Goal: Use online tool/utility: Utilize a website feature to perform a specific function

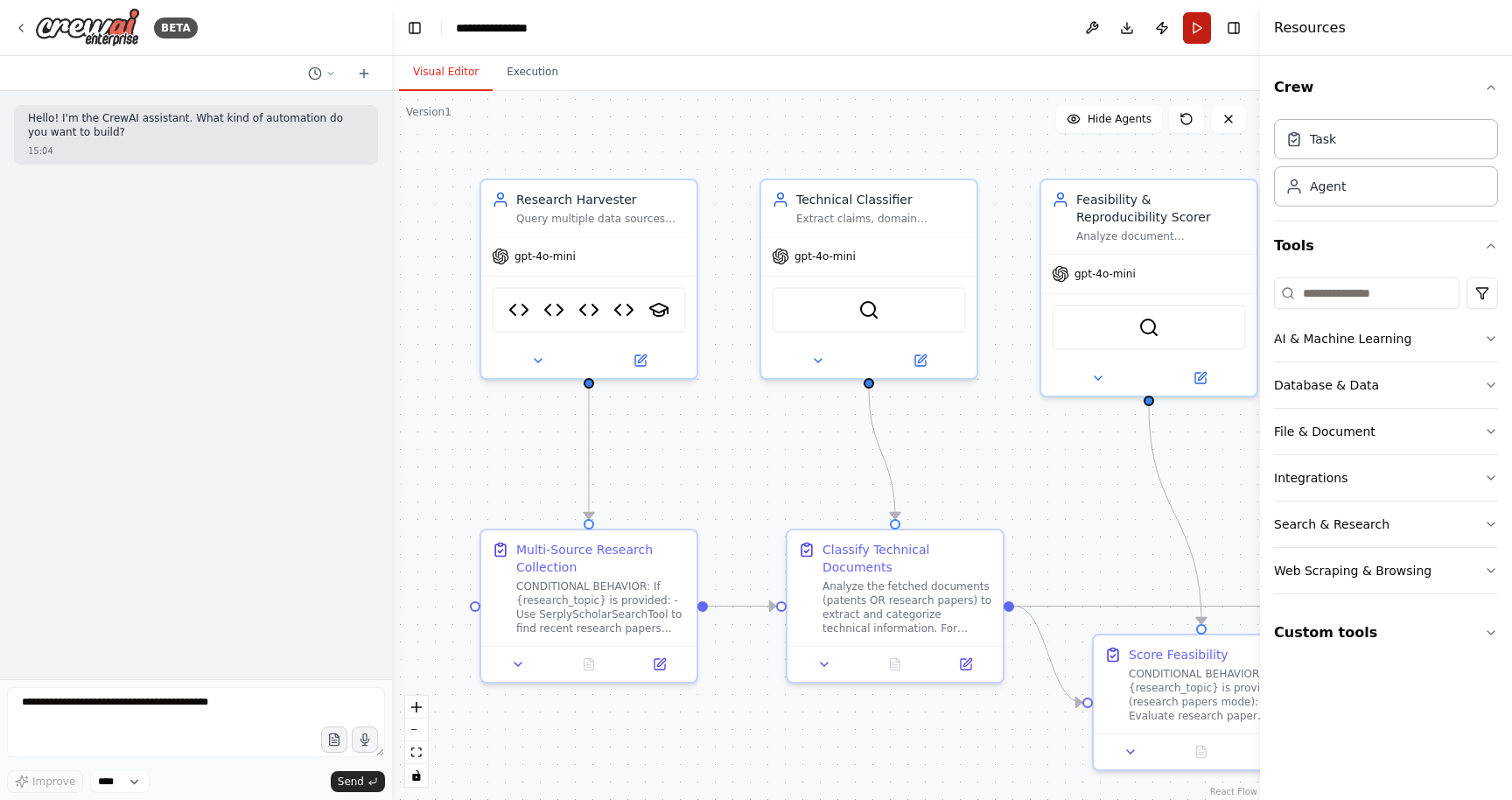
click at [1194, 36] on button "Run" at bounding box center [1197, 28] width 28 height 32
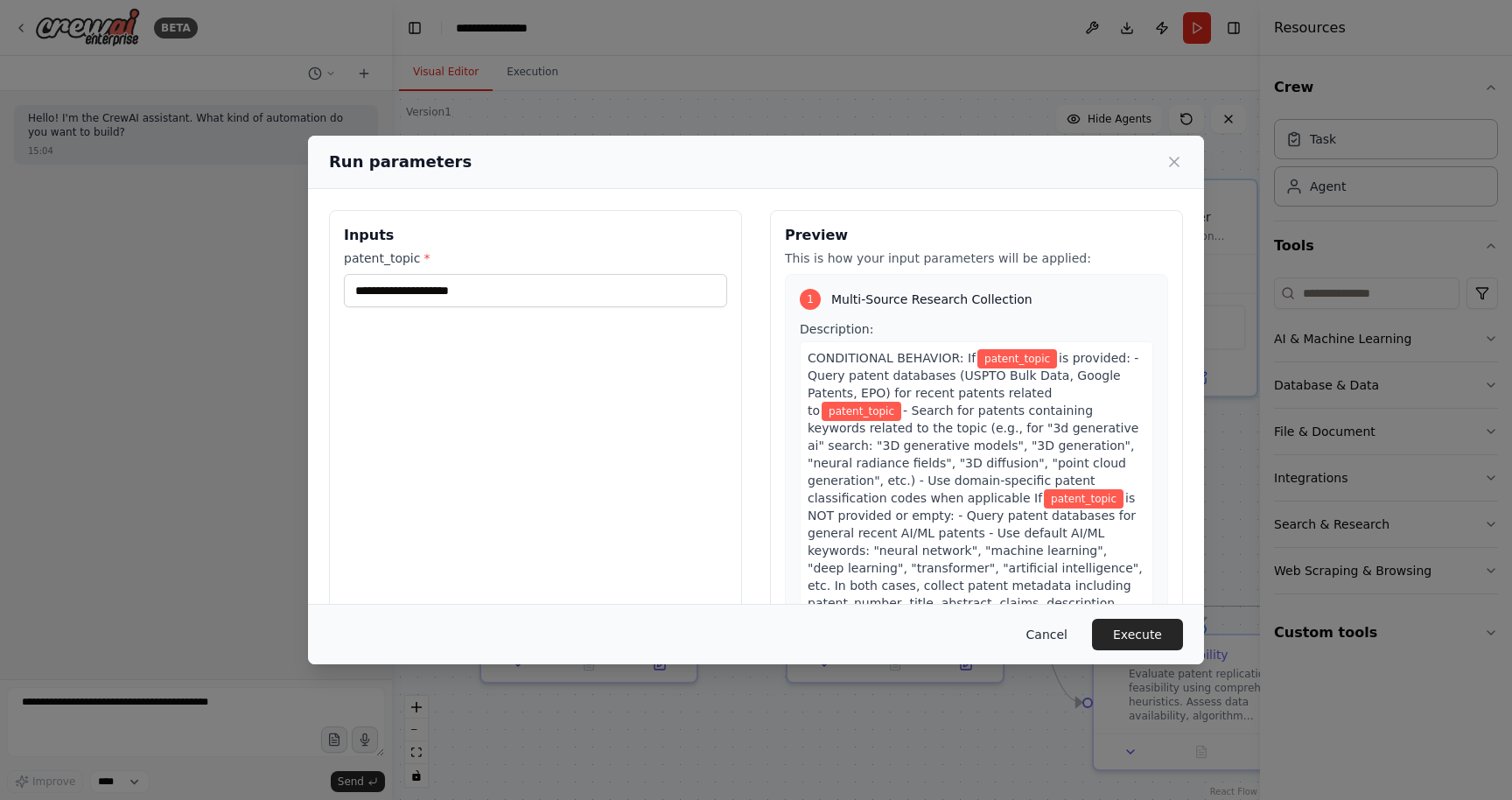
click at [1047, 635] on button "Cancel" at bounding box center [1047, 635] width 69 height 32
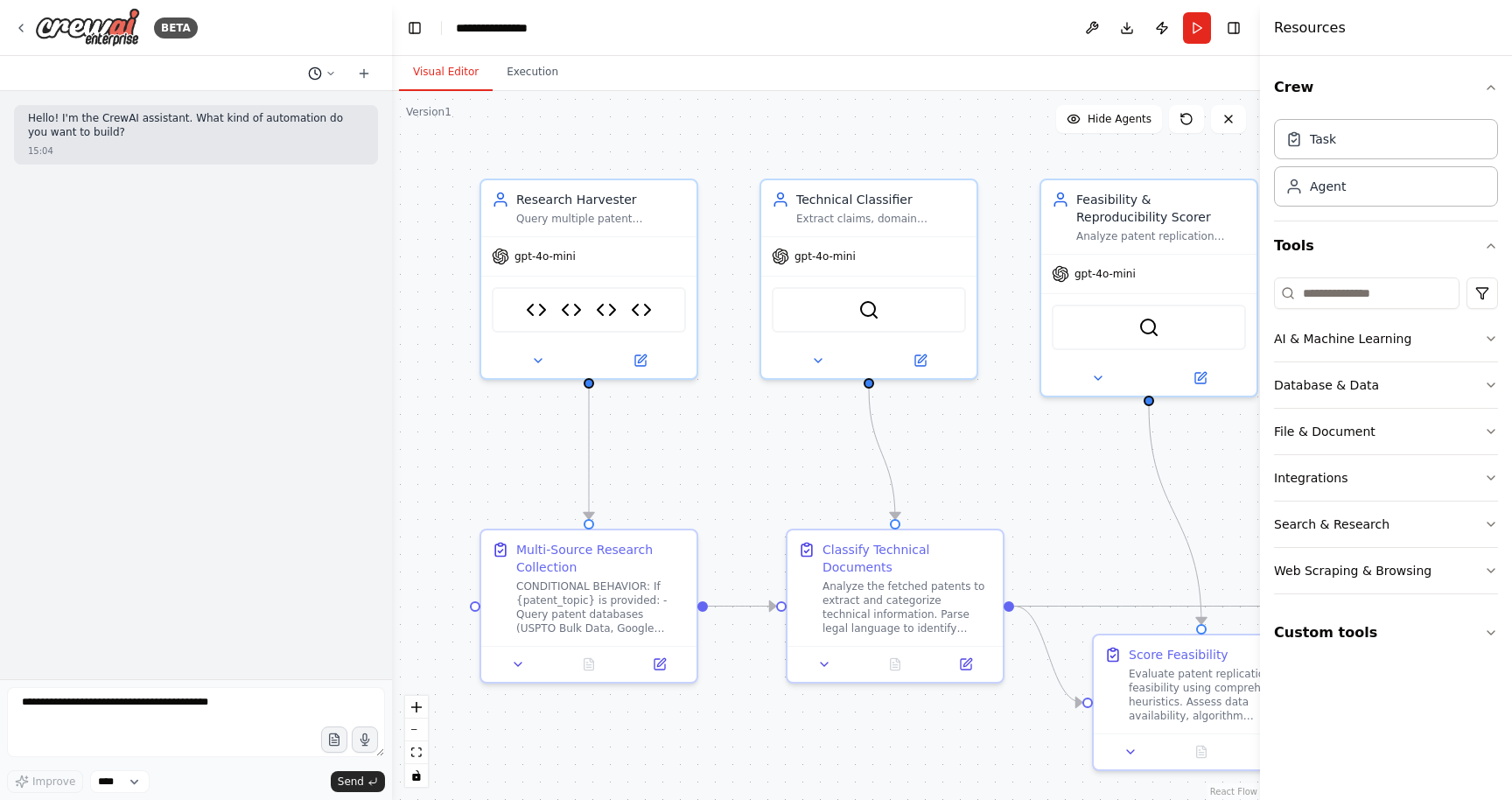
click at [326, 71] on icon at bounding box center [331, 74] width 11 height 11
click at [292, 104] on span "rename research_topic to patent topic, we need to search only patent" at bounding box center [254, 108] width 129 height 14
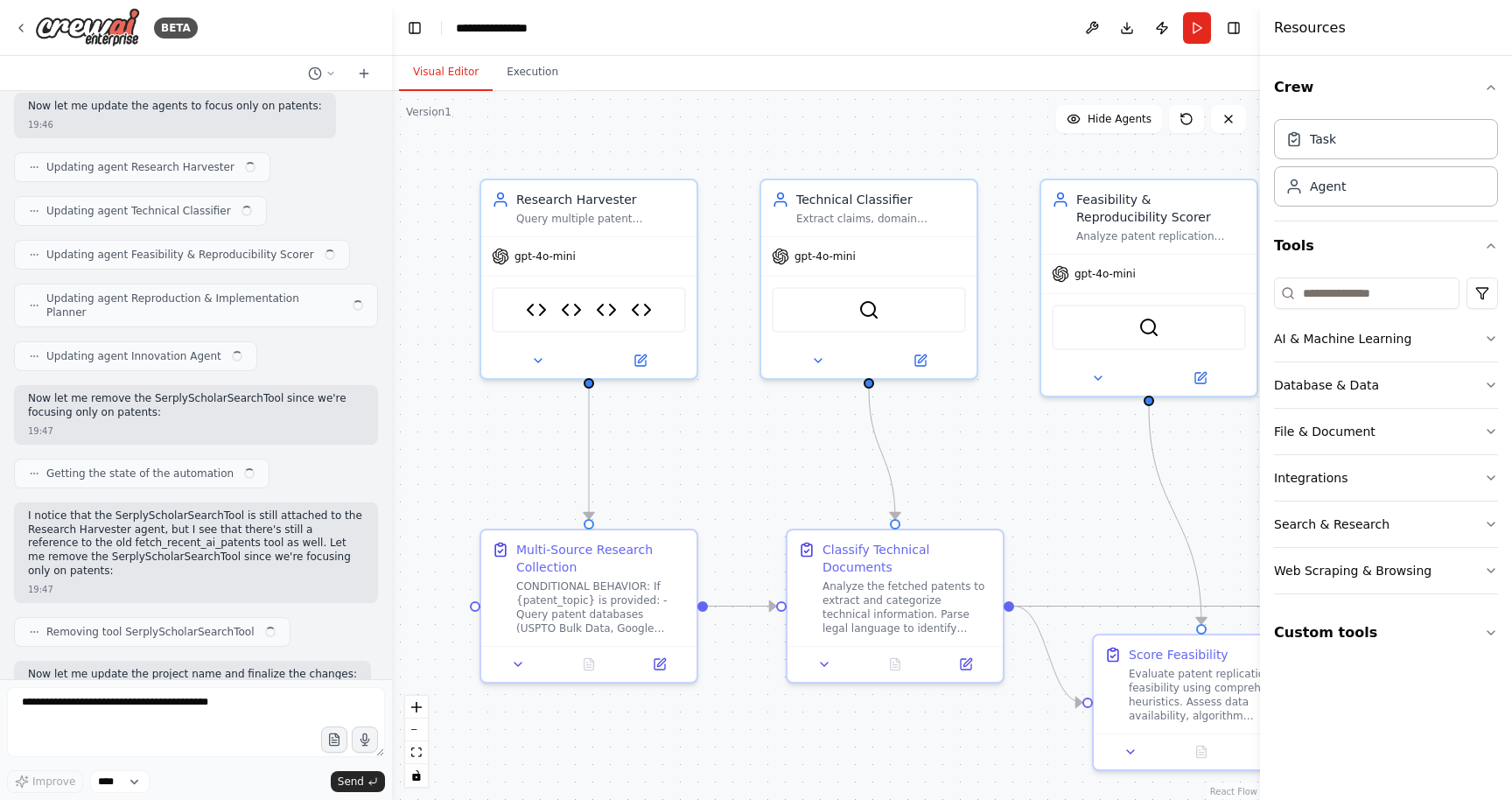
scroll to position [31148, 0]
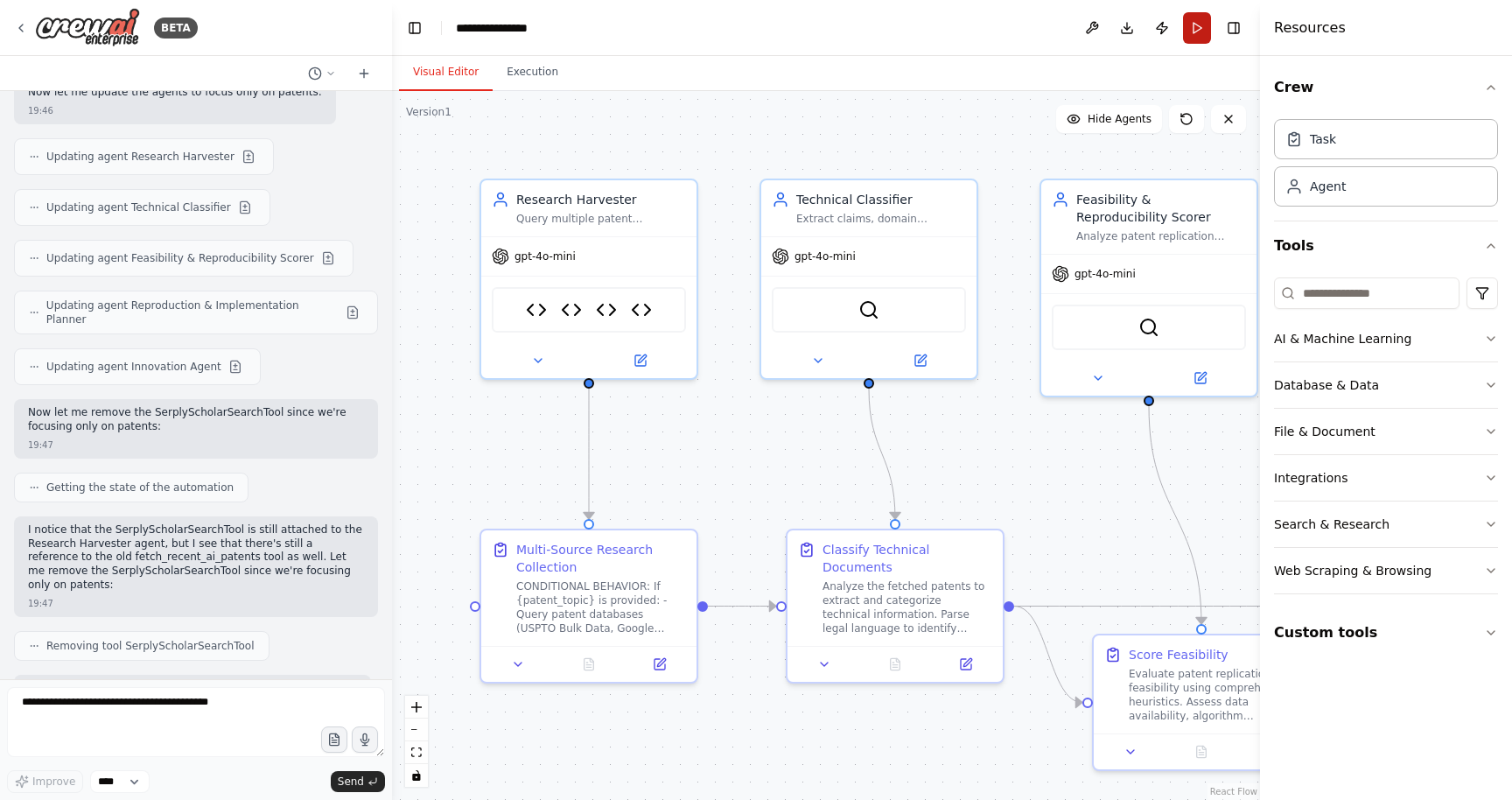
click at [1190, 37] on button "Run" at bounding box center [1197, 28] width 28 height 32
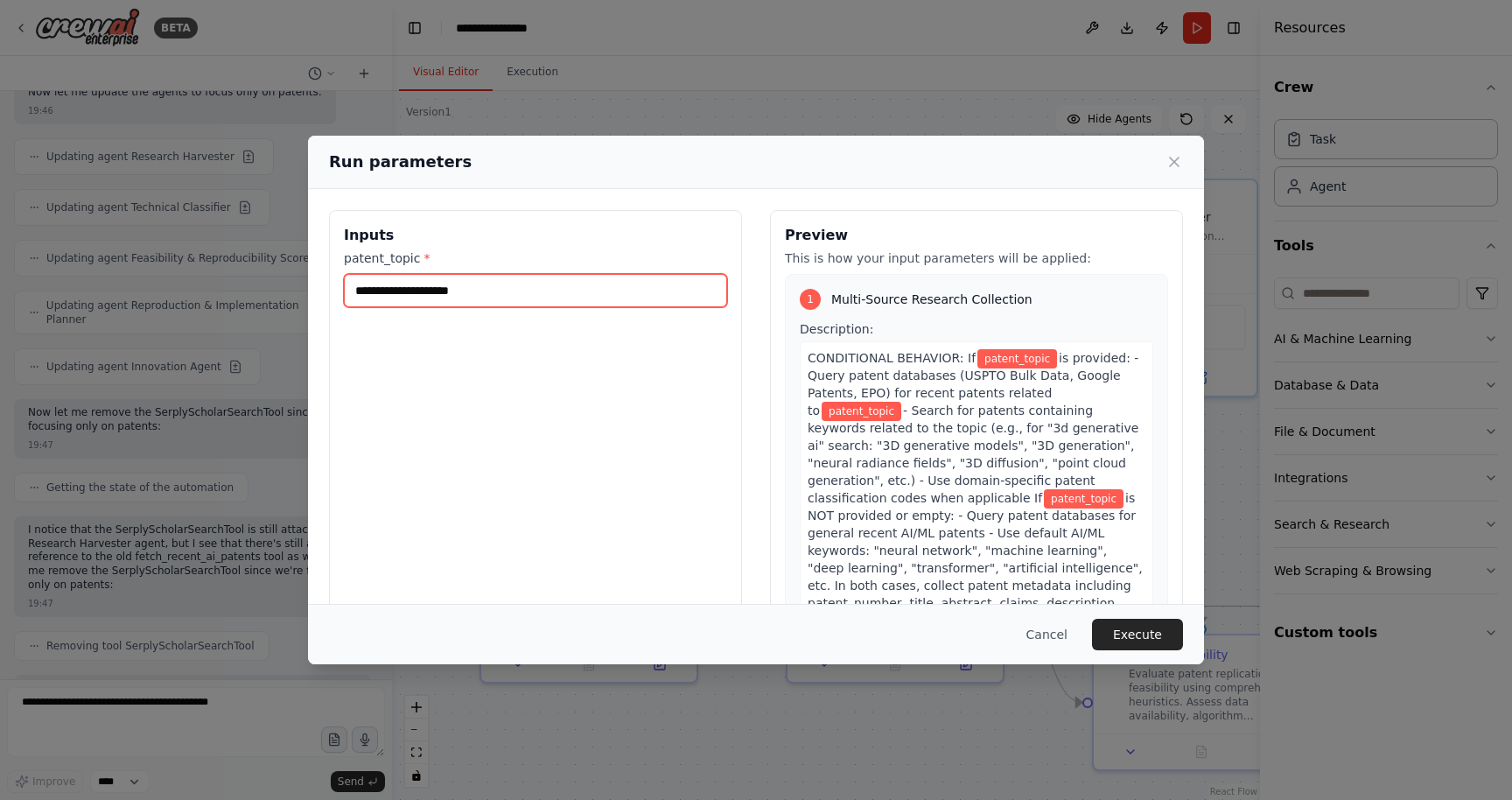
click at [667, 302] on input "patent_topic *" at bounding box center [536, 290] width 383 height 33
type input "*"
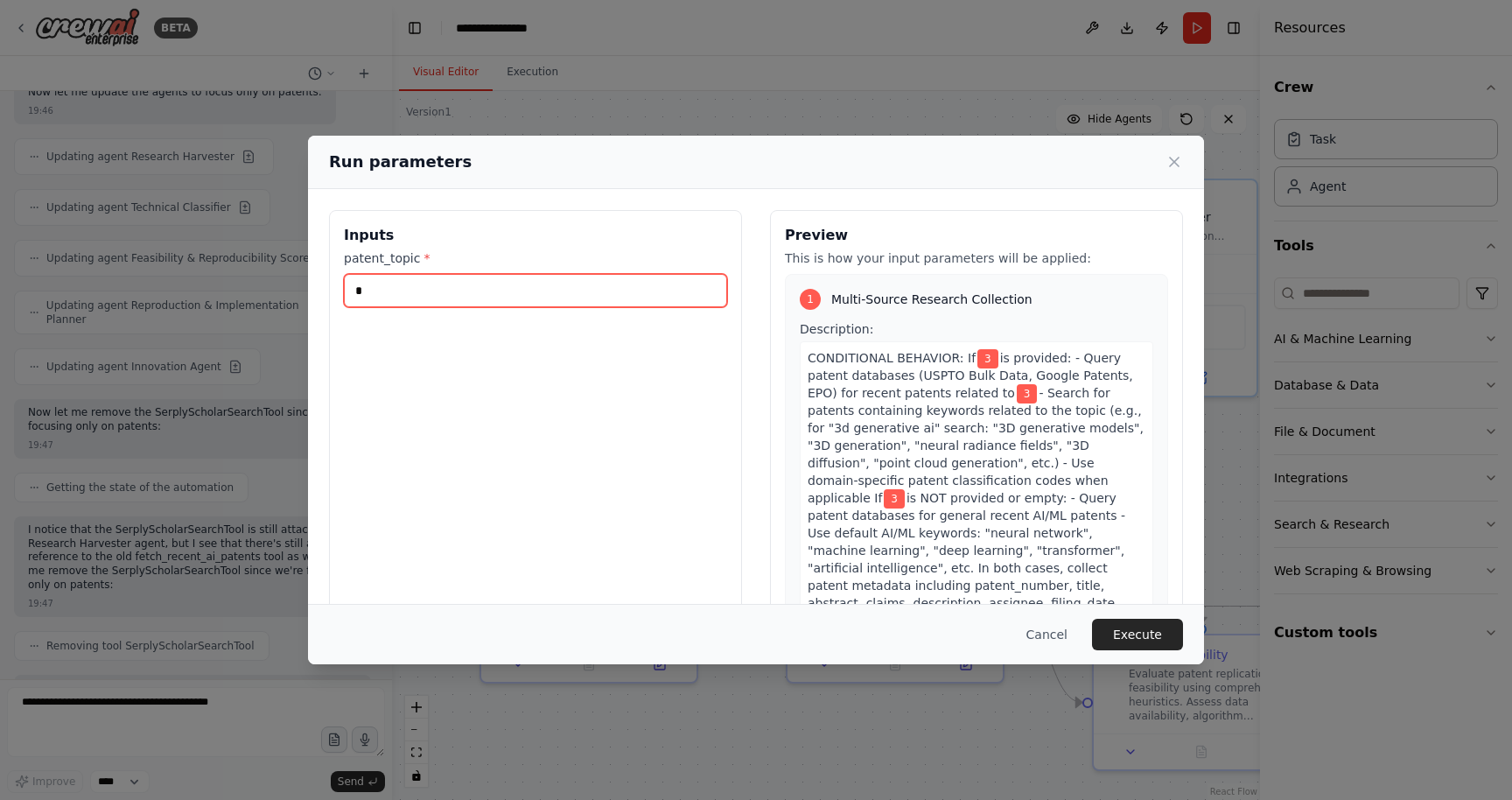
type input "**"
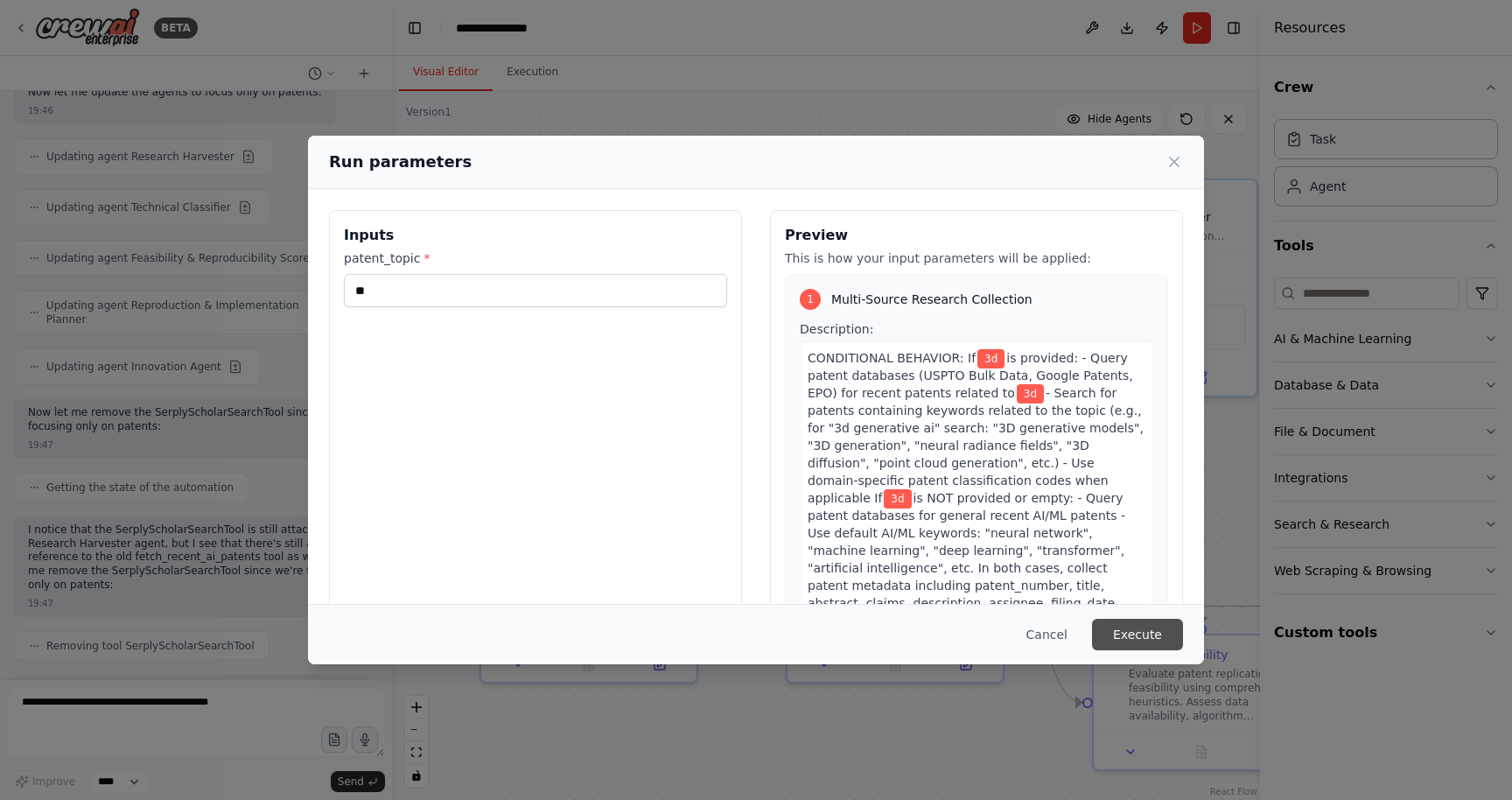
click at [1147, 638] on button "Execute" at bounding box center [1137, 635] width 91 height 32
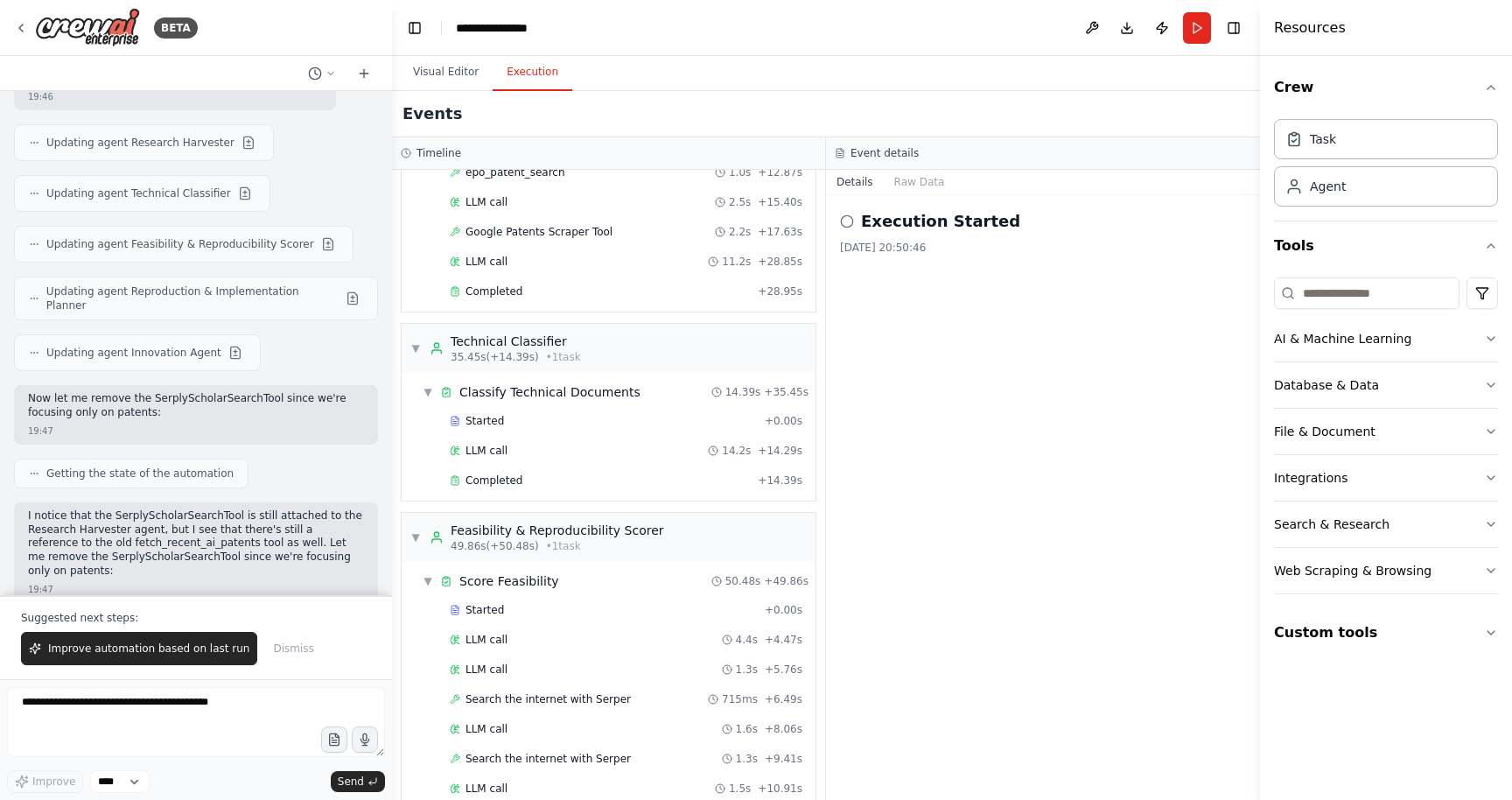
scroll to position [0, 0]
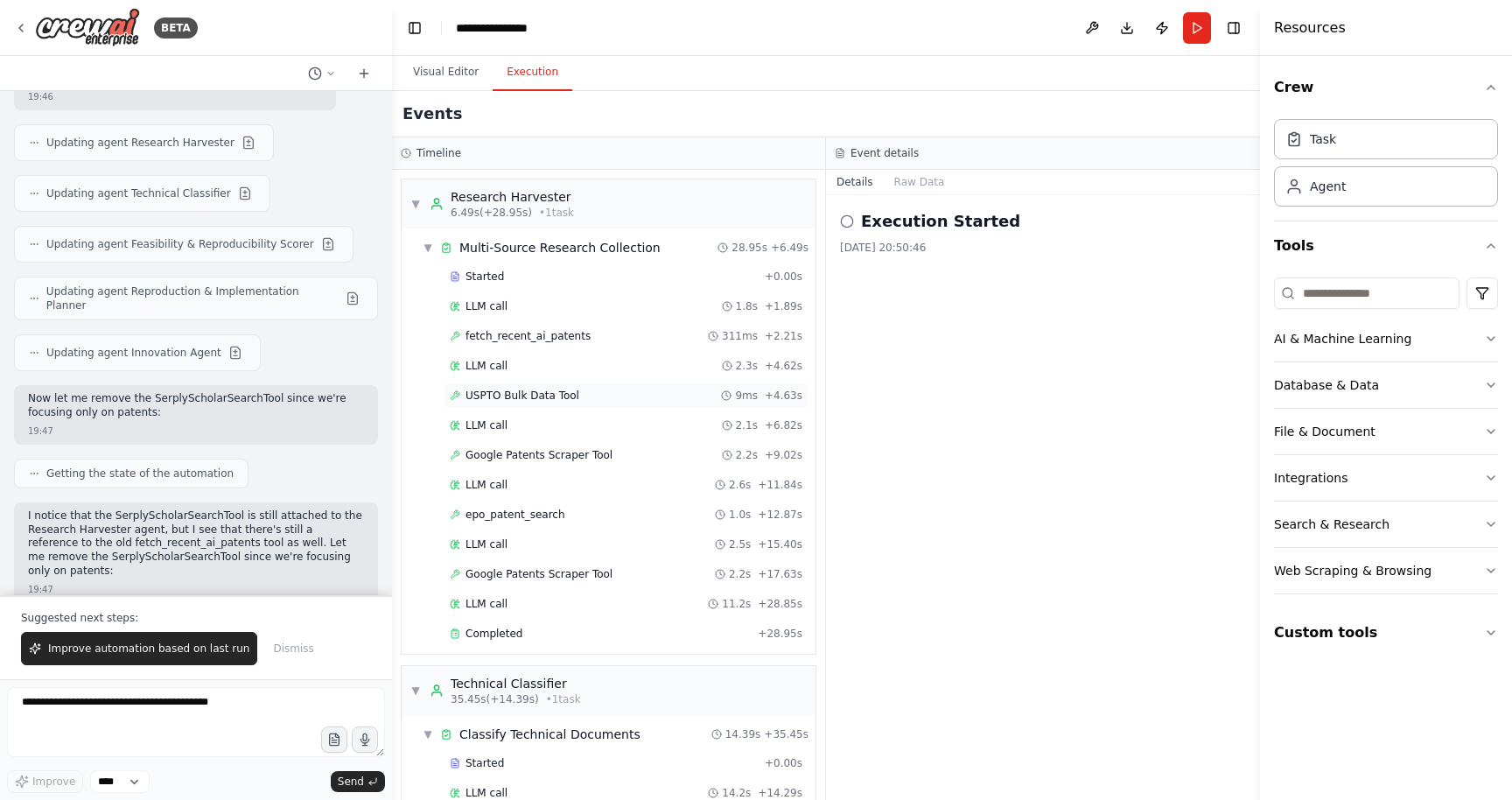
click at [530, 395] on span "USPTO Bulk Data Tool" at bounding box center [522, 395] width 114 height 14
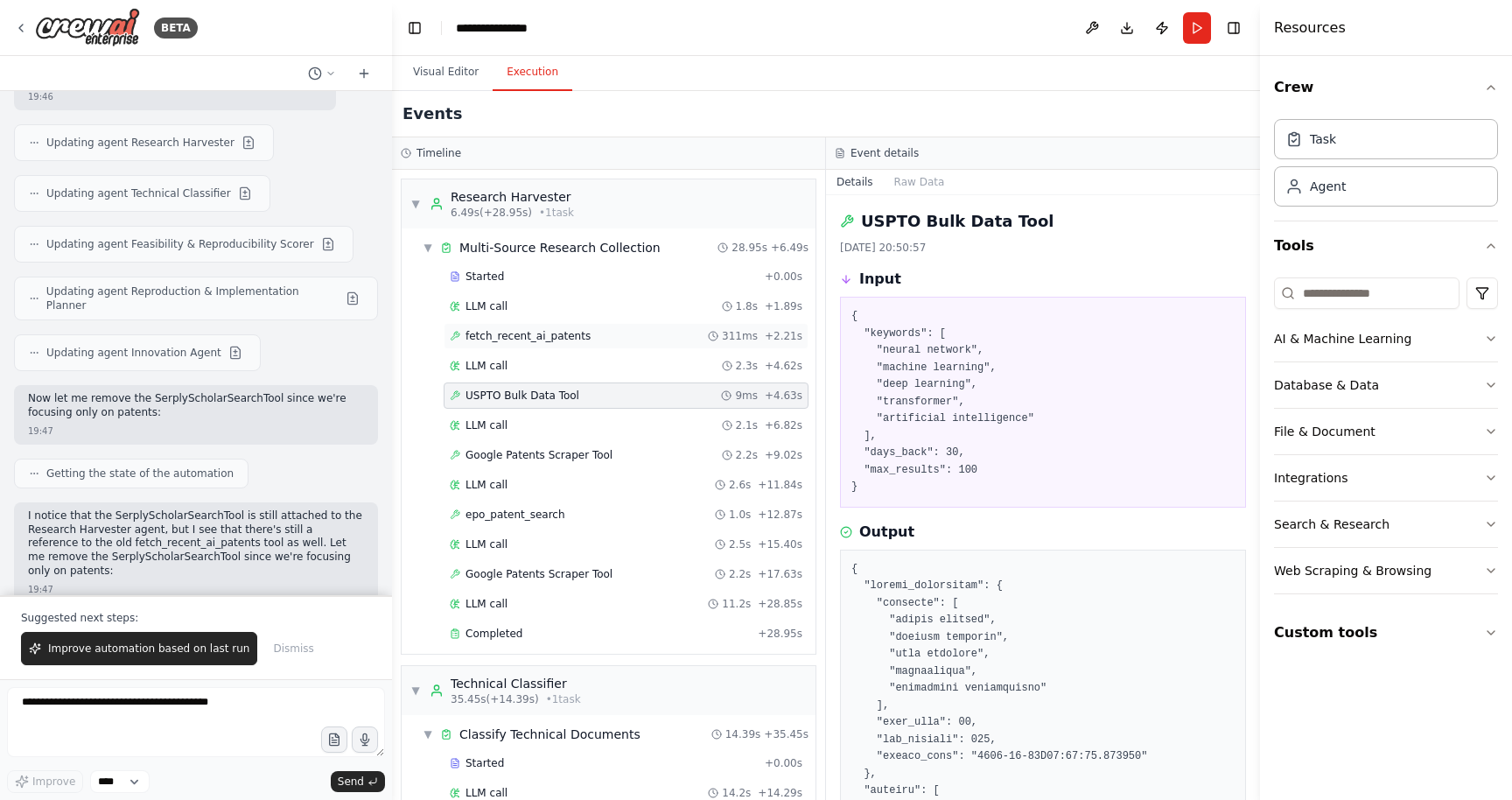
click at [607, 334] on div "fetch_recent_ai_patents 311ms + 2.21s" at bounding box center [626, 335] width 352 height 14
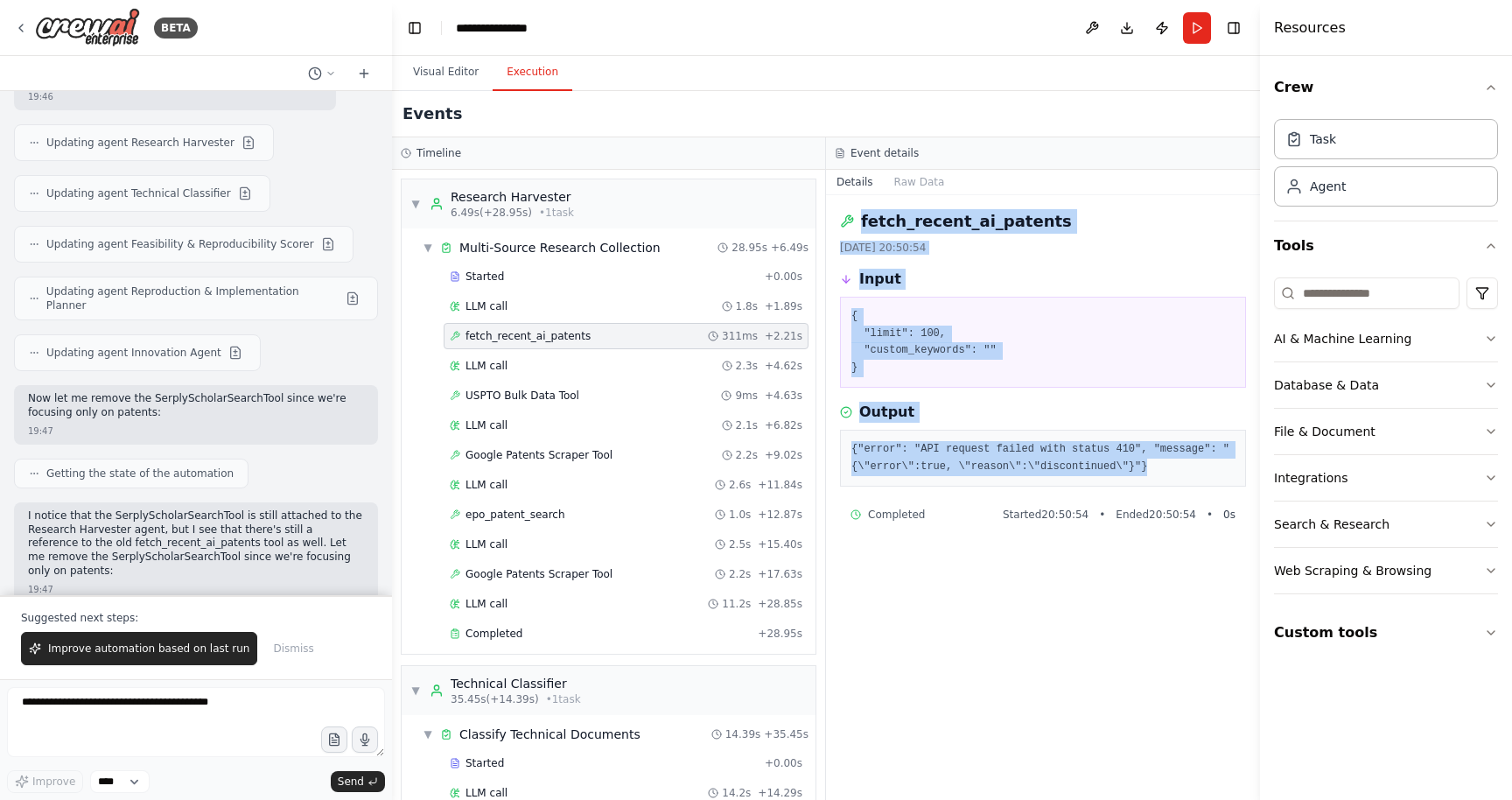
drag, startPoint x: 859, startPoint y: 218, endPoint x: 1157, endPoint y: 468, distance: 389.0
click at [1157, 468] on div "fetch_recent_ai_patents [DATE] 20:50:54 Input { "limit": 100, "custom_keywords"…" at bounding box center [1043, 497] width 434 height 605
copy div "fetch_recent_ai_patents [DATE] 20:50:54 Input { "limit": 100, "custom_keywords"…"
click at [189, 720] on textarea at bounding box center [196, 721] width 378 height 70
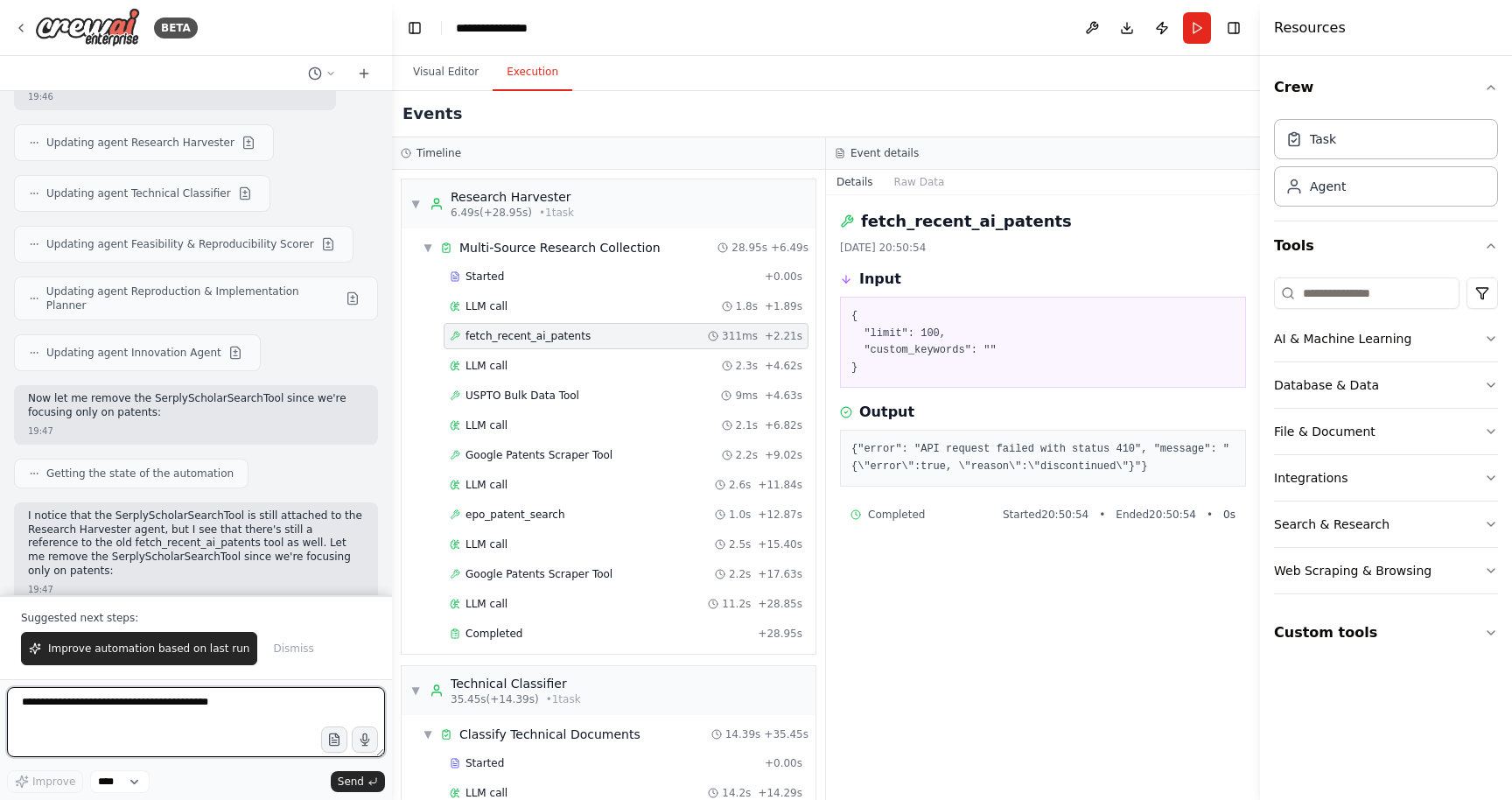
paste textarea "**********"
type textarea "**********"
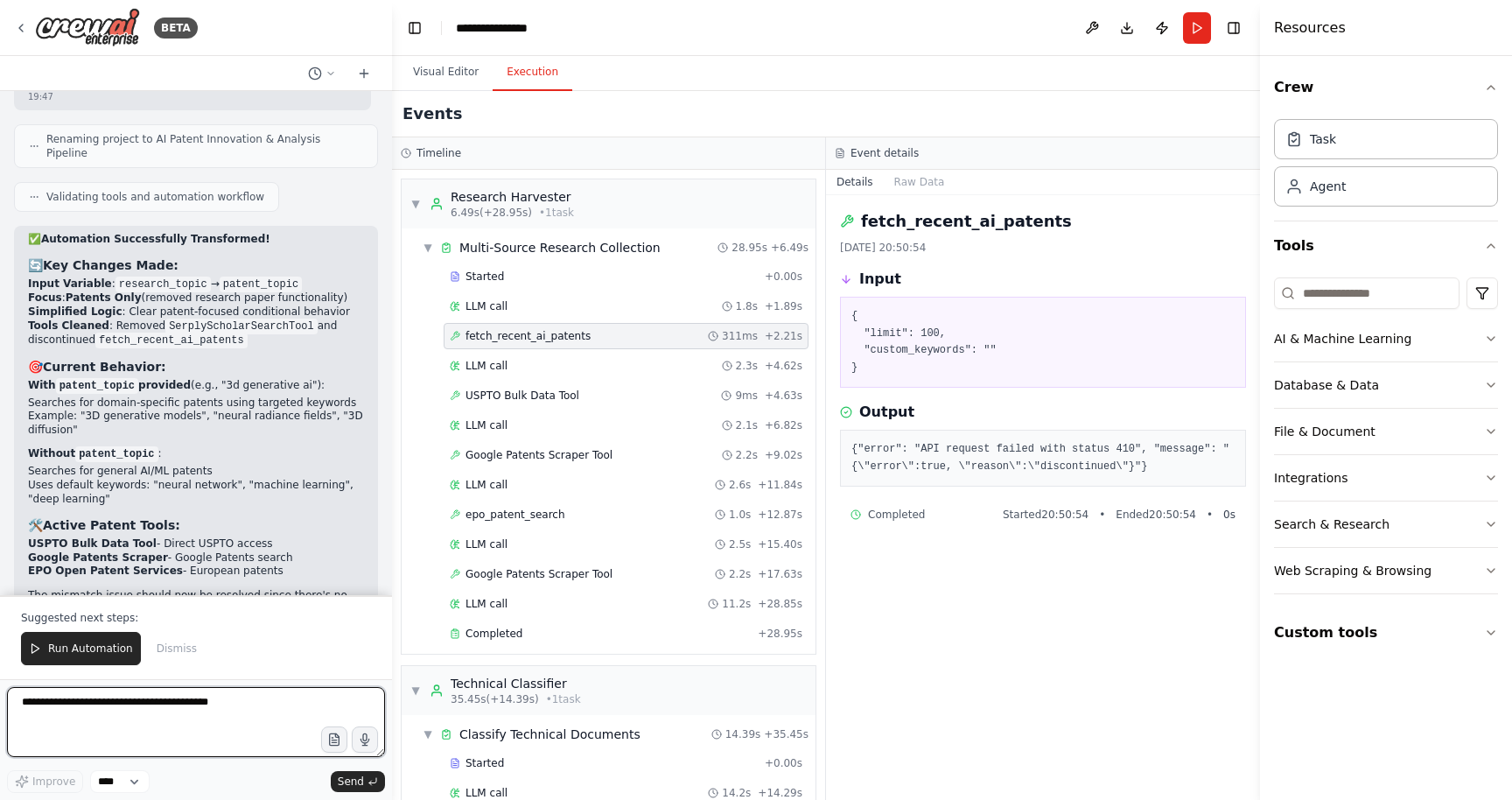
scroll to position [31874, 0]
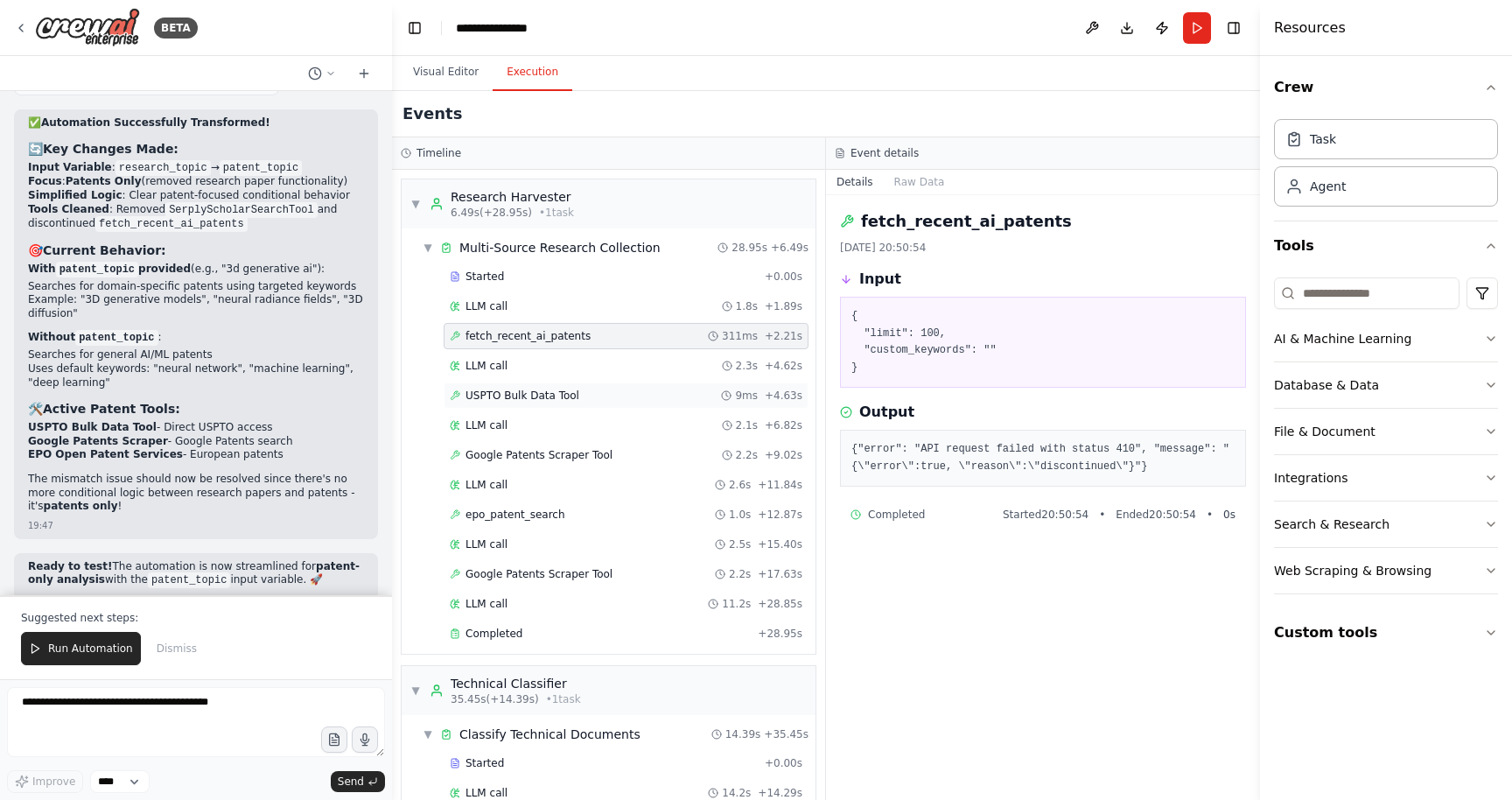
click at [549, 394] on span "USPTO Bulk Data Tool" at bounding box center [522, 395] width 114 height 14
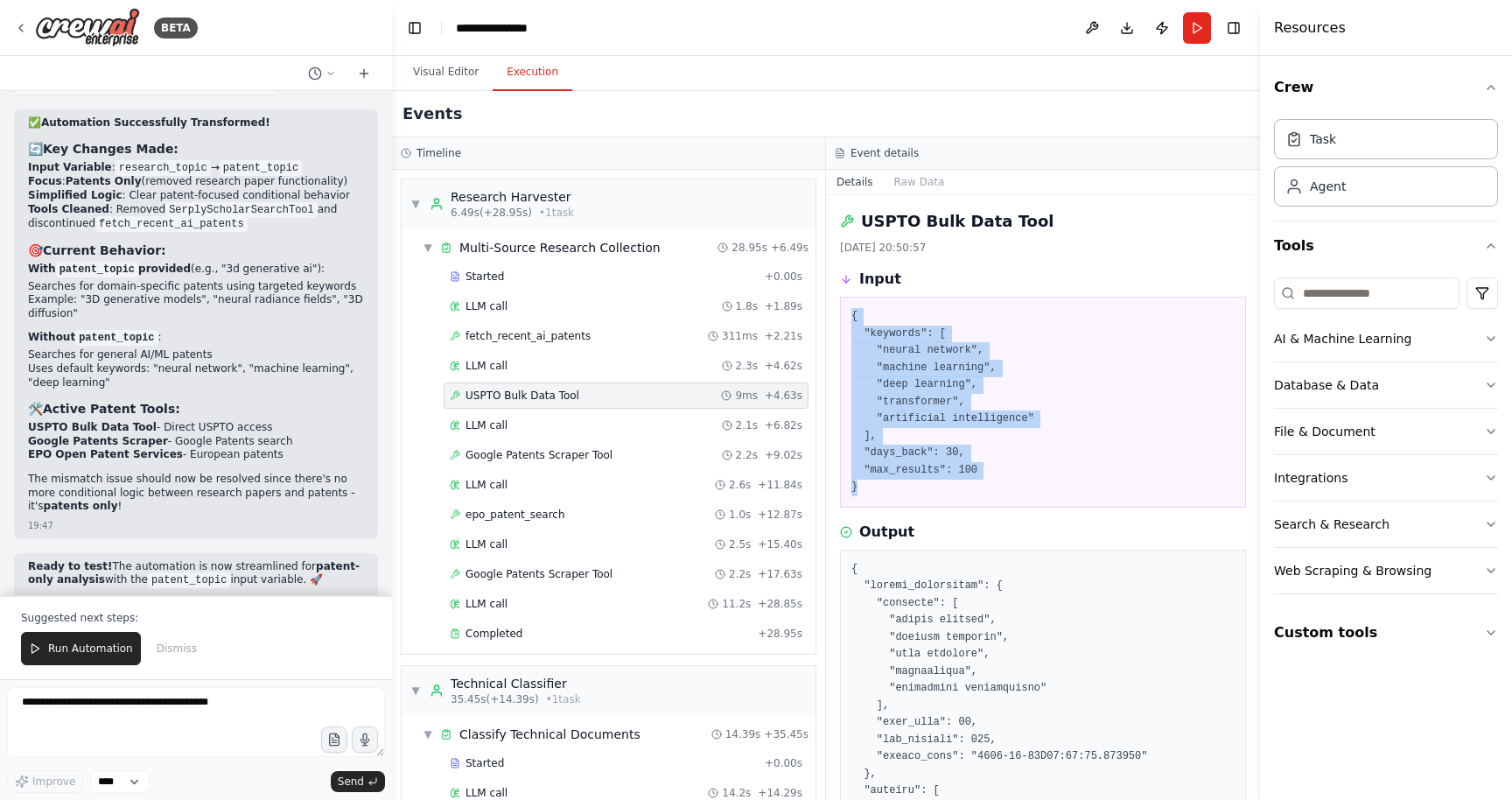
drag, startPoint x: 865, startPoint y: 494, endPoint x: 832, endPoint y: 311, distance: 186.0
click at [832, 311] on div "USPTO Bulk Data Tool [DATE] 20:50:57 Input { "keywords": [ "neural network", "m…" at bounding box center [1043, 497] width 434 height 605
copy pre "{ "keywords": [ "neural network", "machine learning", "deep learning", "transfo…"
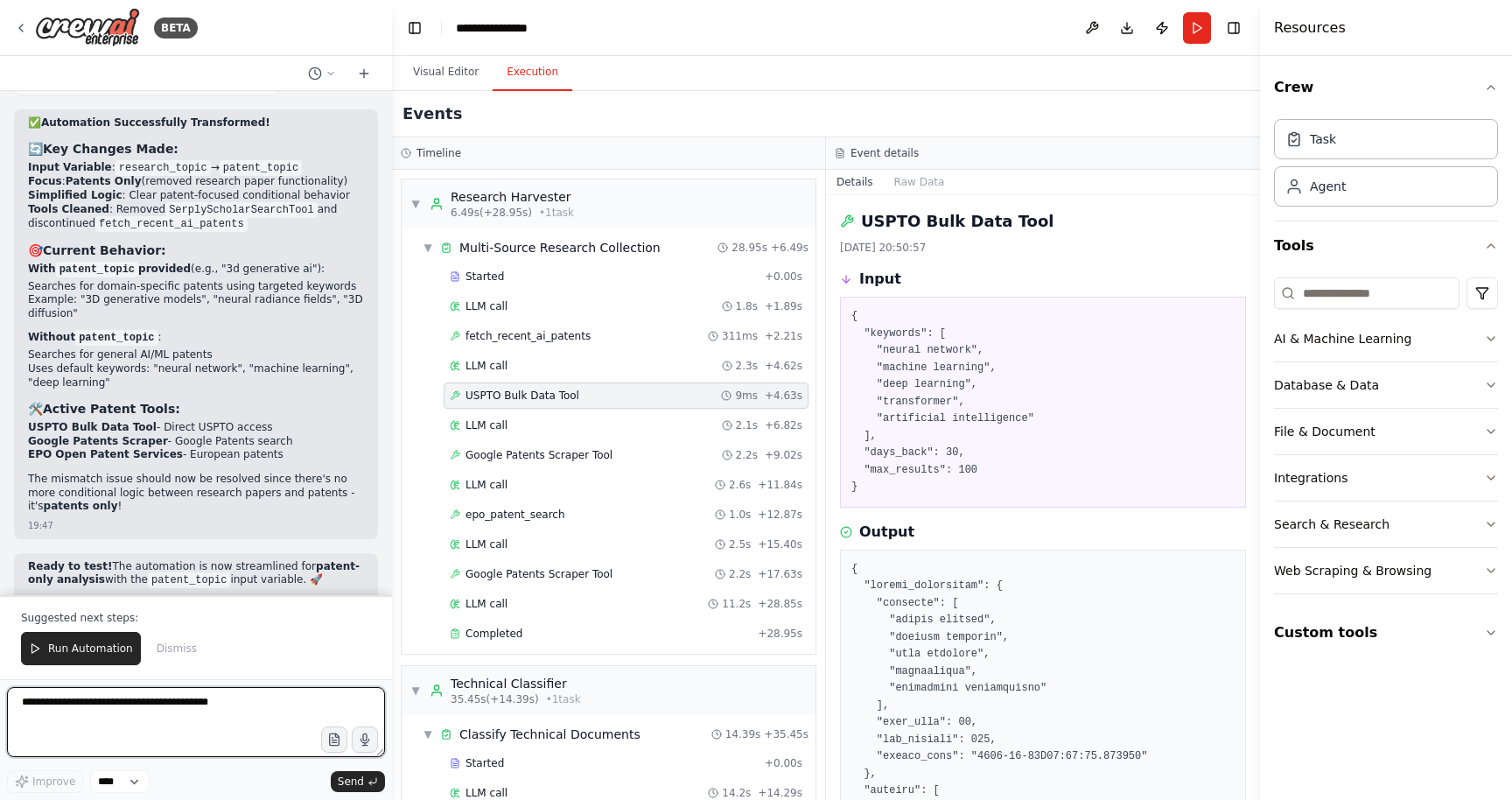
click at [269, 711] on textarea at bounding box center [196, 721] width 378 height 70
click at [536, 315] on div "LLM call 1.8s + 1.89s" at bounding box center [626, 306] width 365 height 26
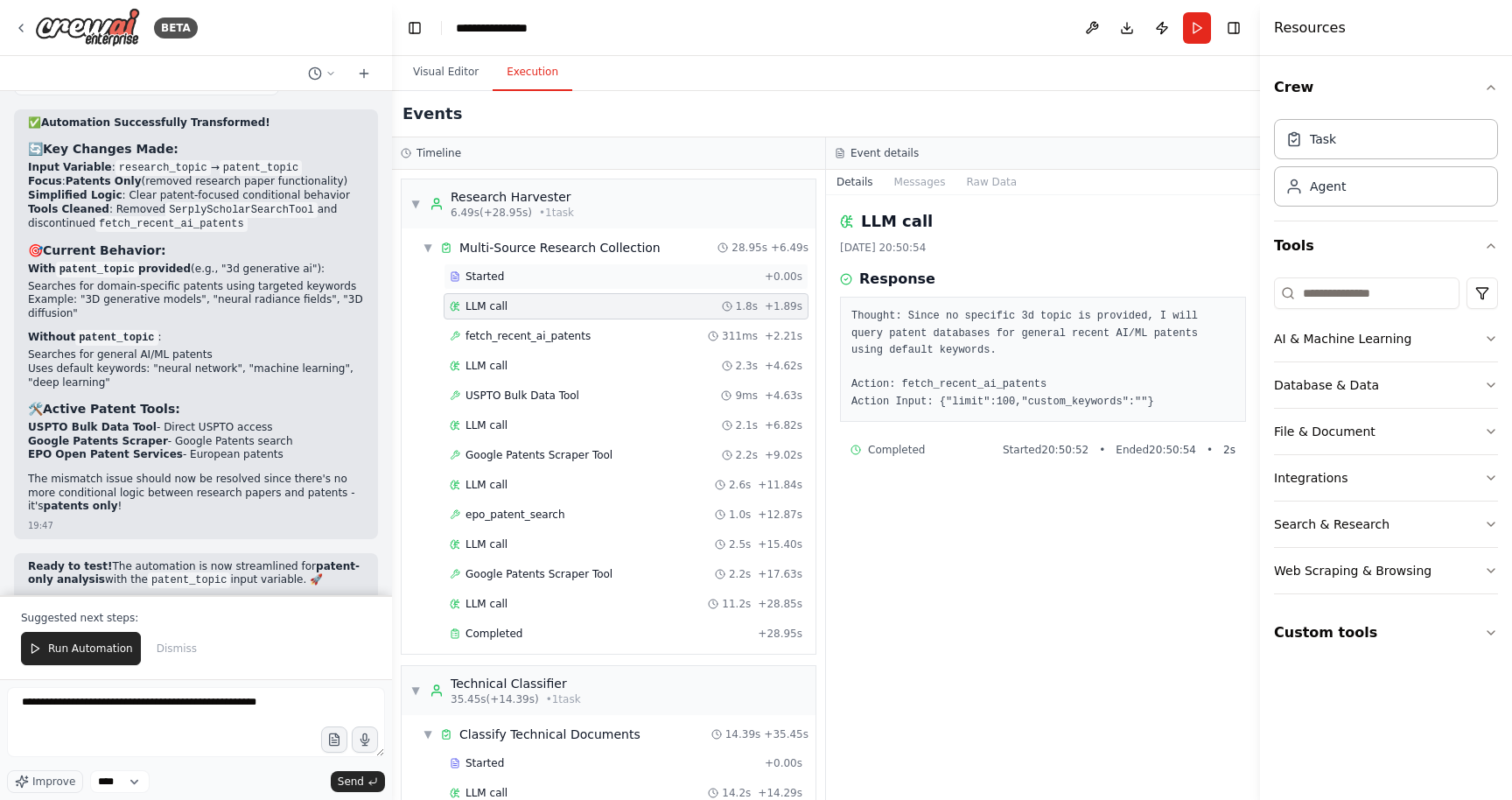
click at [659, 279] on div "Started" at bounding box center [604, 276] width 308 height 14
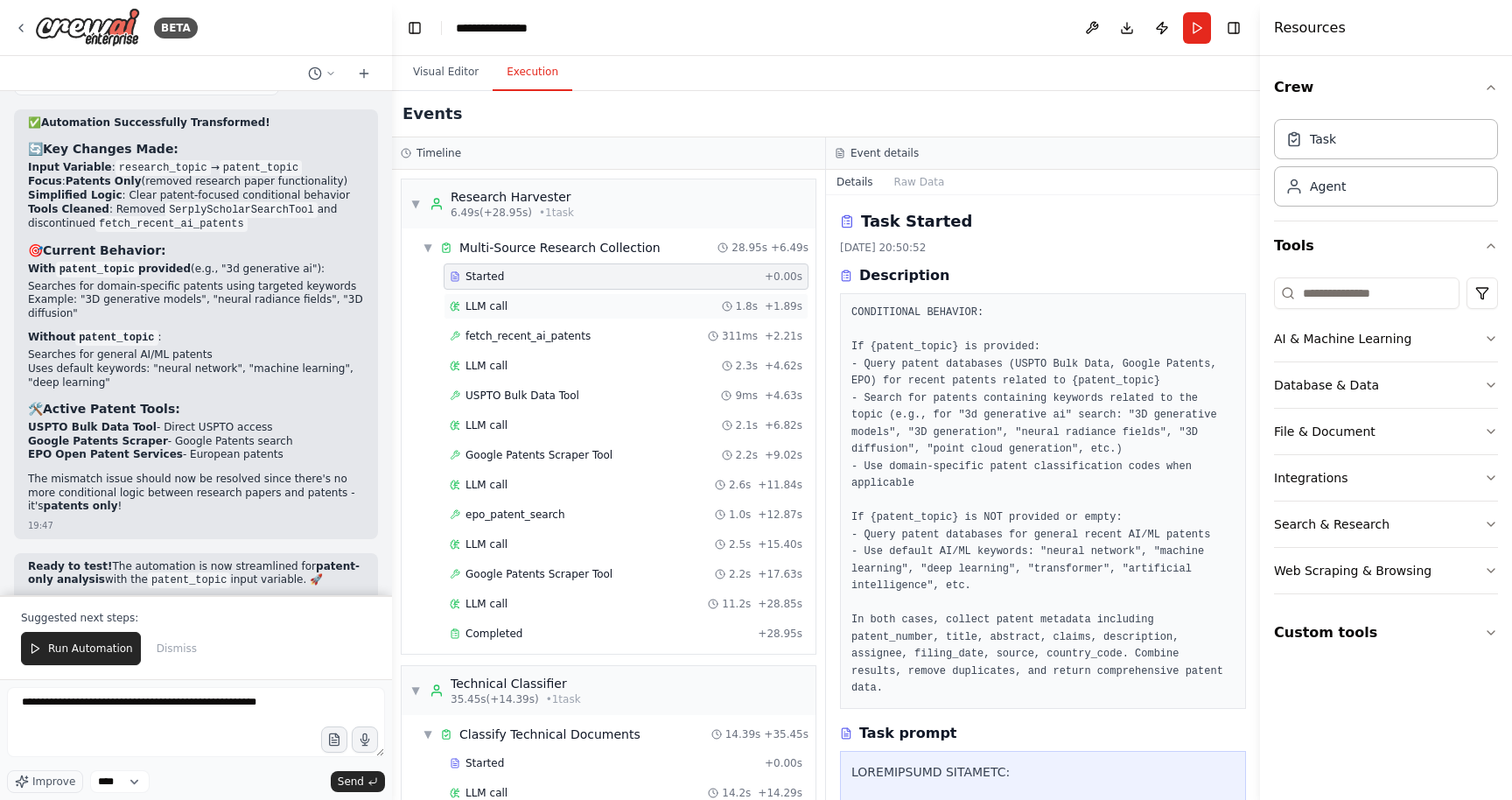
click at [625, 299] on div "LLM call 1.8s + 1.89s" at bounding box center [626, 306] width 352 height 14
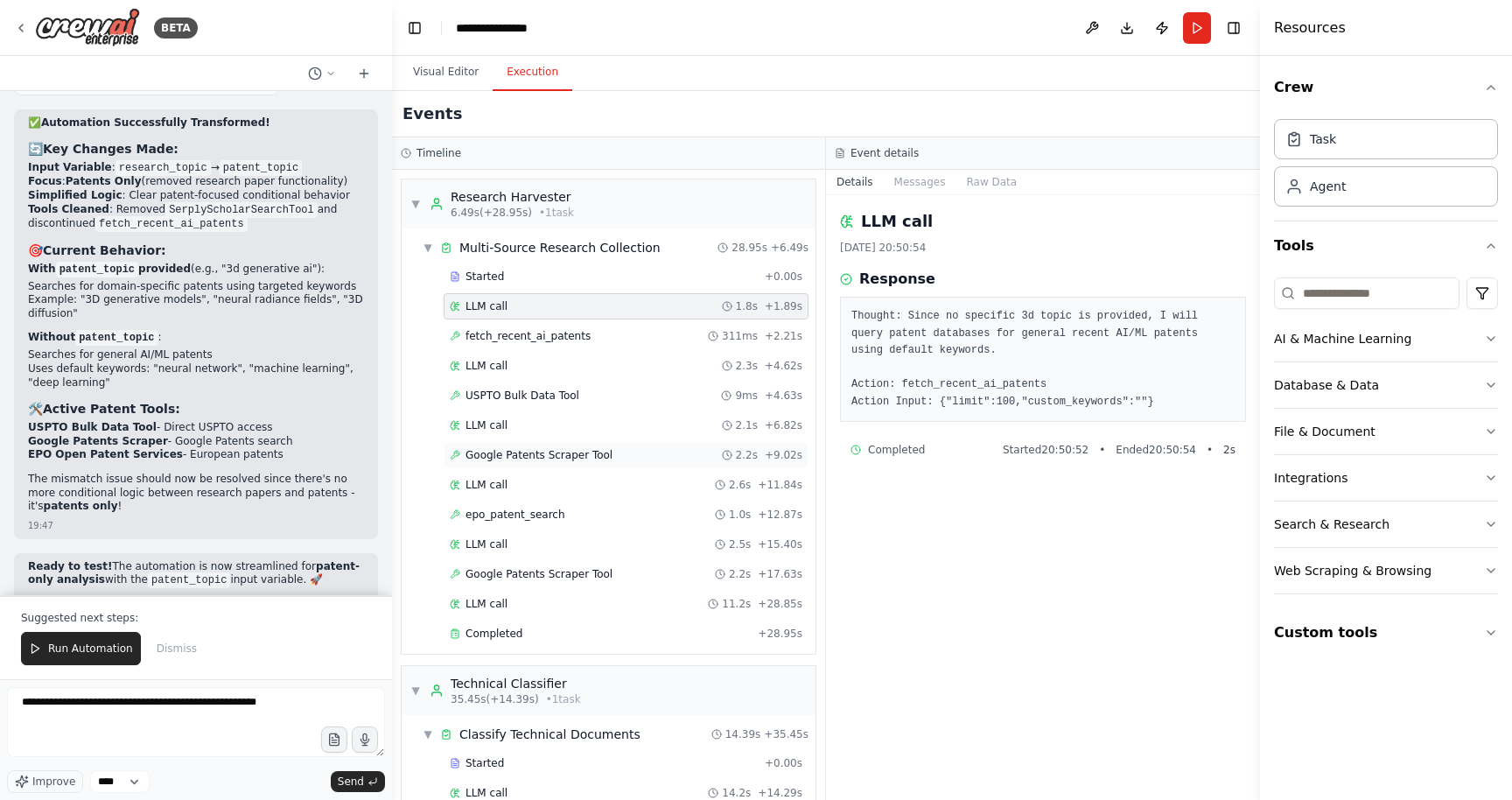
click at [589, 452] on span "Google Patents Scraper Tool" at bounding box center [539, 455] width 147 height 14
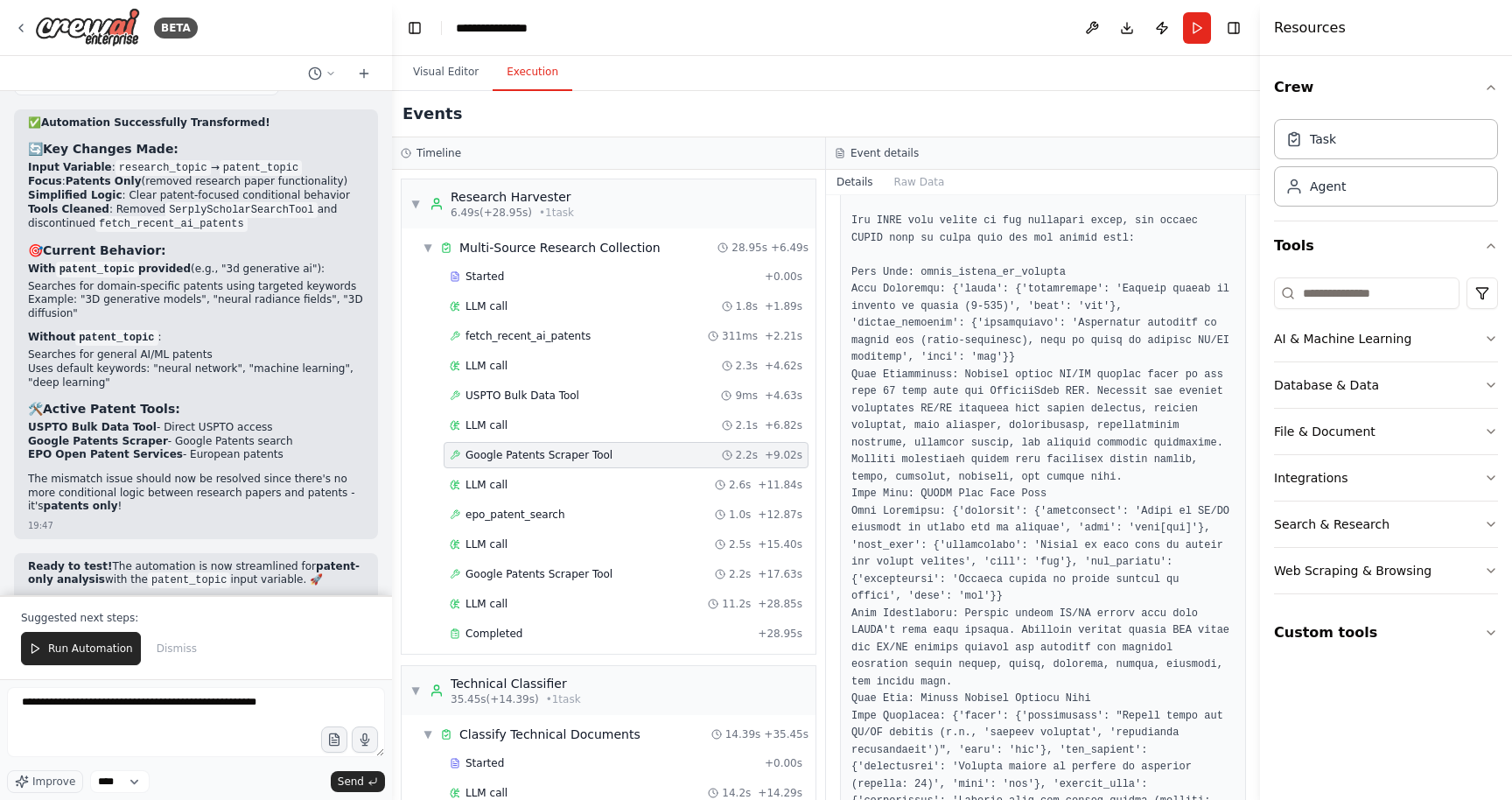
scroll to position [440, 0]
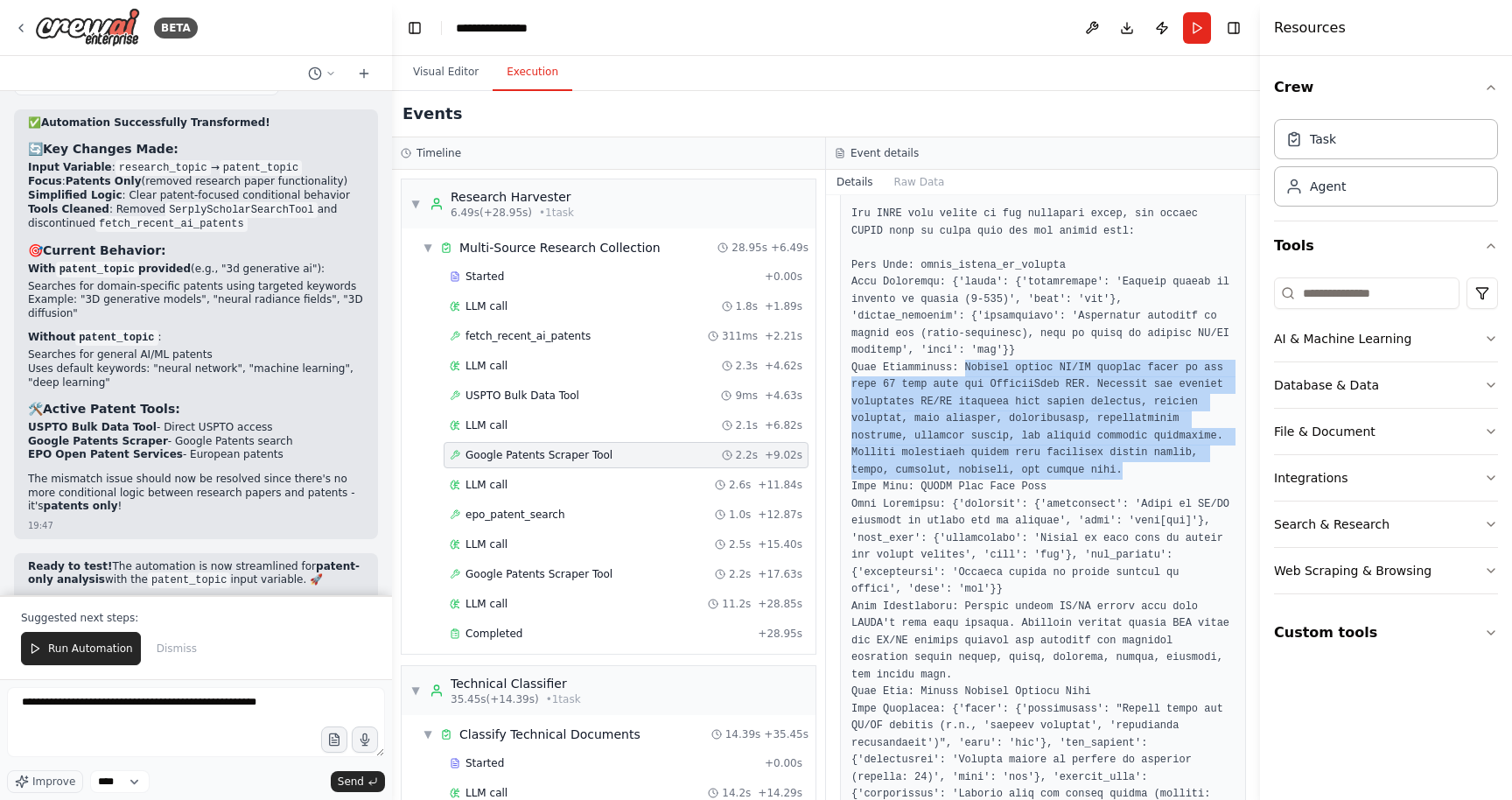
drag, startPoint x: 1126, startPoint y: 468, endPoint x: 965, endPoint y: 374, distance: 186.4
click at [965, 373] on pre at bounding box center [1043, 786] width 383 height 1502
copy pre "Fetches recent AI/CS patents filed in the last 30 days from the PatentsView API…"
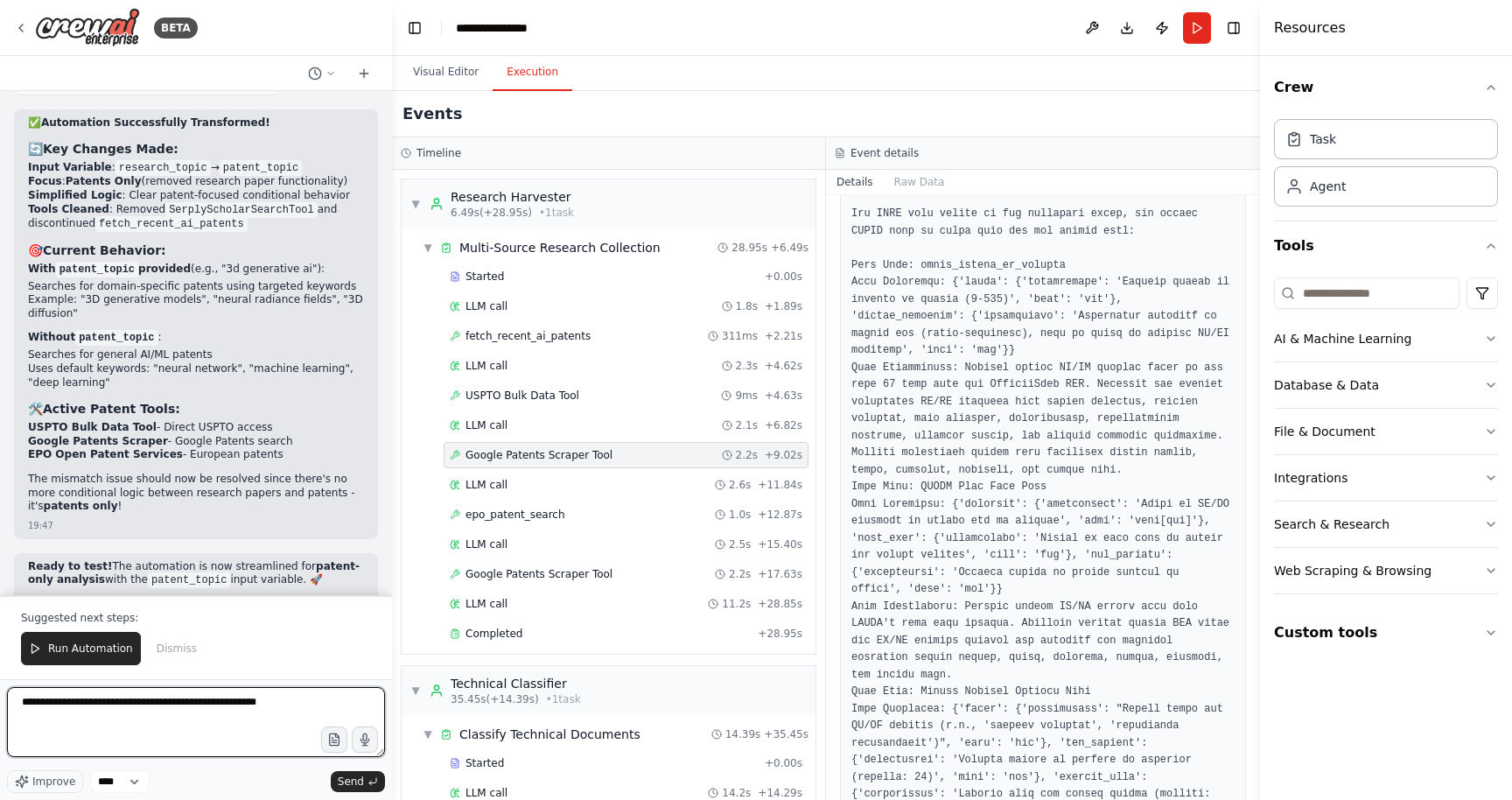
drag, startPoint x: 313, startPoint y: 703, endPoint x: 7, endPoint y: 676, distance: 307.2
click at [7, 676] on div "BETA Hello! I'm the CrewAI assistant. What kind of automation do you want to bu…" at bounding box center [196, 400] width 392 height 800
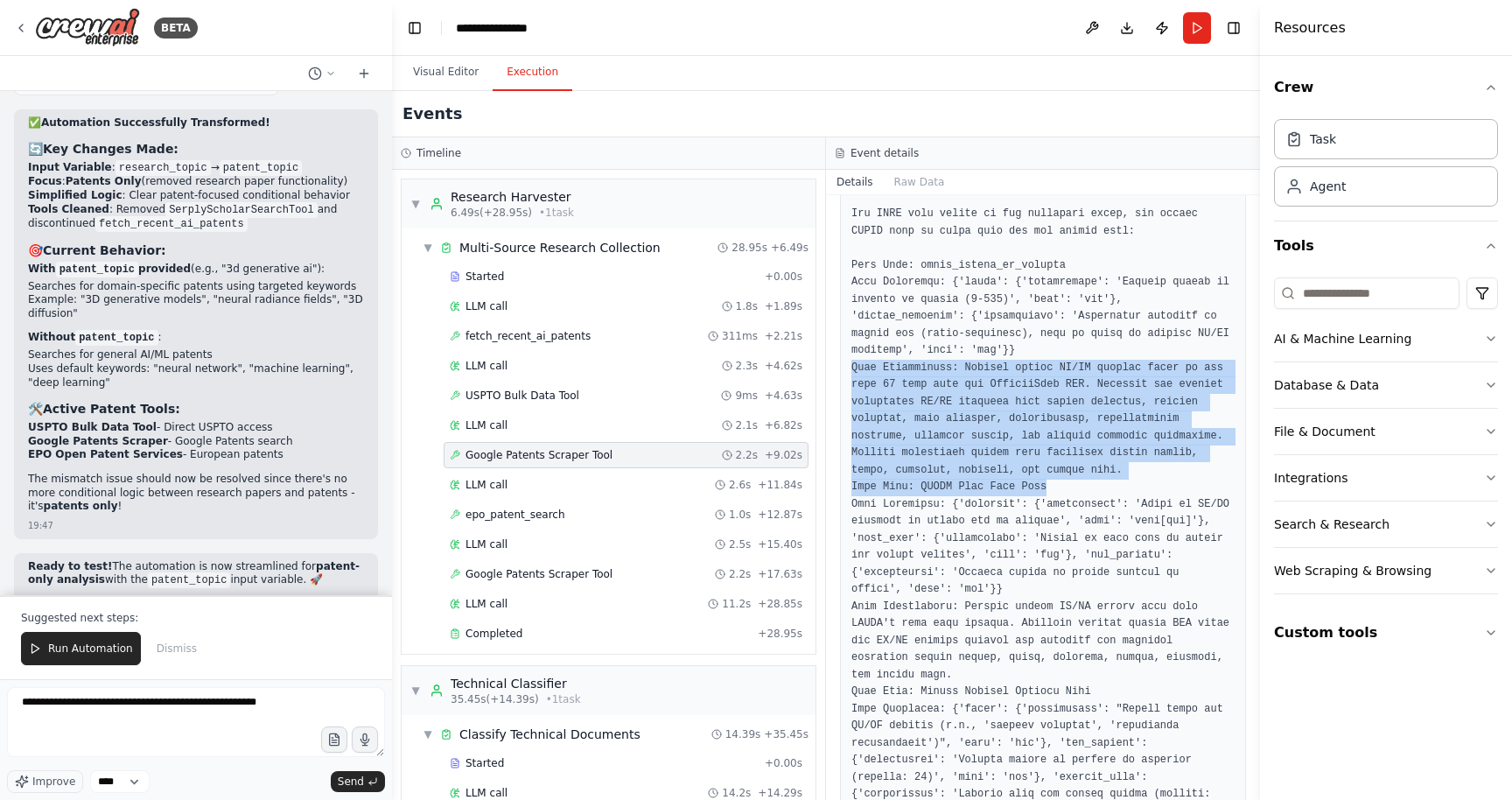
drag, startPoint x: 1084, startPoint y: 485, endPoint x: 847, endPoint y: 371, distance: 263.0
click at [847, 371] on div at bounding box center [1043, 786] width 406 height 1525
copy pre "Tool Description: Fetches recent AI/CS patents filed in the last 30 days from t…"
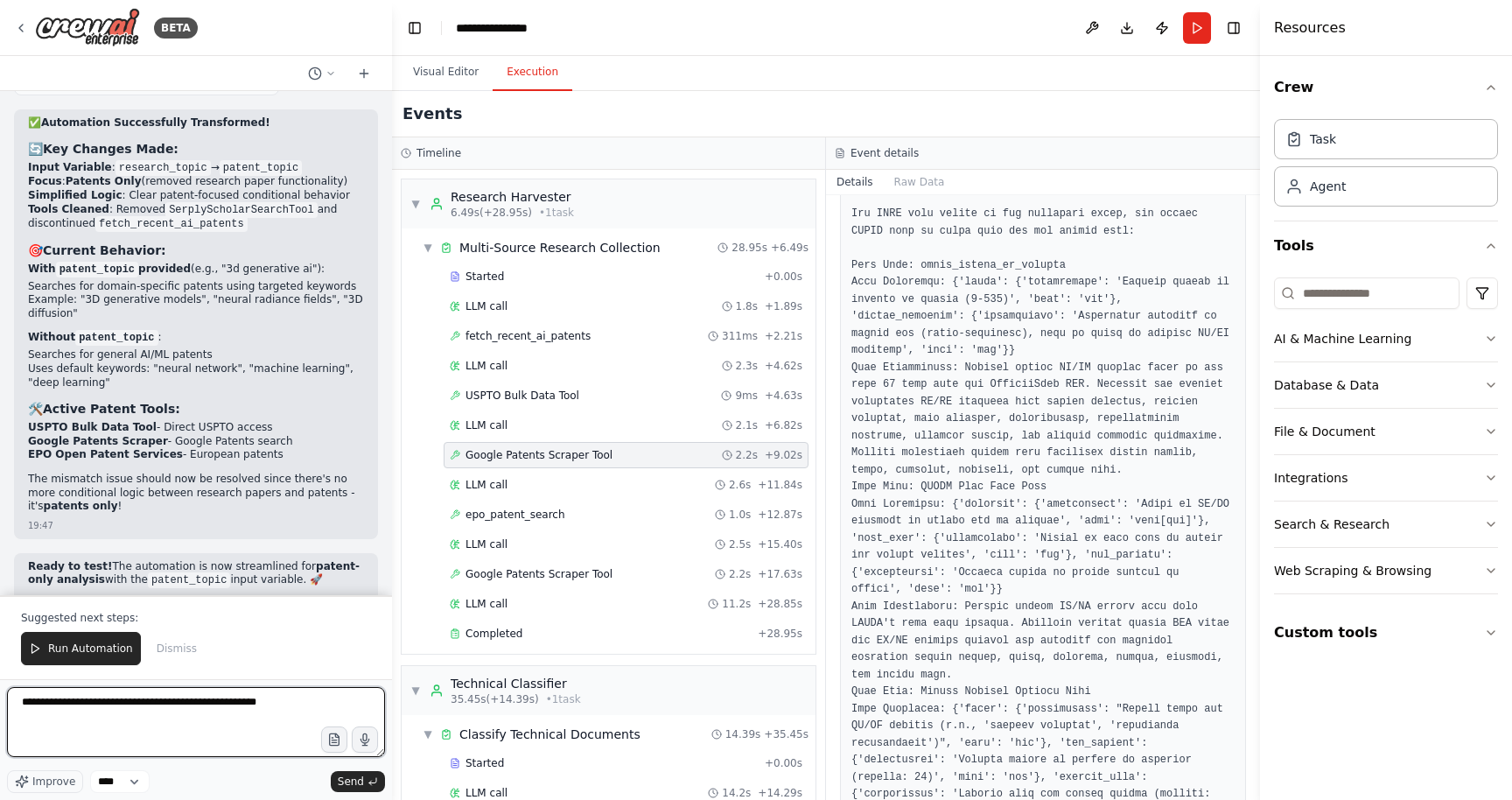
click at [301, 707] on textarea "**********" at bounding box center [196, 721] width 378 height 70
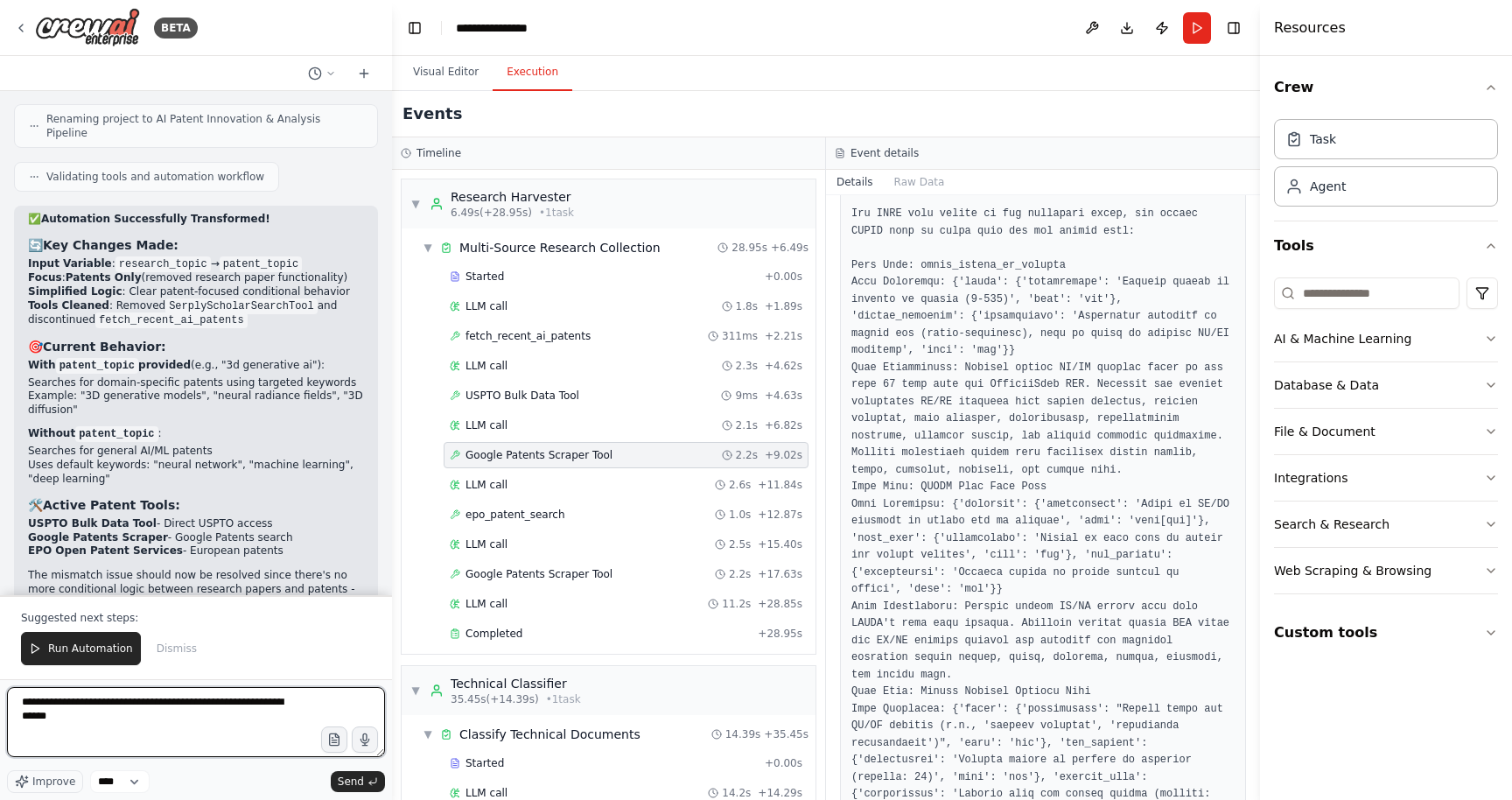
scroll to position [31874, 0]
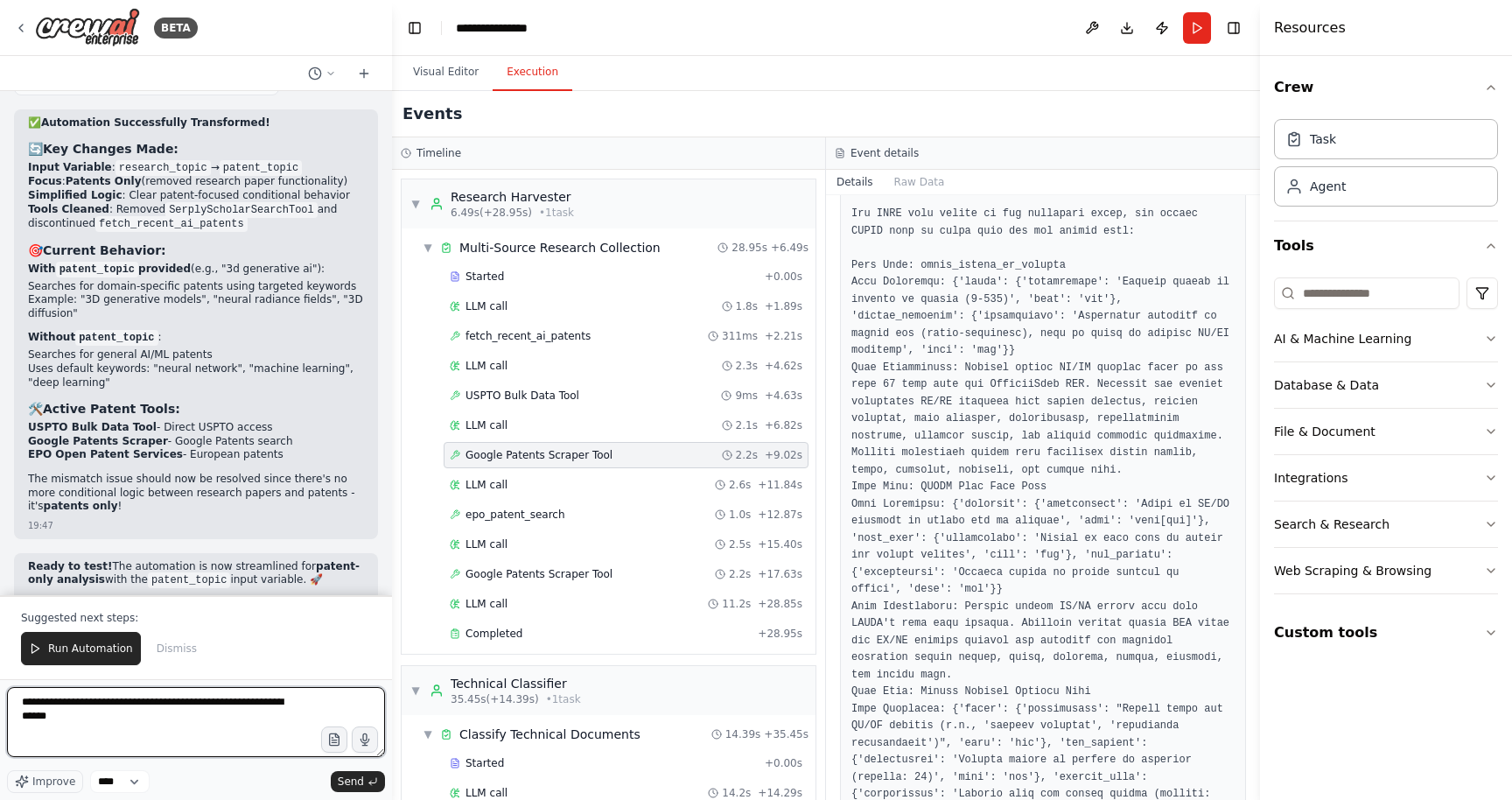
drag, startPoint x: 81, startPoint y: 724, endPoint x: 52, endPoint y: 720, distance: 29.3
click at [52, 720] on textarea "**********" at bounding box center [196, 721] width 378 height 70
paste textarea "**********"
type textarea "**********"
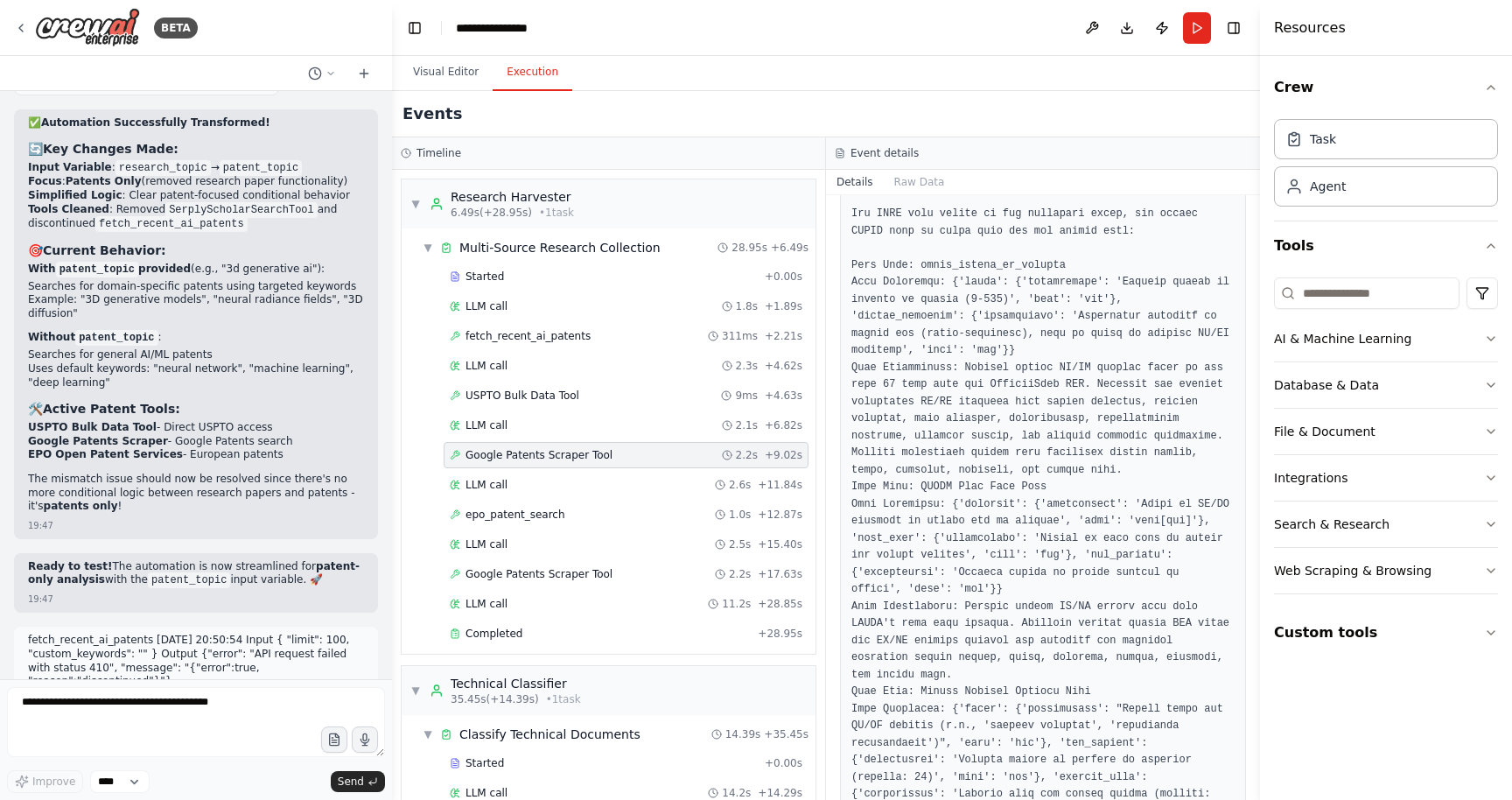
scroll to position [31995, 0]
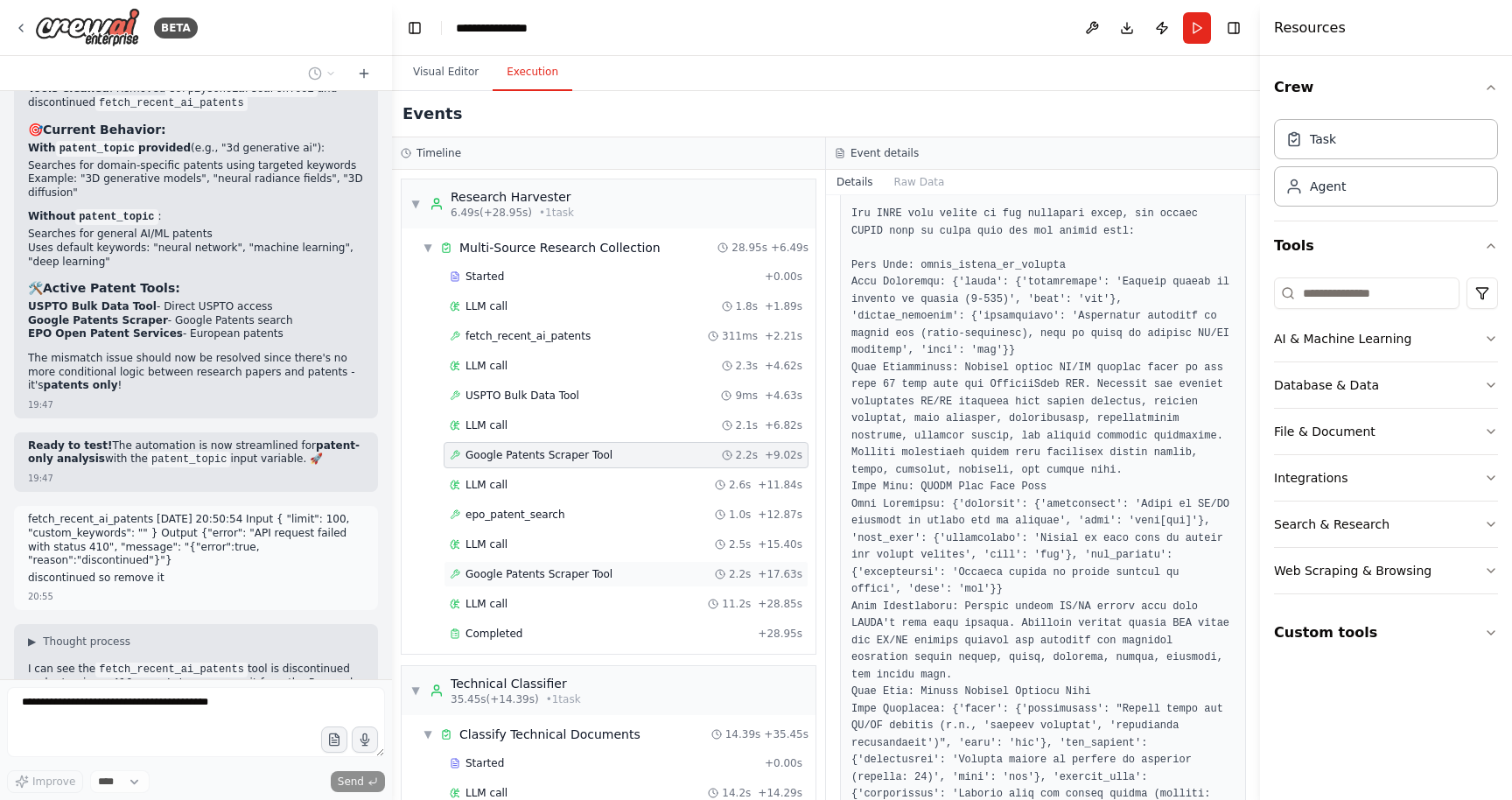
click at [667, 570] on div "Google Patents Scraper Tool 2.2s + 17.63s" at bounding box center [626, 573] width 352 height 14
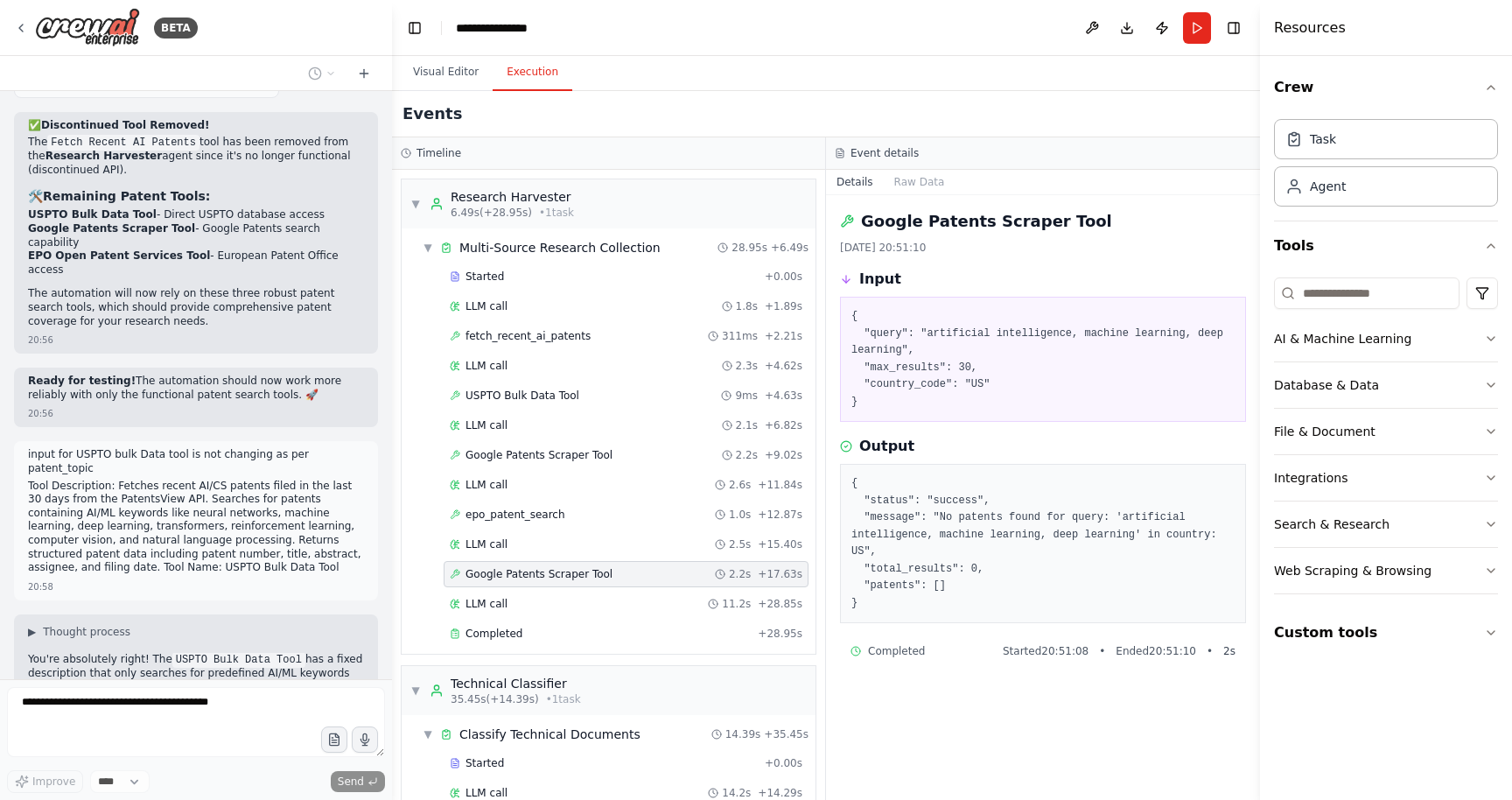
scroll to position [32788, 0]
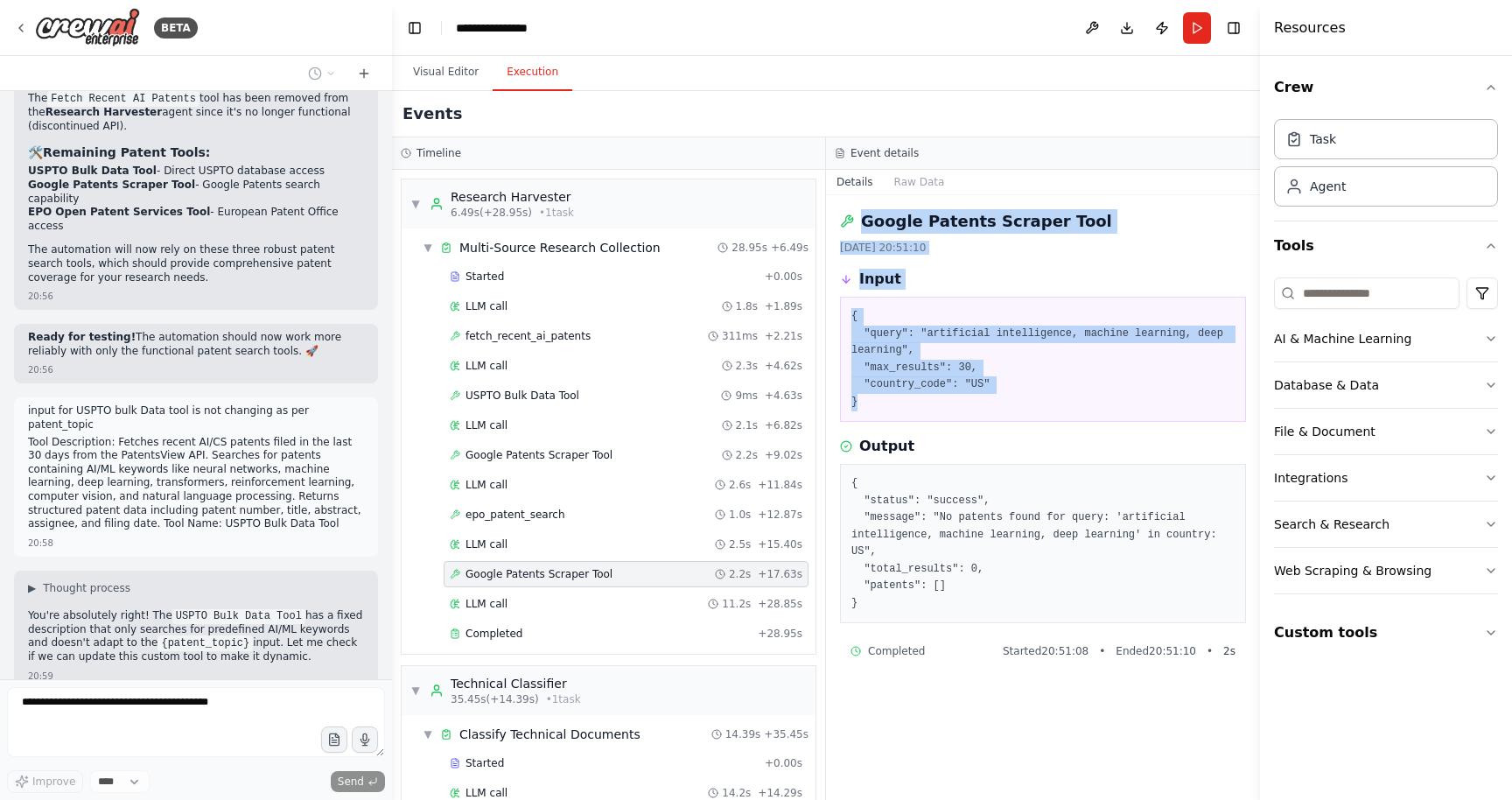
drag, startPoint x: 860, startPoint y: 403, endPoint x: 860, endPoint y: 229, distance: 174.0
click at [860, 229] on div "Google Patents Scraper Tool [DATE] 20:51:10 Input { "query": "artificial intell…" at bounding box center [1043, 497] width 434 height 605
copy div "Google Patents Scraper Tool [DATE] 20:51:10 Input { "query": "artificial intell…"
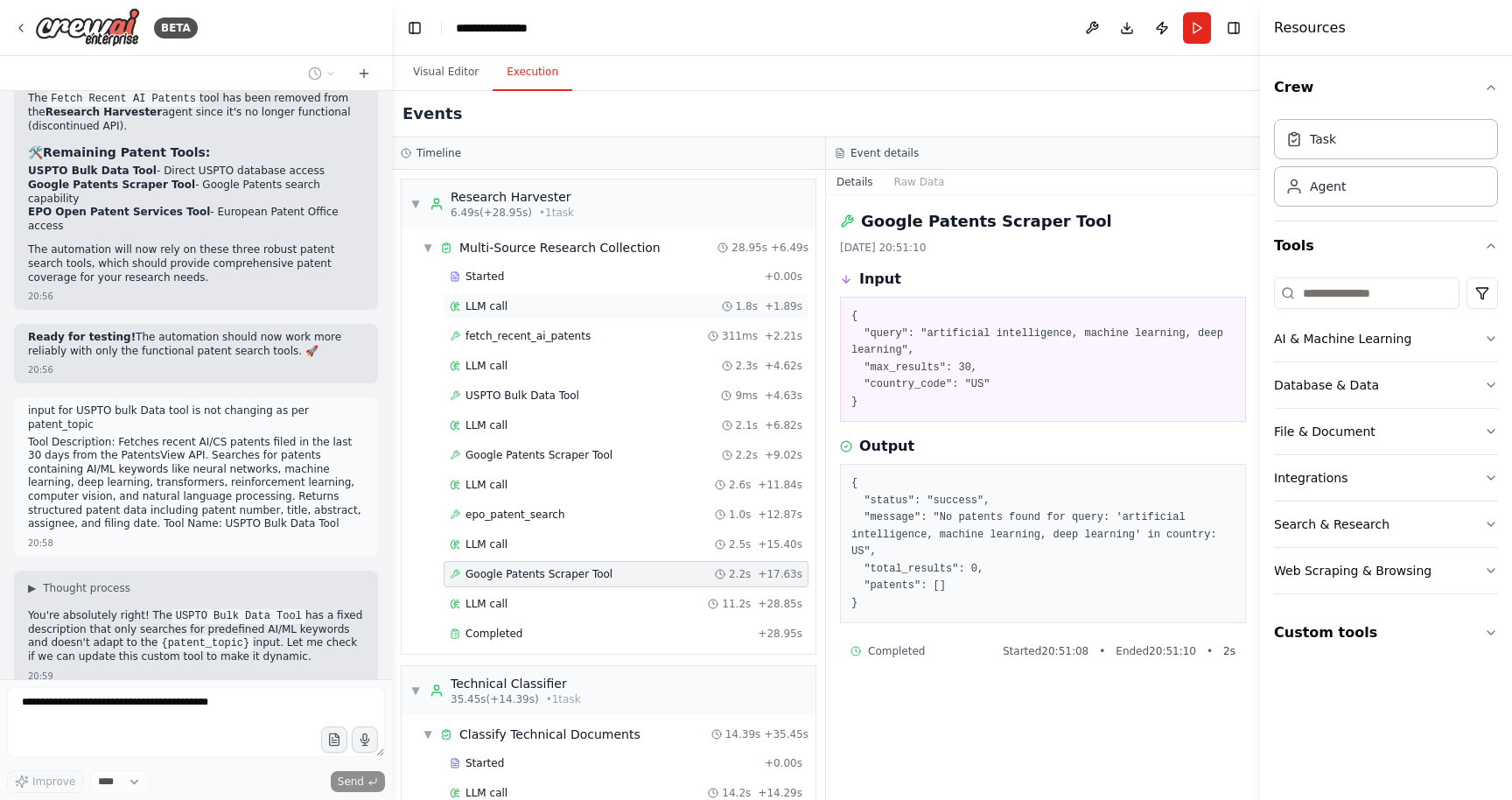
click at [495, 306] on span "LLM call" at bounding box center [486, 306] width 42 height 14
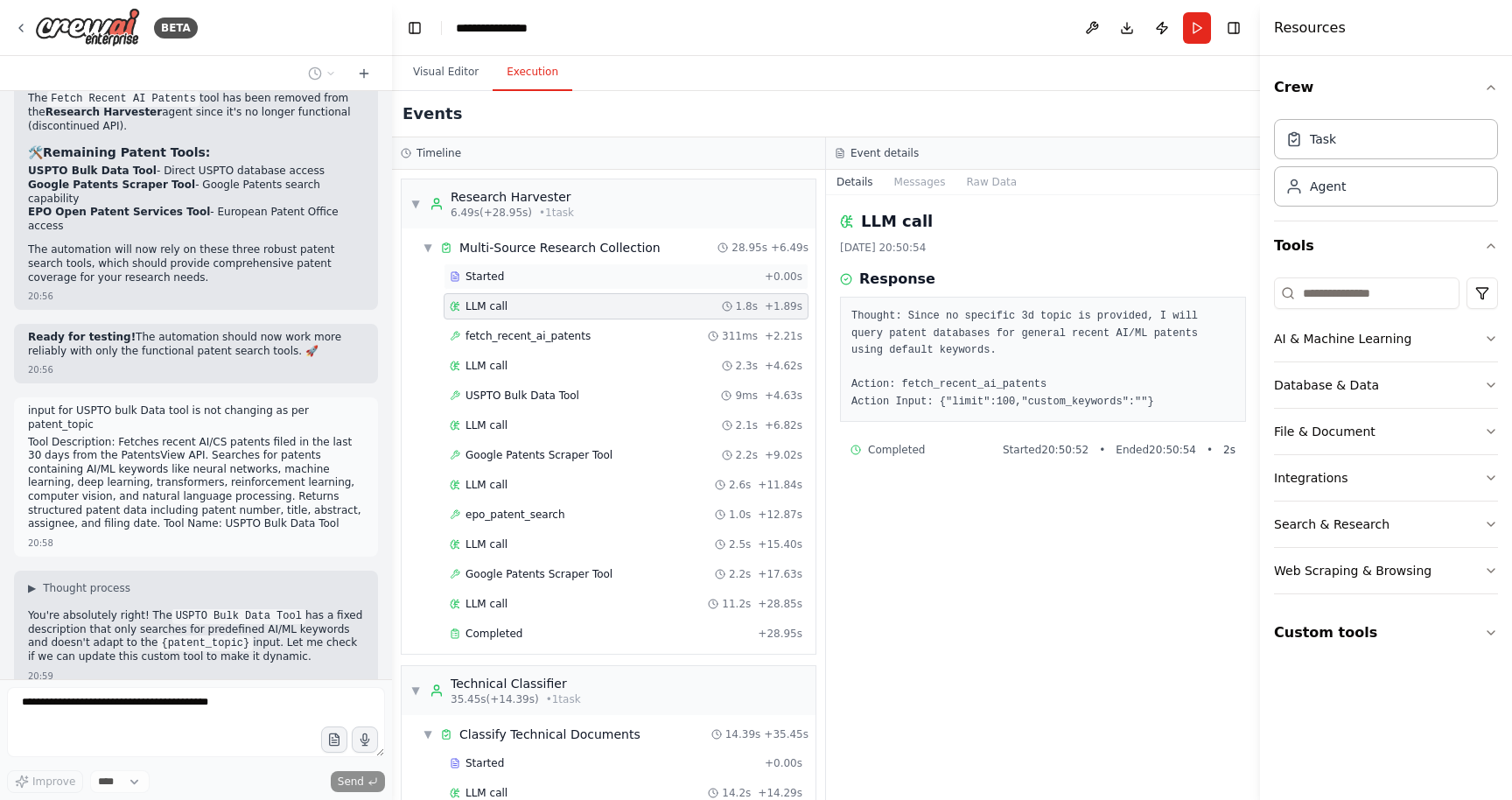
click at [510, 276] on div "Started" at bounding box center [604, 276] width 308 height 14
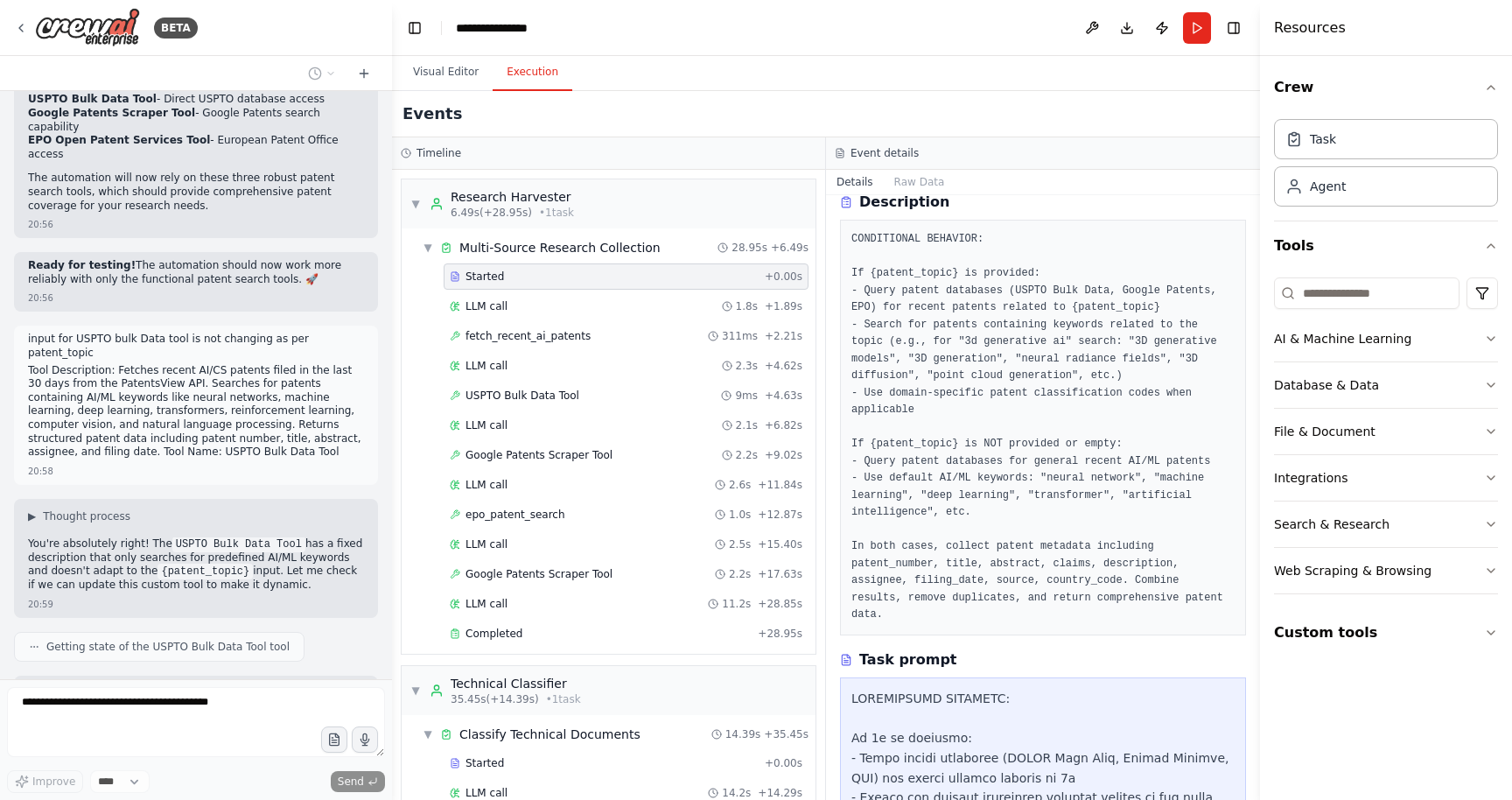
scroll to position [59, 0]
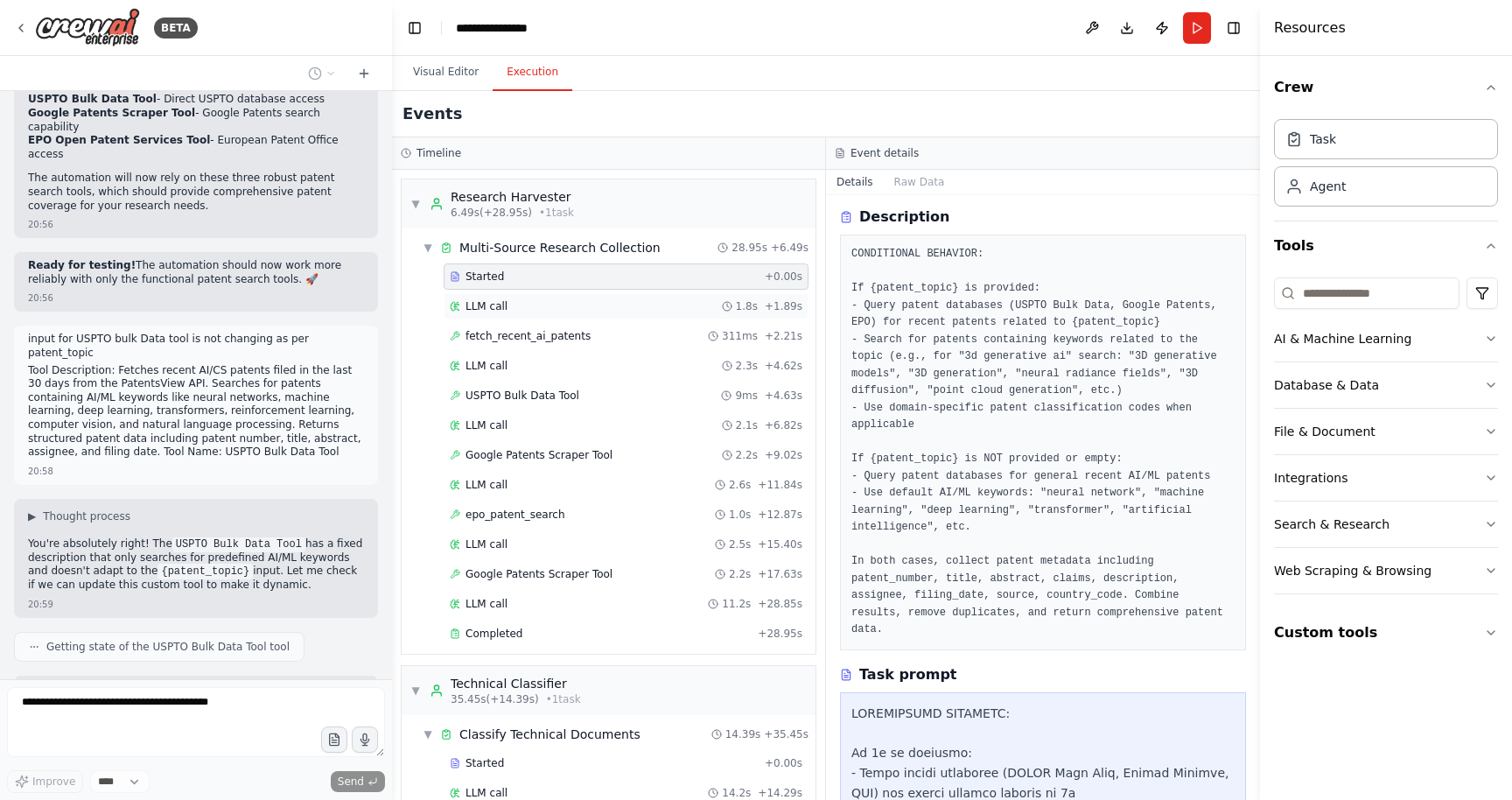
click at [616, 307] on div "LLM call 1.8s + 1.89s" at bounding box center [626, 306] width 352 height 14
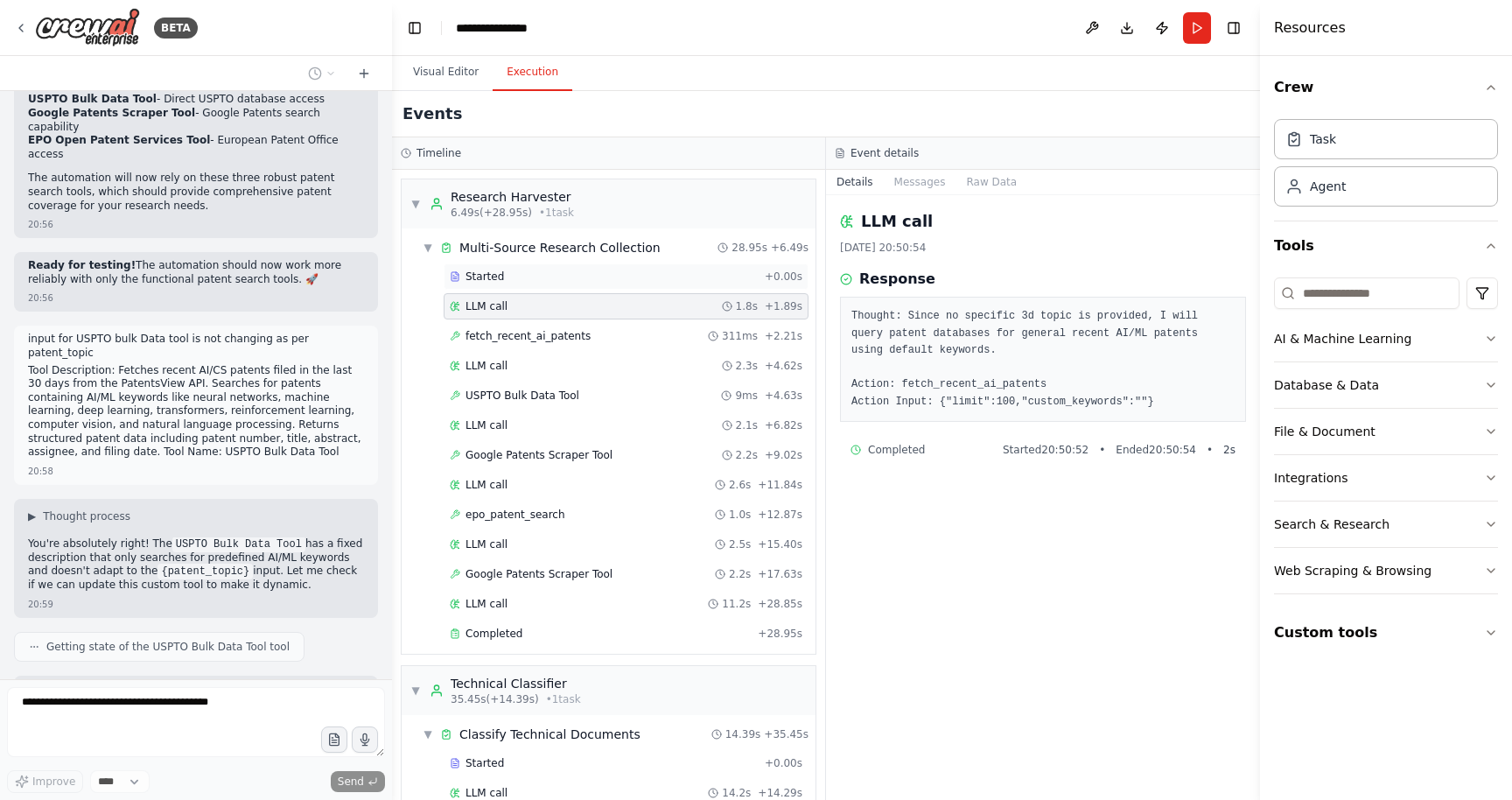
click at [620, 274] on div "Started" at bounding box center [604, 276] width 308 height 14
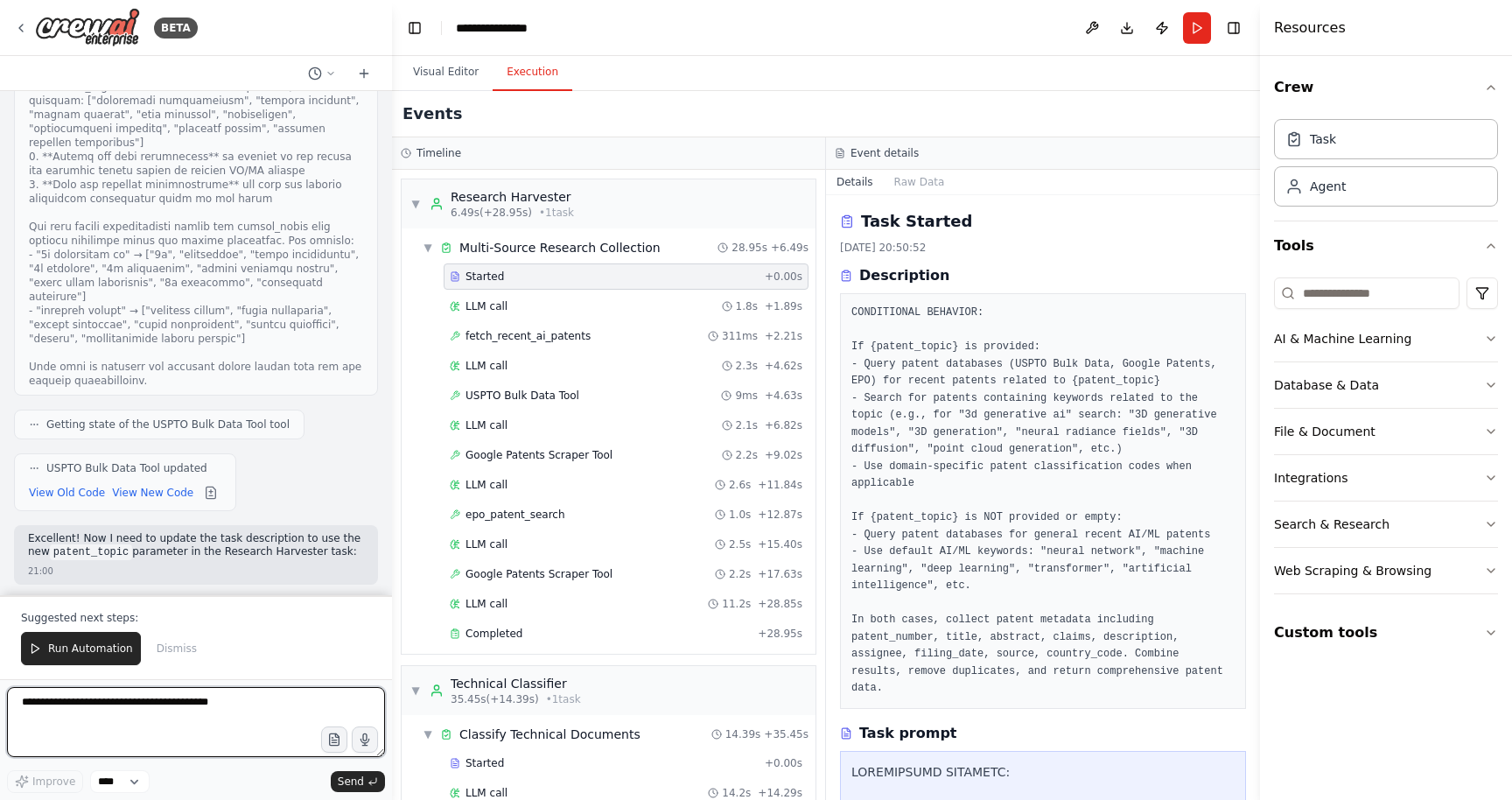
scroll to position [33740, 0]
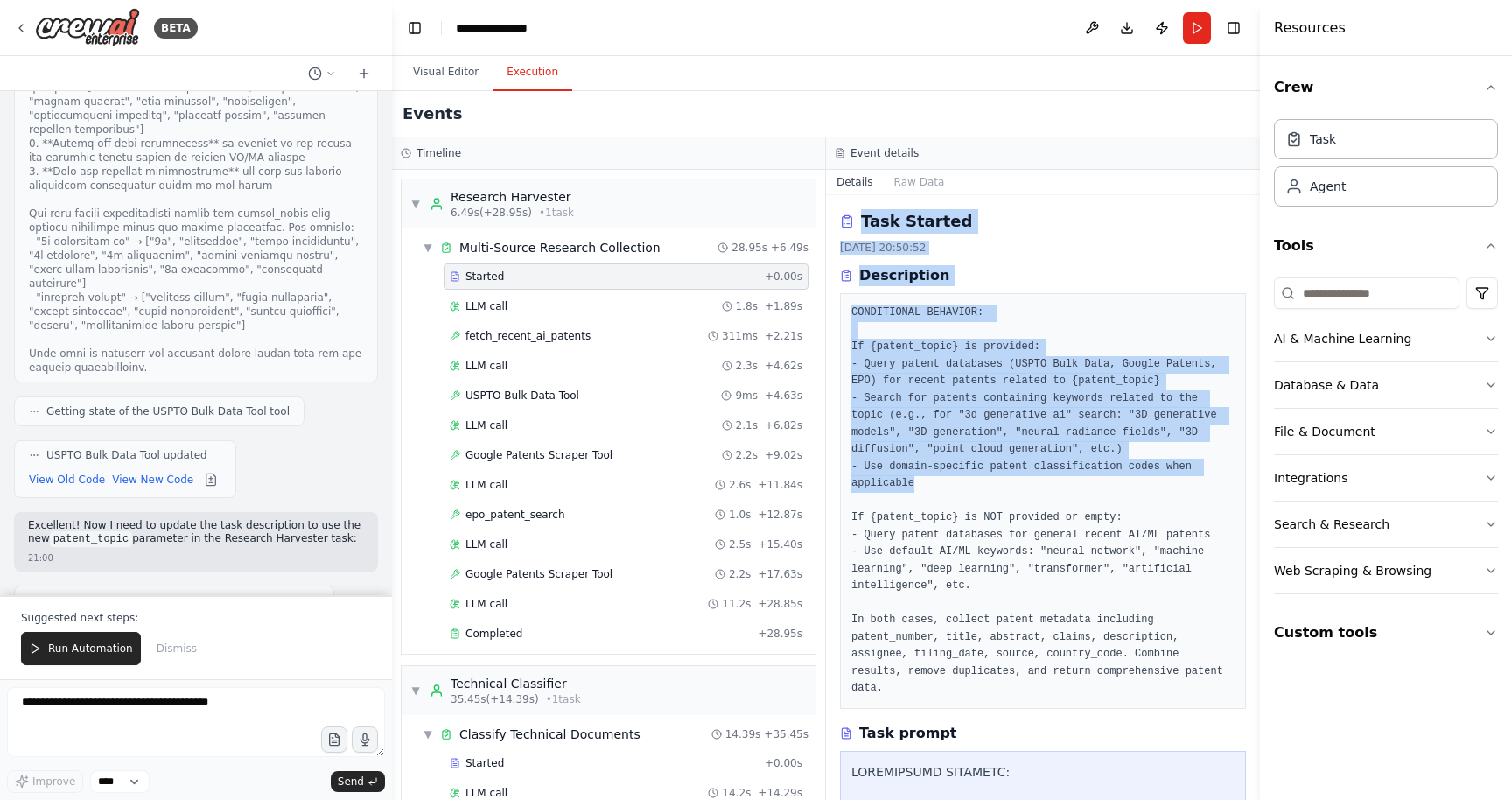
drag, startPoint x: 921, startPoint y: 485, endPoint x: 862, endPoint y: 211, distance: 280.3
click at [862, 211] on div "Task Started [DATE] 20:50:52 Description CONDITIONAL BEHAVIOR: If {patent_topic…" at bounding box center [1043, 458] width 406 height 500
copy div "Task Started [DATE] 20:50:52 Description CONDITIONAL BEHAVIOR: If {patent_topic…"
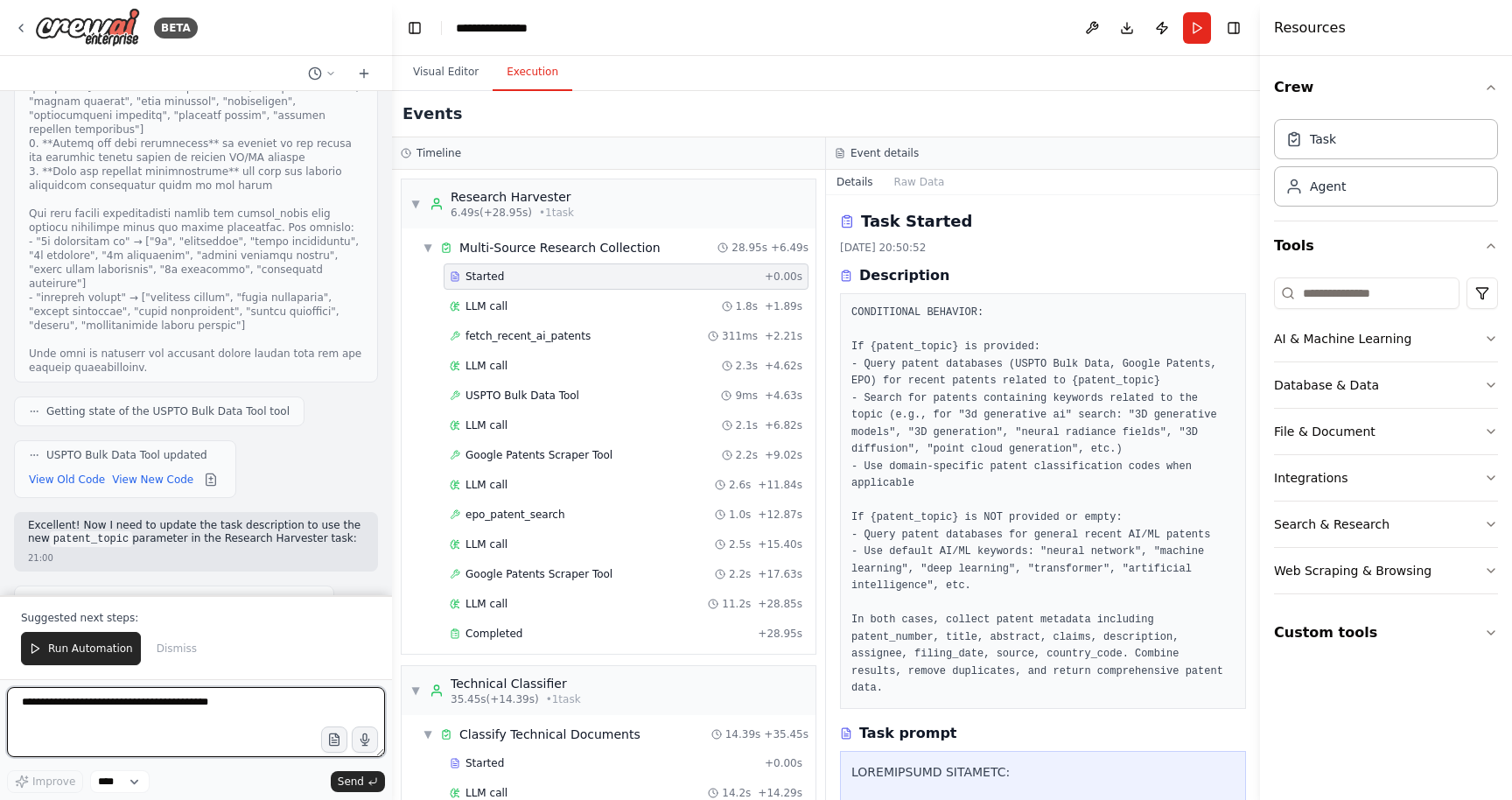
click at [172, 720] on textarea at bounding box center [196, 721] width 378 height 70
paste textarea "**********"
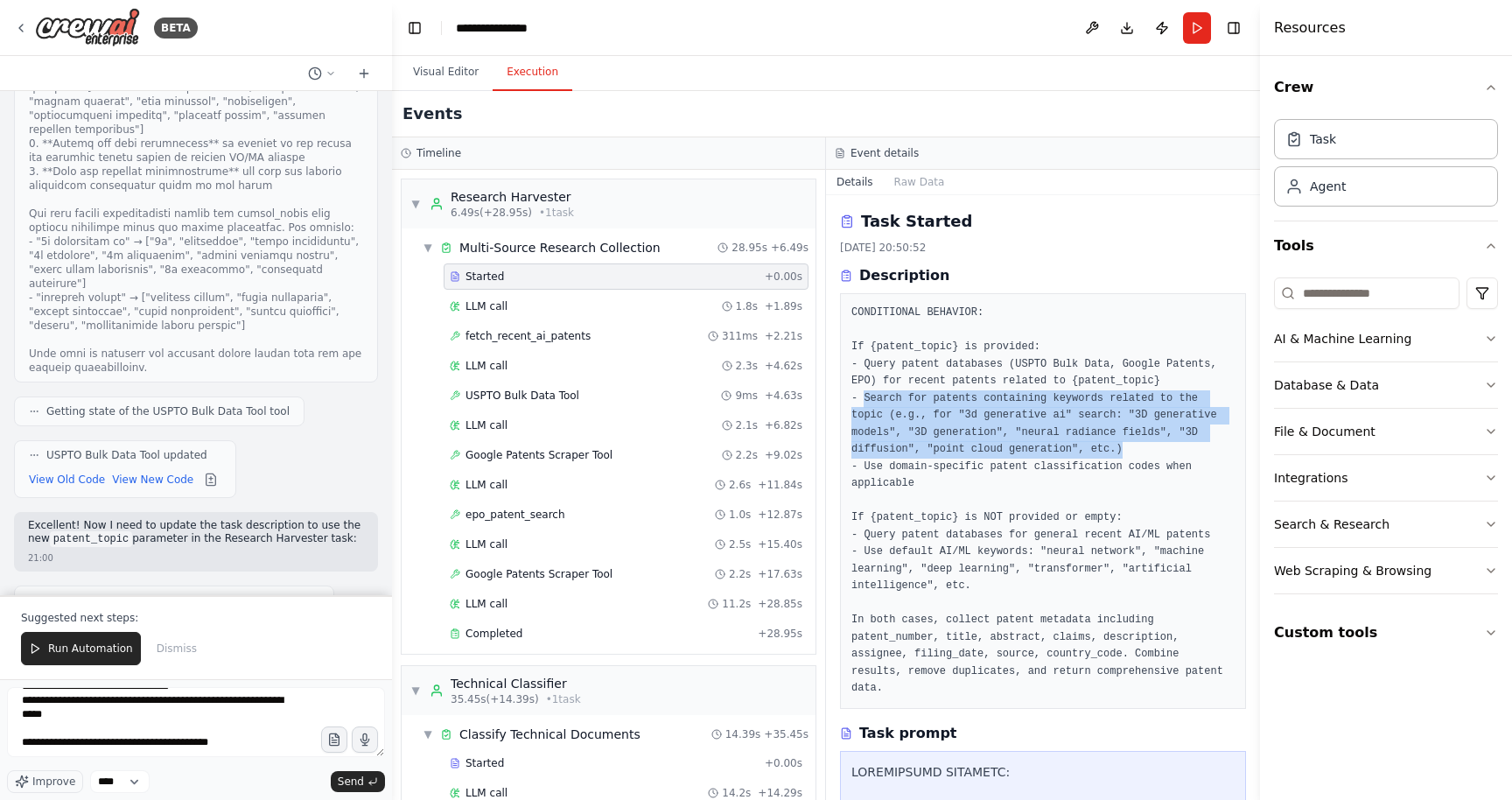
drag, startPoint x: 1125, startPoint y: 447, endPoint x: 865, endPoint y: 400, distance: 264.2
click at [865, 400] on pre "CONDITIONAL BEHAVIOR: If {patent_topic} is provided: - Query patent databases (…" at bounding box center [1043, 501] width 383 height 393
copy pre "Search for patents containing keywords related to the topic (e.g., for "3d gene…"
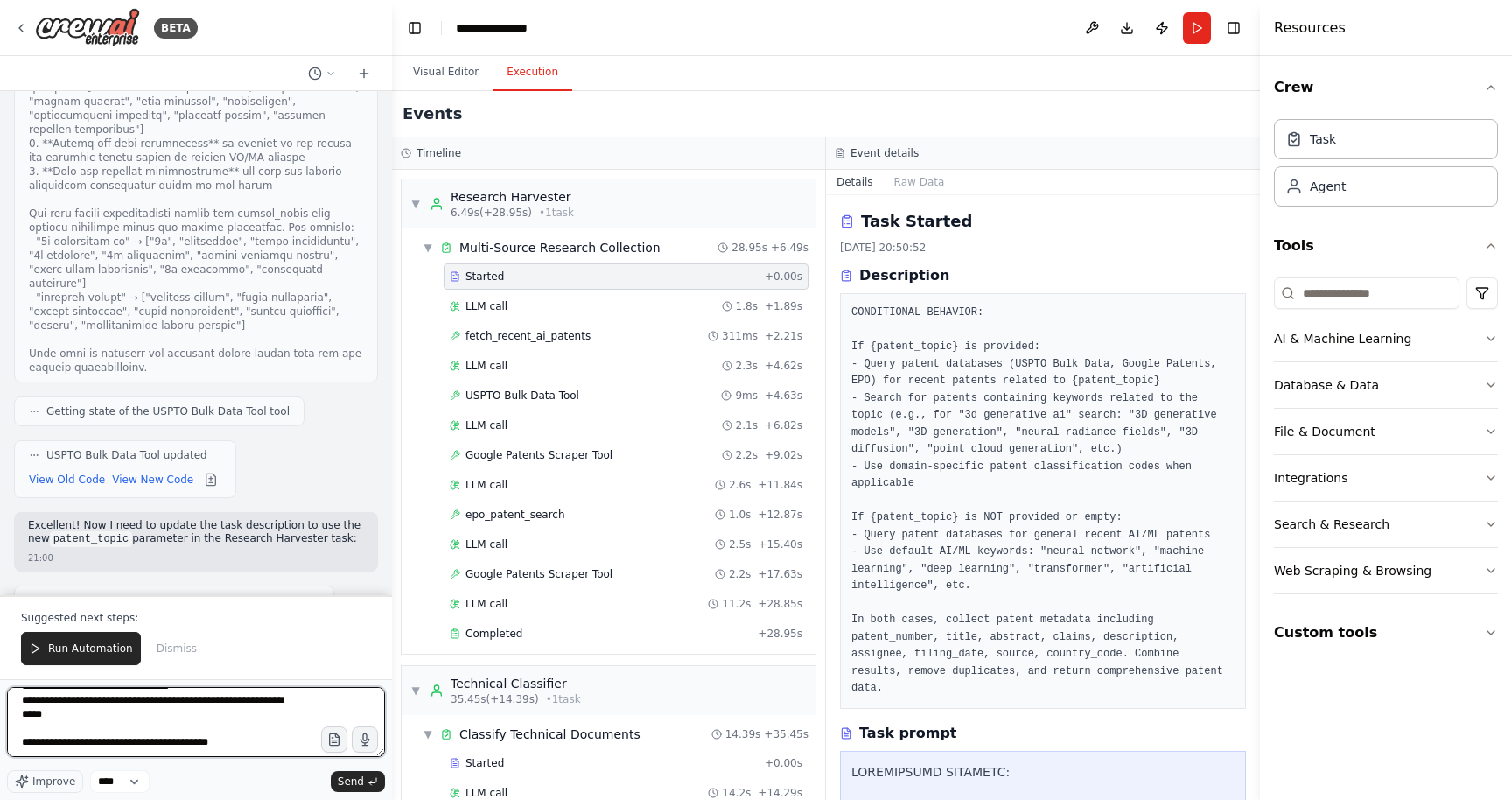
click at [238, 752] on textarea "**********" at bounding box center [196, 721] width 378 height 70
paste textarea "**********"
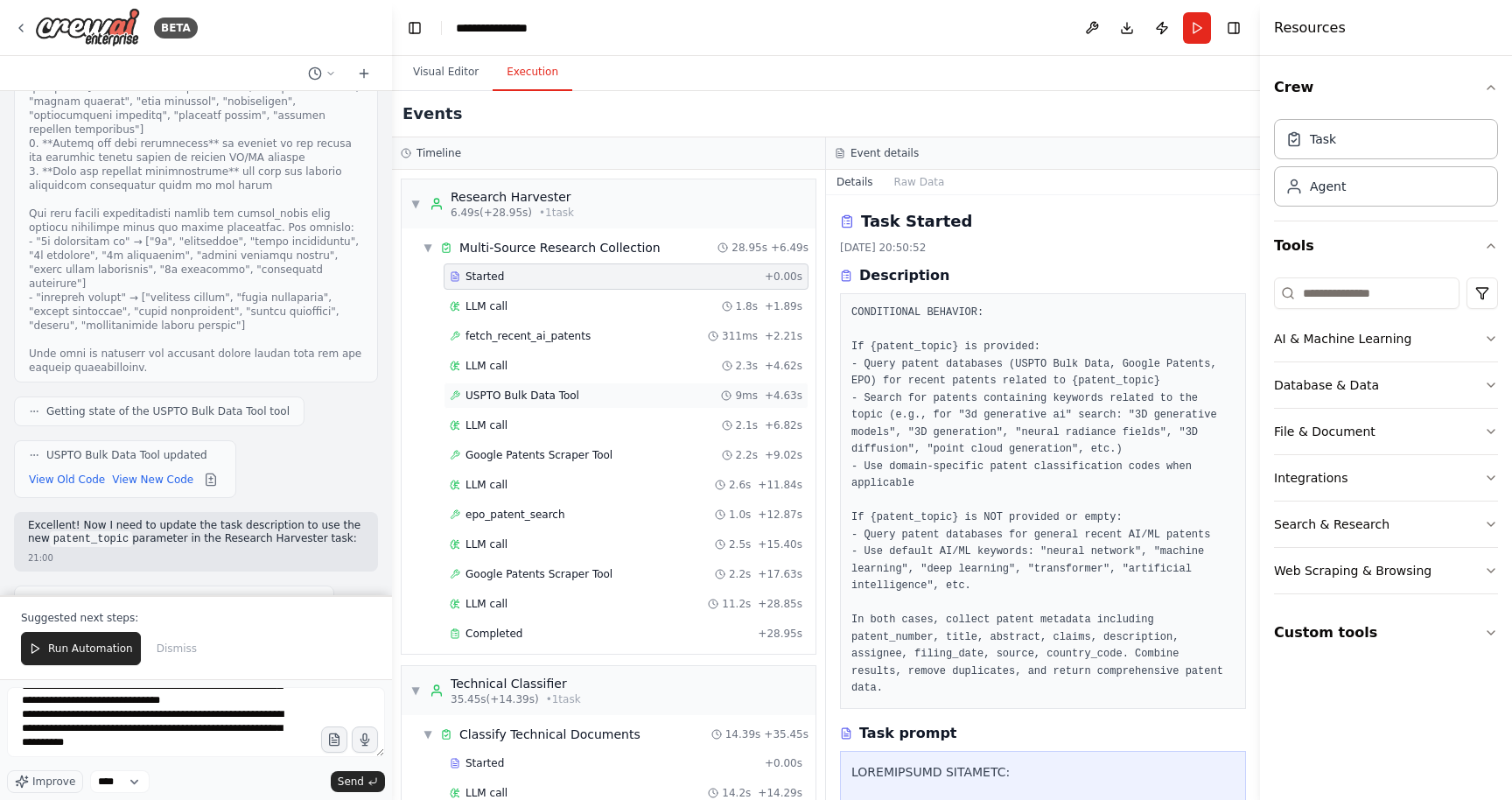
click at [565, 396] on span "USPTO Bulk Data Tool" at bounding box center [522, 395] width 114 height 14
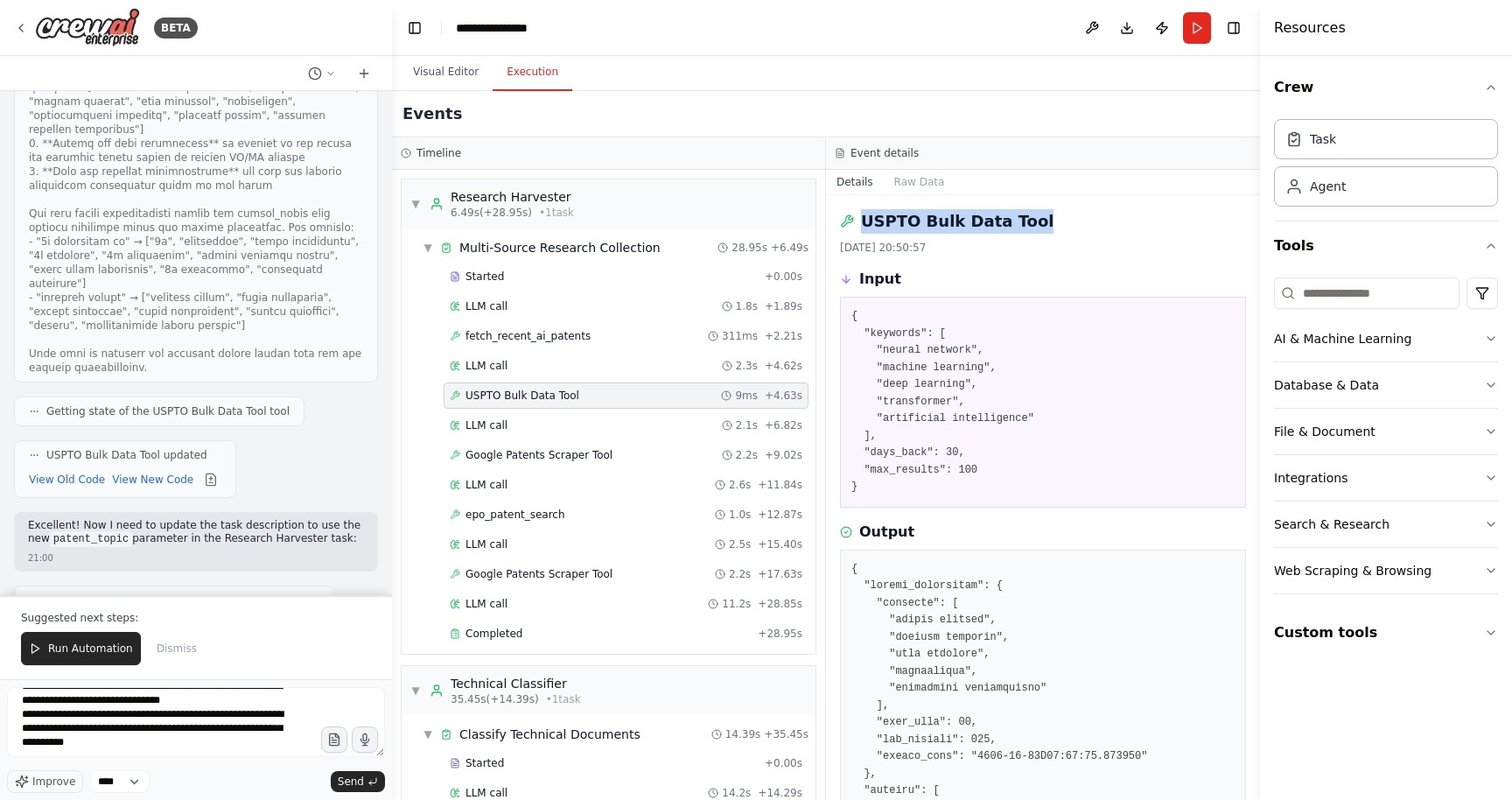
drag, startPoint x: 1034, startPoint y: 221, endPoint x: 864, endPoint y: 224, distance: 170.0
click at [864, 224] on div "USPTO Bulk Data Tool" at bounding box center [1043, 221] width 406 height 24
copy h2 "USPTO Bulk Data Tool"
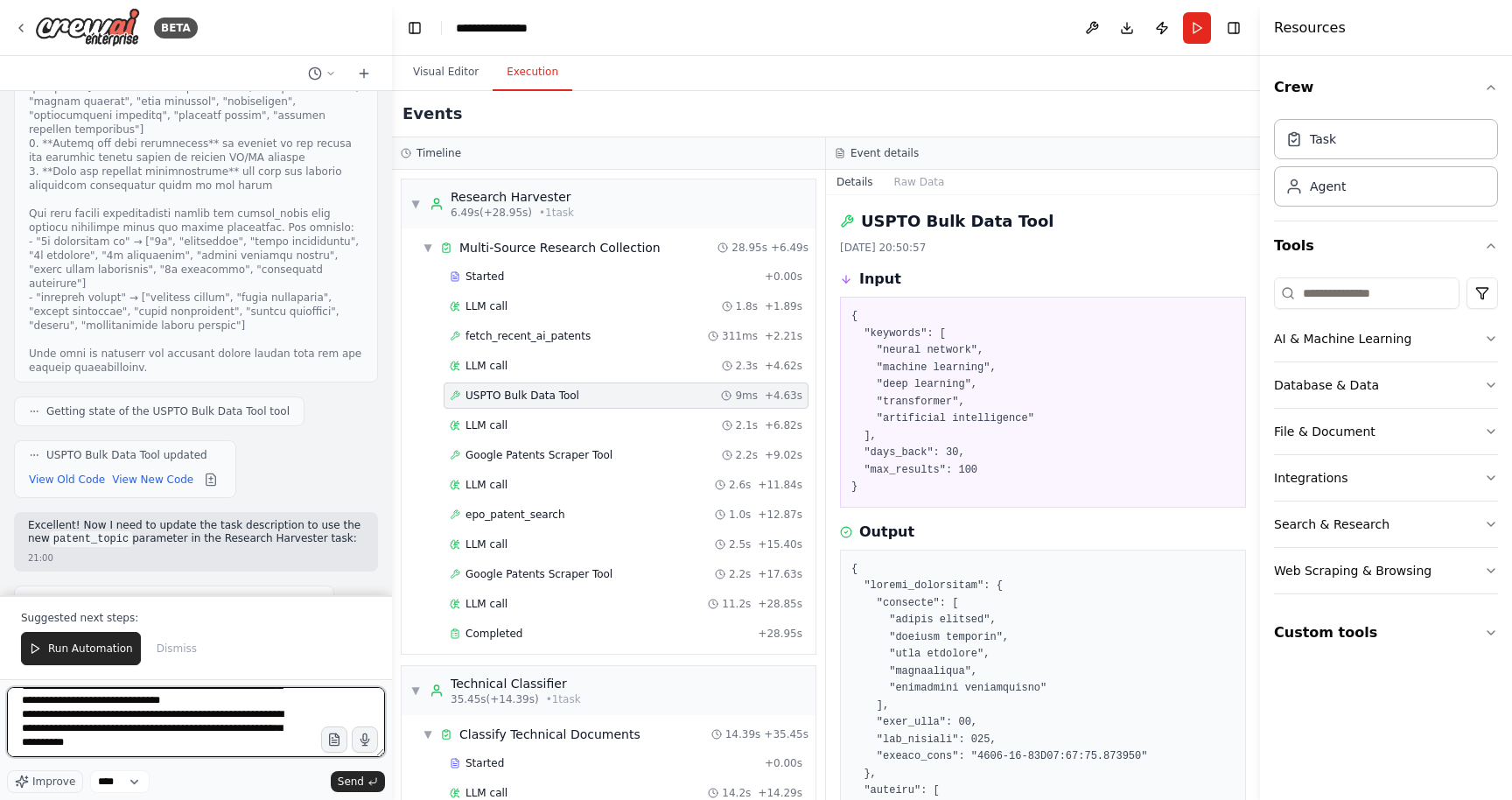
click at [165, 756] on textarea "**********" at bounding box center [196, 721] width 378 height 70
paste textarea "**********"
click at [527, 578] on span "Google Patents Scraper Tool" at bounding box center [539, 573] width 147 height 14
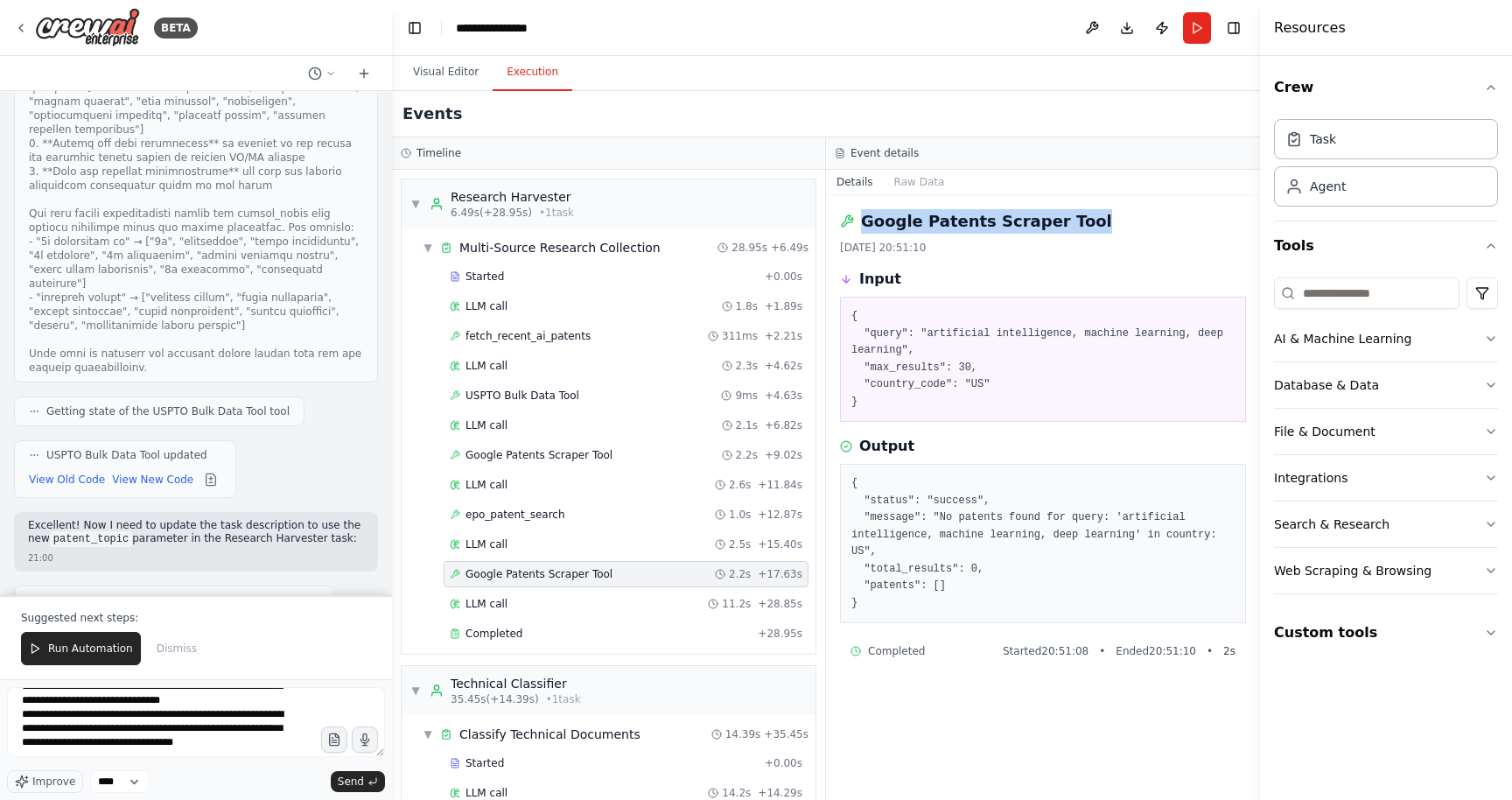
drag, startPoint x: 1084, startPoint y: 221, endPoint x: 866, endPoint y: 232, distance: 218.3
click at [866, 232] on div "Google Patents Scraper Tool" at bounding box center [1043, 221] width 406 height 24
copy h2 "Google Patents Scraper Tool"
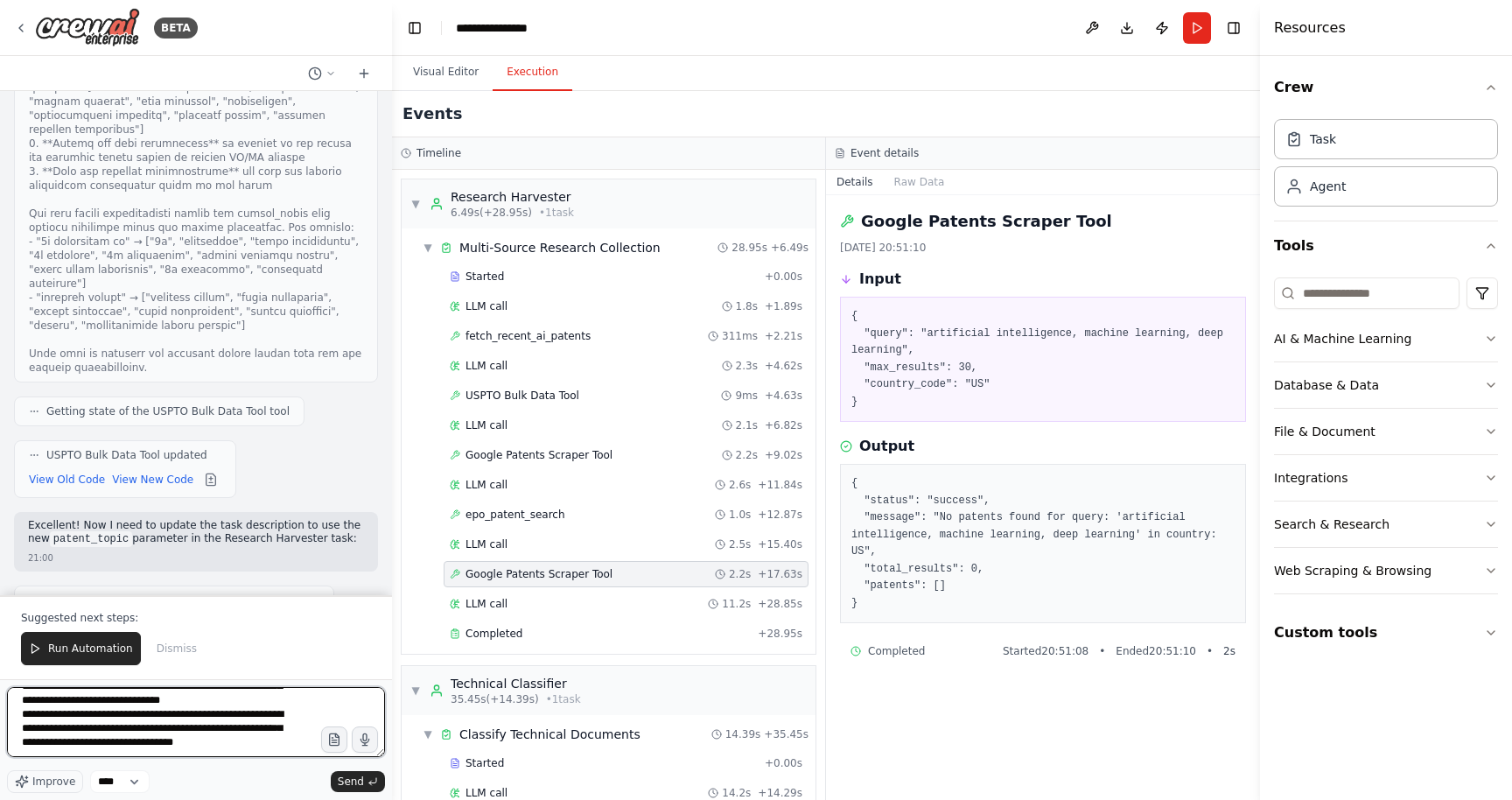
click at [280, 748] on textarea "**********" at bounding box center [196, 721] width 378 height 70
paste textarea "**********"
type textarea "**********"
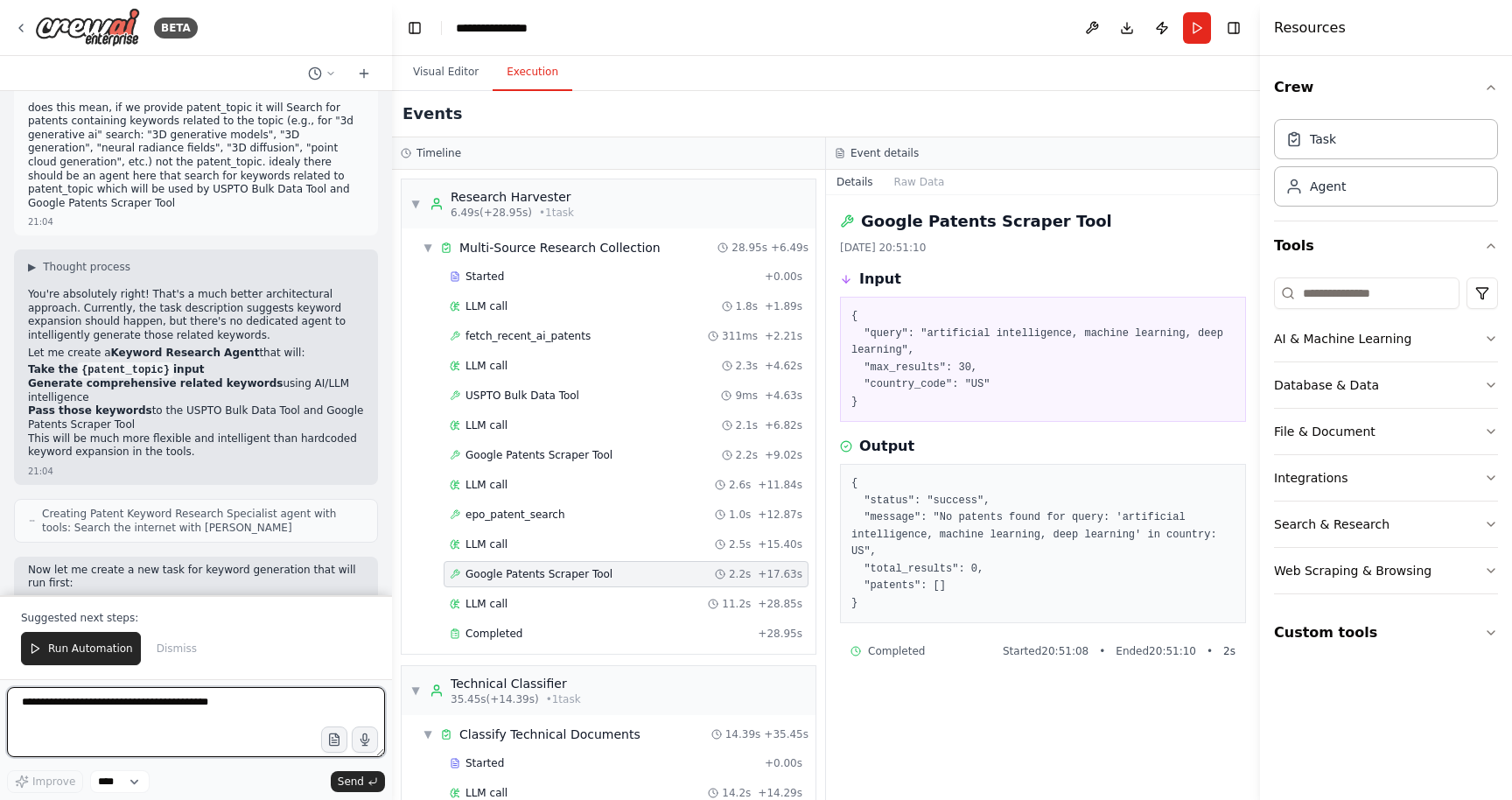
scroll to position [35208, 0]
click at [450, 71] on button "Visual Editor" at bounding box center [446, 72] width 94 height 37
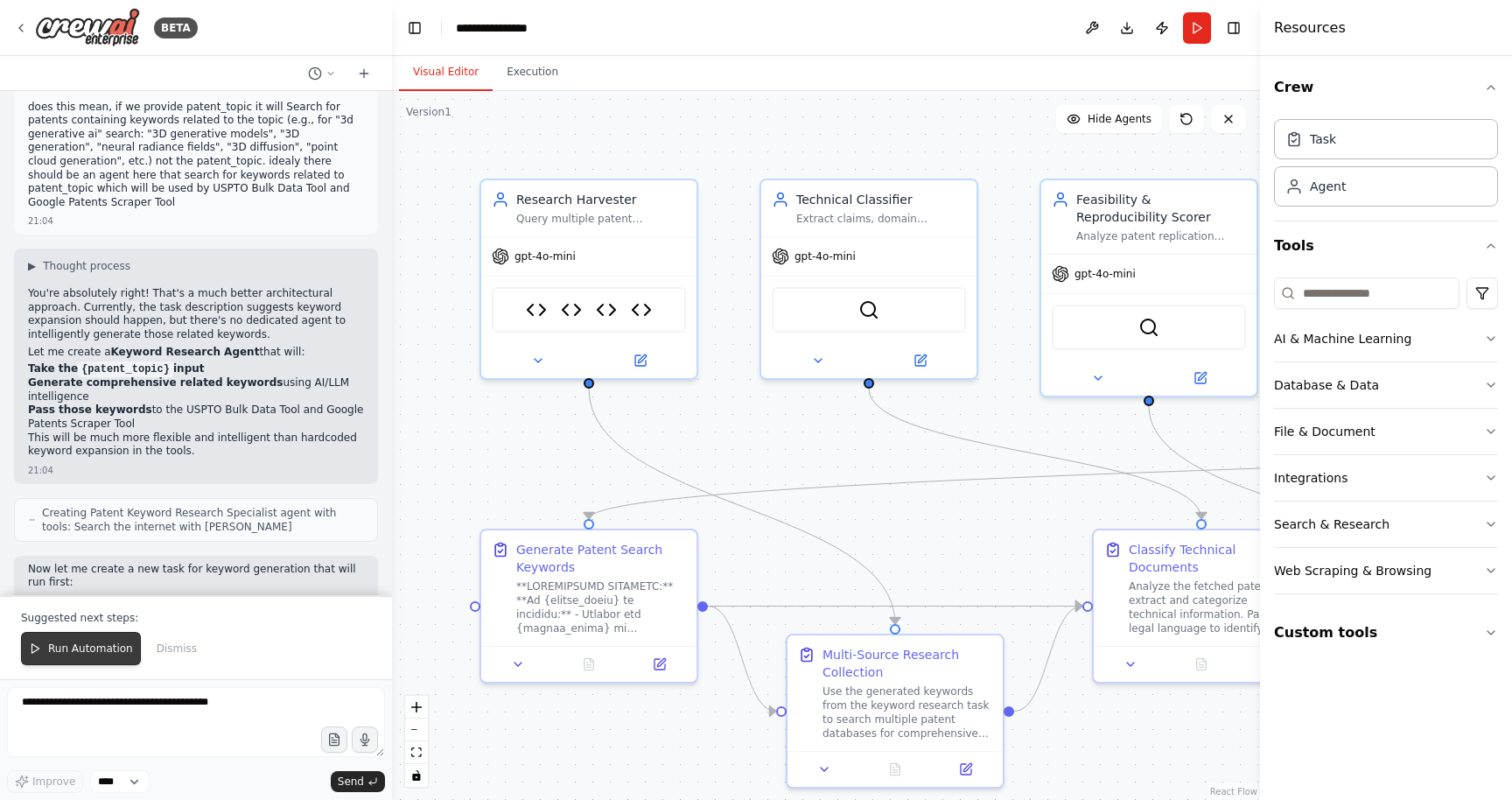
click at [94, 649] on span "Run Automation" at bounding box center [90, 648] width 85 height 14
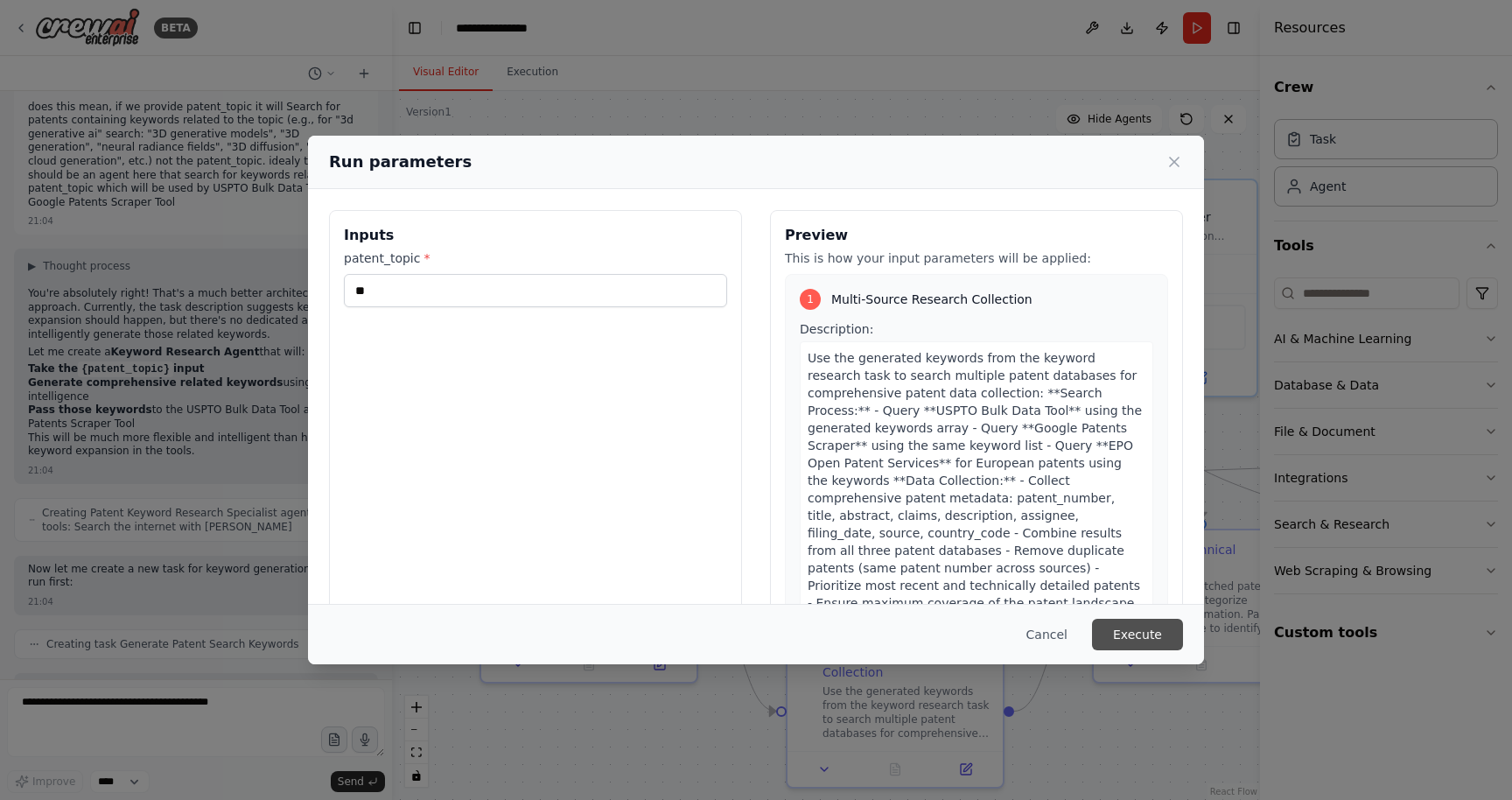
click at [1110, 620] on button "Execute" at bounding box center [1137, 635] width 91 height 32
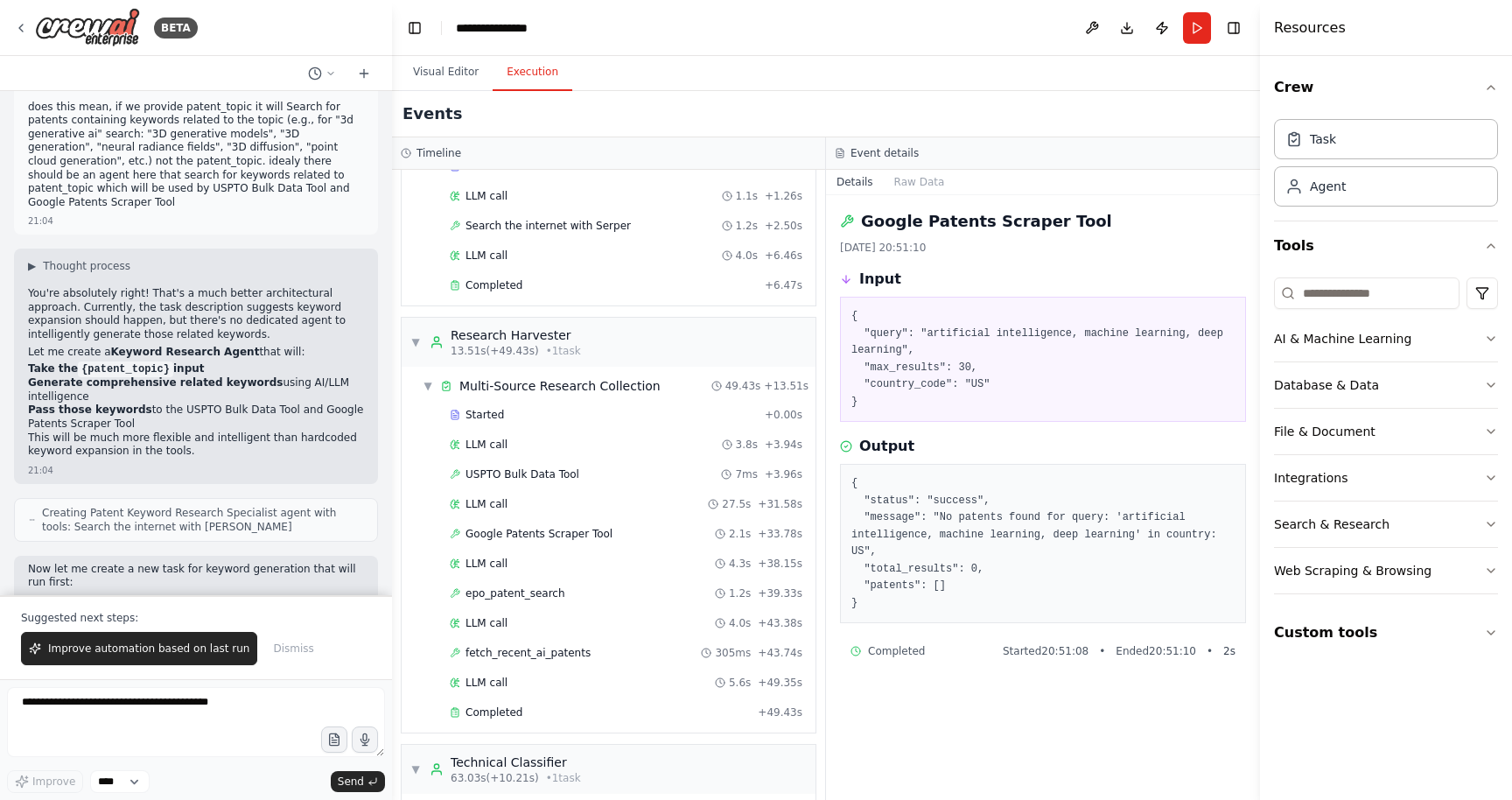
scroll to position [0, 0]
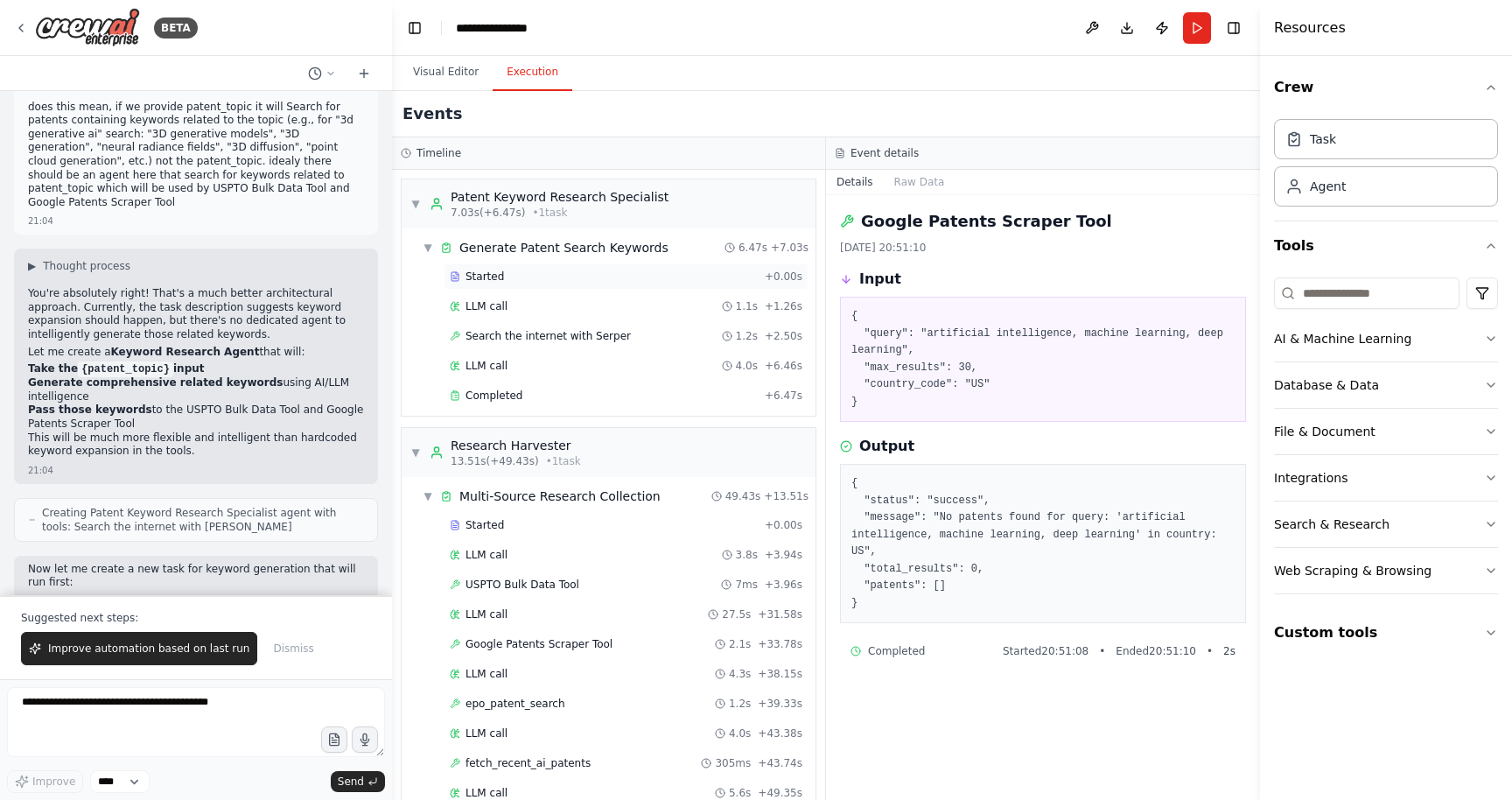
click at [494, 277] on span "Started" at bounding box center [484, 276] width 39 height 14
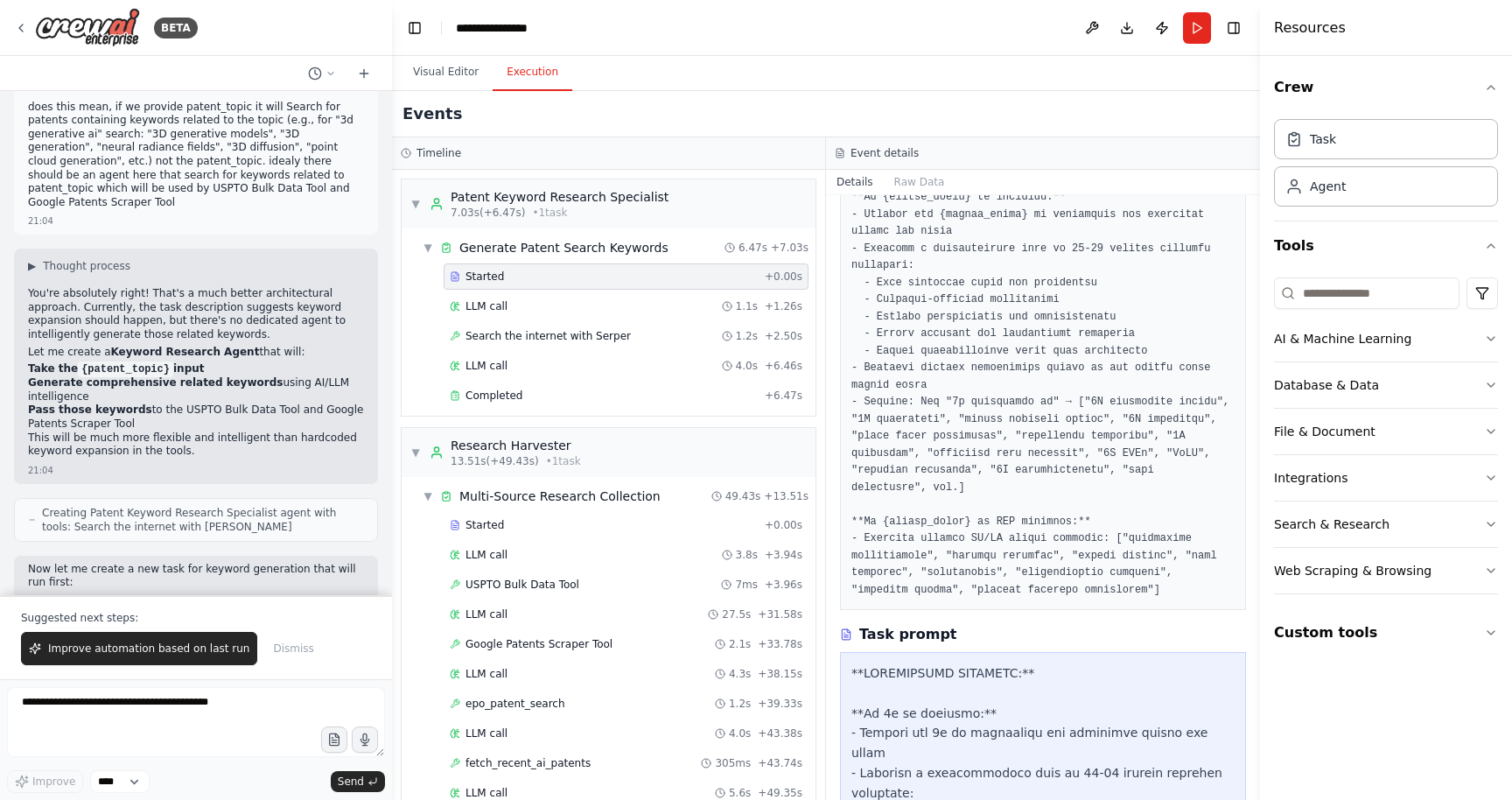
scroll to position [97, 0]
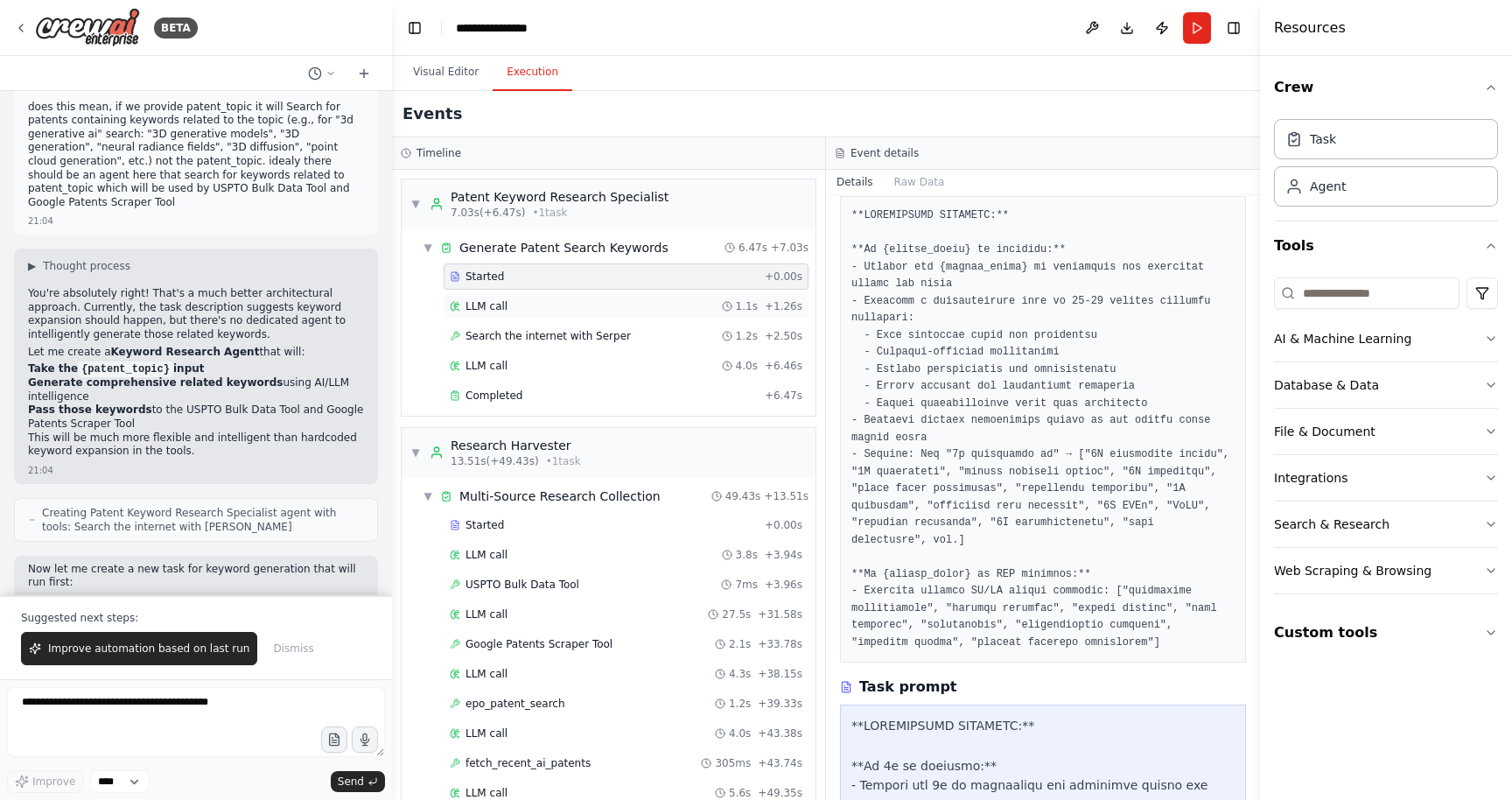
click at [509, 303] on div "LLM call 1.1s + 1.26s" at bounding box center [626, 306] width 352 height 14
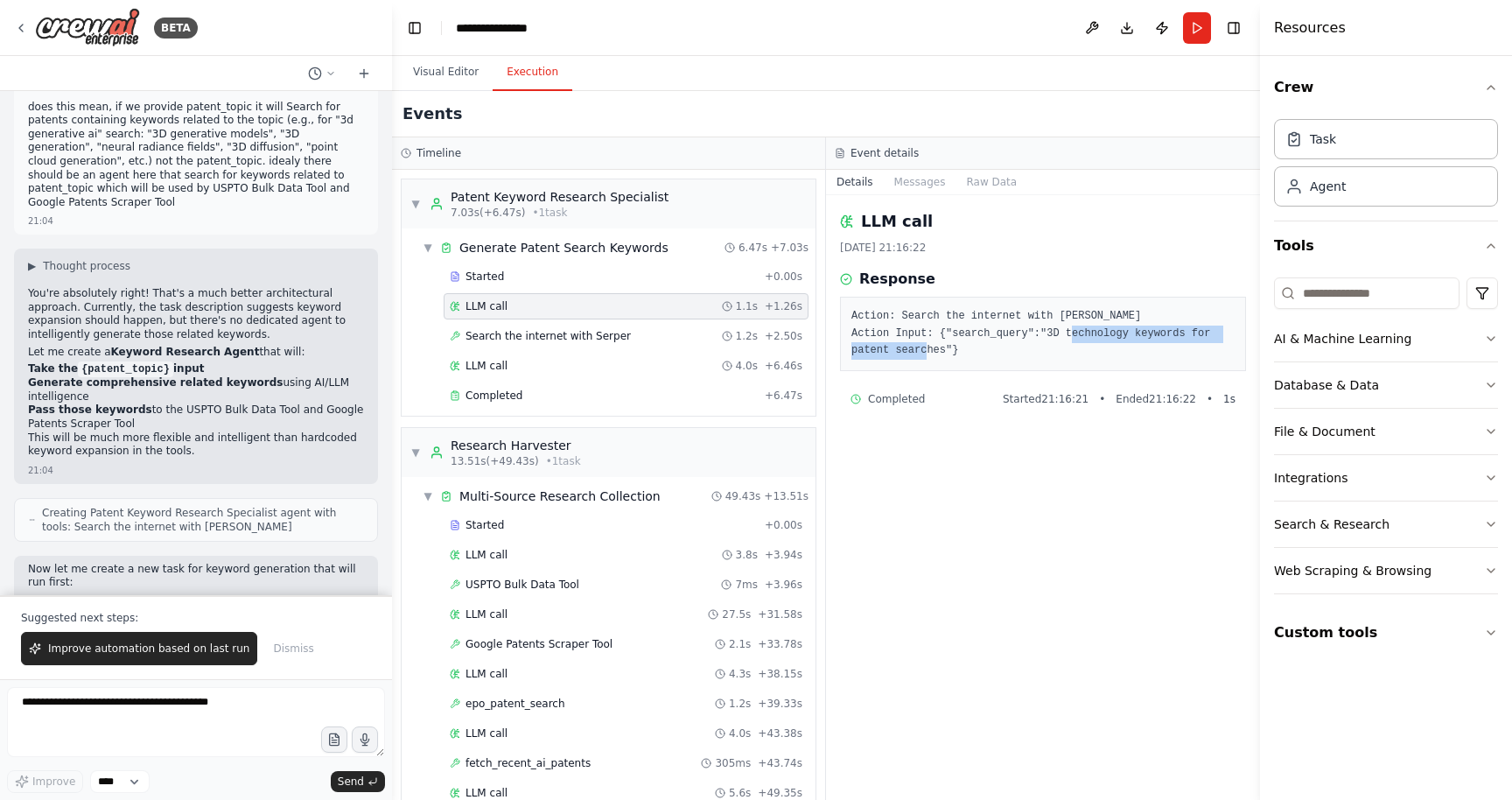
drag, startPoint x: 1115, startPoint y: 336, endPoint x: 1196, endPoint y: 356, distance: 83.4
click at [1196, 356] on pre "Action: Search the internet with [PERSON_NAME] Action Input: {"search_query":"3…" at bounding box center [1043, 334] width 383 height 52
click at [528, 275] on div "Started" at bounding box center [604, 276] width 308 height 14
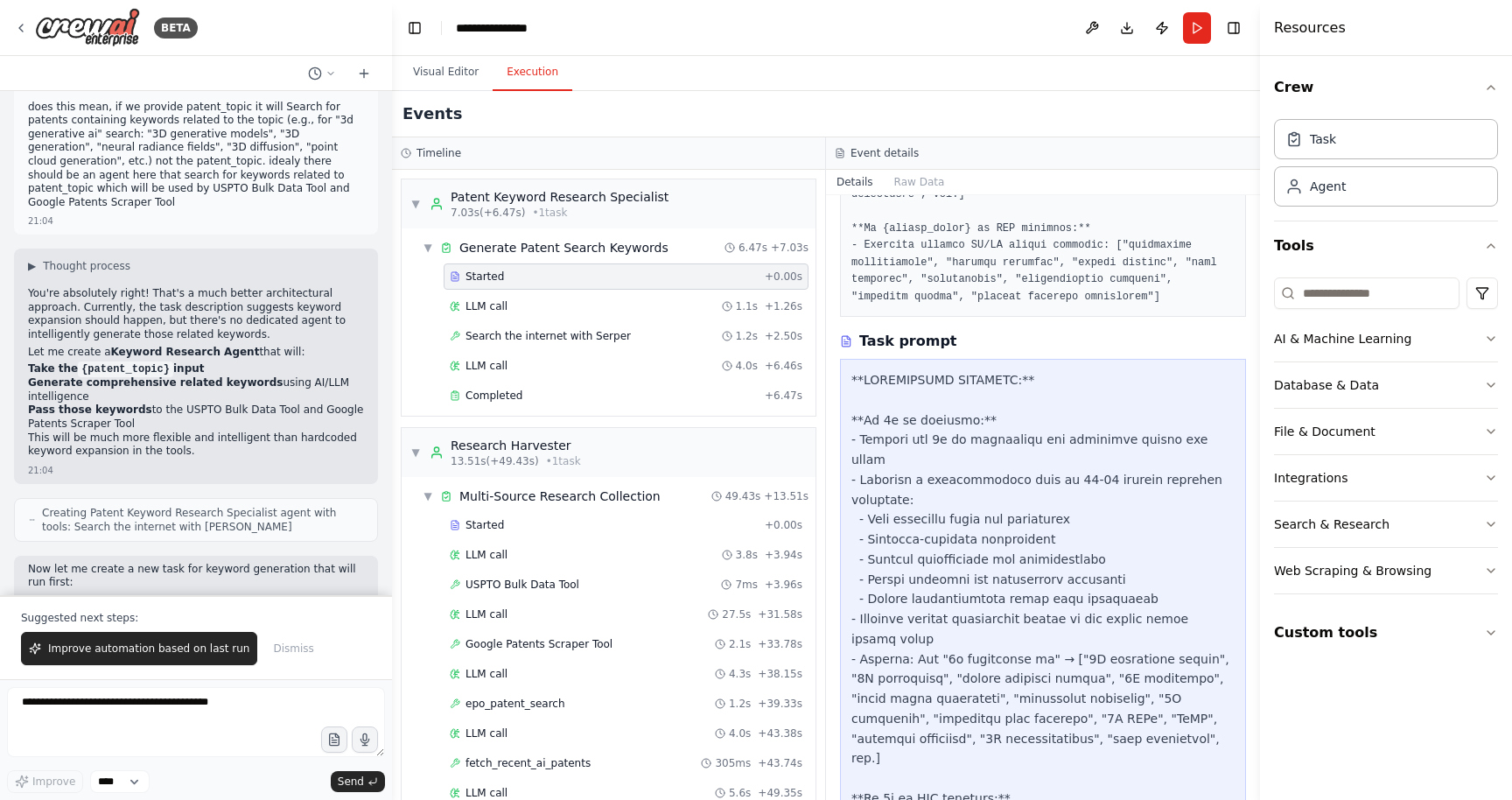
scroll to position [710, 0]
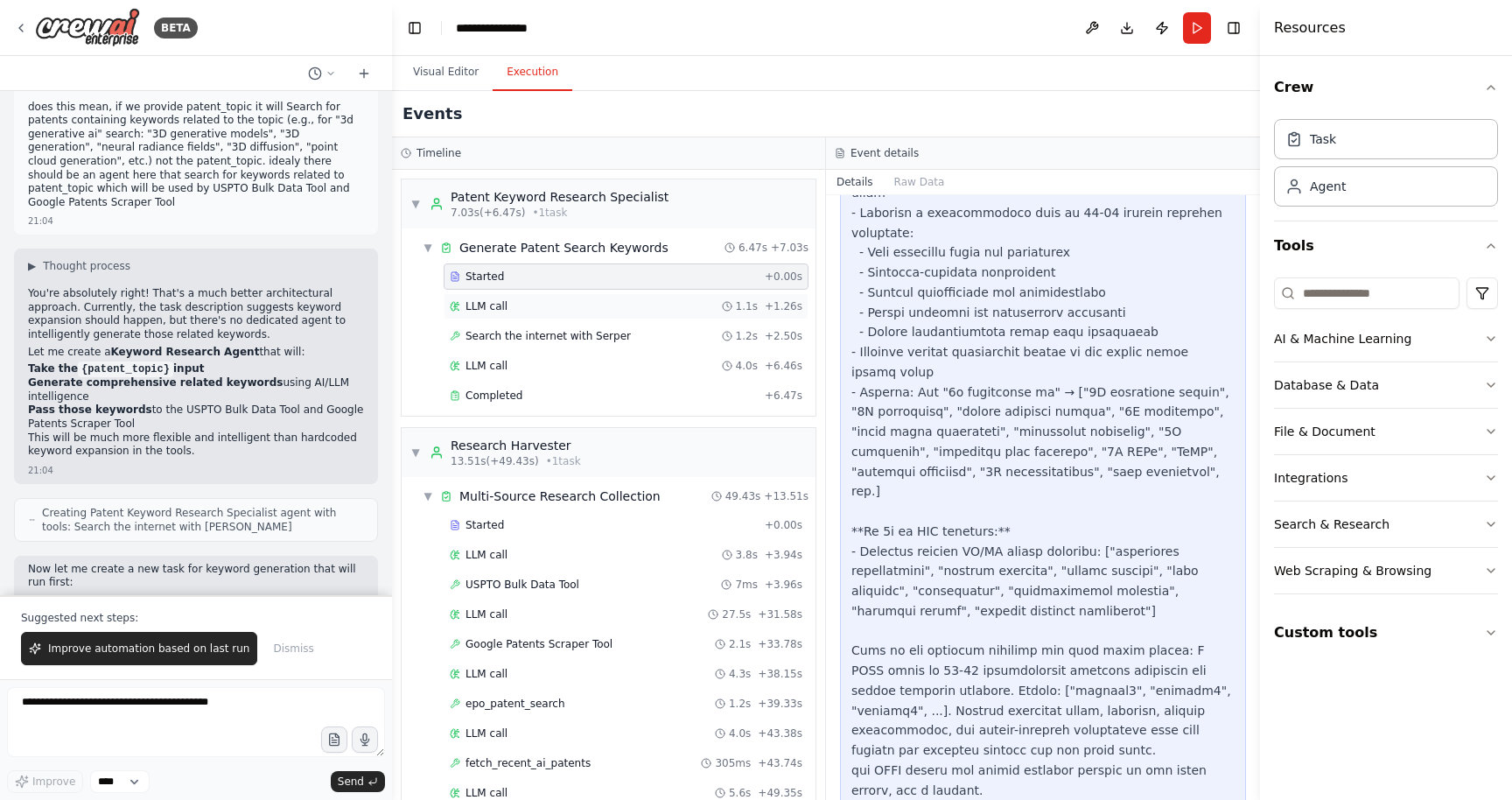
click at [491, 312] on span "LLM call" at bounding box center [486, 306] width 42 height 14
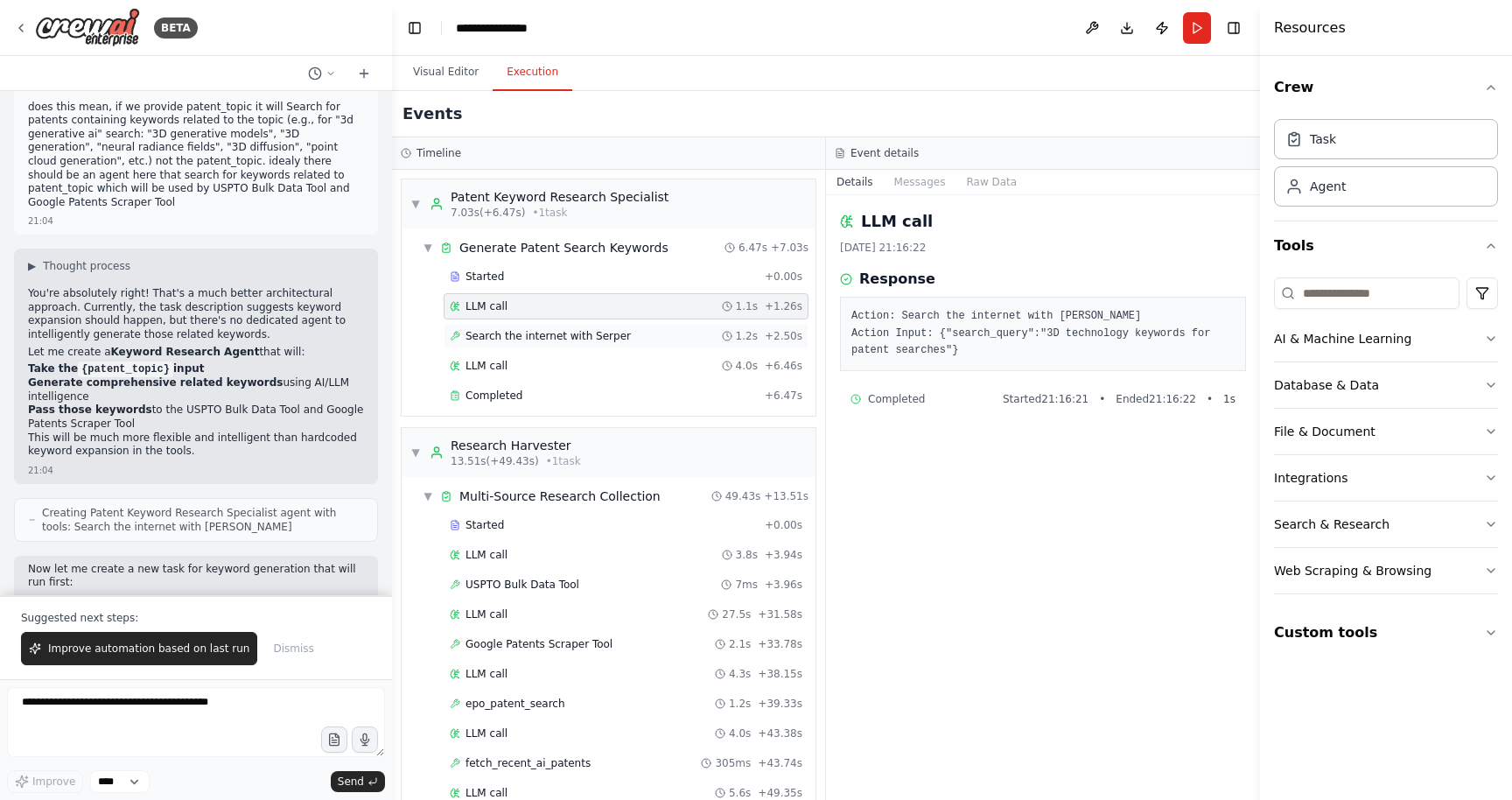
click at [495, 337] on span "Search the internet with Serper" at bounding box center [548, 335] width 165 height 14
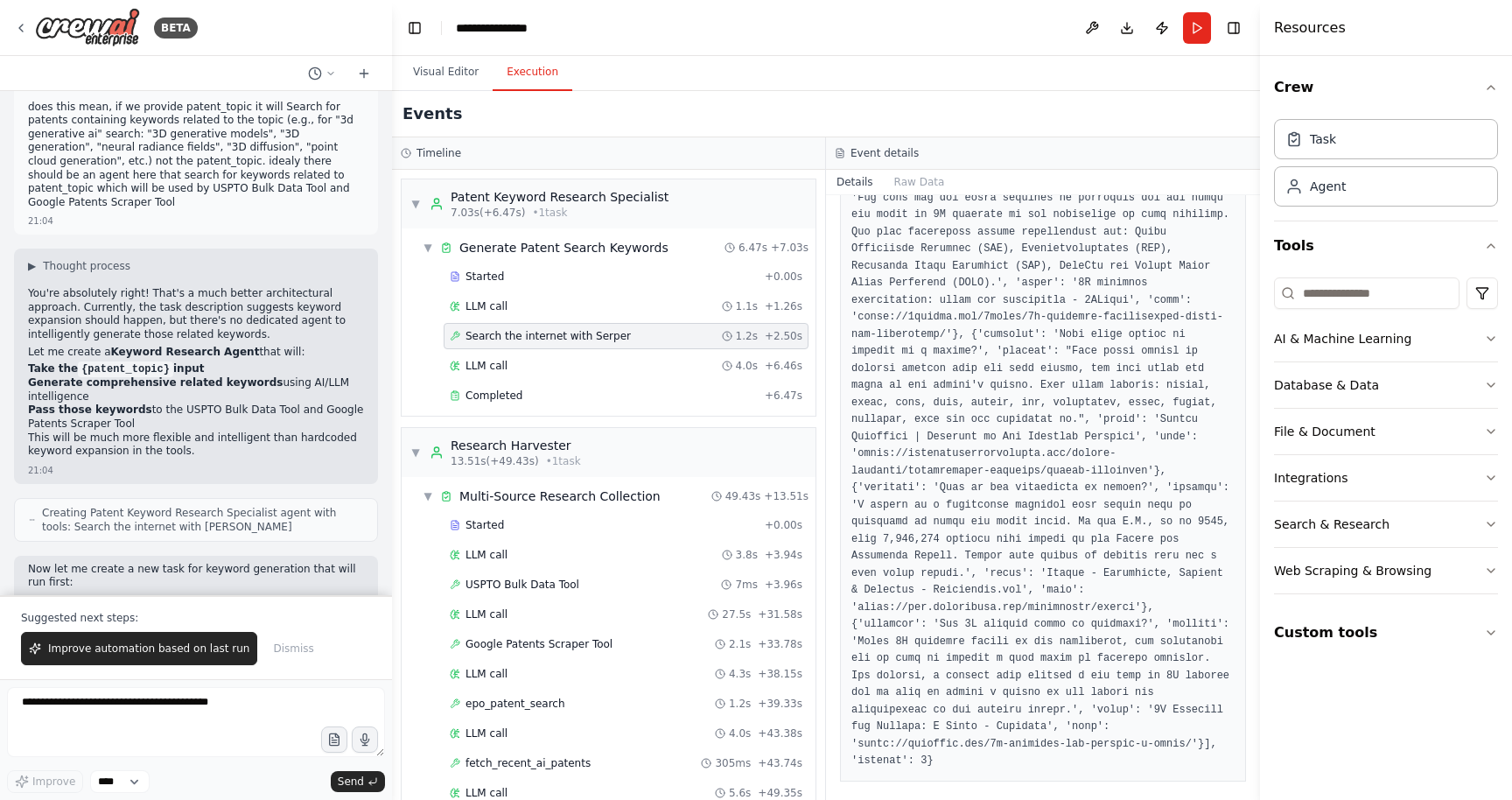
scroll to position [1408, 0]
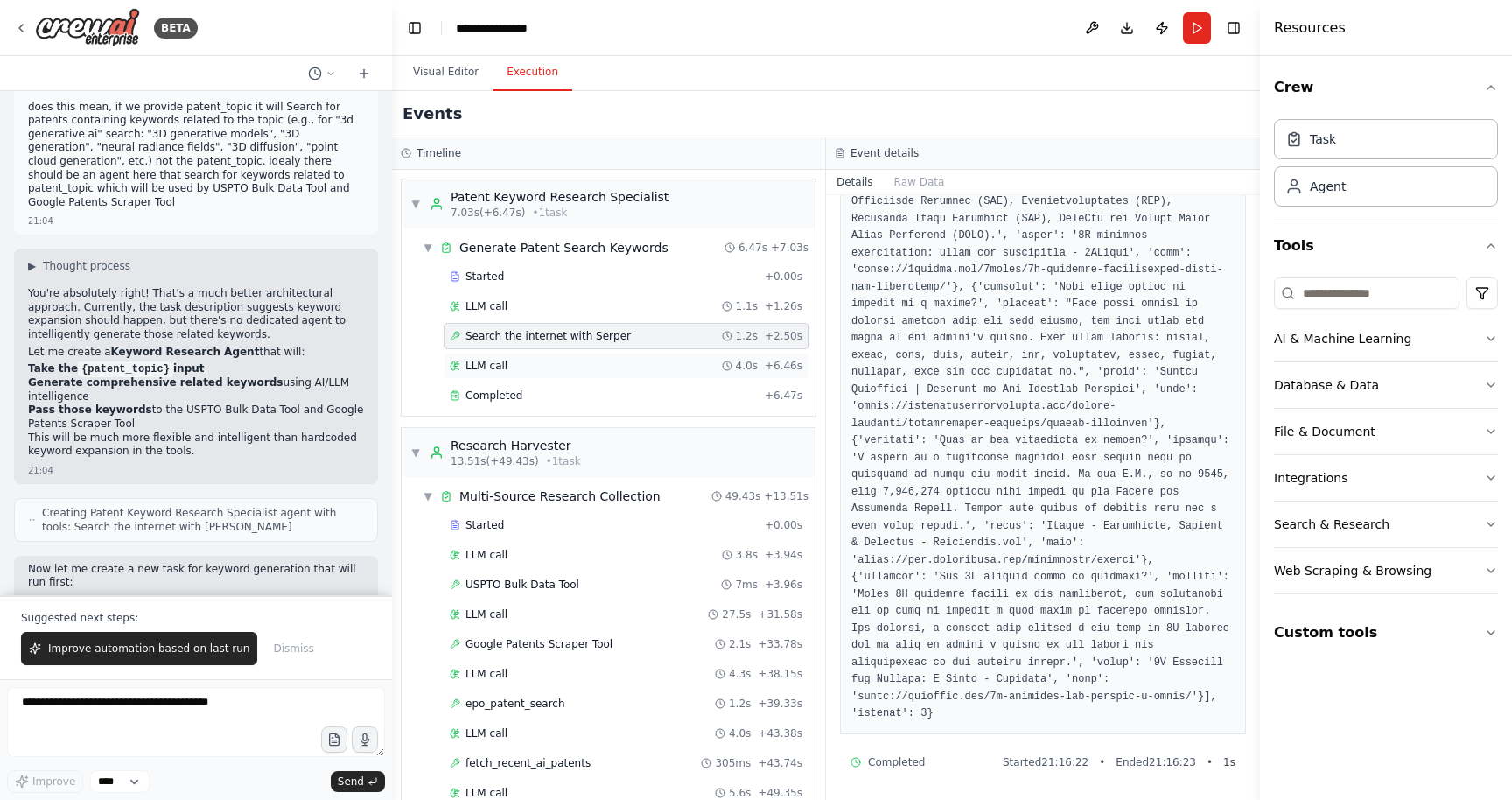
click at [510, 372] on div "LLM call 4.0s + 6.46s" at bounding box center [626, 365] width 352 height 14
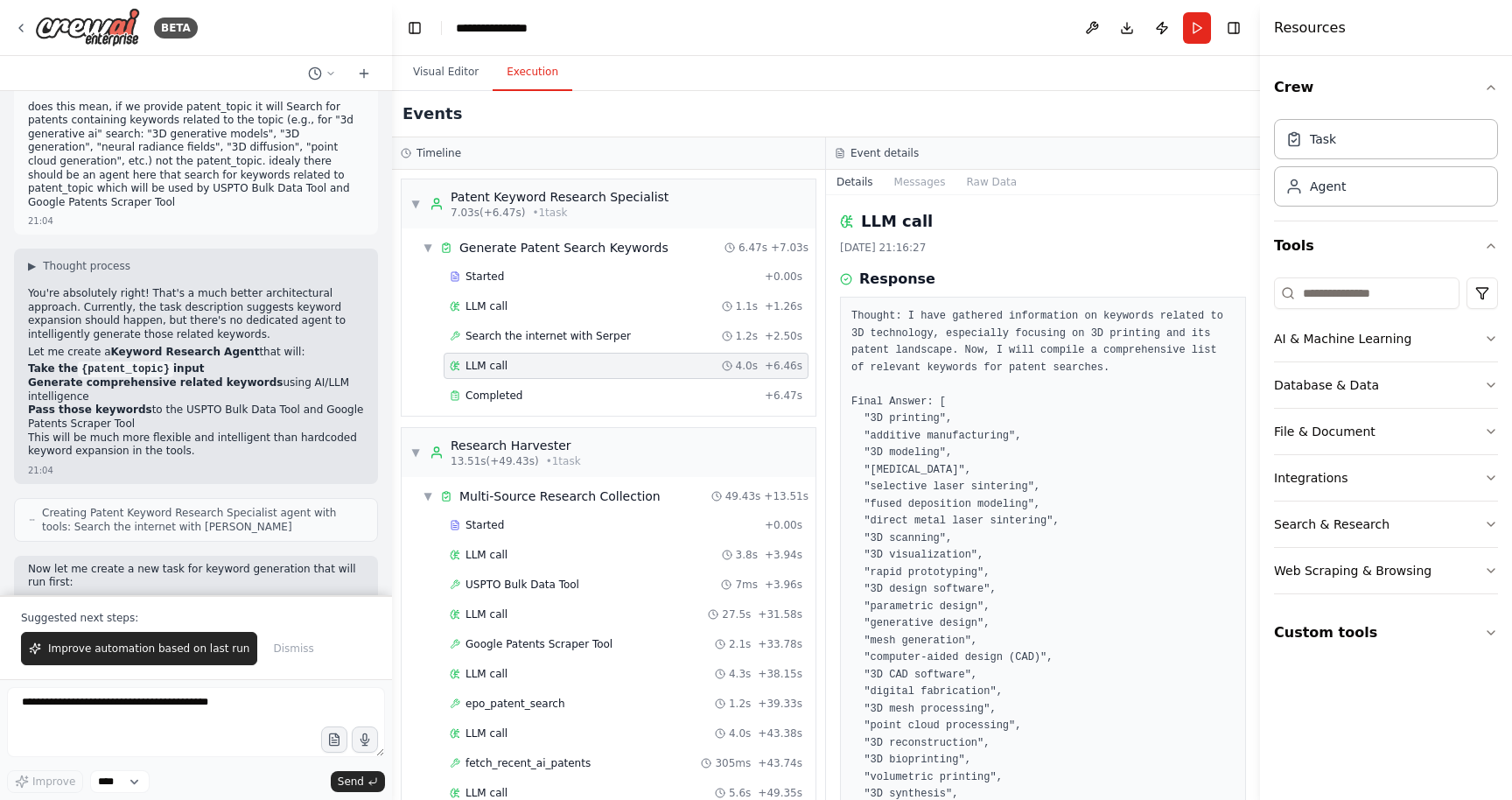
scroll to position [115, 0]
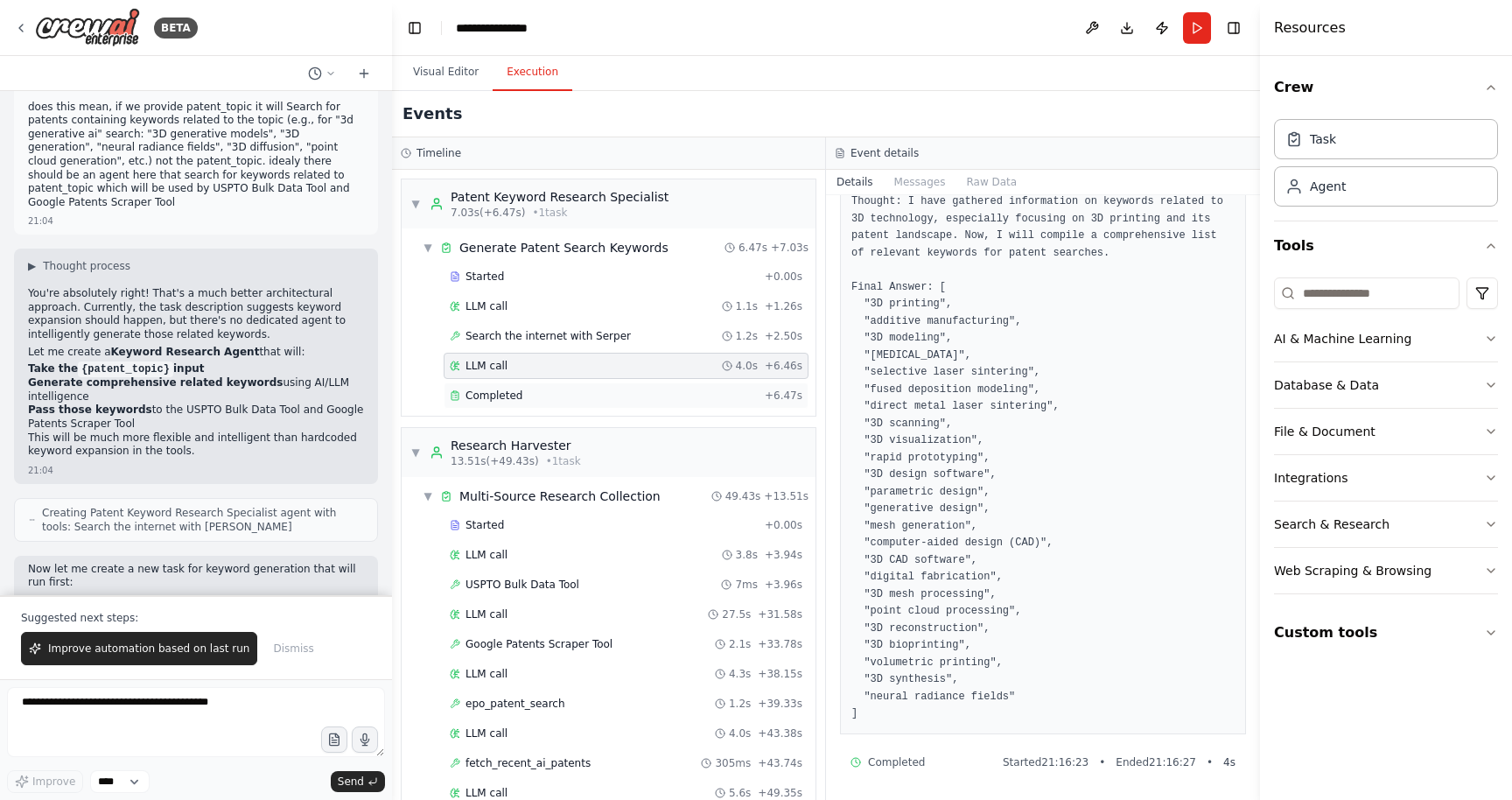
click at [513, 401] on span "Completed" at bounding box center [493, 395] width 57 height 14
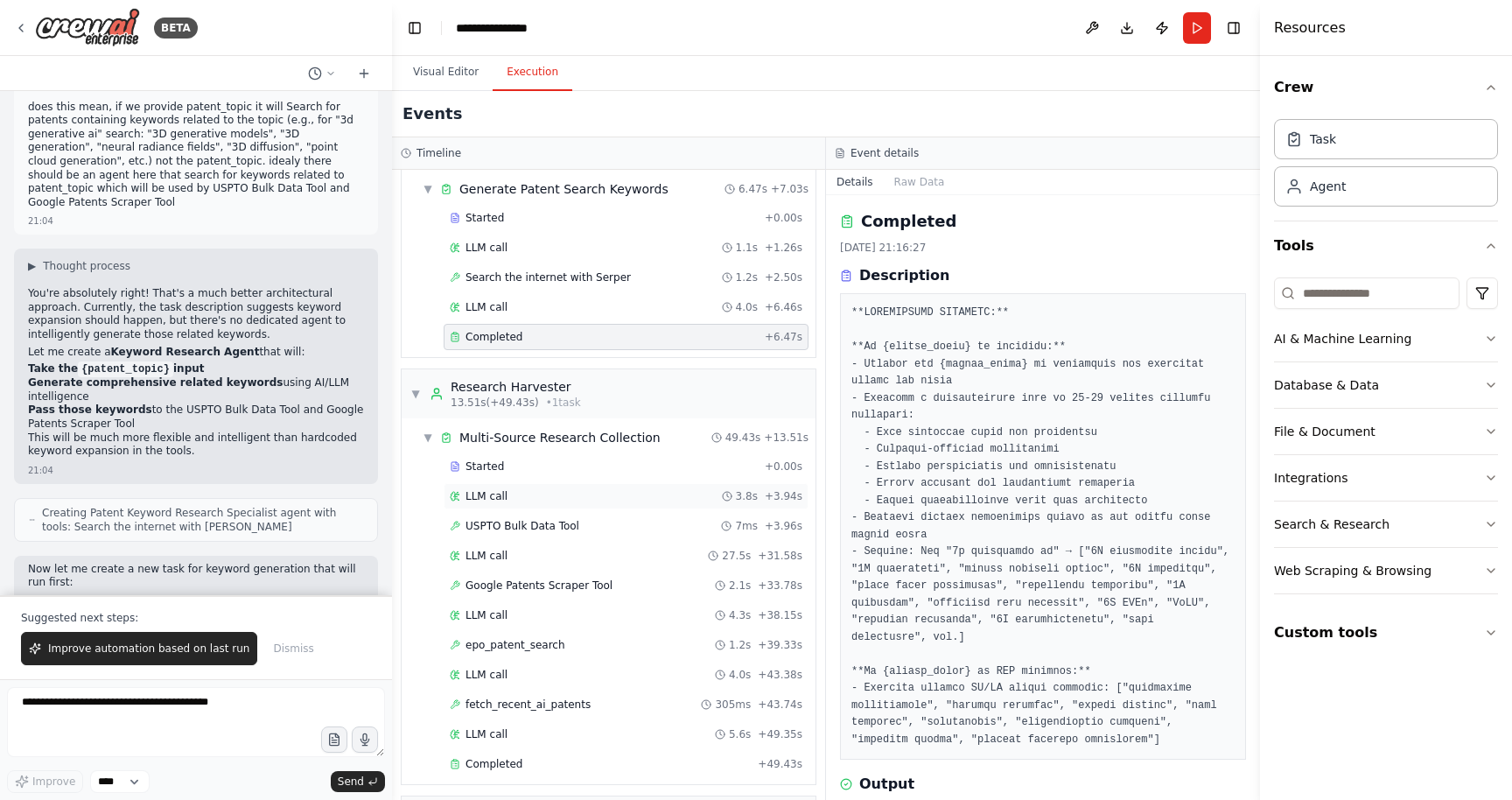
scroll to position [61, 0]
click at [511, 504] on div "LLM call 3.8s + 3.94s" at bounding box center [626, 494] width 365 height 26
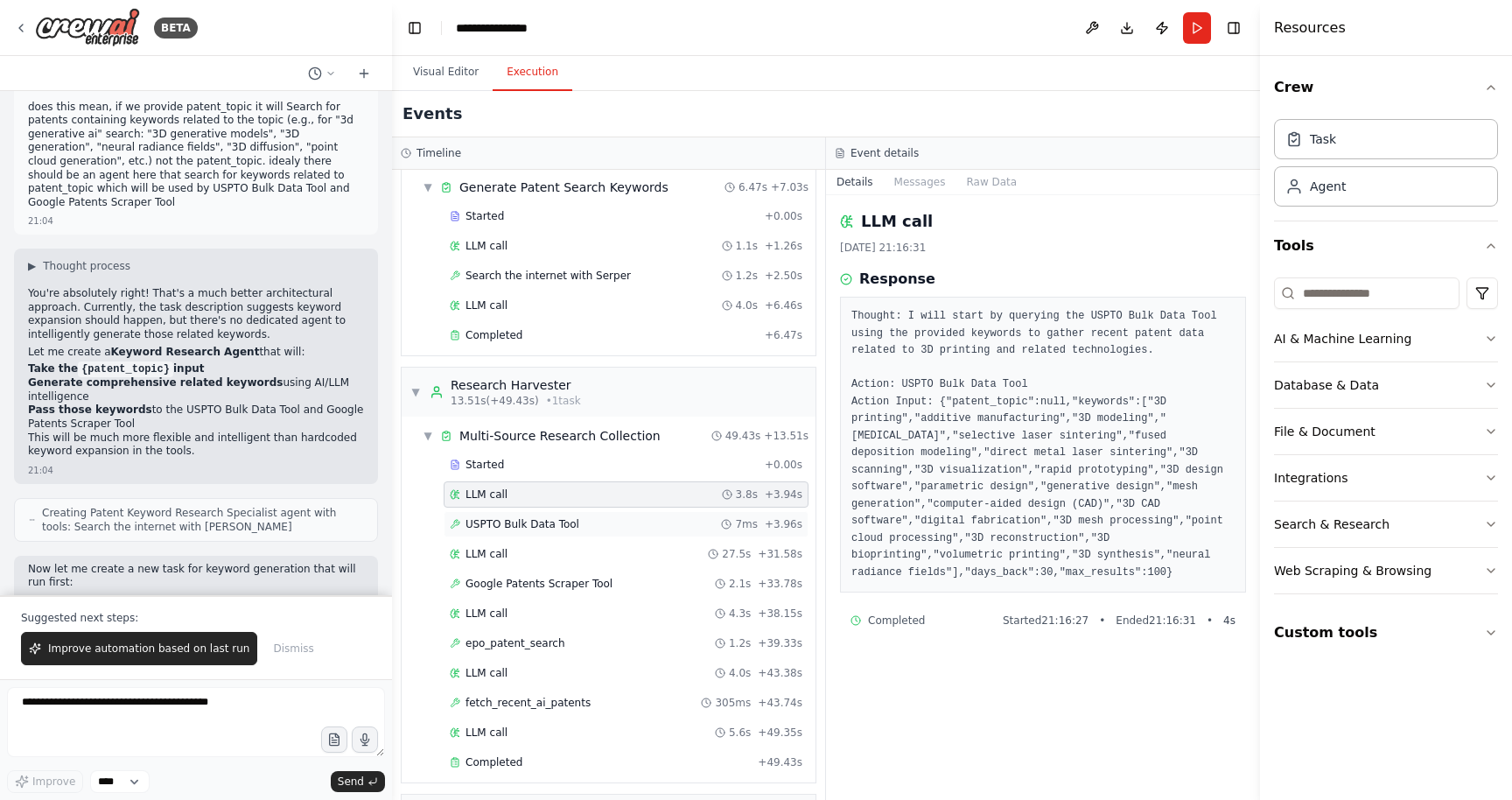
click at [521, 525] on span "USPTO Bulk Data Tool" at bounding box center [522, 523] width 114 height 14
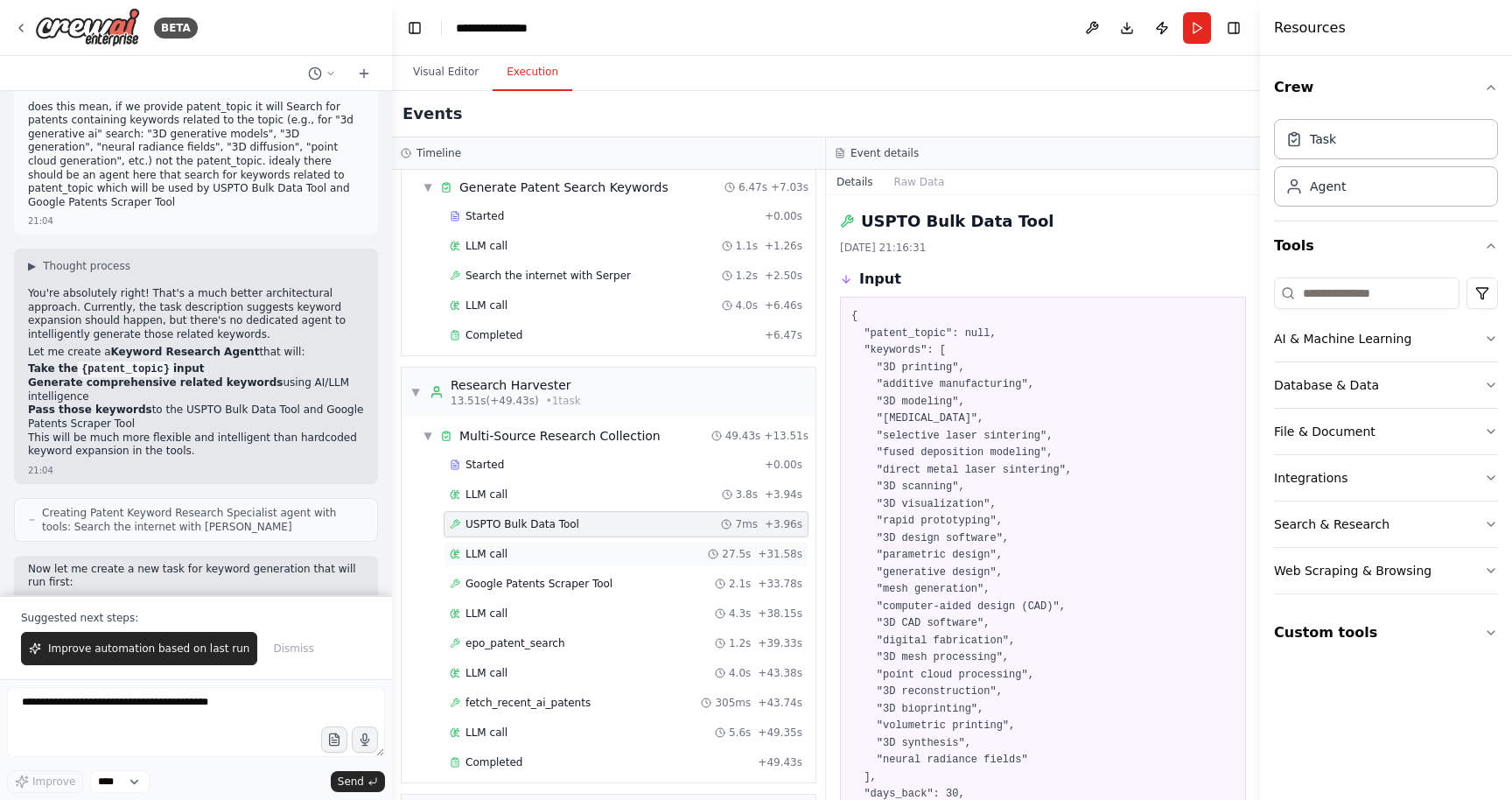
click at [521, 555] on div "LLM call 27.5s + 31.58s" at bounding box center [626, 553] width 352 height 14
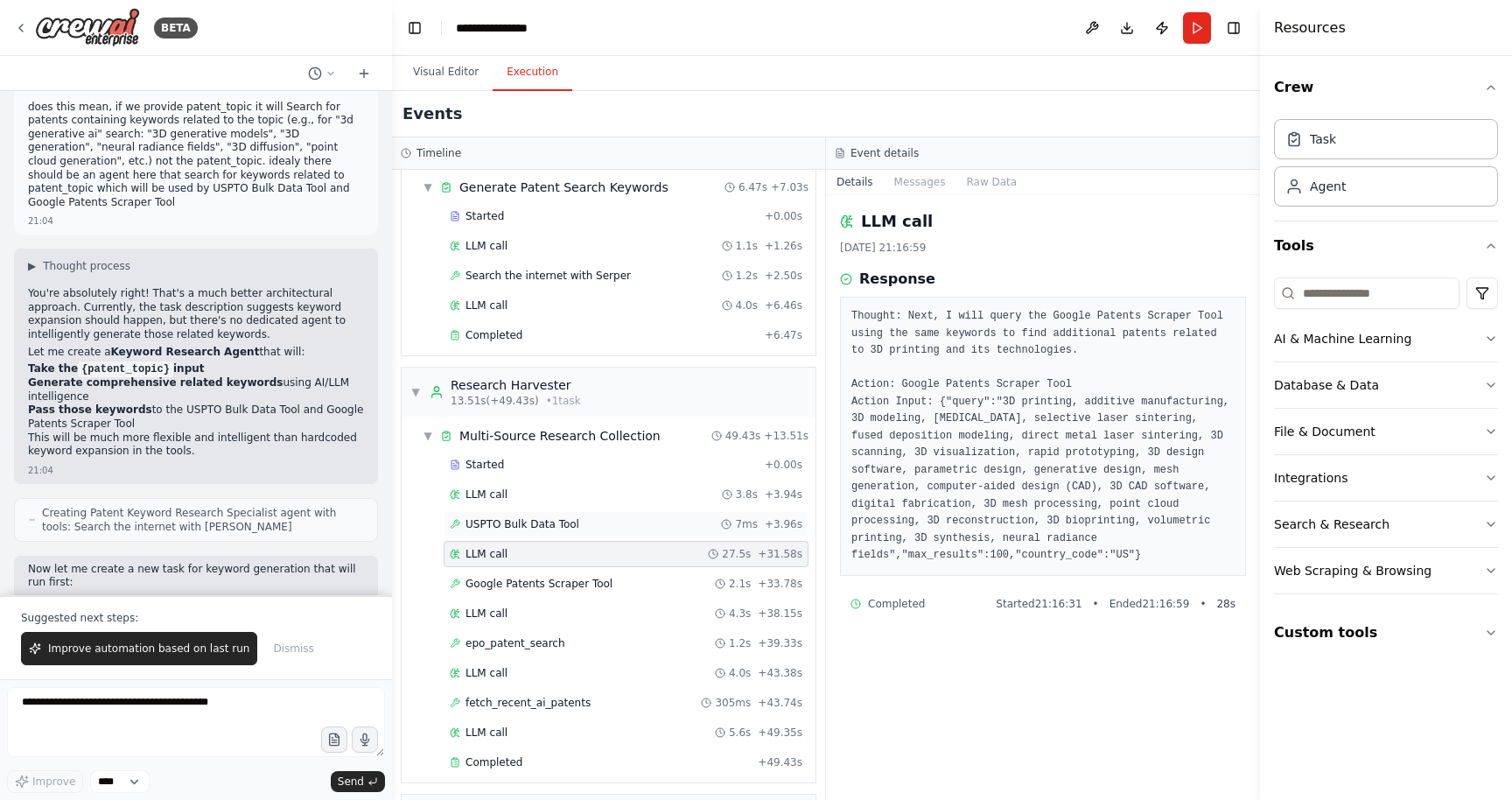
click at [619, 522] on div "USPTO Bulk Data Tool 7ms + 3.96s" at bounding box center [626, 523] width 352 height 14
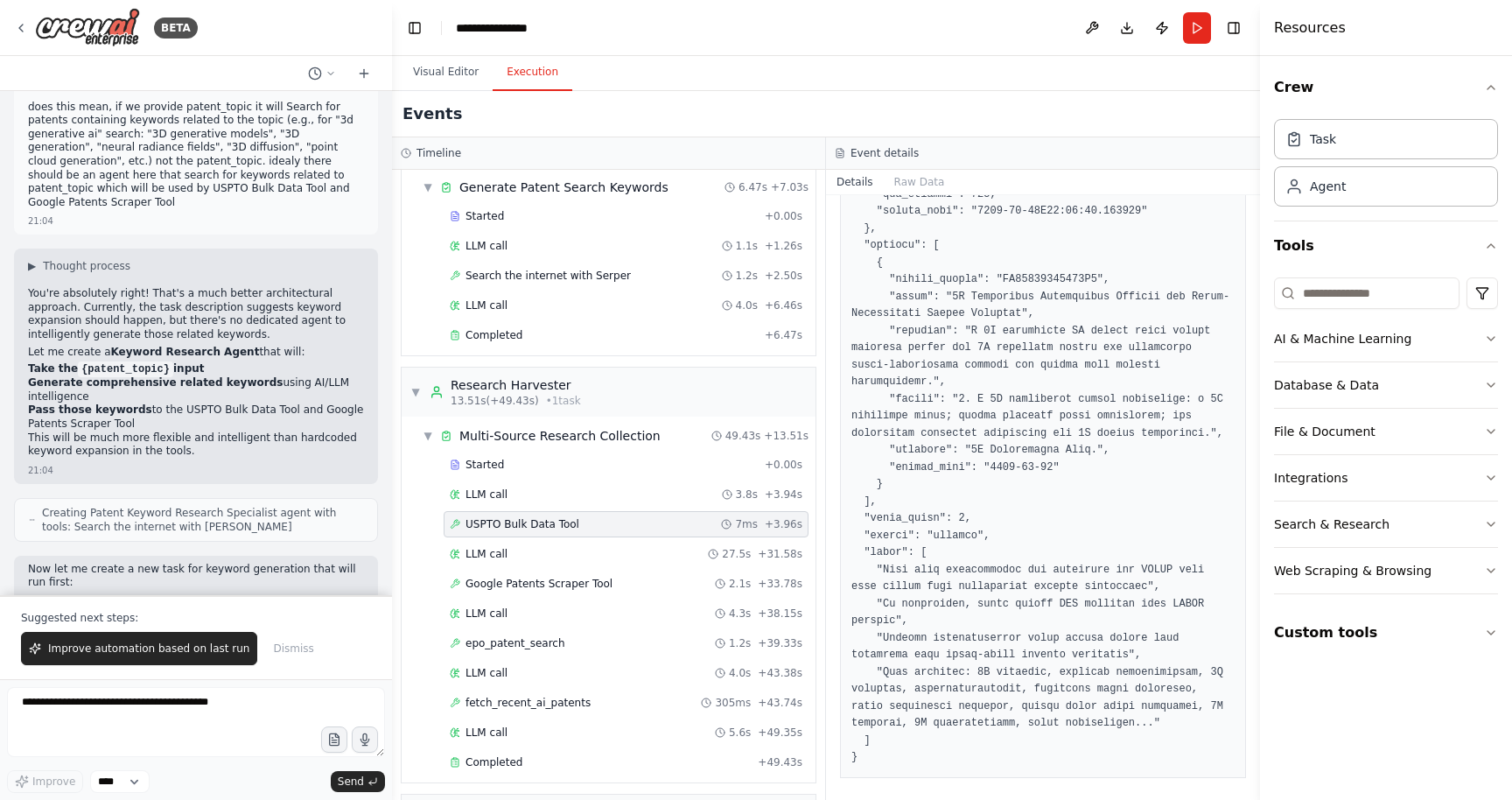
scroll to position [1272, 0]
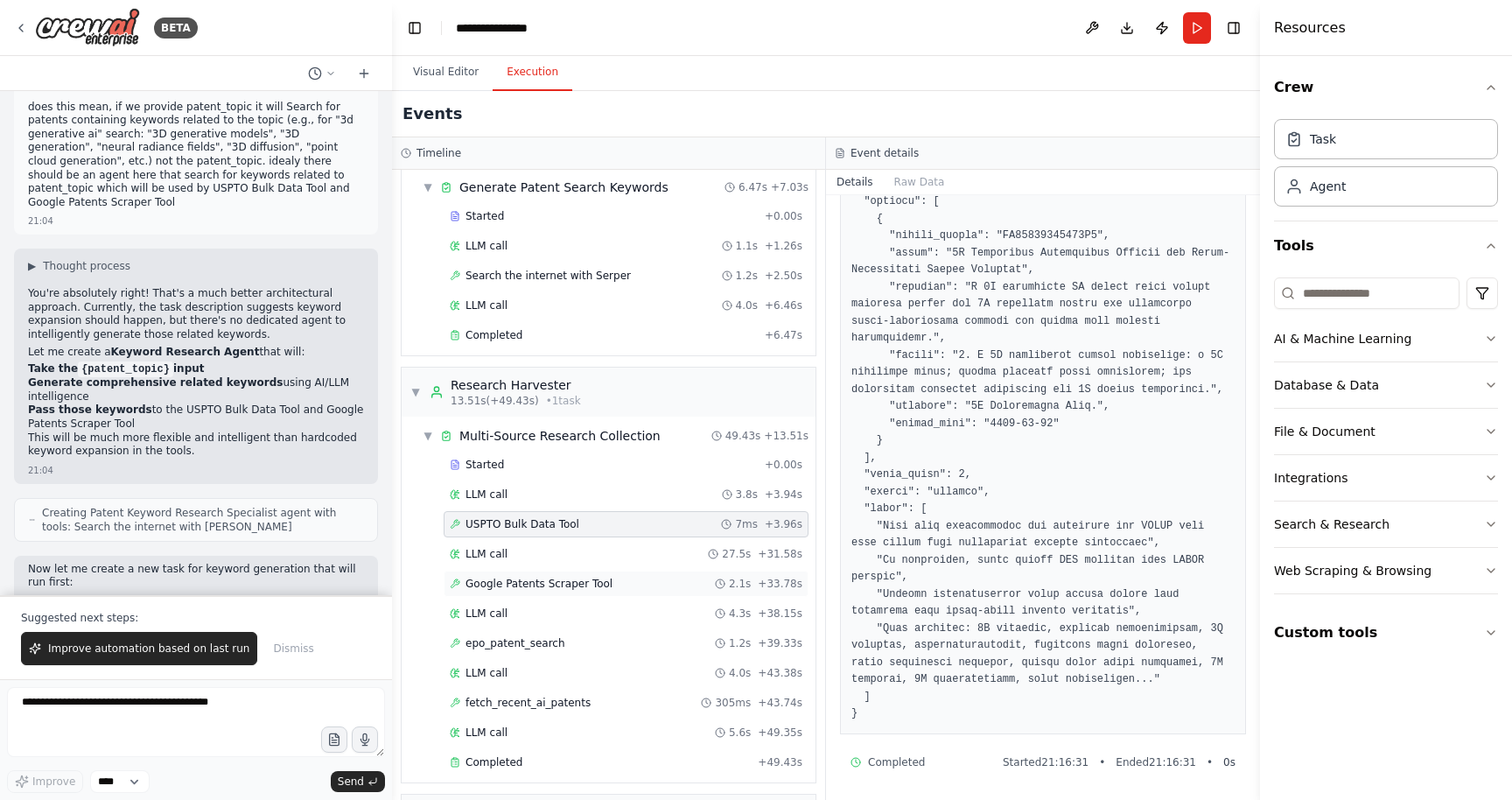
click at [556, 589] on span "Google Patents Scraper Tool" at bounding box center [539, 583] width 147 height 14
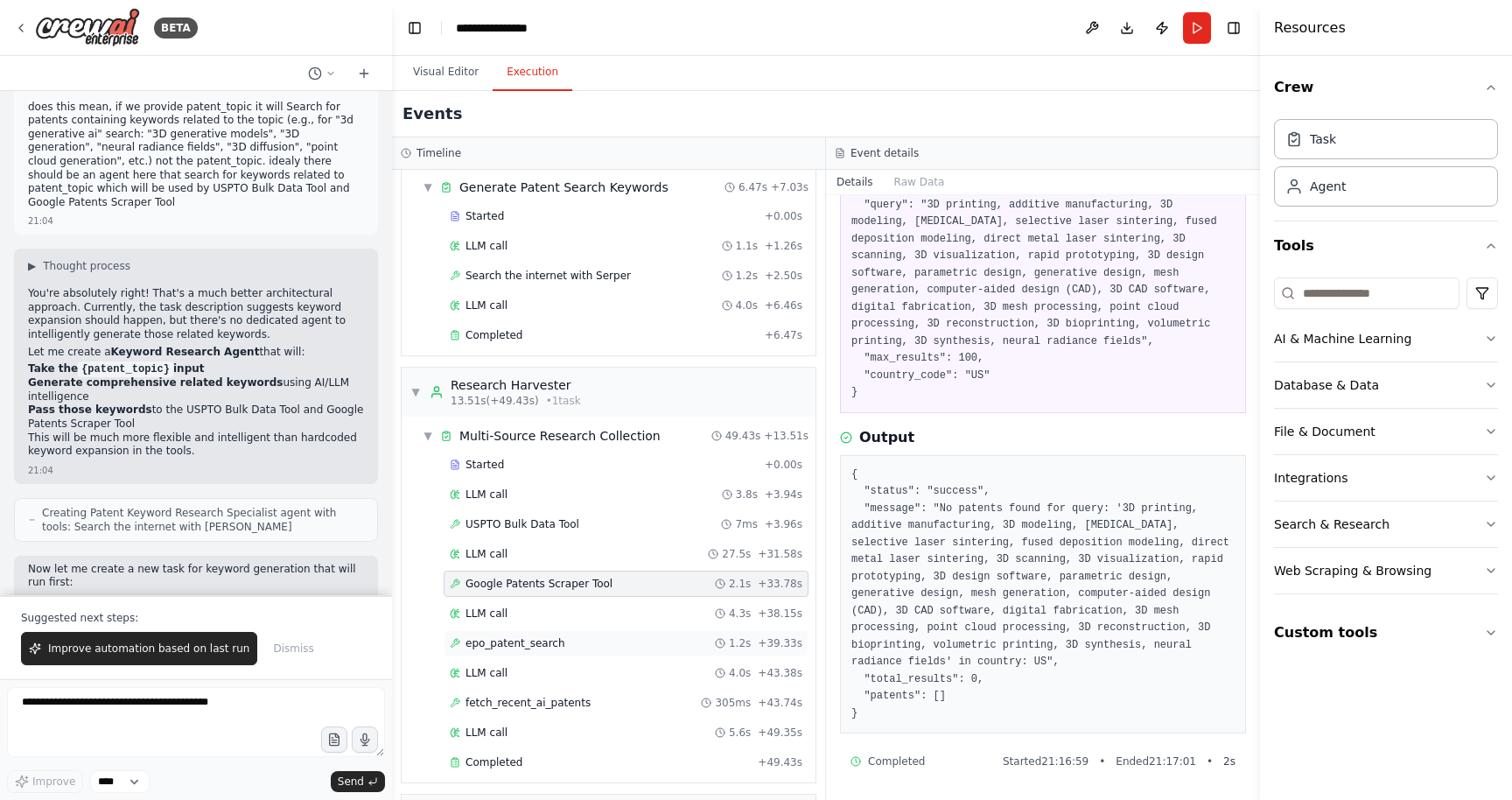
click at [507, 650] on div "epo_patent_search 1.2s + 39.33s" at bounding box center [626, 643] width 365 height 26
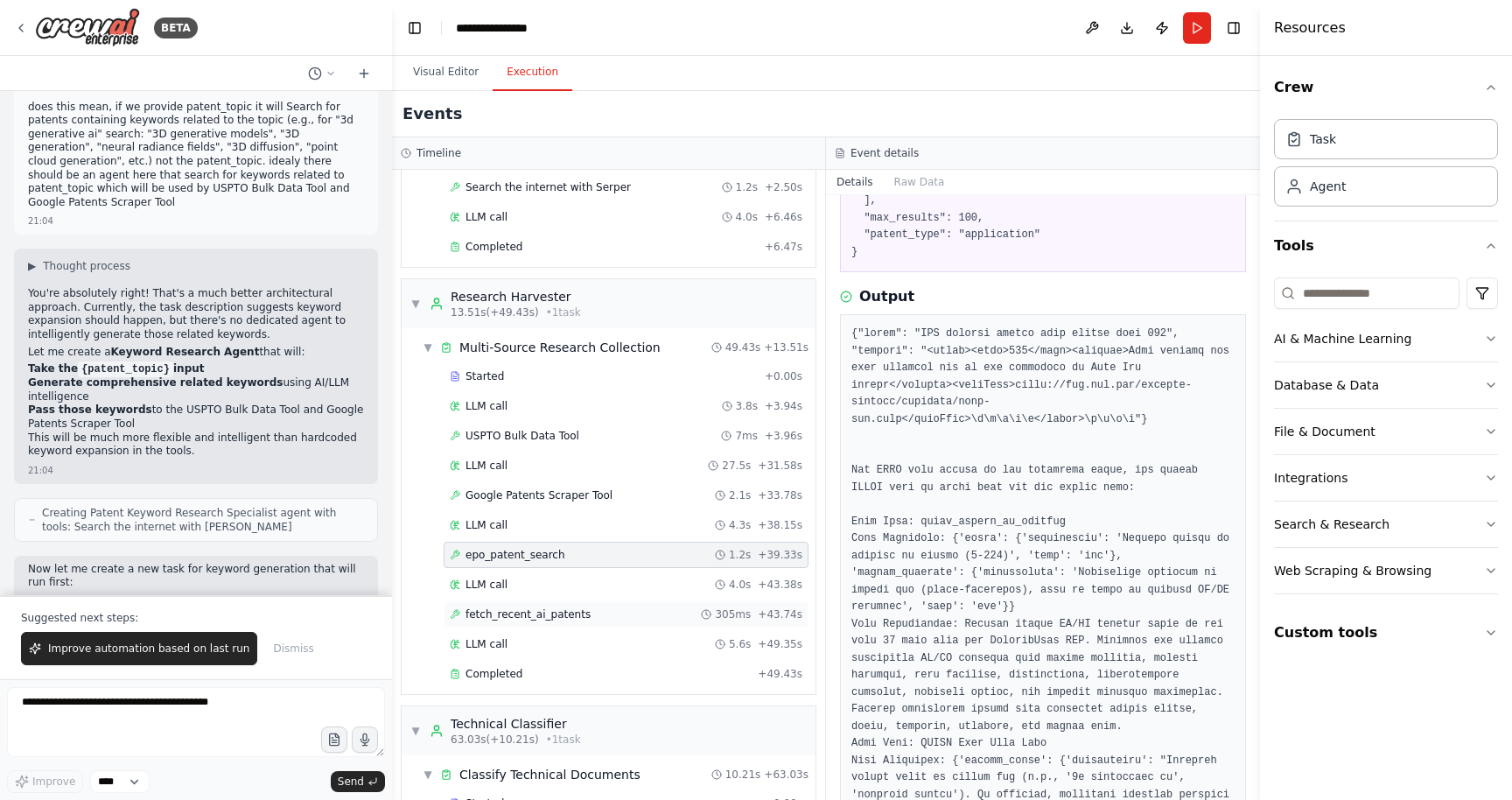
scroll to position [153, 0]
click at [510, 605] on span "fetch_recent_ai_patents" at bounding box center [528, 609] width 125 height 14
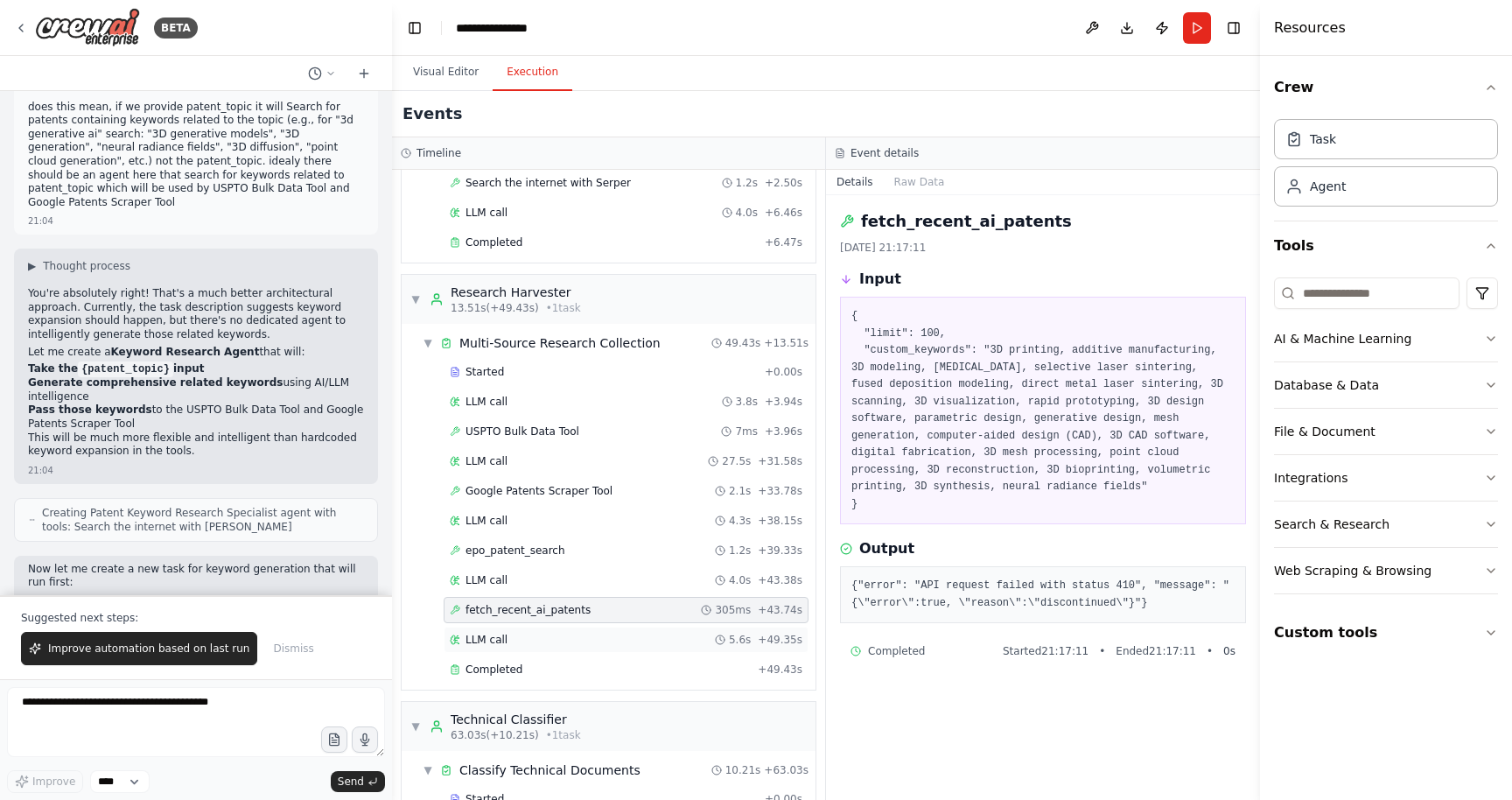
click at [507, 633] on div "LLM call 5.6s + 49.35s" at bounding box center [626, 639] width 352 height 14
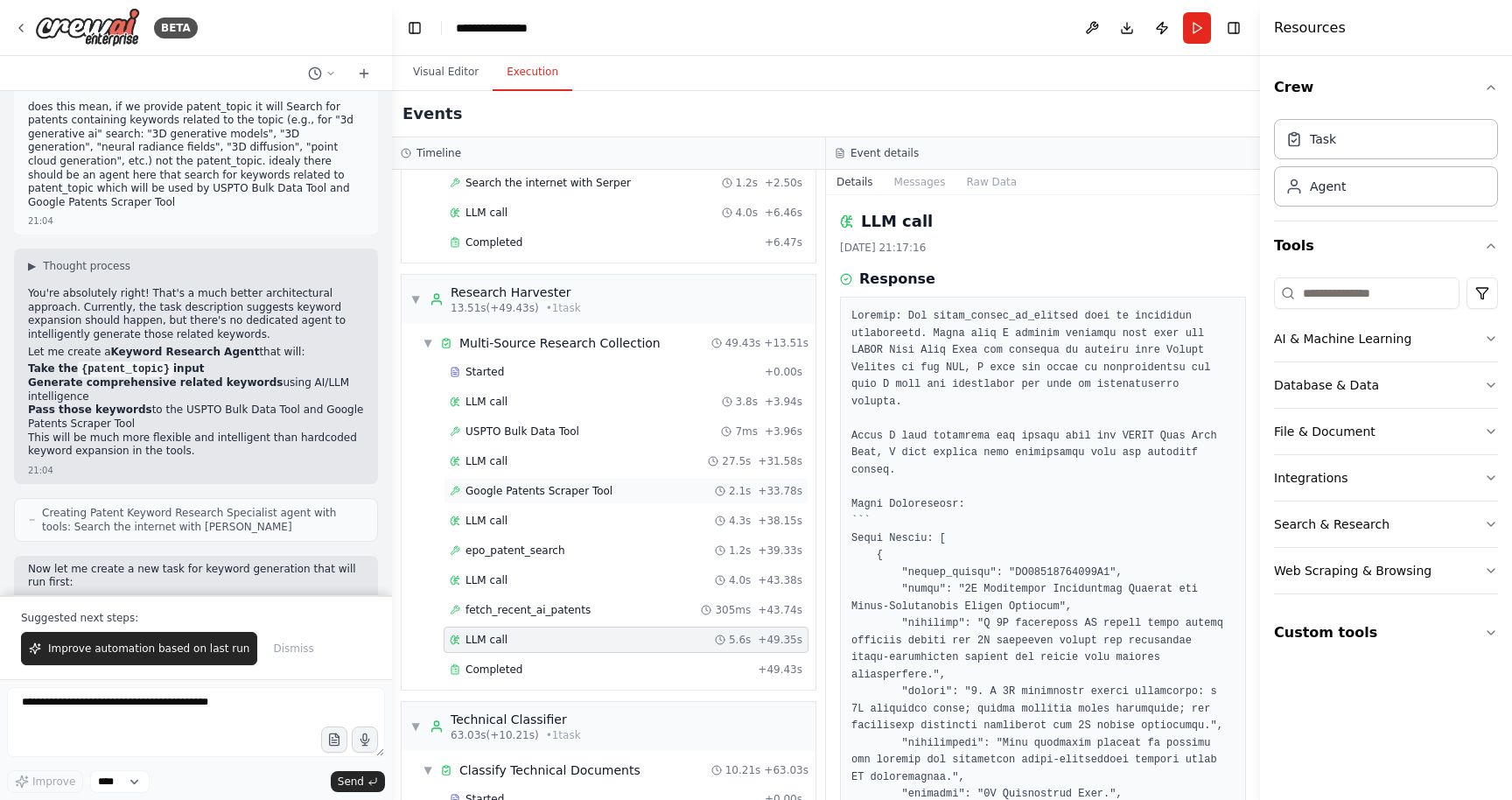
click at [519, 483] on div "Google Patents Scraper Tool 2.1s + 33.78s" at bounding box center [626, 491] width 365 height 26
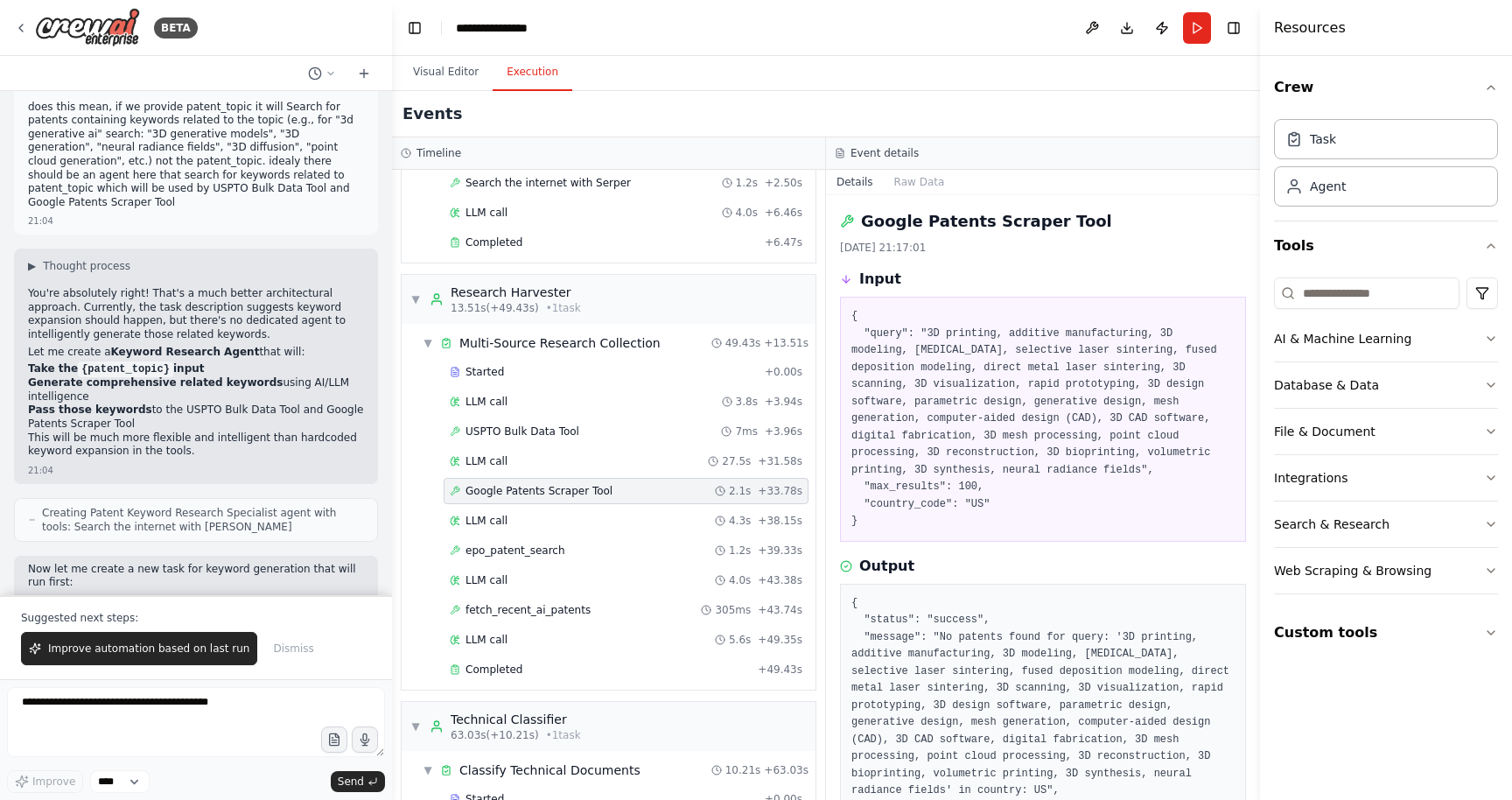
drag, startPoint x: 876, startPoint y: 718, endPoint x: 862, endPoint y: 223, distance: 495.2
click at [862, 223] on div "Google Patents Scraper Tool [DATE] 21:17:01 Input { "query": "3D printing, addi…" at bounding box center [1043, 497] width 434 height 605
copy div "Google Patents Scraper Tool [DATE] 21:17:01 Input { "query": "3D printing, addi…"
click at [233, 715] on textarea at bounding box center [196, 721] width 378 height 70
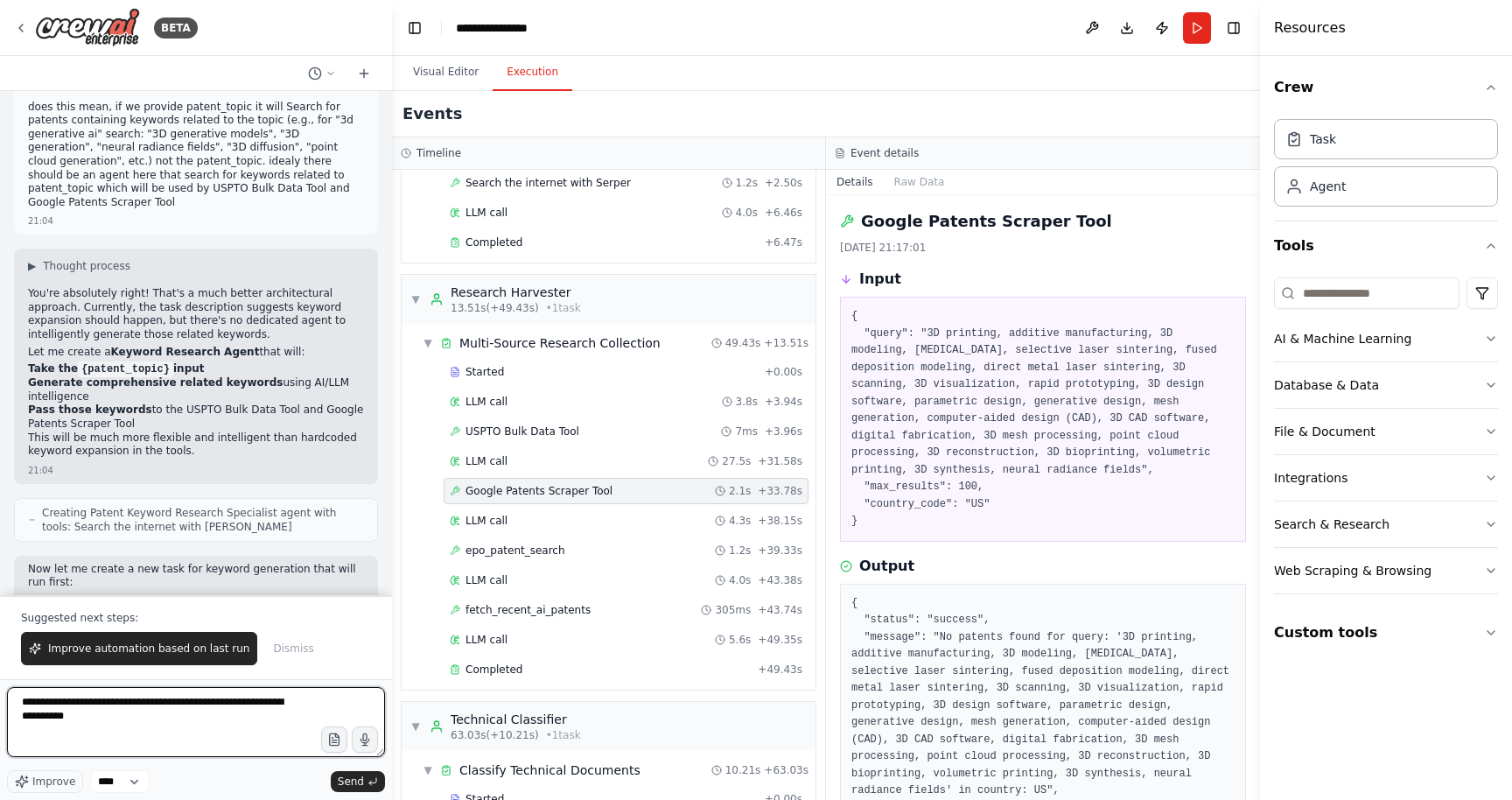
paste textarea "**********"
type textarea "**********"
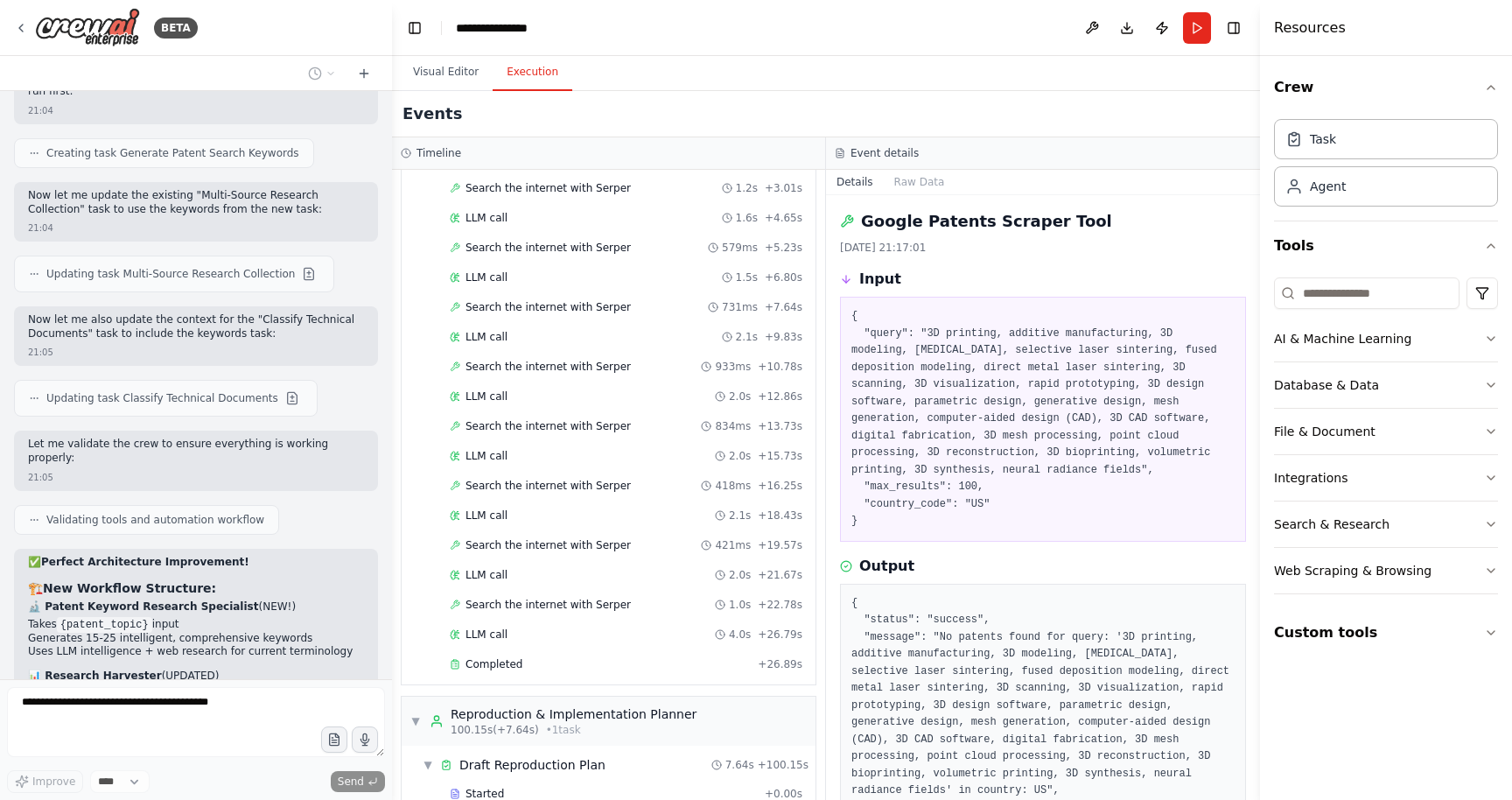
scroll to position [1604, 0]
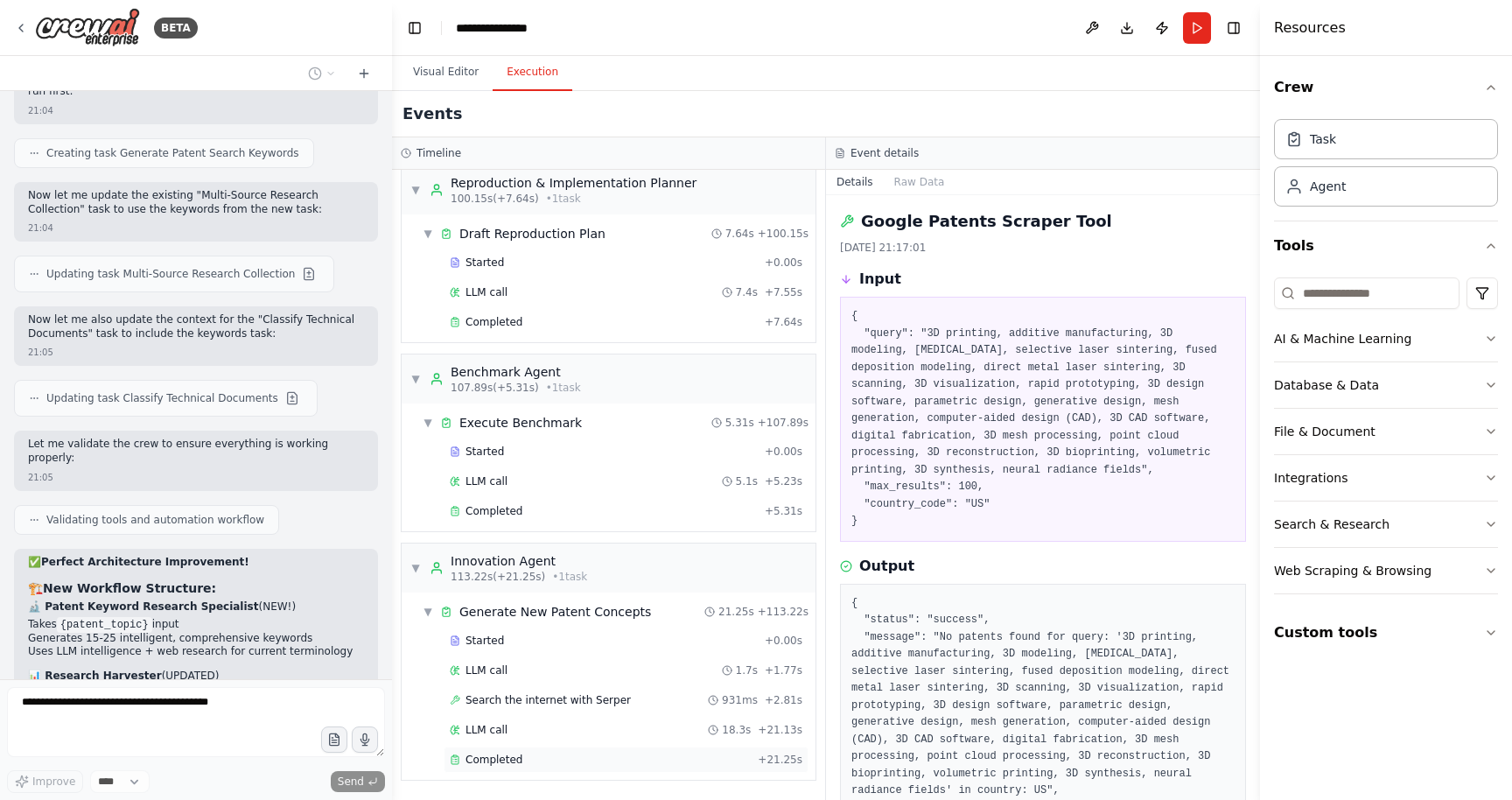
click at [478, 758] on span "Completed" at bounding box center [493, 759] width 57 height 14
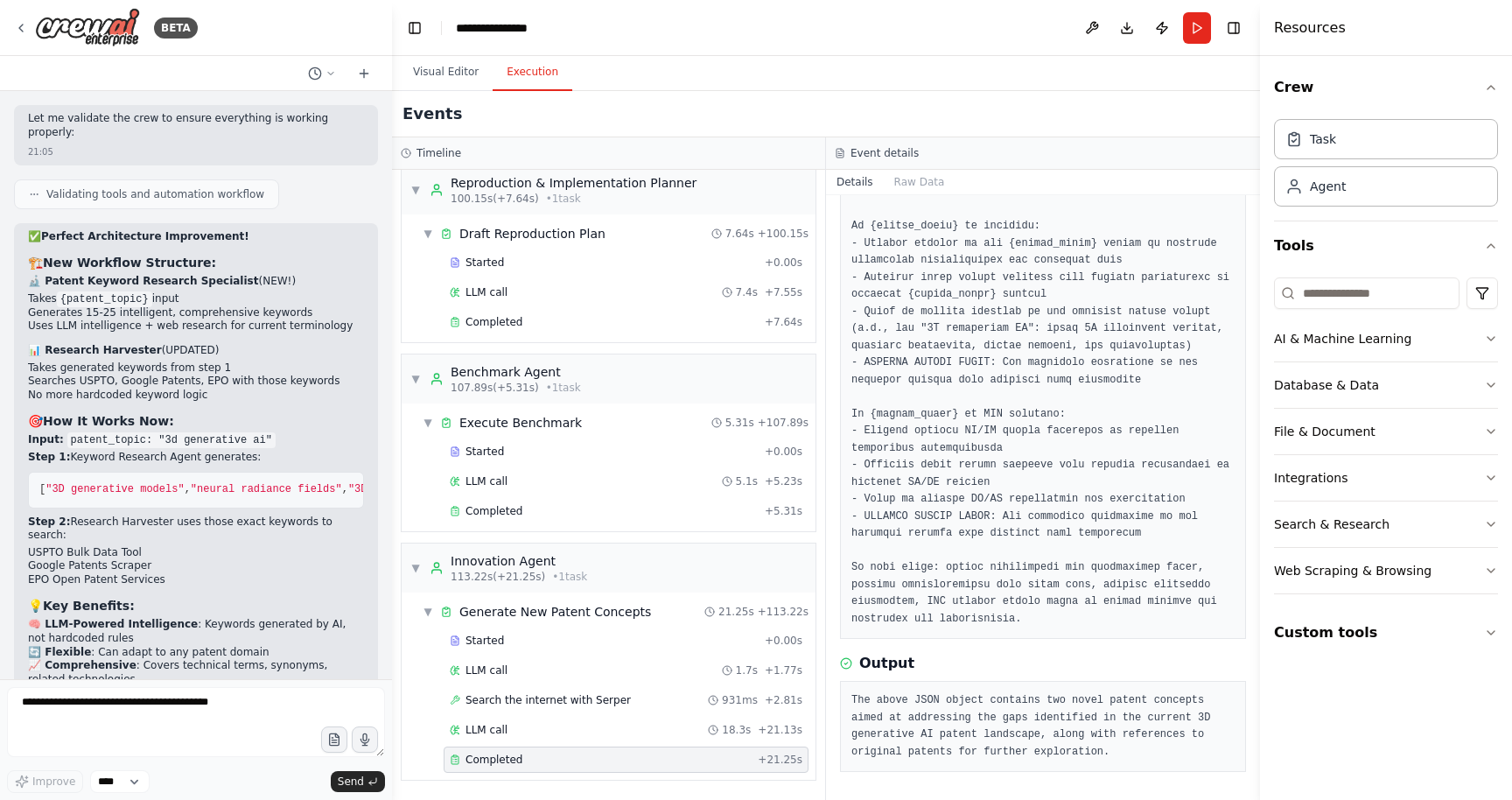
scroll to position [36114, 0]
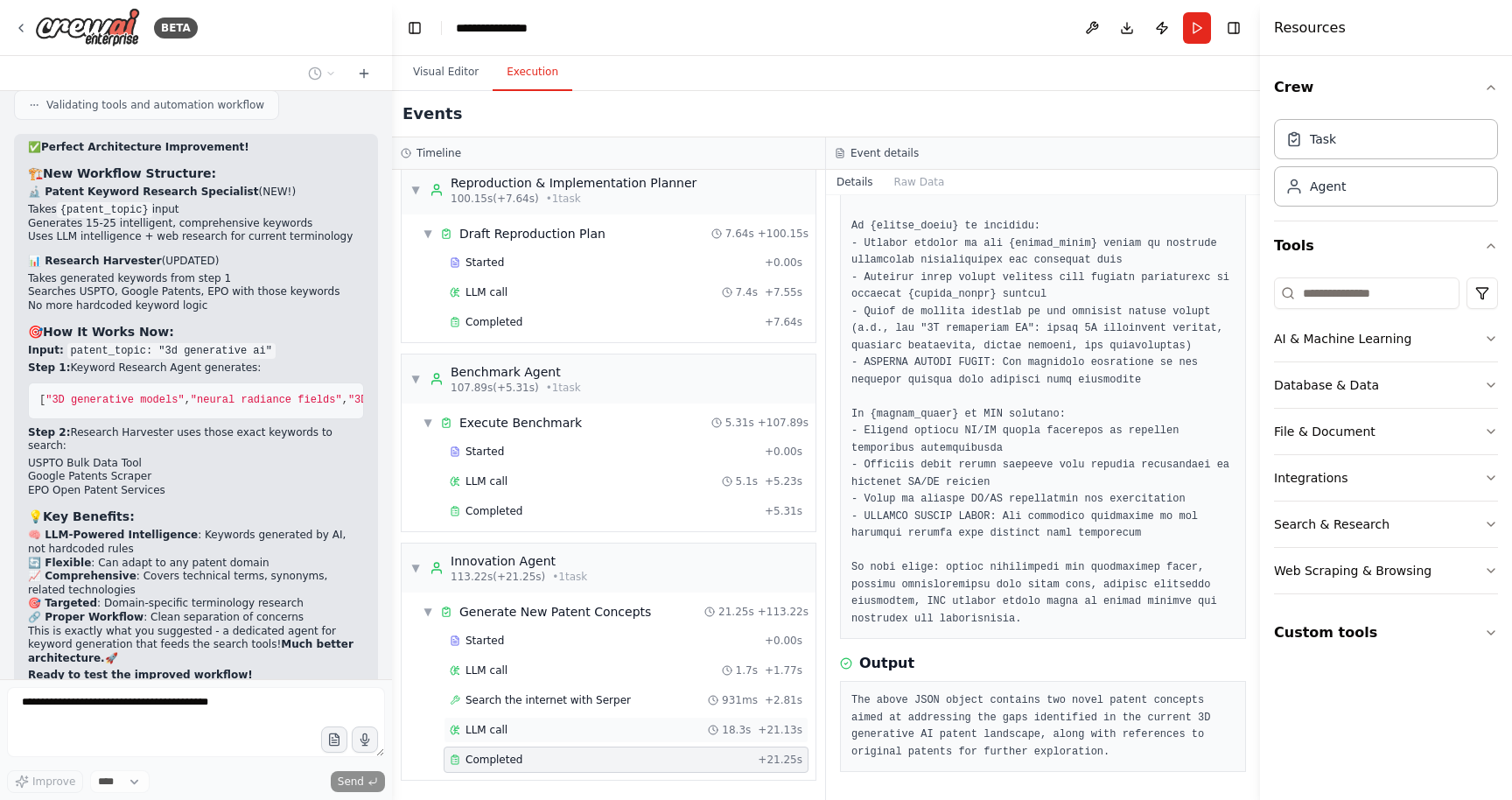
click at [585, 735] on div "LLM call 18.3s + 21.13s" at bounding box center [626, 729] width 352 height 14
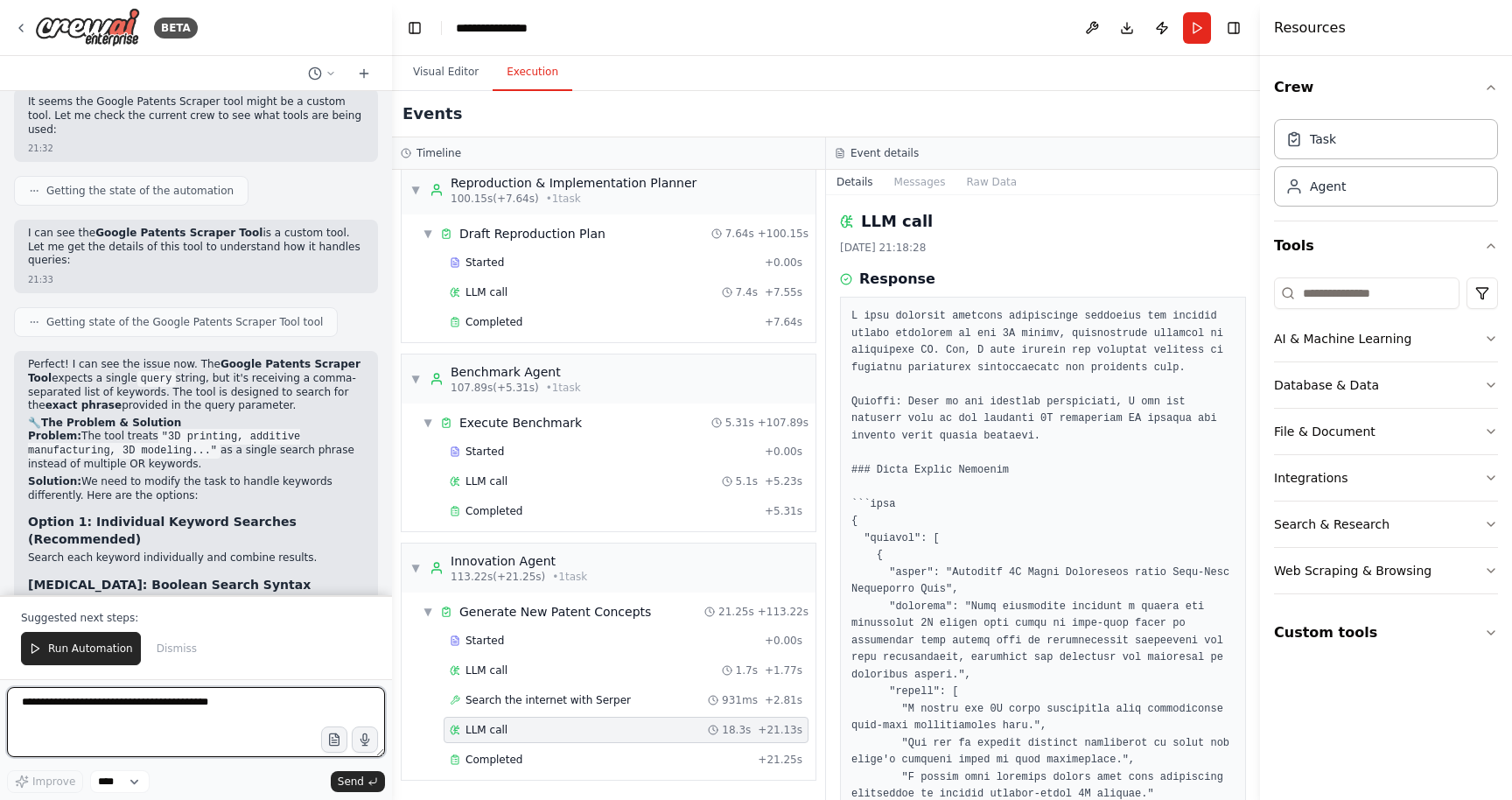
scroll to position [37539, 0]
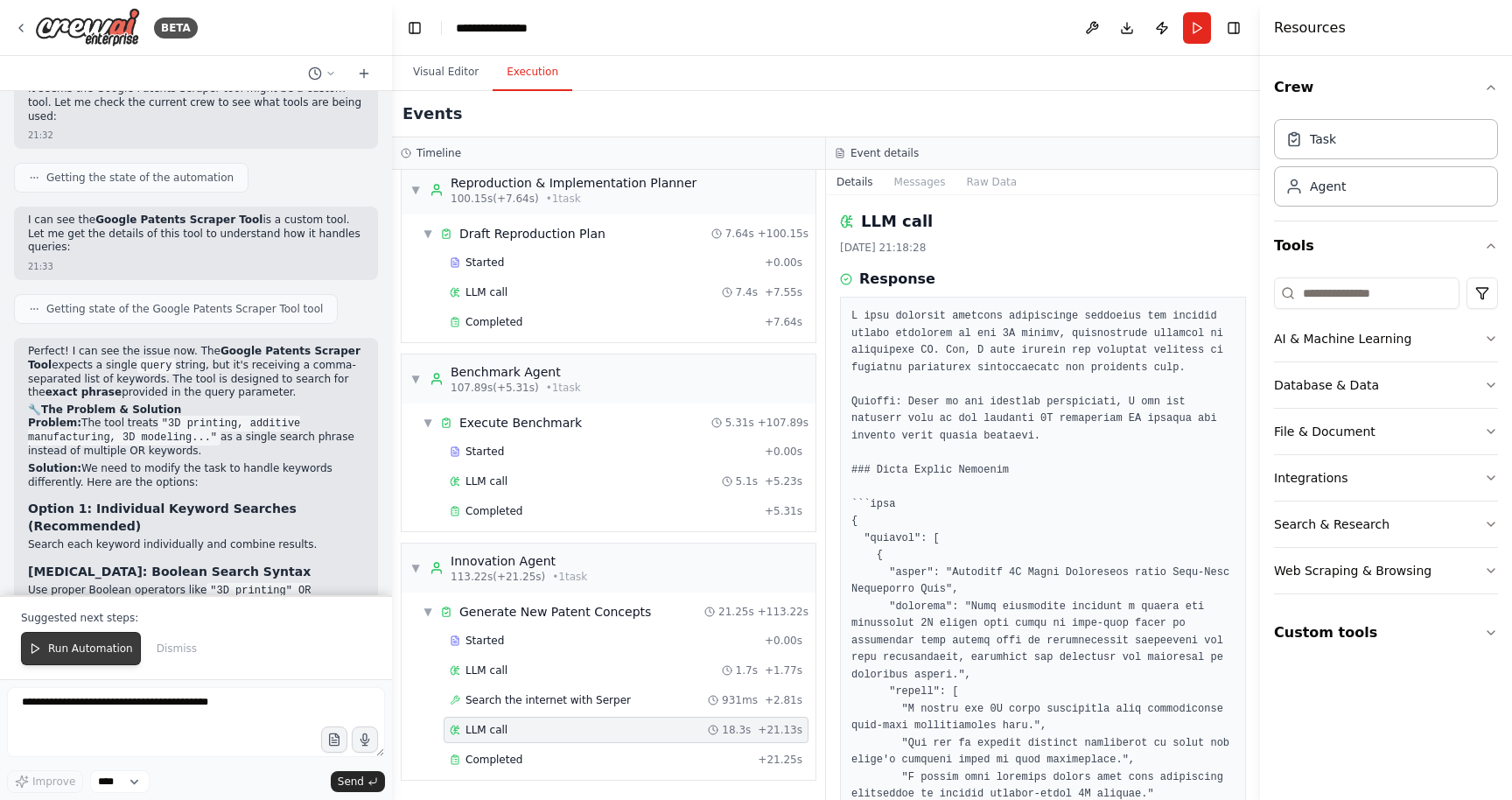
click at [86, 657] on button "Run Automation" at bounding box center [80, 648] width 120 height 33
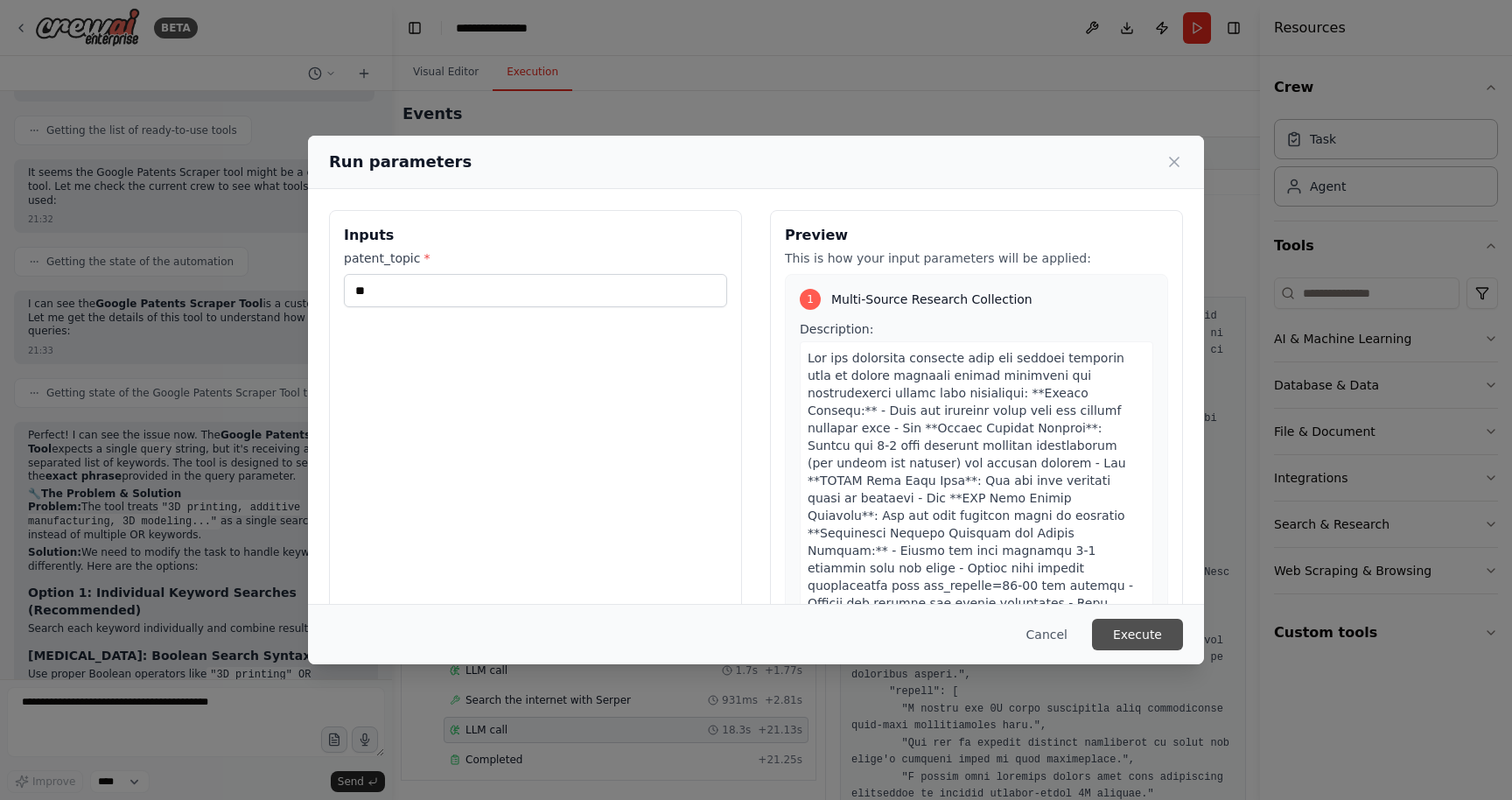
click at [1116, 634] on button "Execute" at bounding box center [1137, 635] width 91 height 32
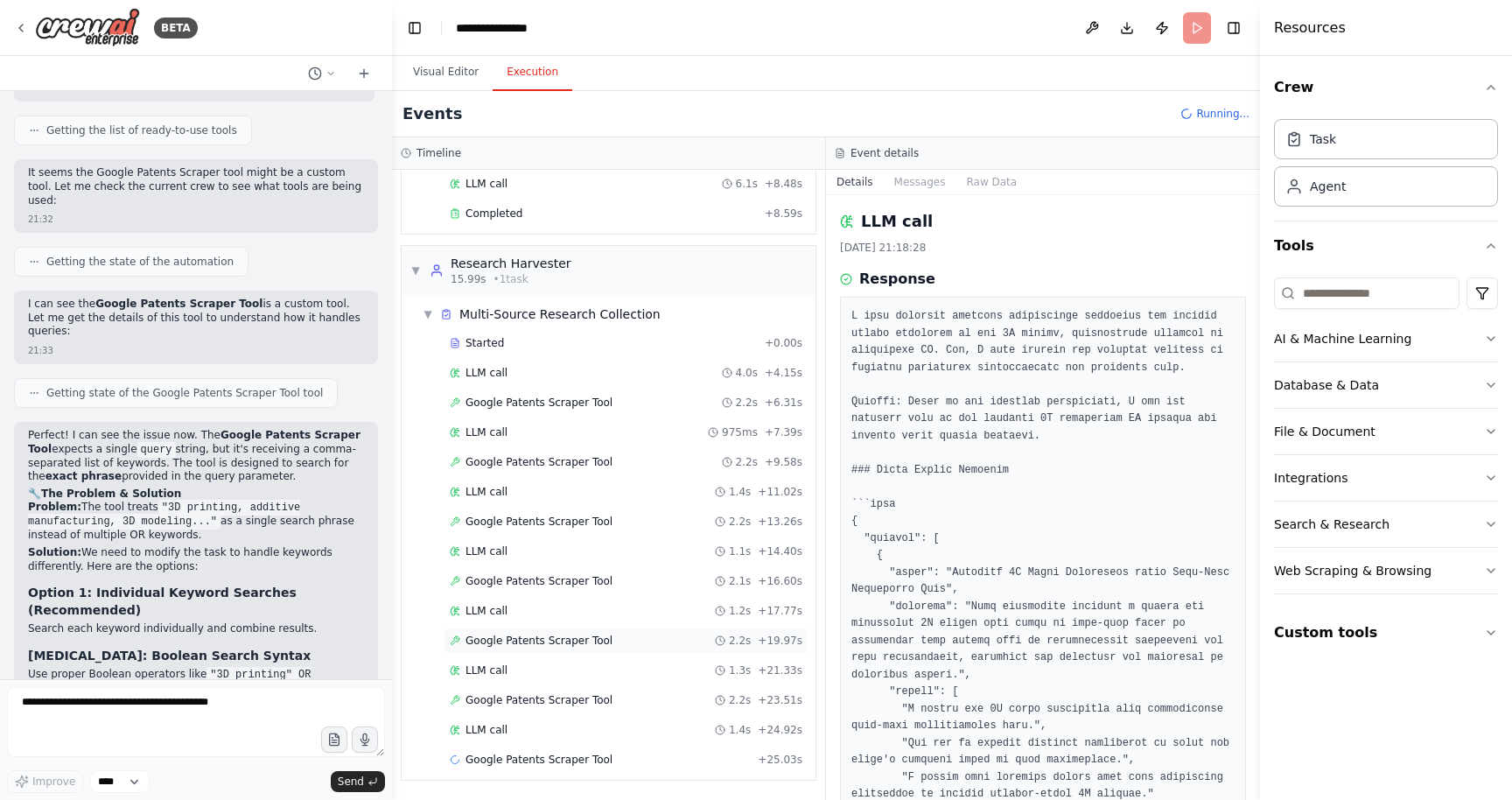
scroll to position [212, 0]
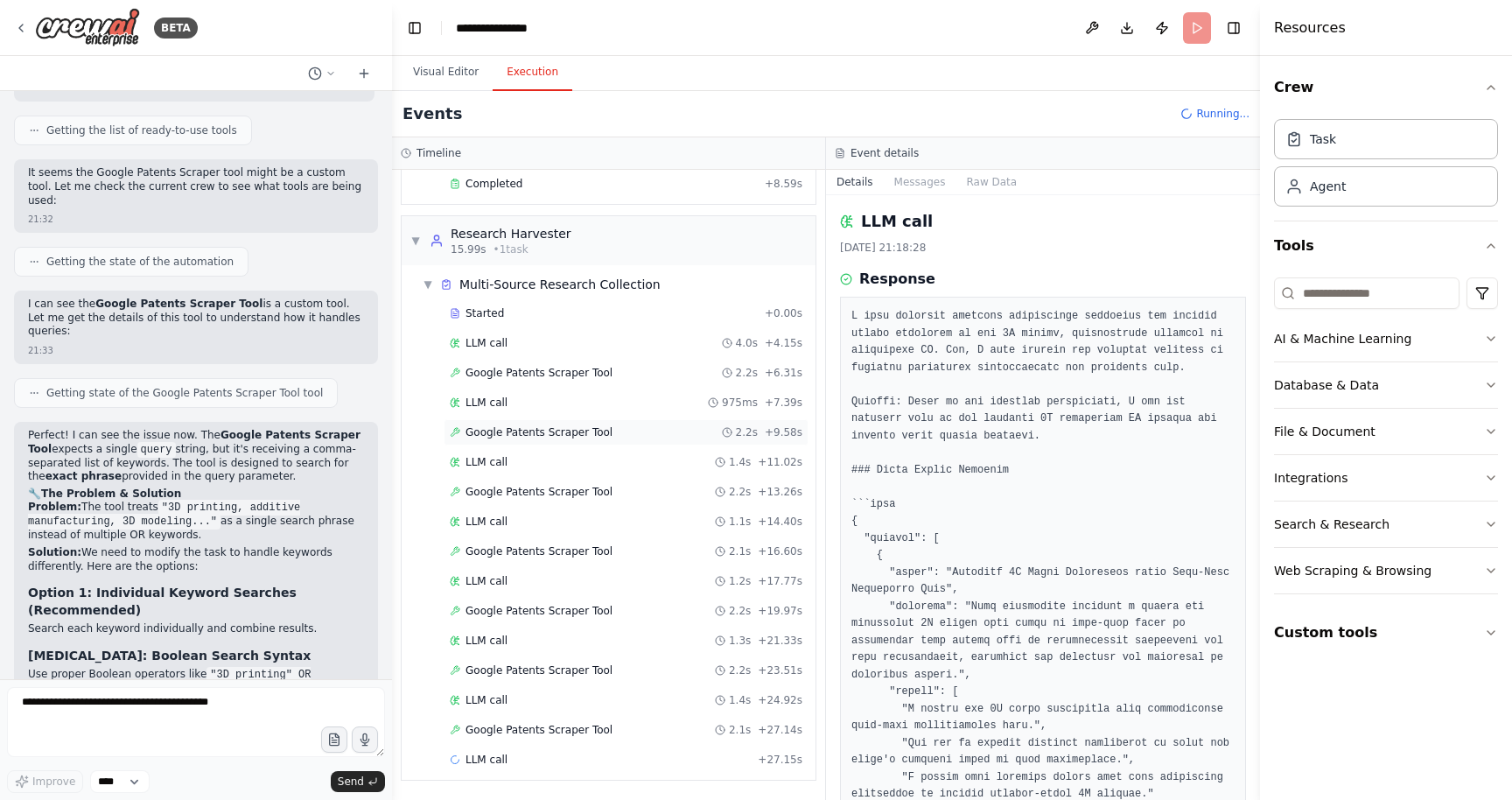
click at [479, 428] on span "Google Patents Scraper Tool" at bounding box center [539, 432] width 147 height 14
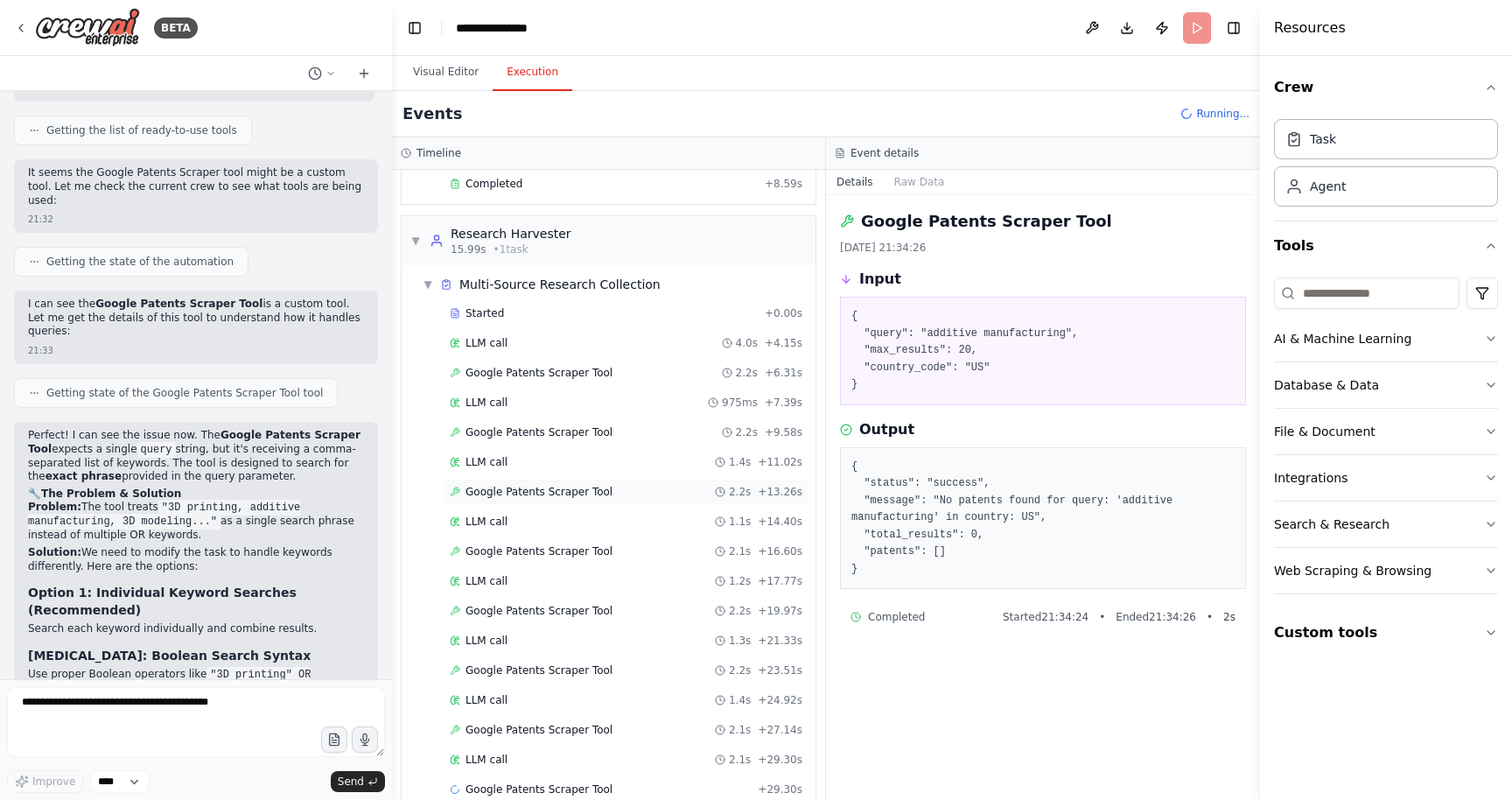
click at [492, 497] on span "Google Patents Scraper Tool" at bounding box center [539, 491] width 147 height 14
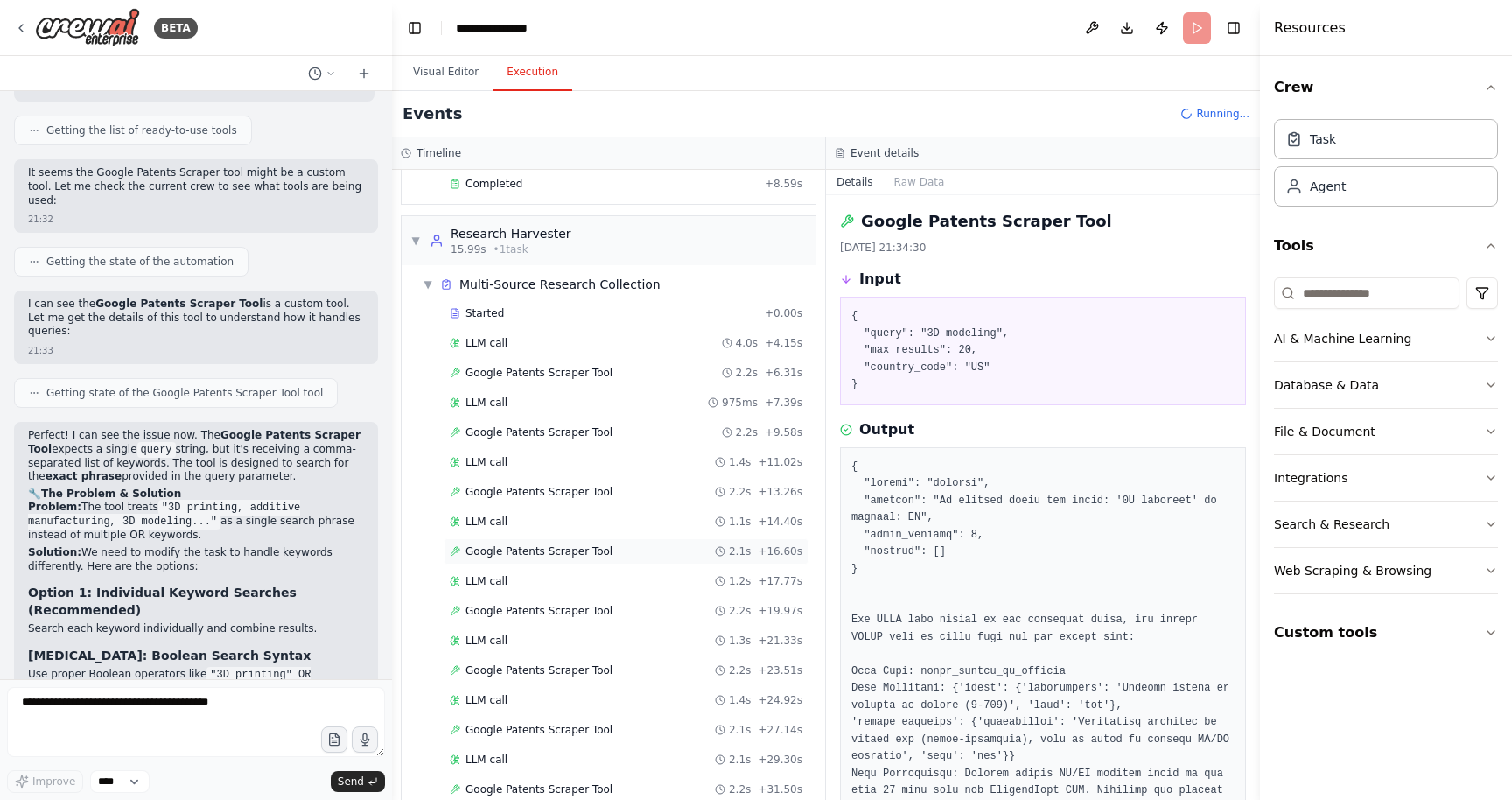
click at [502, 560] on div "Google Patents Scraper Tool 2.1s + 16.60s" at bounding box center [626, 551] width 365 height 26
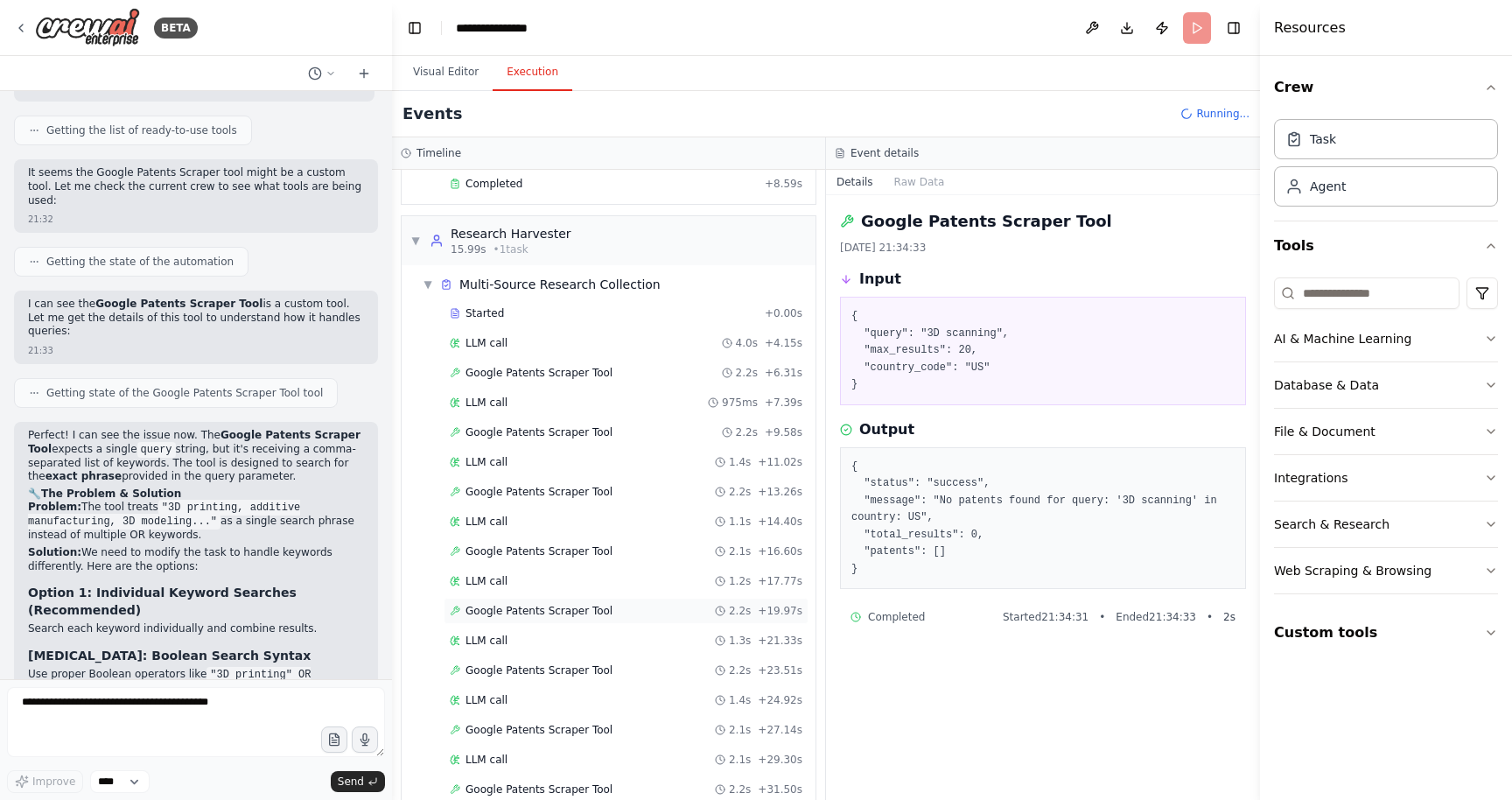
click at [509, 611] on span "Google Patents Scraper Tool" at bounding box center [539, 610] width 147 height 14
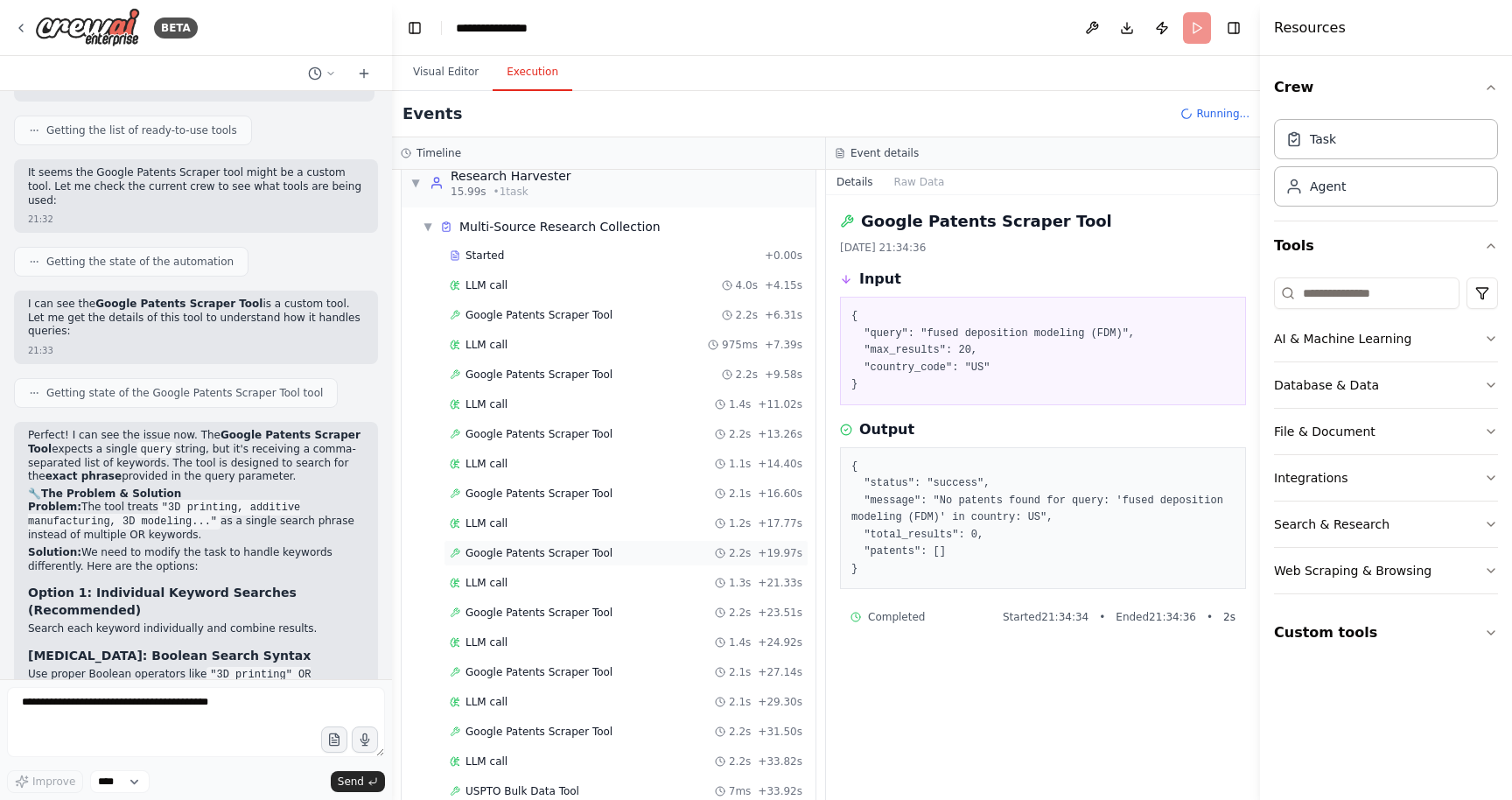
scroll to position [283, 0]
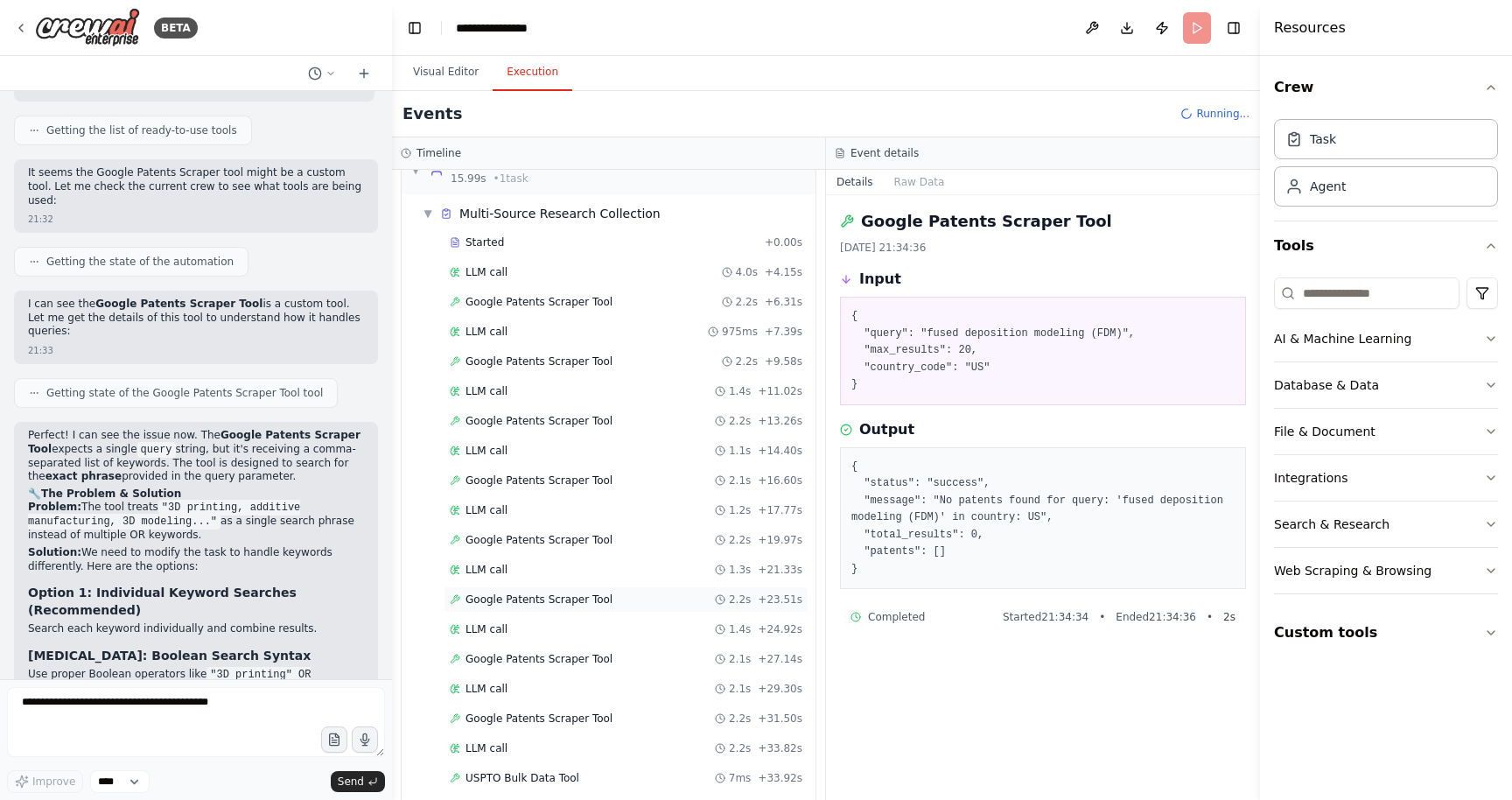
click at [510, 608] on div "Google Patents Scraper Tool 2.2s + 23.51s" at bounding box center [626, 599] width 365 height 26
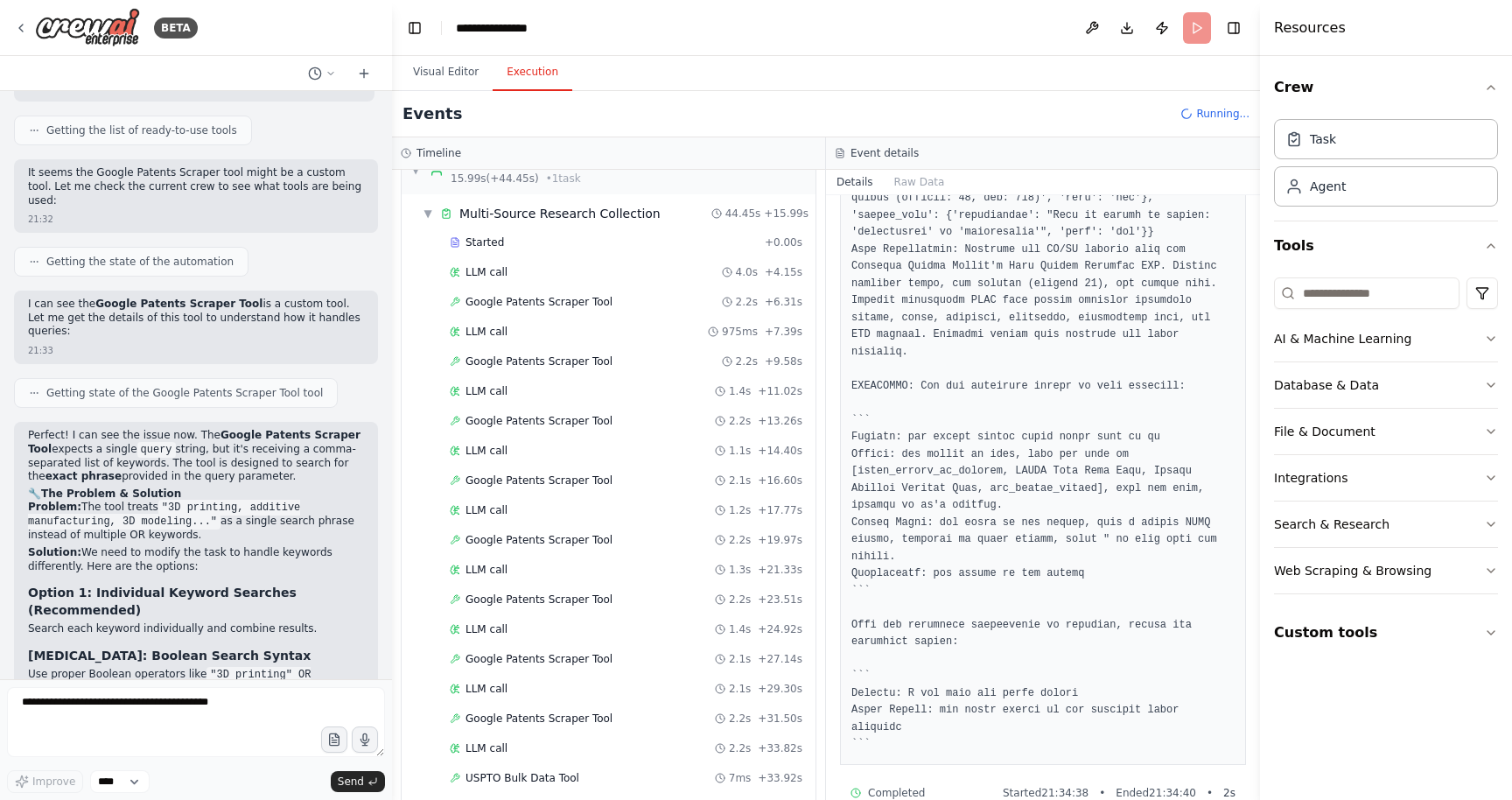
scroll to position [1340, 0]
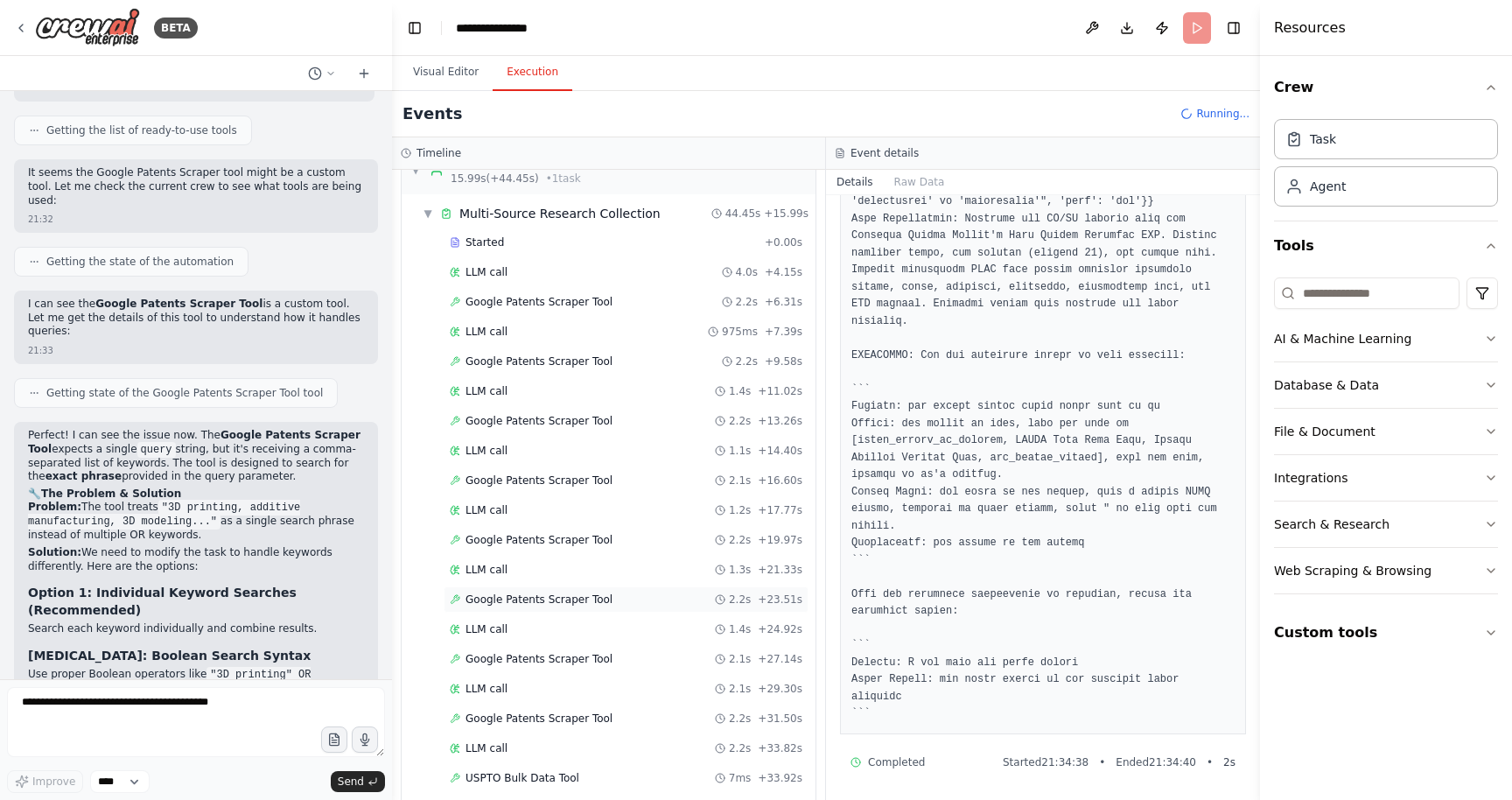
click at [544, 605] on span "Google Patents Scraper Tool" at bounding box center [539, 599] width 147 height 14
click at [550, 656] on span "Google Patents Scraper Tool" at bounding box center [539, 658] width 147 height 14
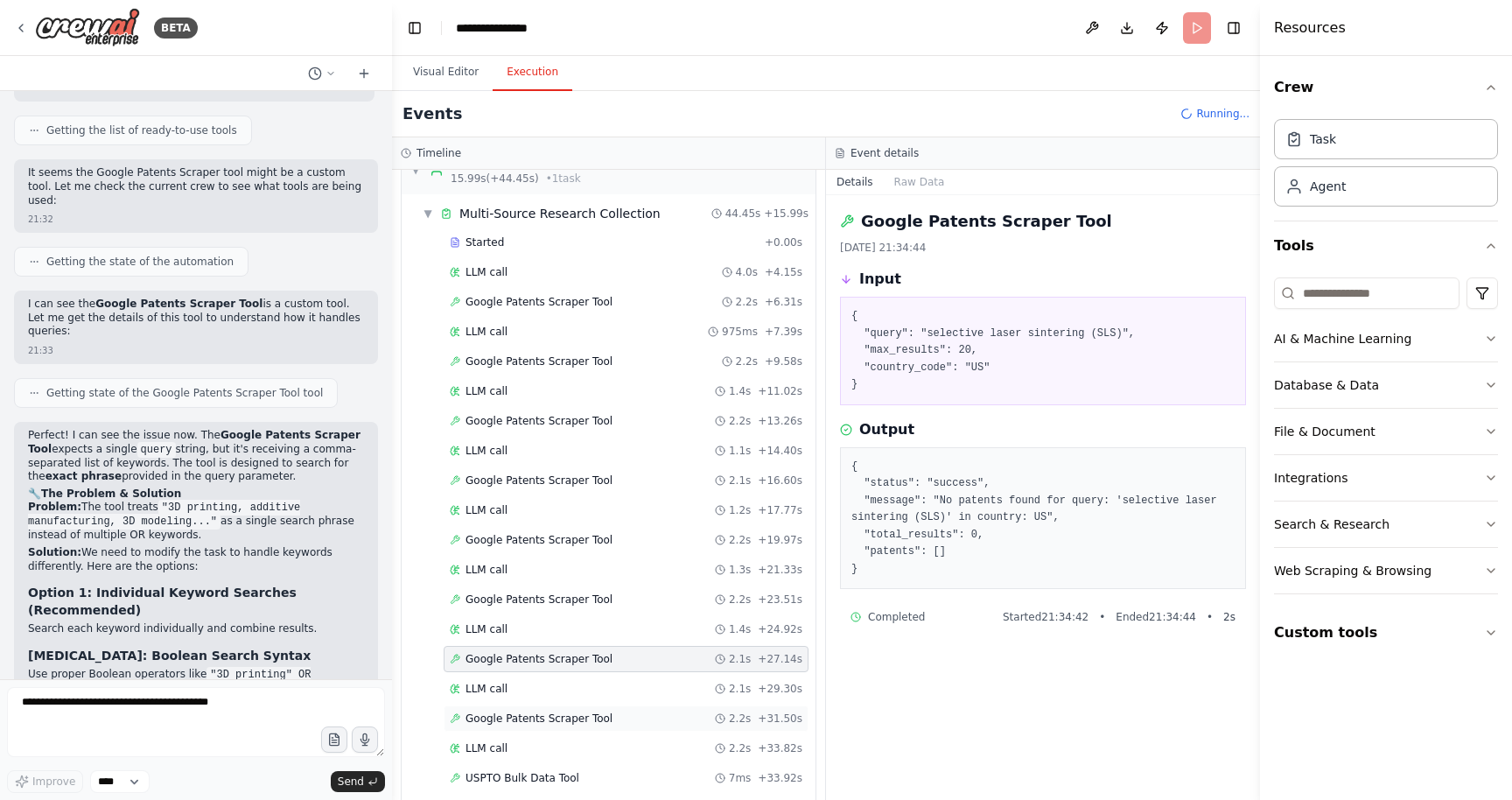
click at [554, 715] on span "Google Patents Scraper Tool" at bounding box center [539, 718] width 147 height 14
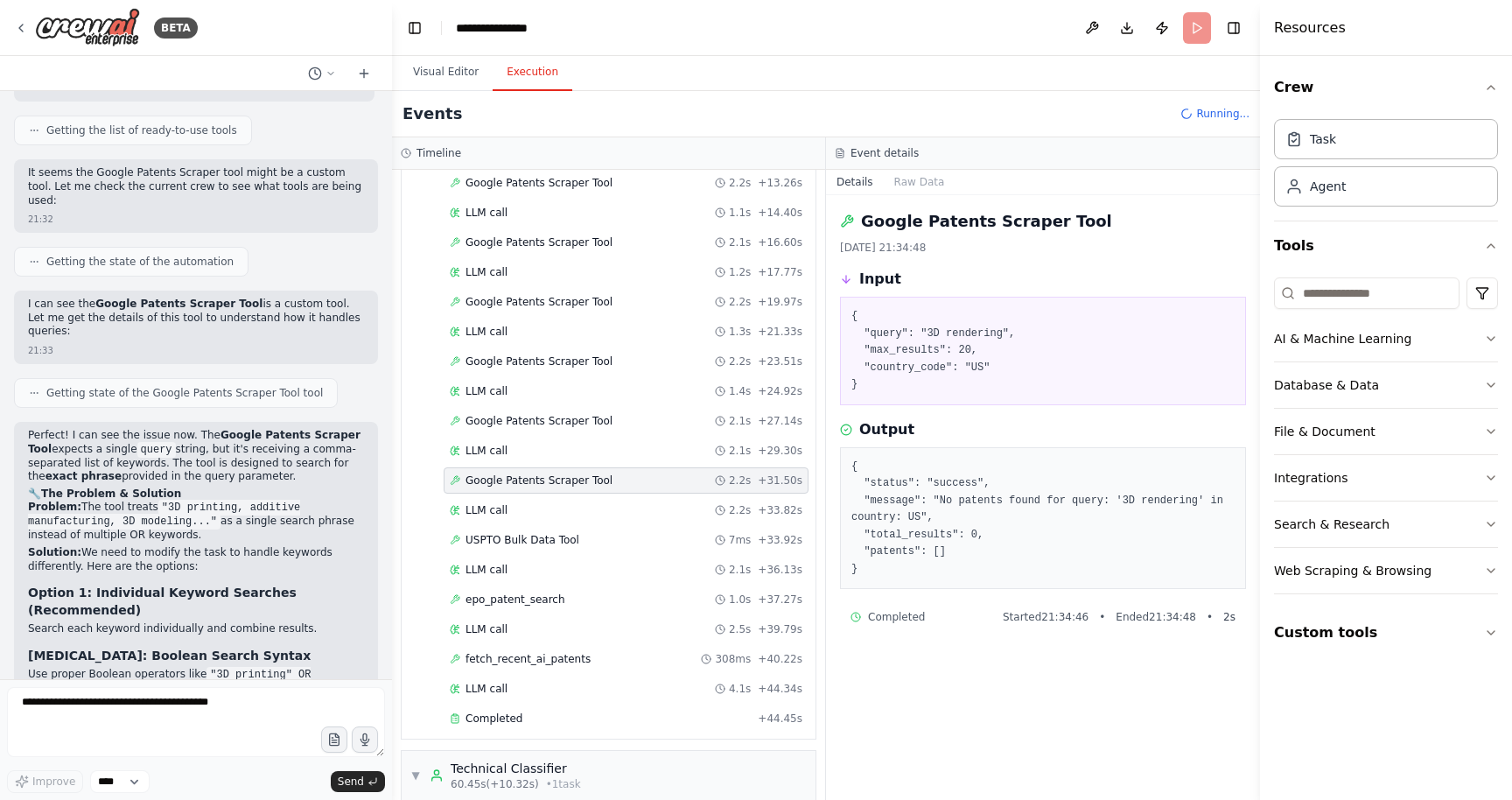
scroll to position [522, 0]
click at [536, 541] on span "USPTO Bulk Data Tool" at bounding box center [522, 539] width 114 height 14
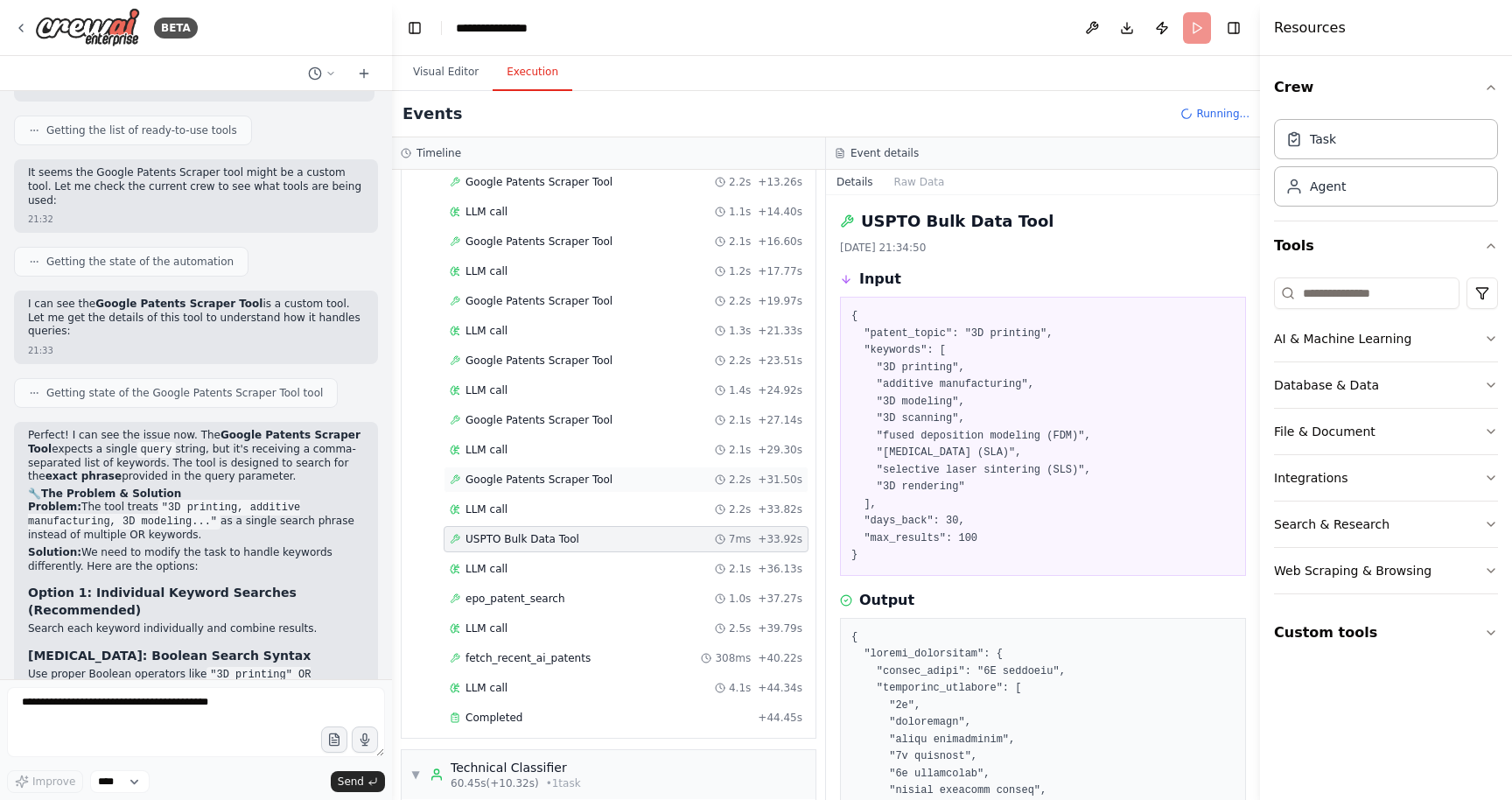
click at [540, 483] on span "Google Patents Scraper Tool" at bounding box center [539, 479] width 147 height 14
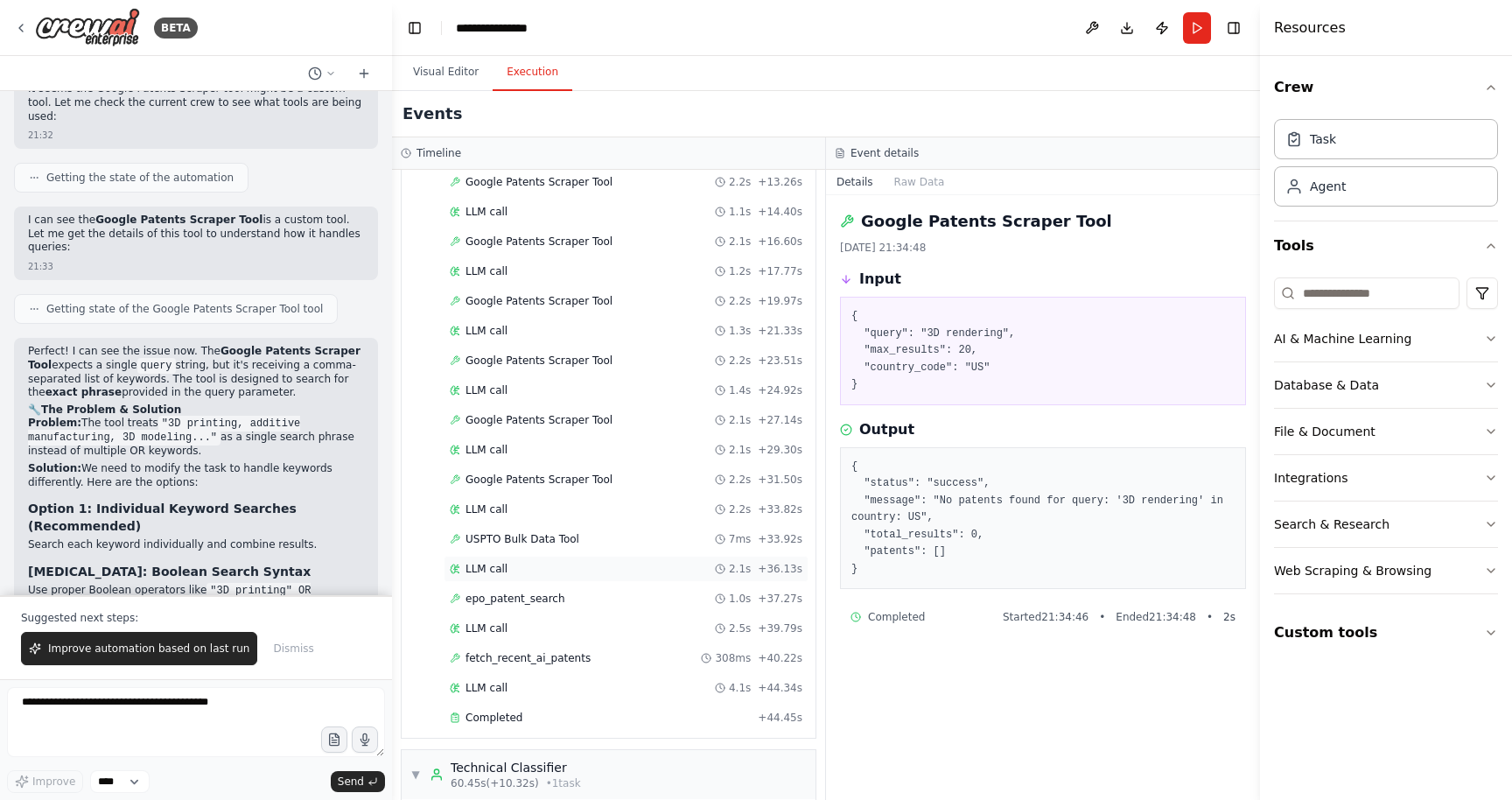
scroll to position [1604, 0]
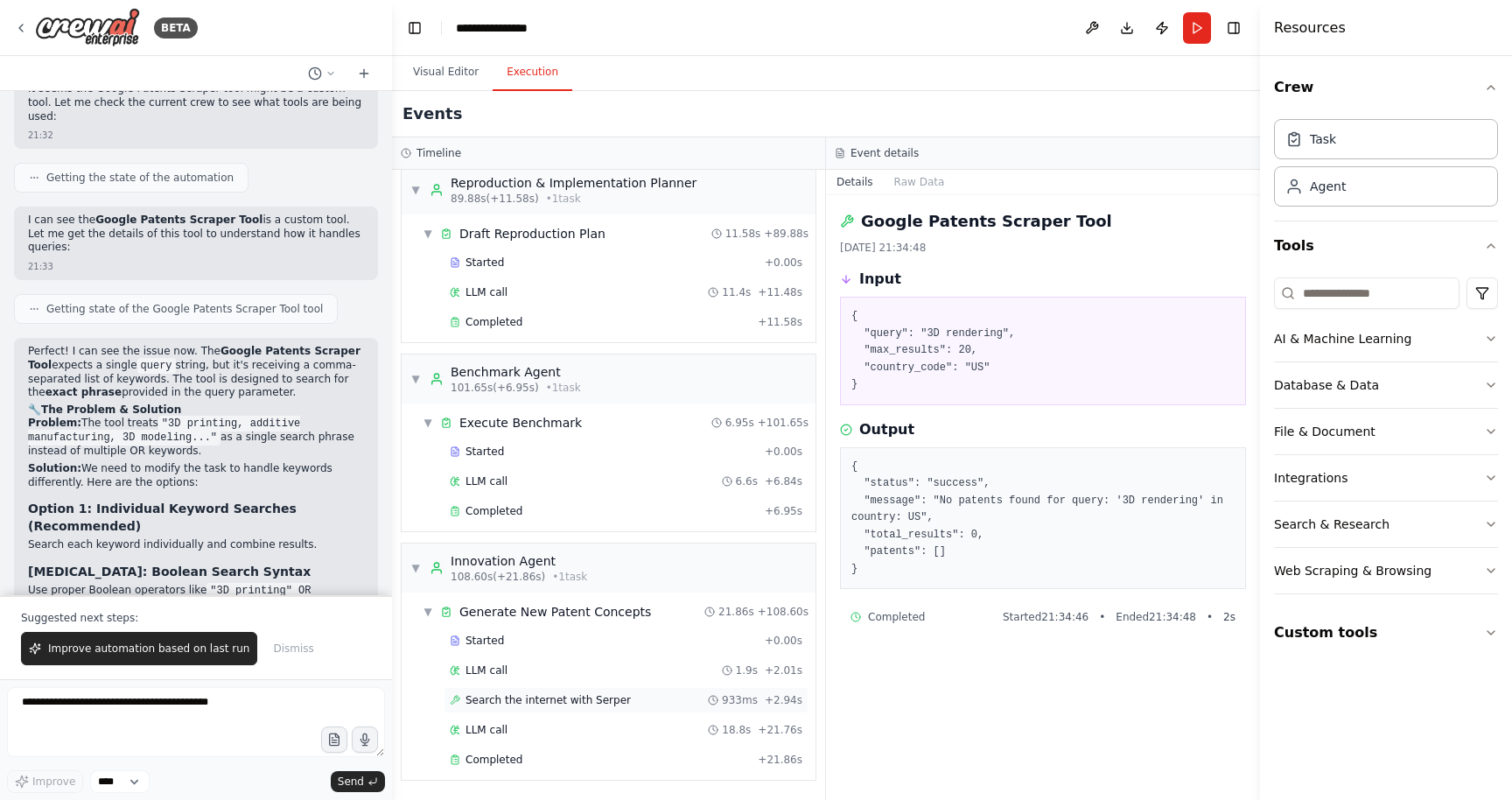
click at [502, 693] on span "Search the internet with Serper" at bounding box center [548, 700] width 165 height 14
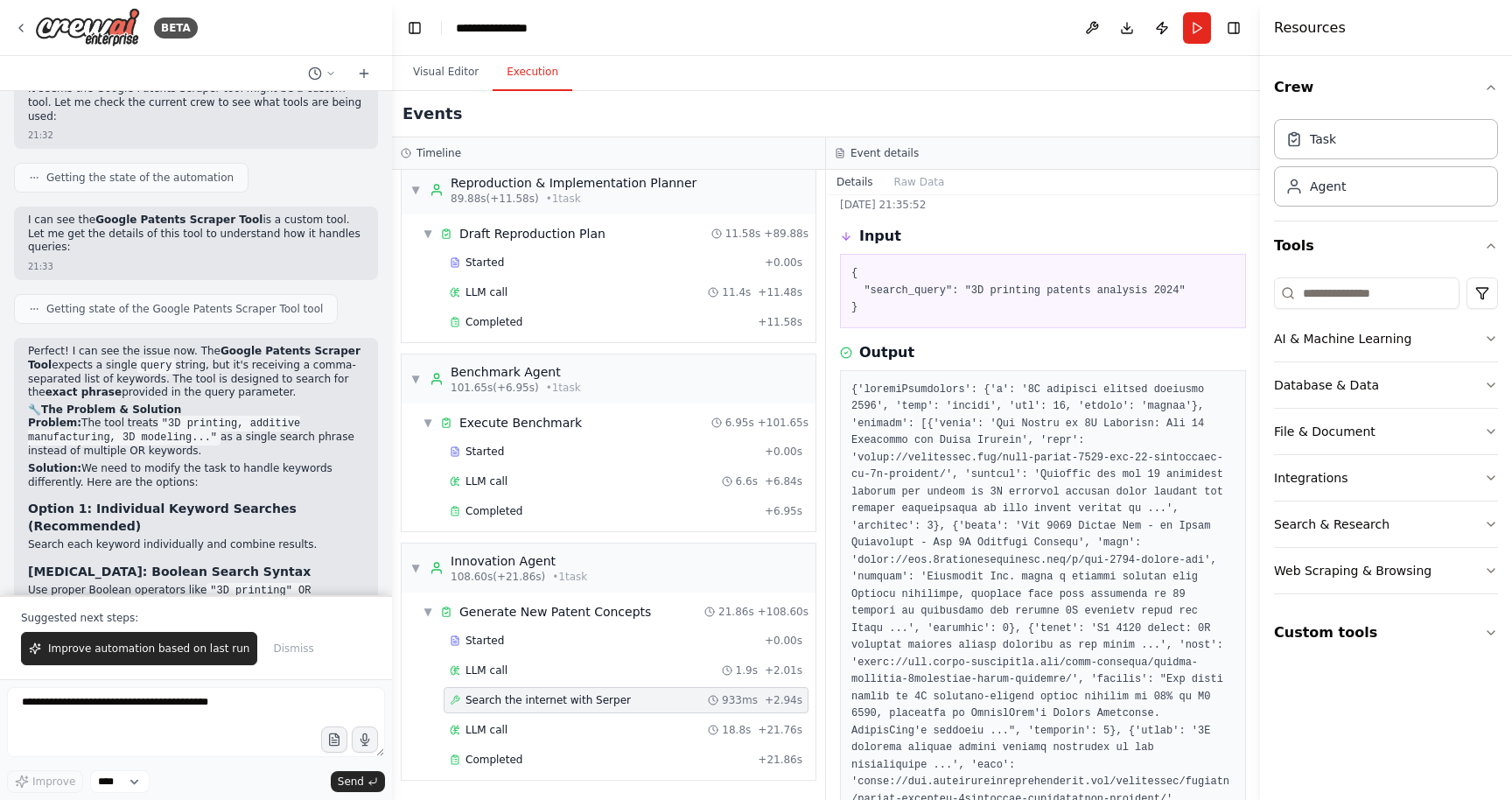
scroll to position [39, 0]
click at [550, 645] on div "Started" at bounding box center [604, 640] width 308 height 14
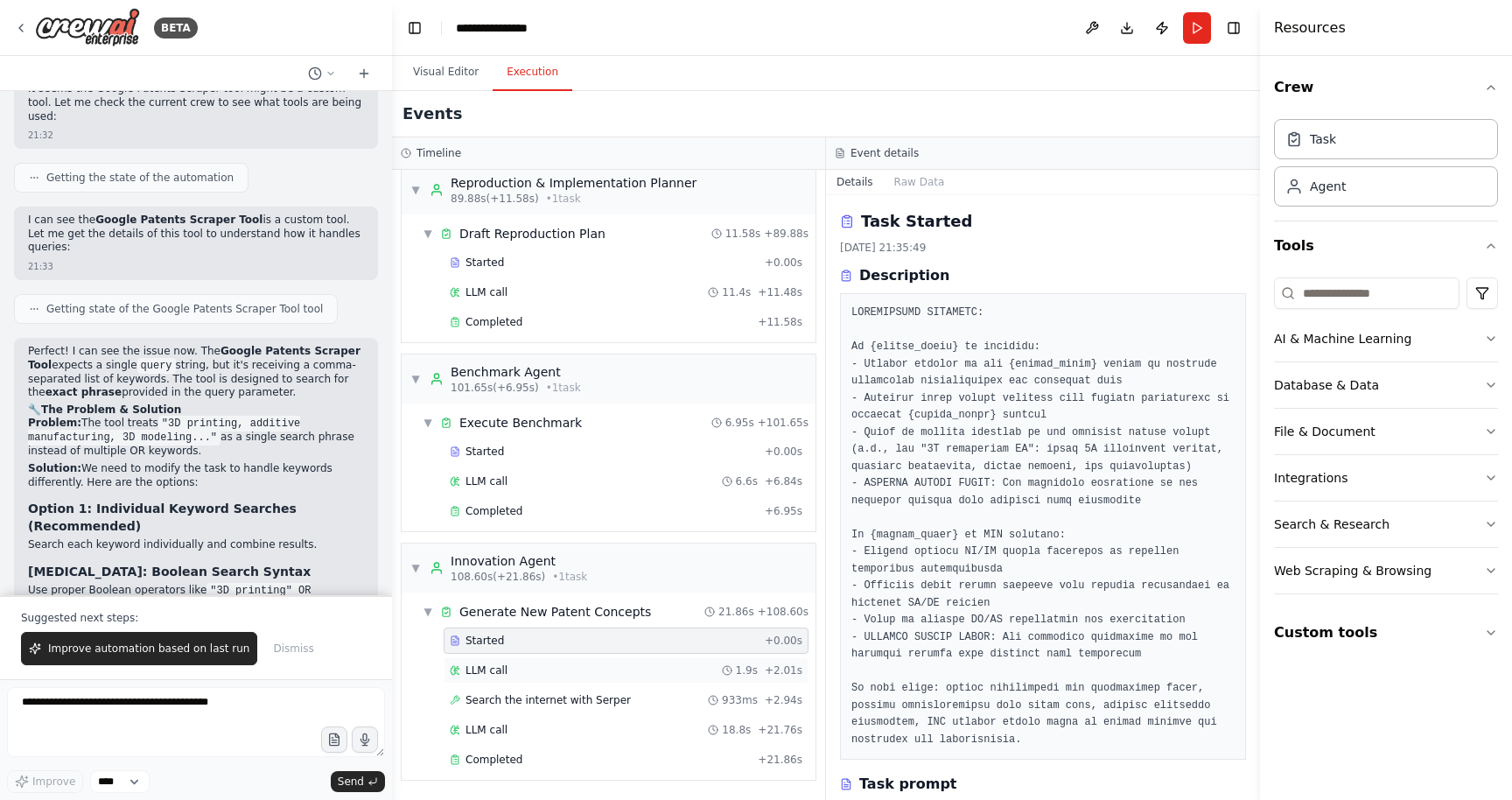
click at [533, 667] on div "LLM call 1.9s + 2.01s" at bounding box center [626, 670] width 352 height 14
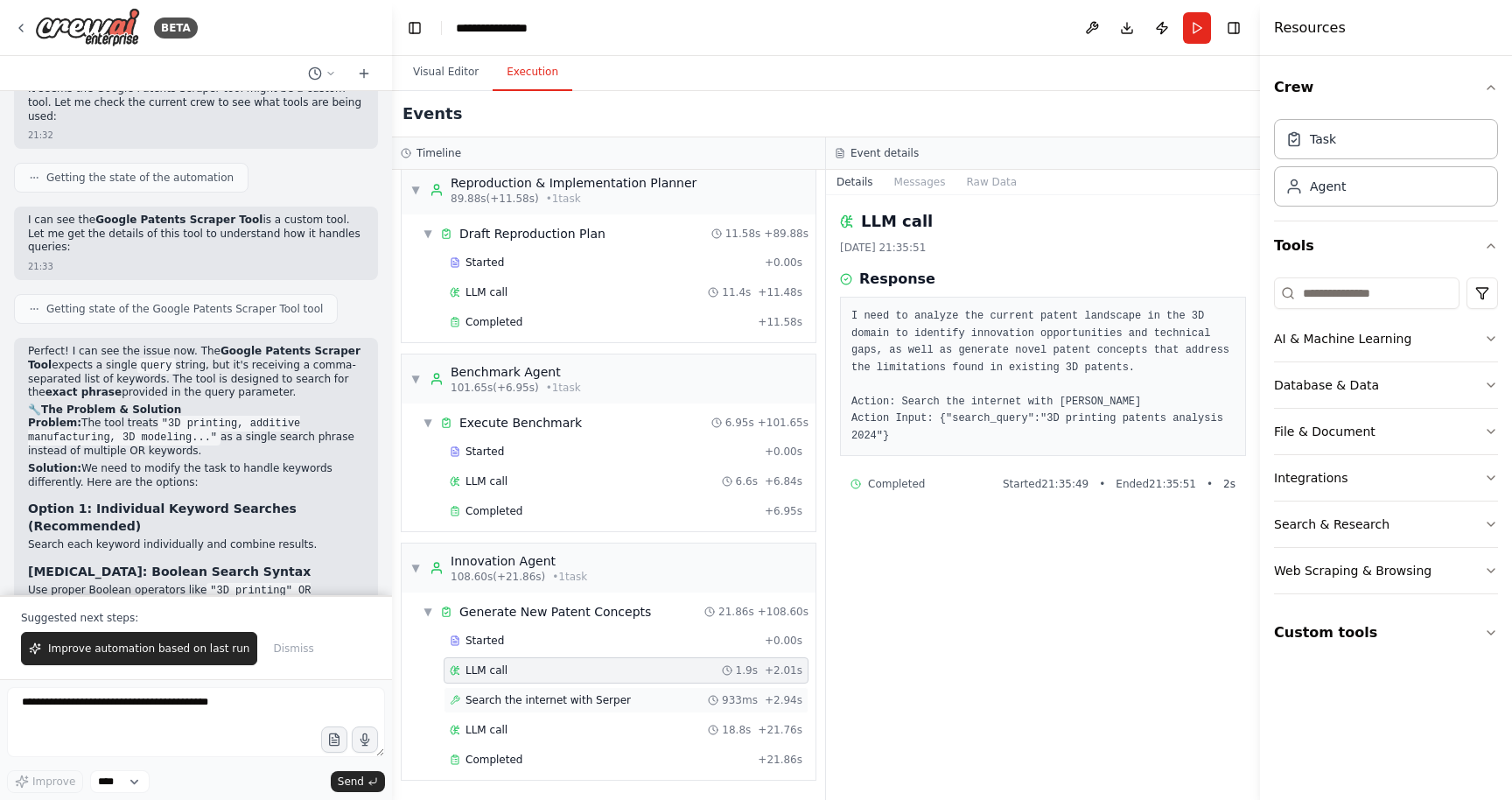
click at [612, 708] on div "Search the internet with [PERSON_NAME] 933ms + 2.94s" at bounding box center [626, 700] width 365 height 26
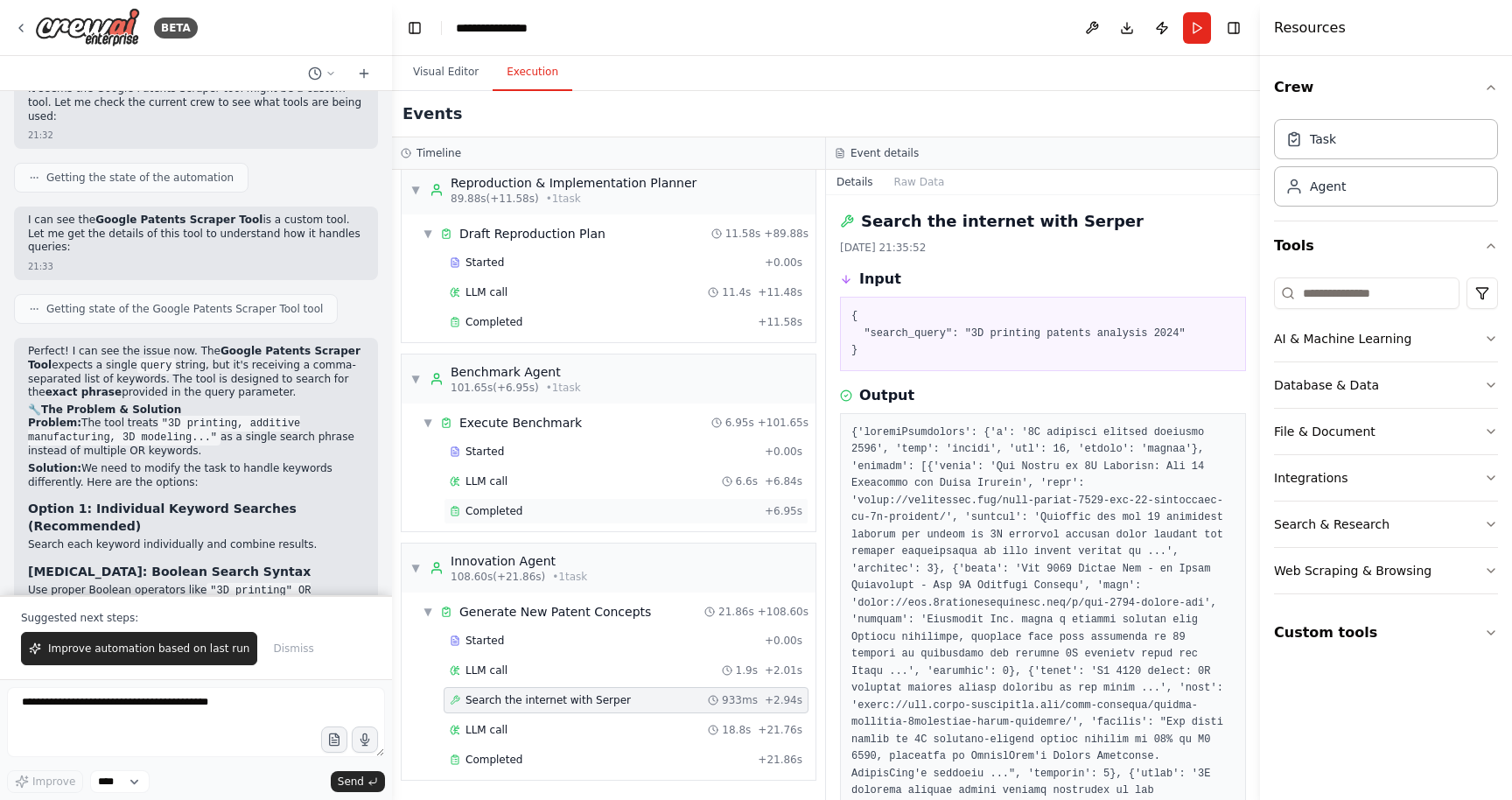
click at [484, 515] on span "Completed" at bounding box center [493, 511] width 57 height 14
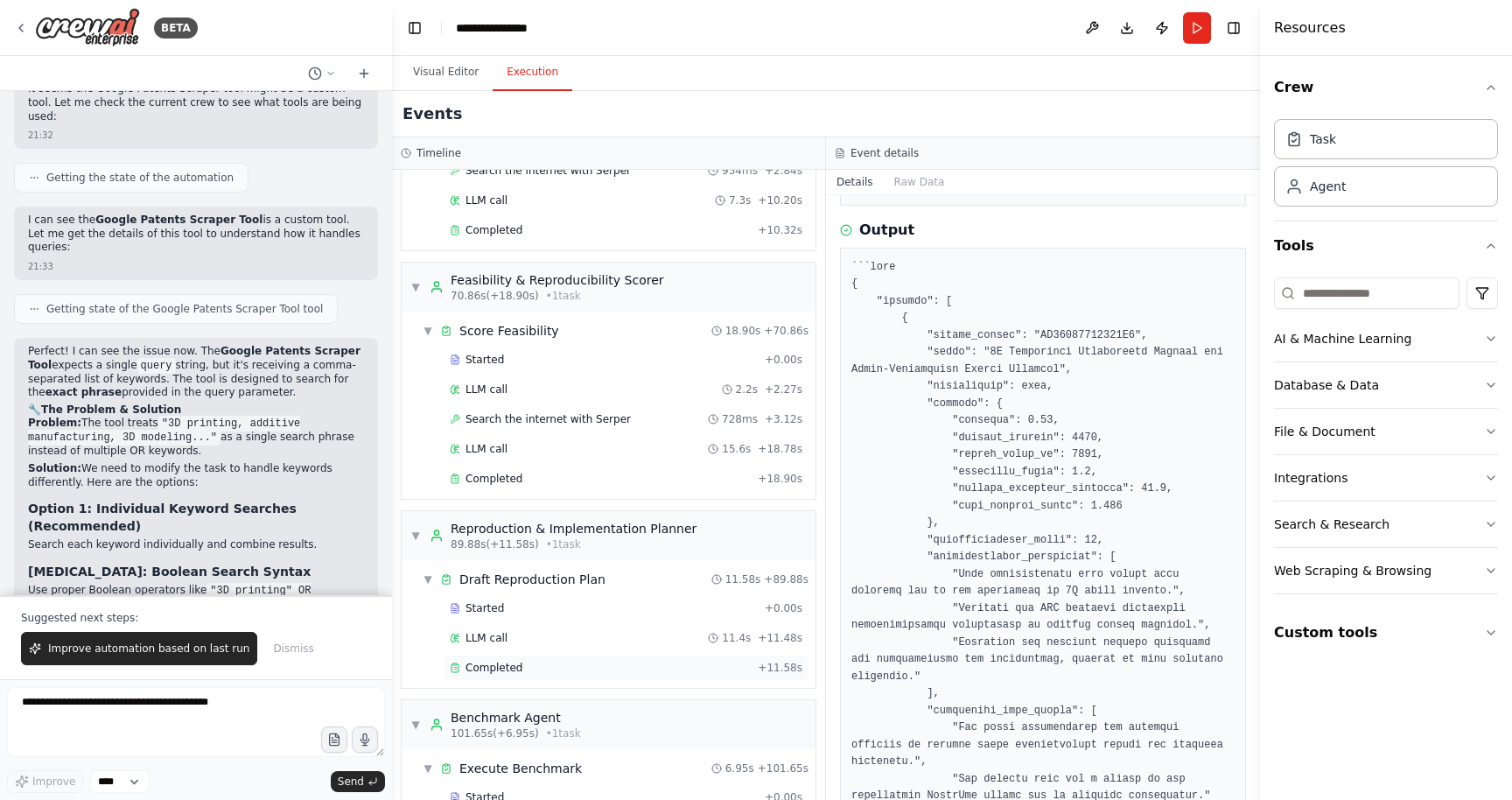
scroll to position [1229, 0]
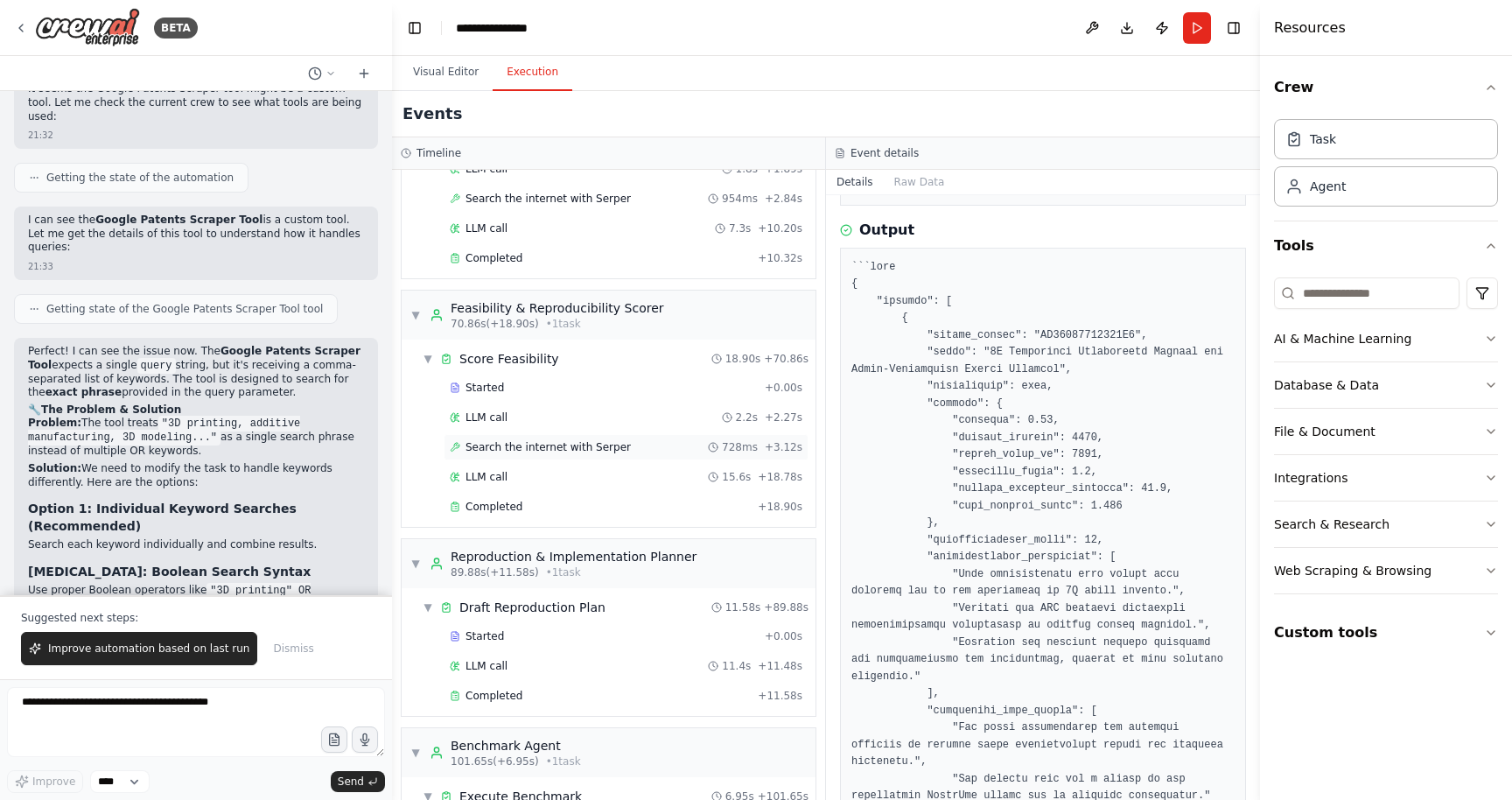
click at [490, 453] on span "Search the internet with Serper" at bounding box center [548, 447] width 165 height 14
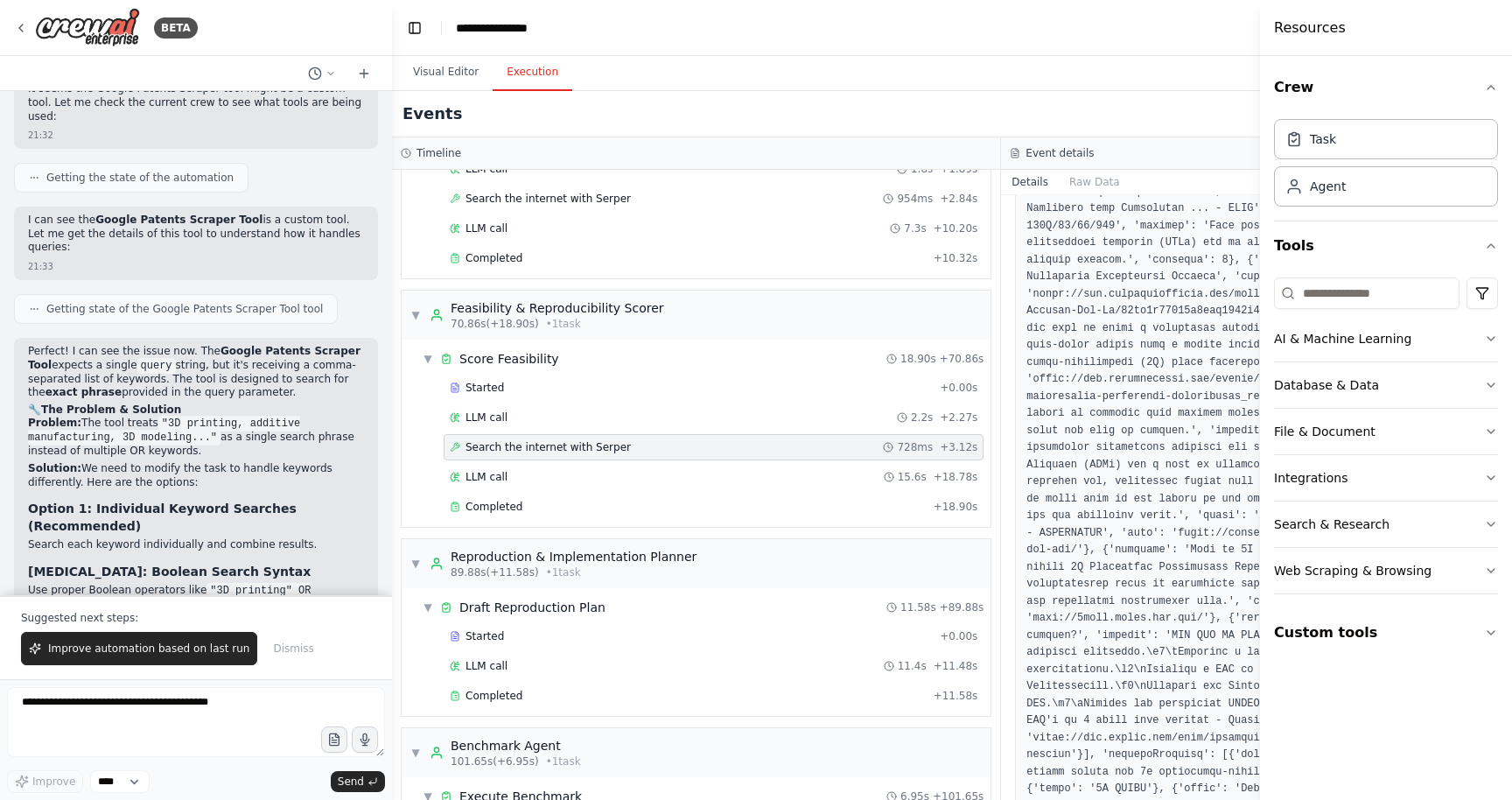
scroll to position [777, 0]
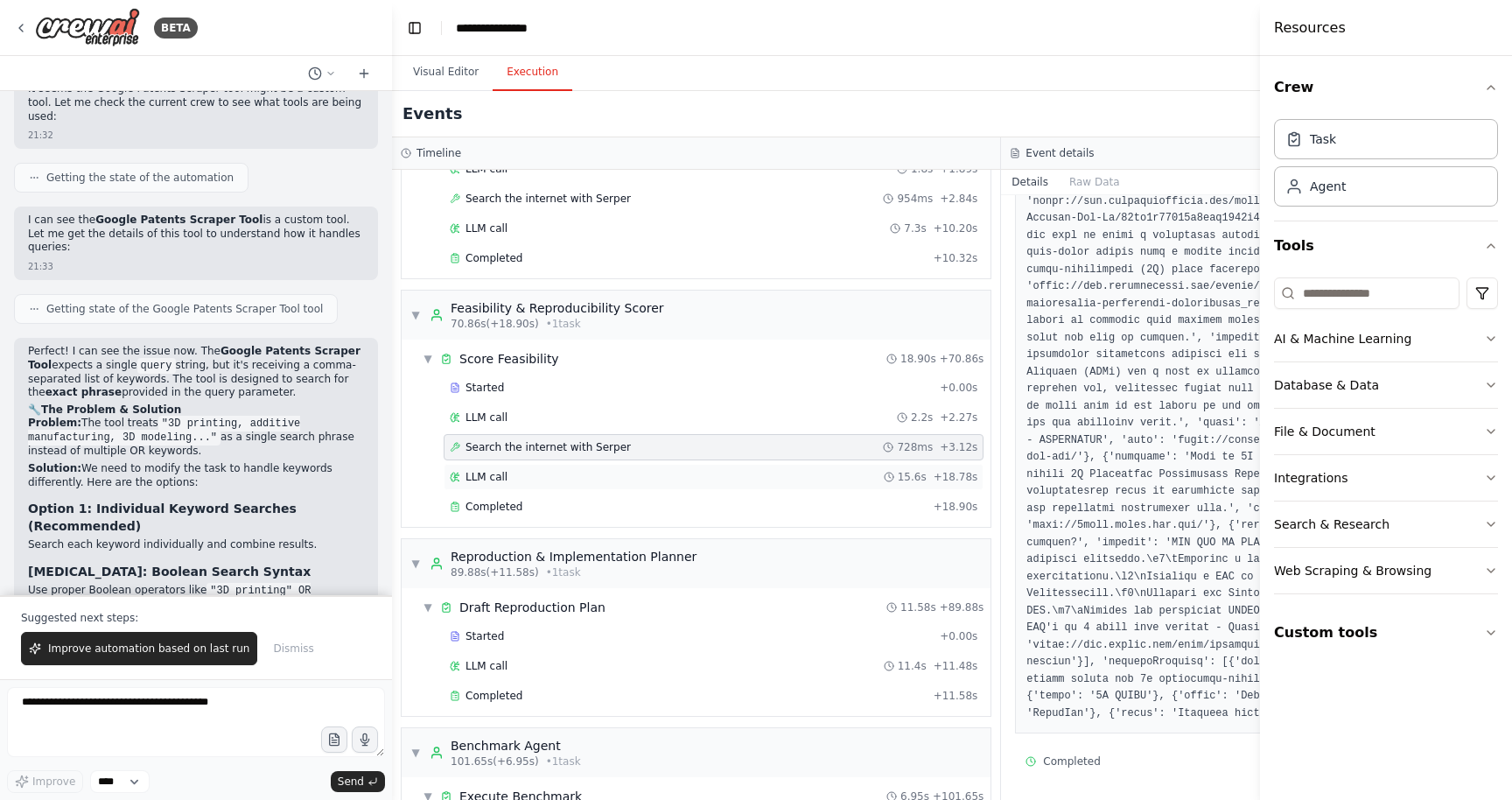
click at [508, 475] on div "LLM call 15.6s + 18.78s" at bounding box center [714, 476] width 528 height 14
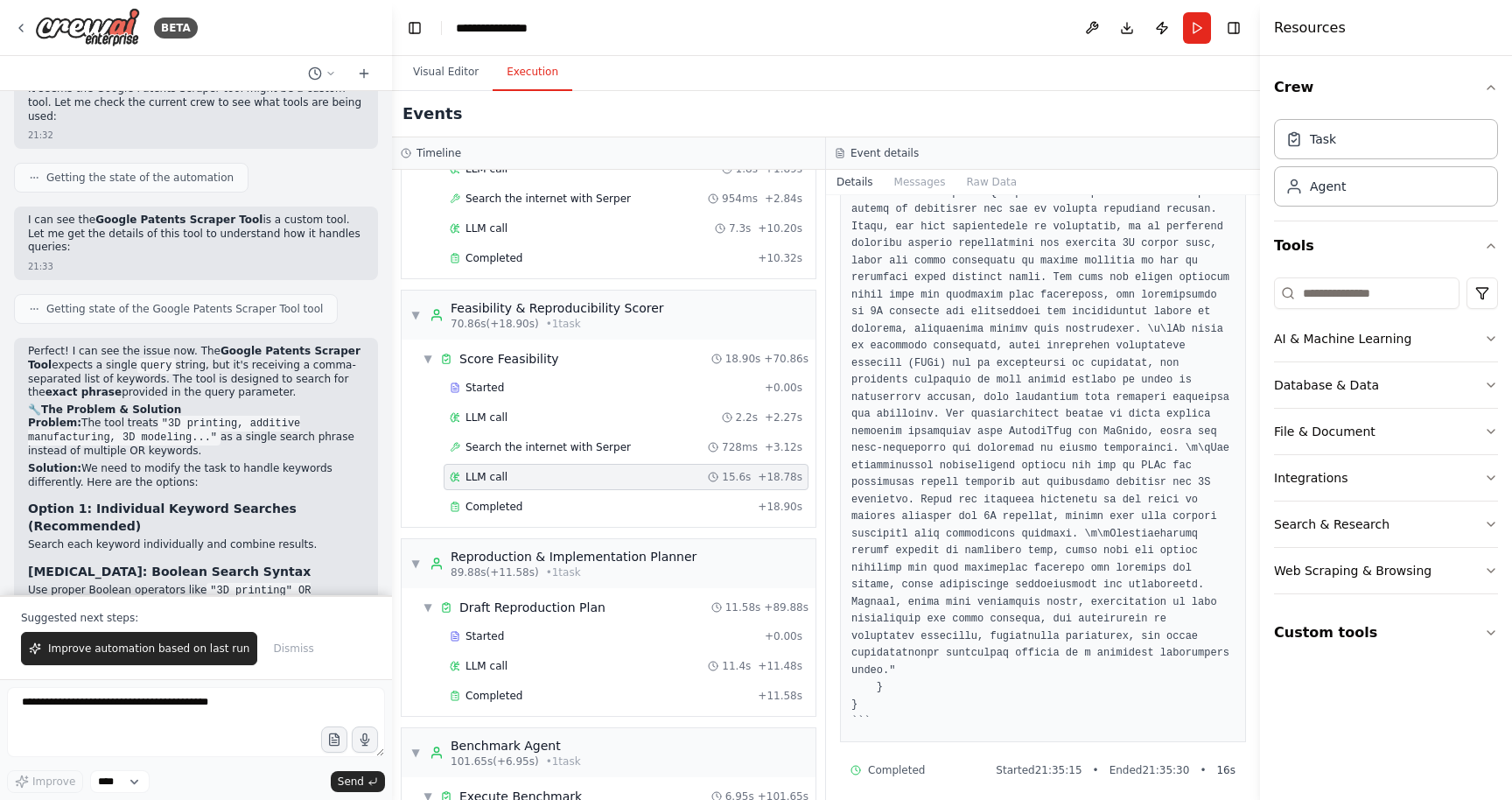
scroll to position [422, 0]
click at [485, 514] on div "Completed + 18.90s" at bounding box center [626, 506] width 365 height 26
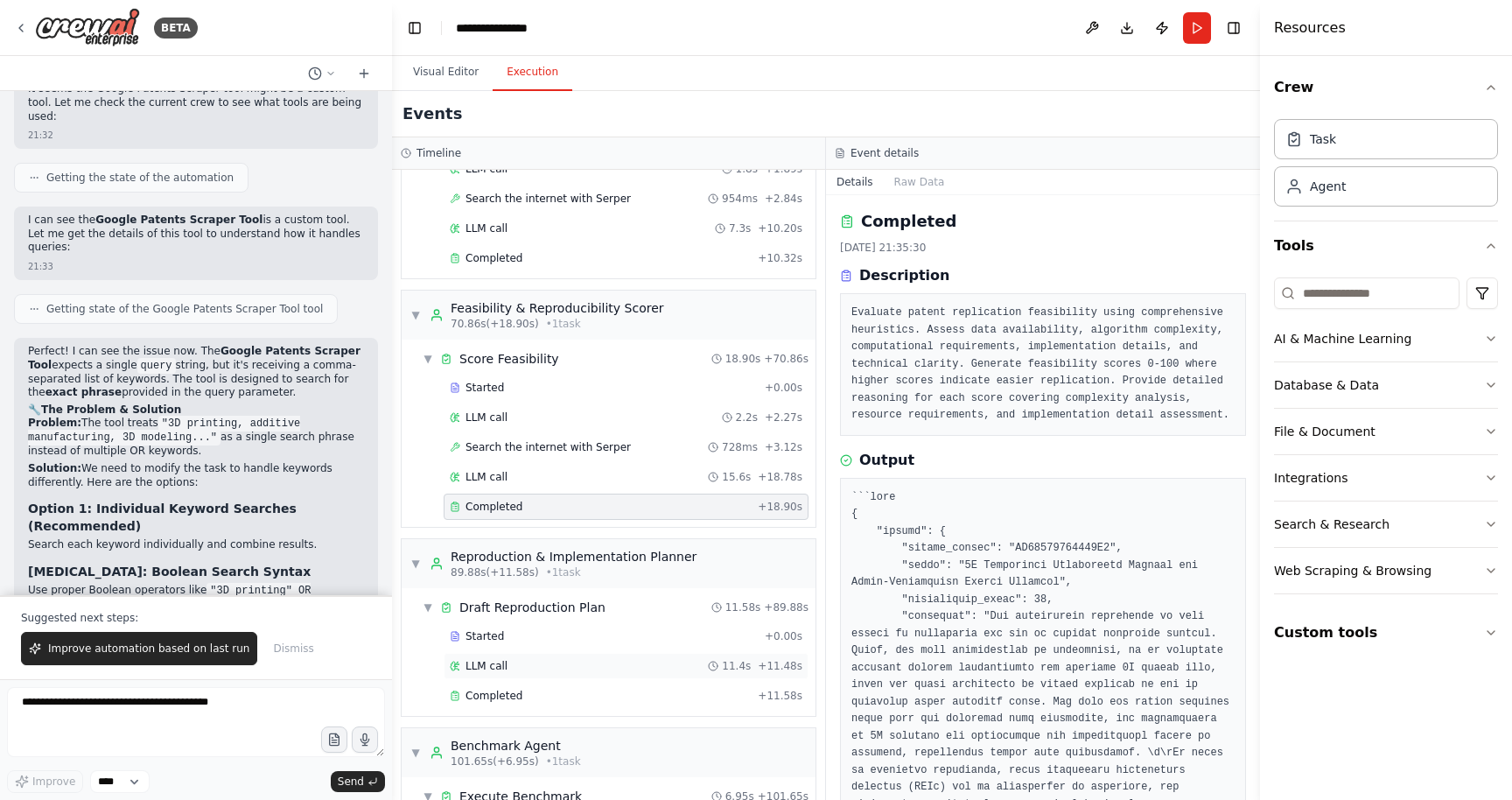
click at [540, 664] on div "LLM call 11.4s + 11.48s" at bounding box center [626, 665] width 352 height 14
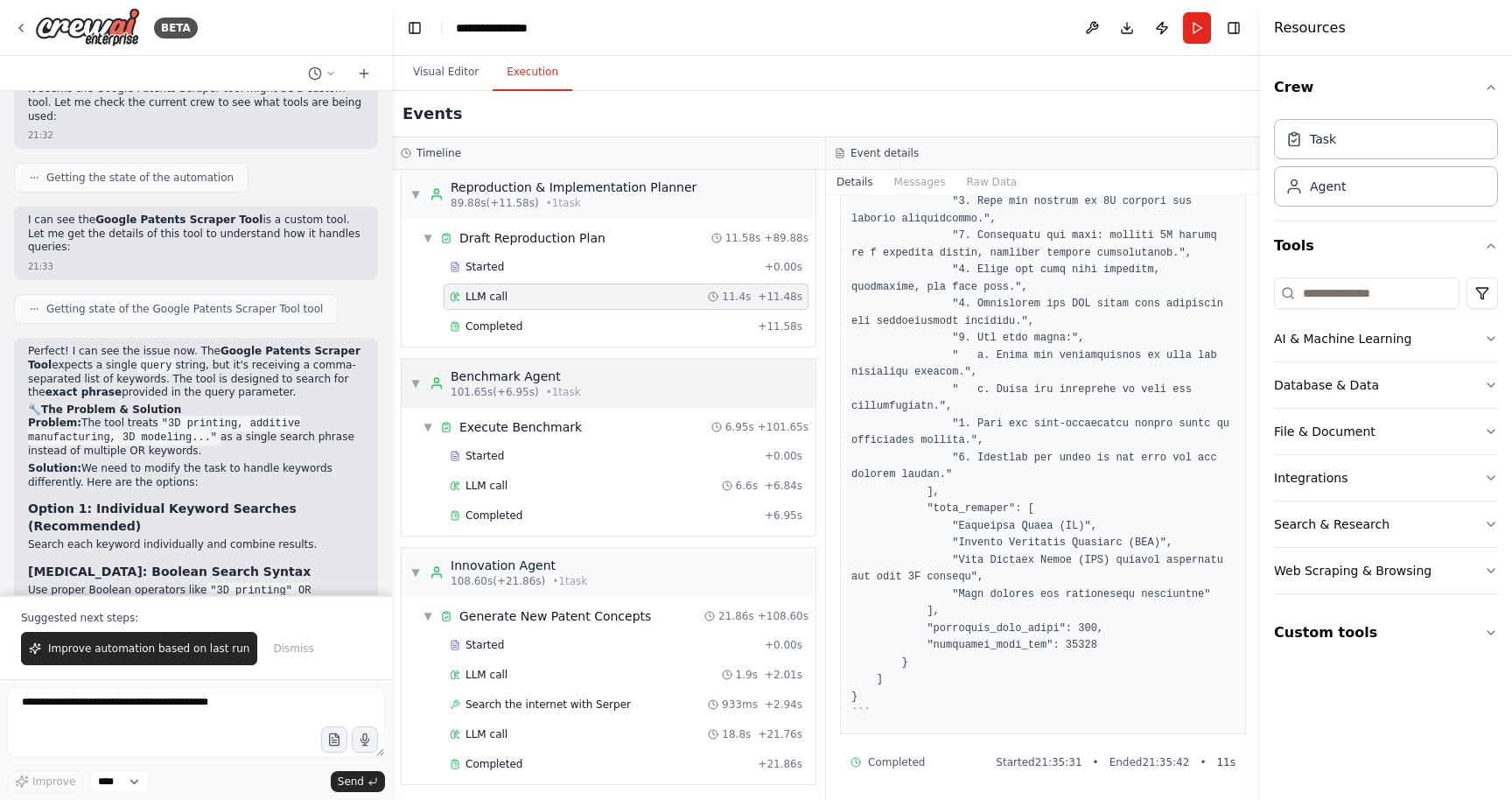
scroll to position [1604, 0]
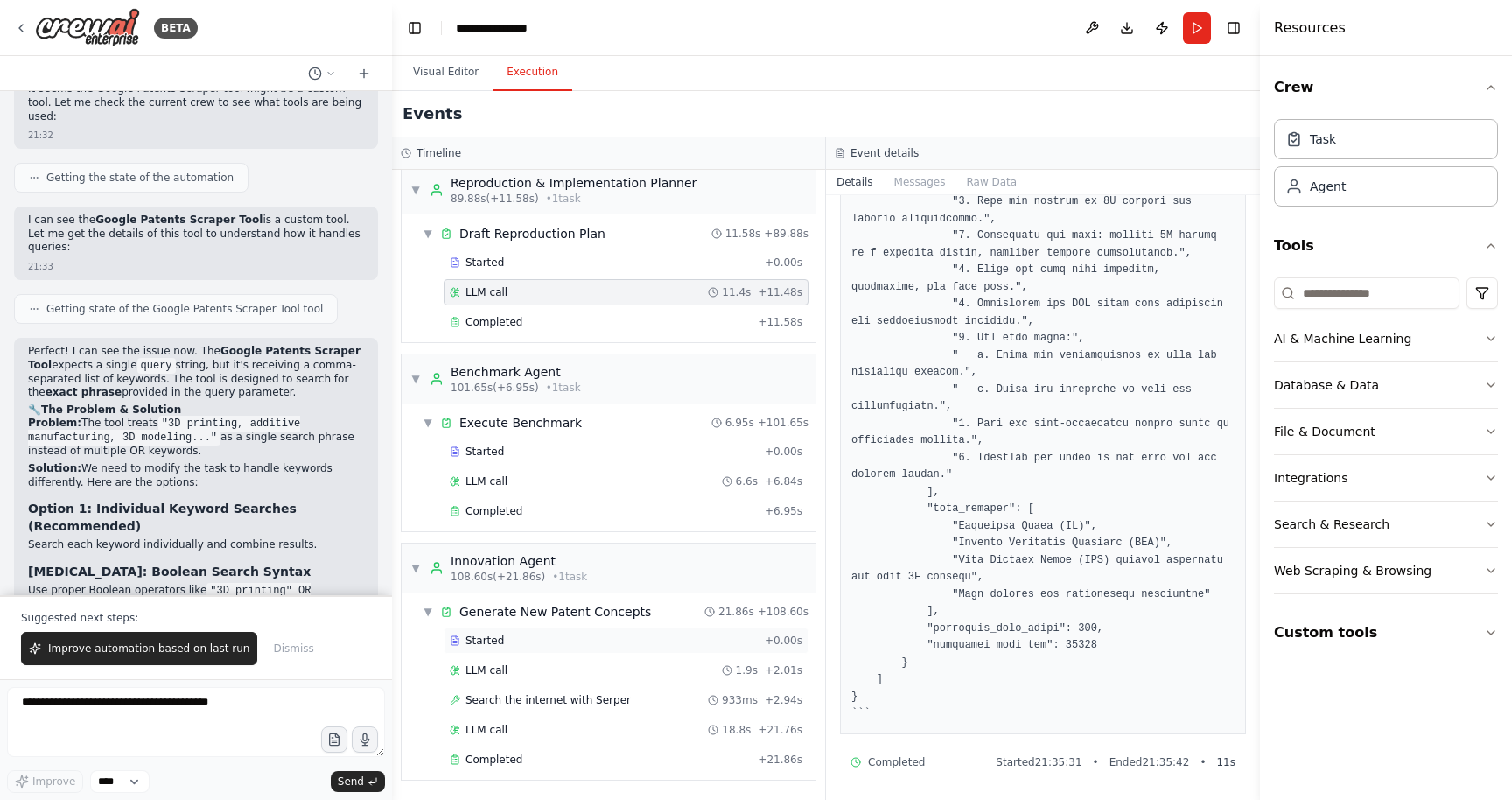
click at [634, 647] on div "Started" at bounding box center [604, 640] width 308 height 14
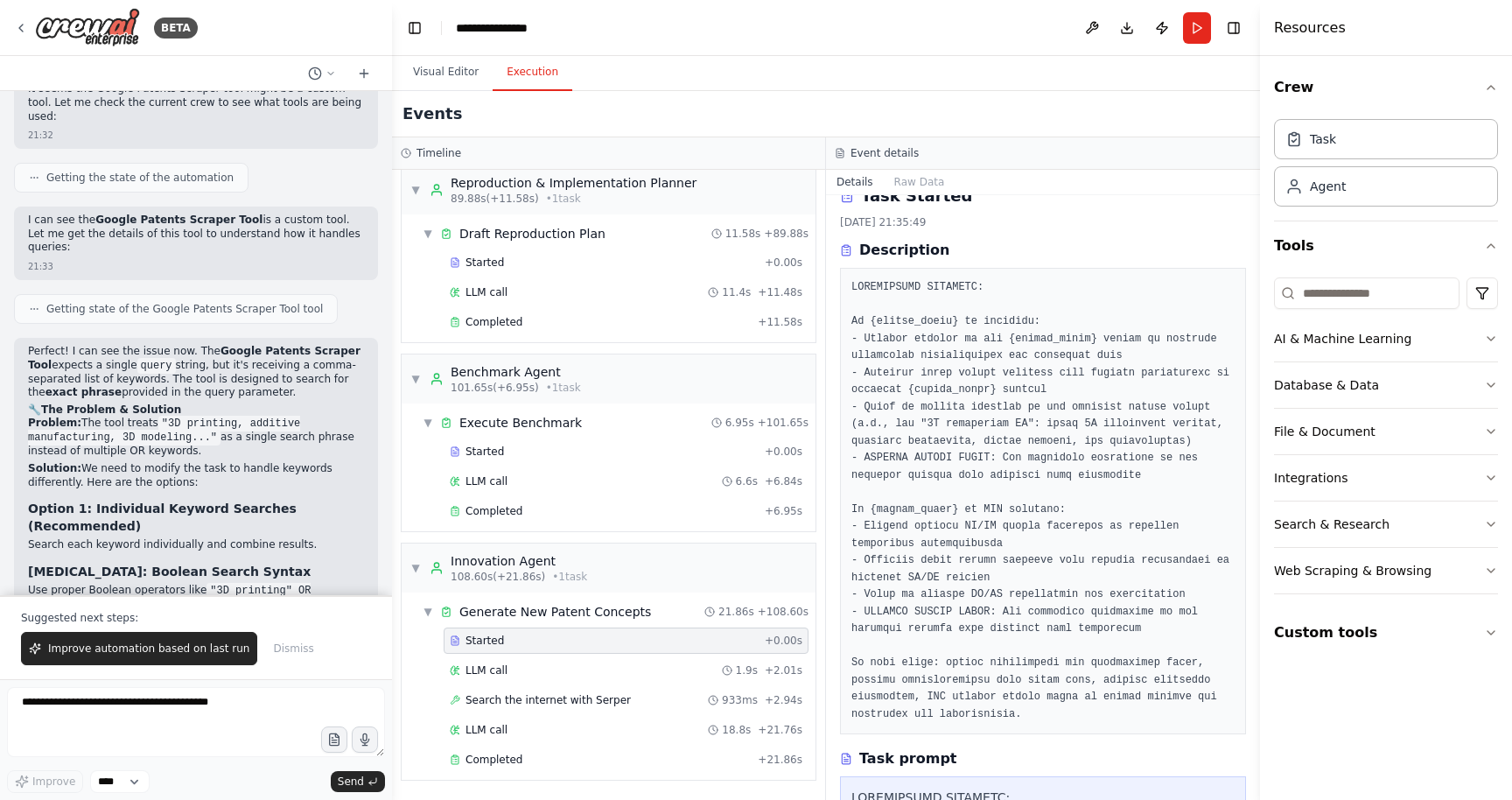
scroll to position [0, 0]
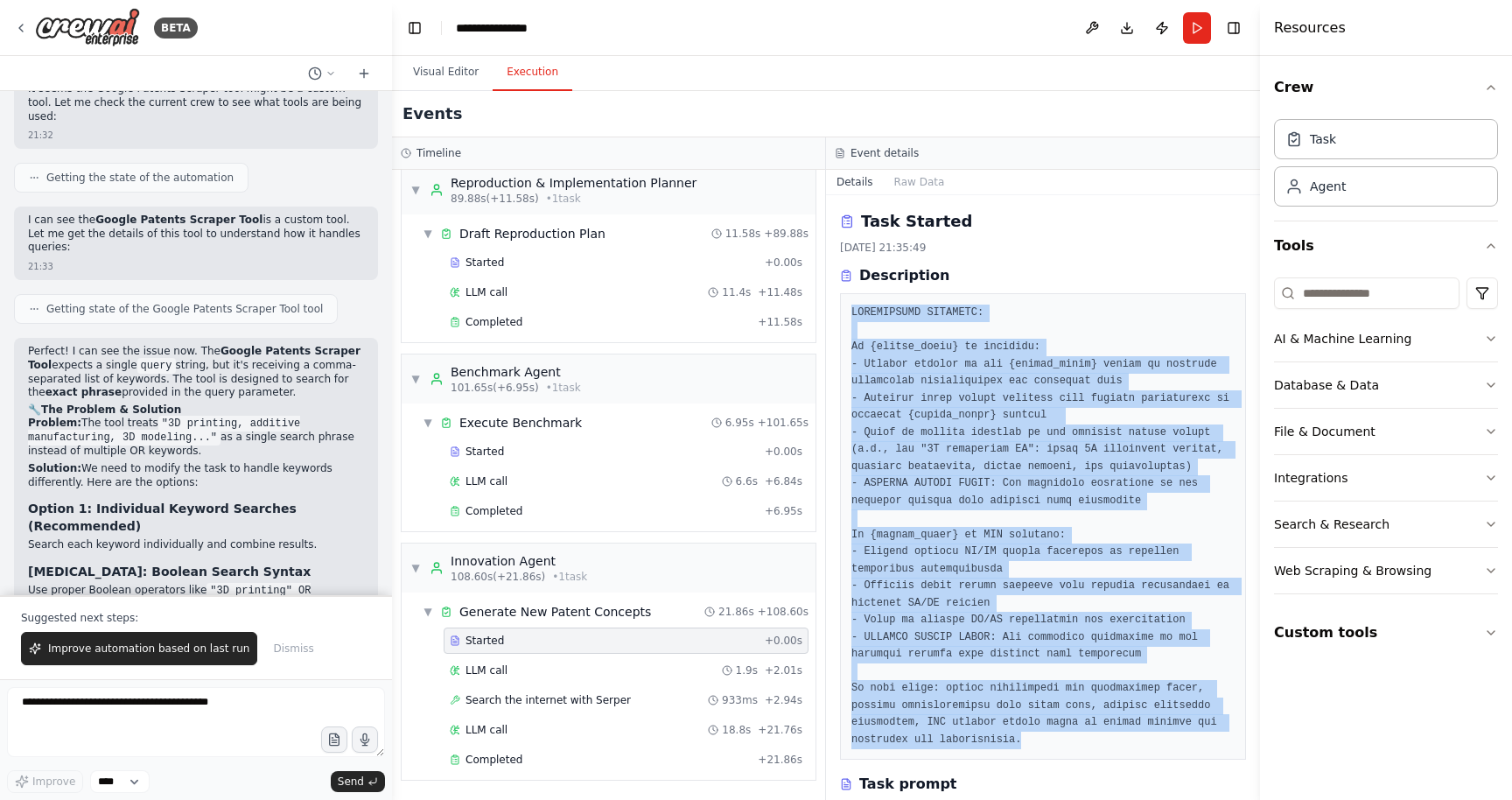
drag, startPoint x: 848, startPoint y: 306, endPoint x: 1083, endPoint y: 739, distance: 492.7
click at [1083, 739] on div at bounding box center [1043, 526] width 406 height 466
click at [207, 712] on textarea at bounding box center [196, 721] width 378 height 70
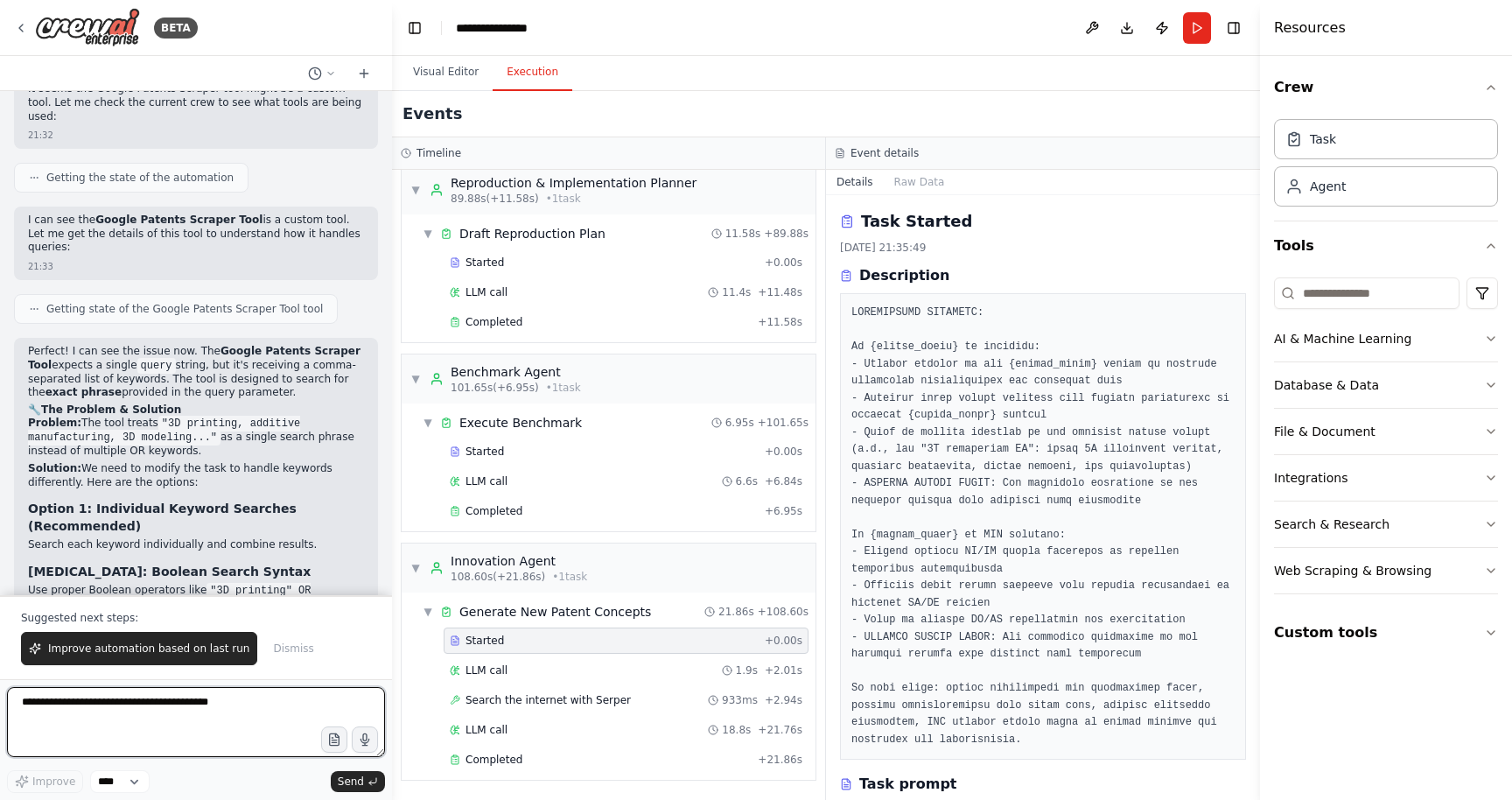
click at [208, 719] on textarea at bounding box center [196, 721] width 378 height 70
paste textarea "**********"
click at [23, 704] on textarea at bounding box center [196, 721] width 378 height 70
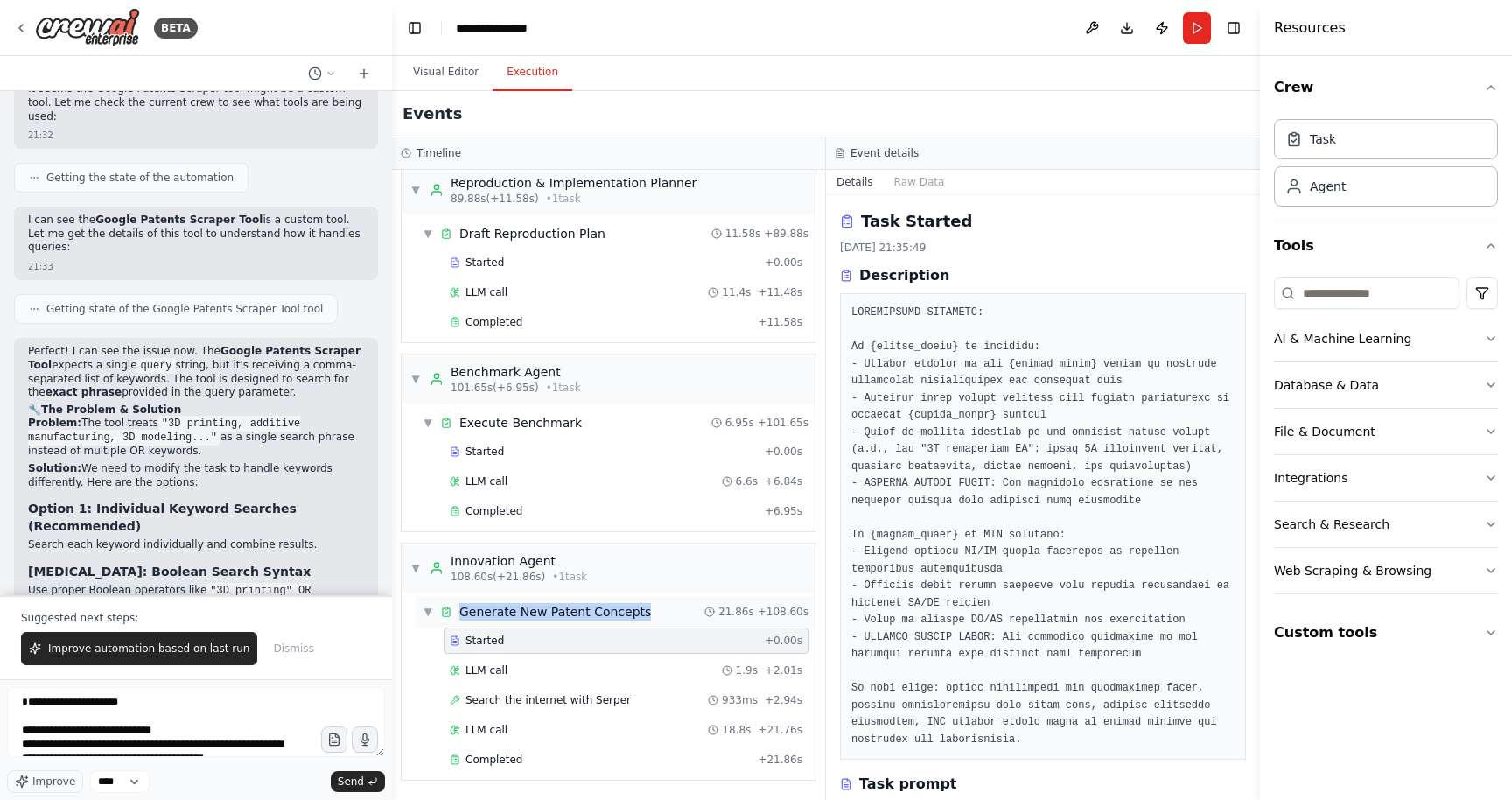
drag, startPoint x: 647, startPoint y: 616, endPoint x: 461, endPoint y: 610, distance: 186.1
click at [461, 610] on div "▼ Generate New Patent Concepts 21.86s + 108.60s" at bounding box center [615, 611] width 399 height 32
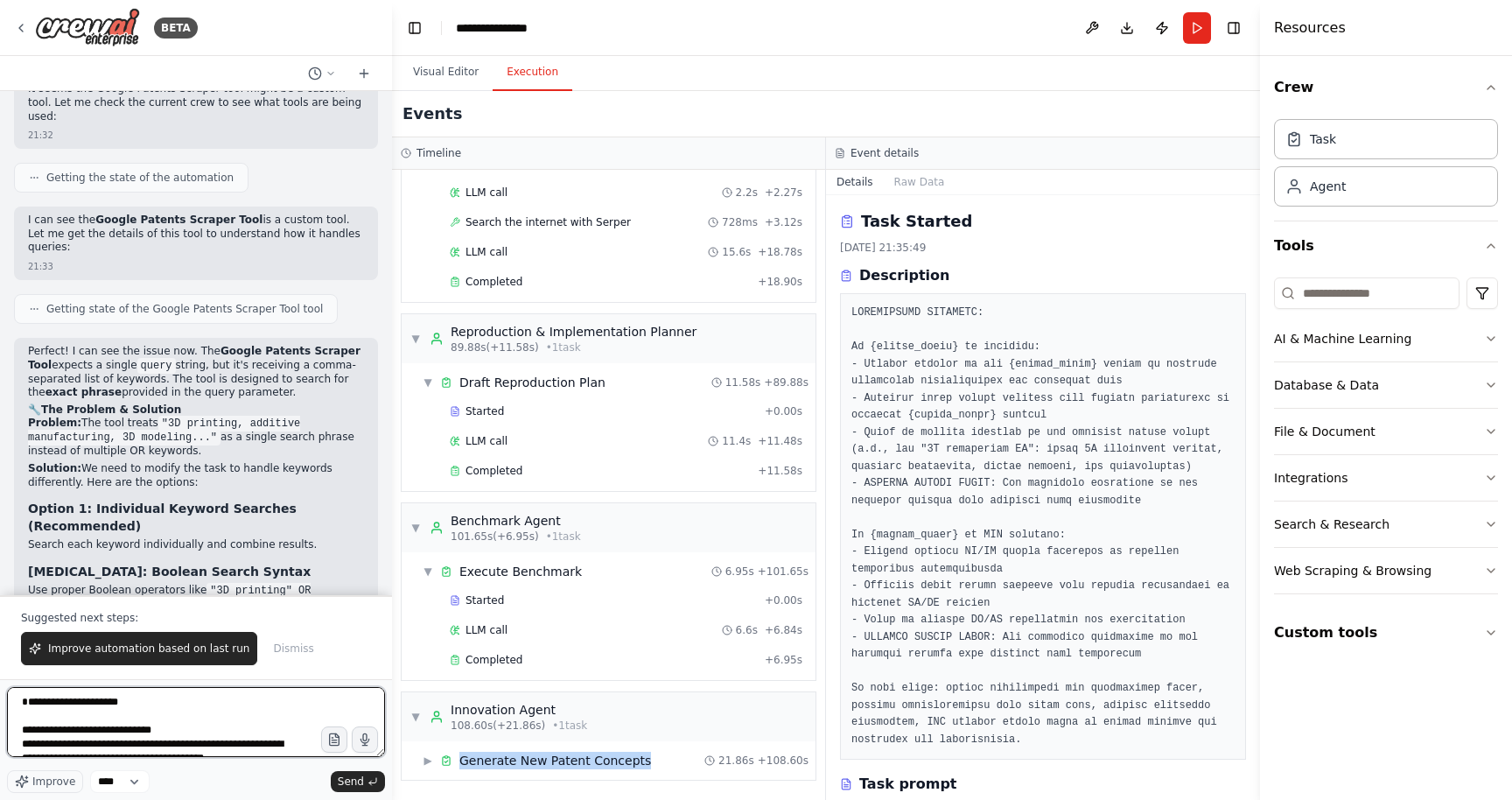
click at [74, 702] on textarea at bounding box center [196, 721] width 378 height 70
paste textarea "**********"
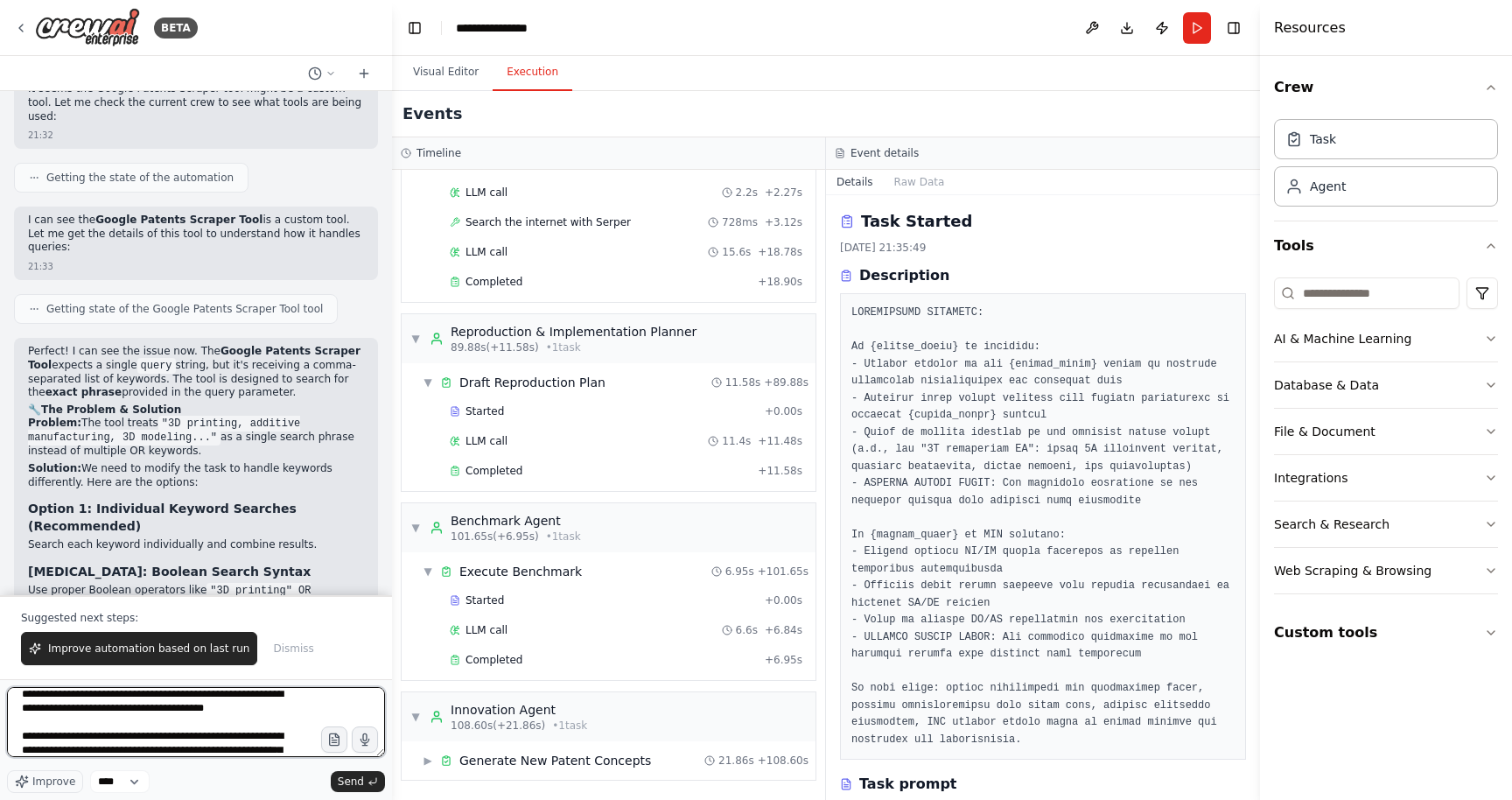
scroll to position [366, 0]
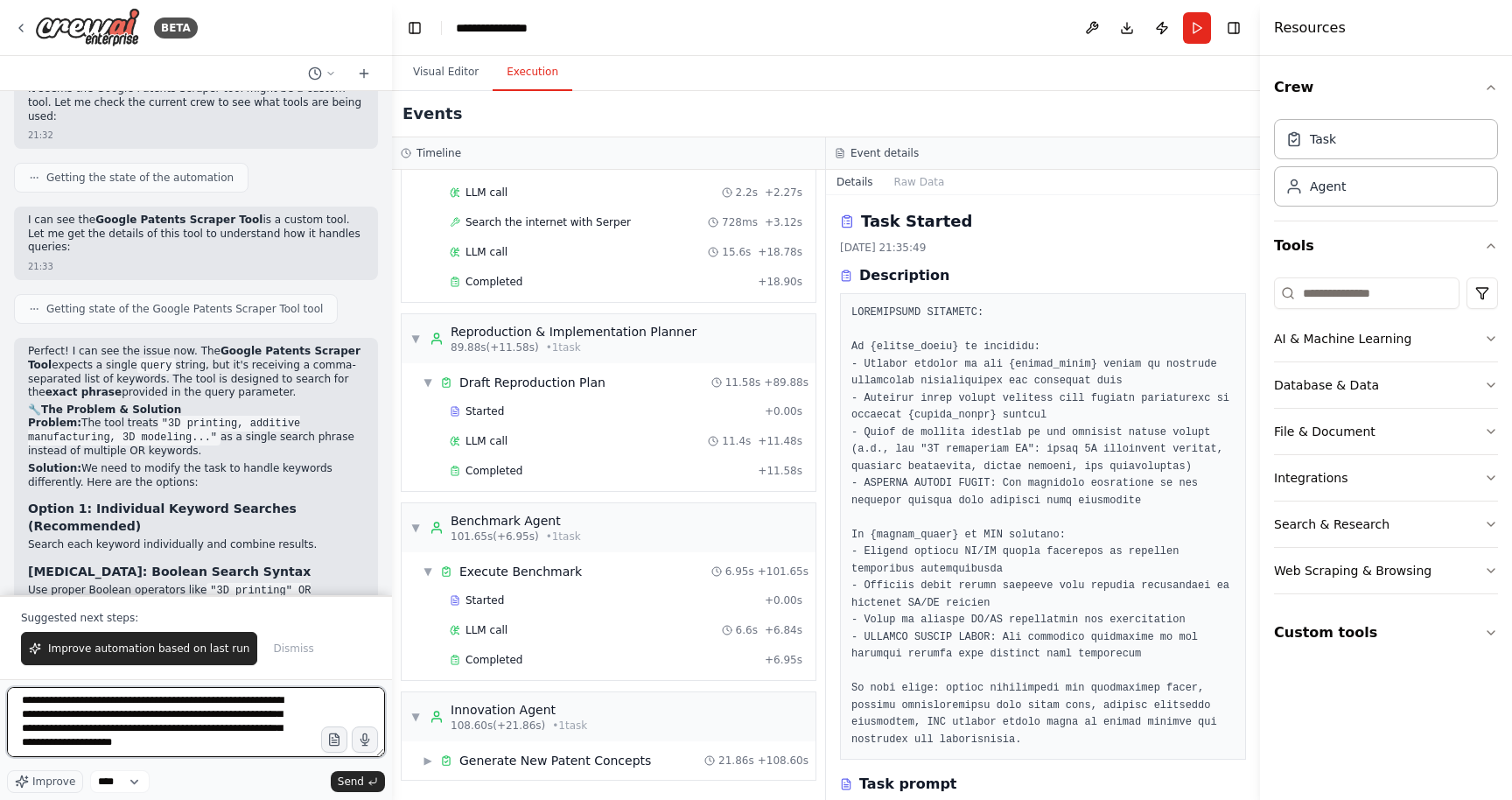
click at [258, 742] on textarea at bounding box center [196, 721] width 378 height 70
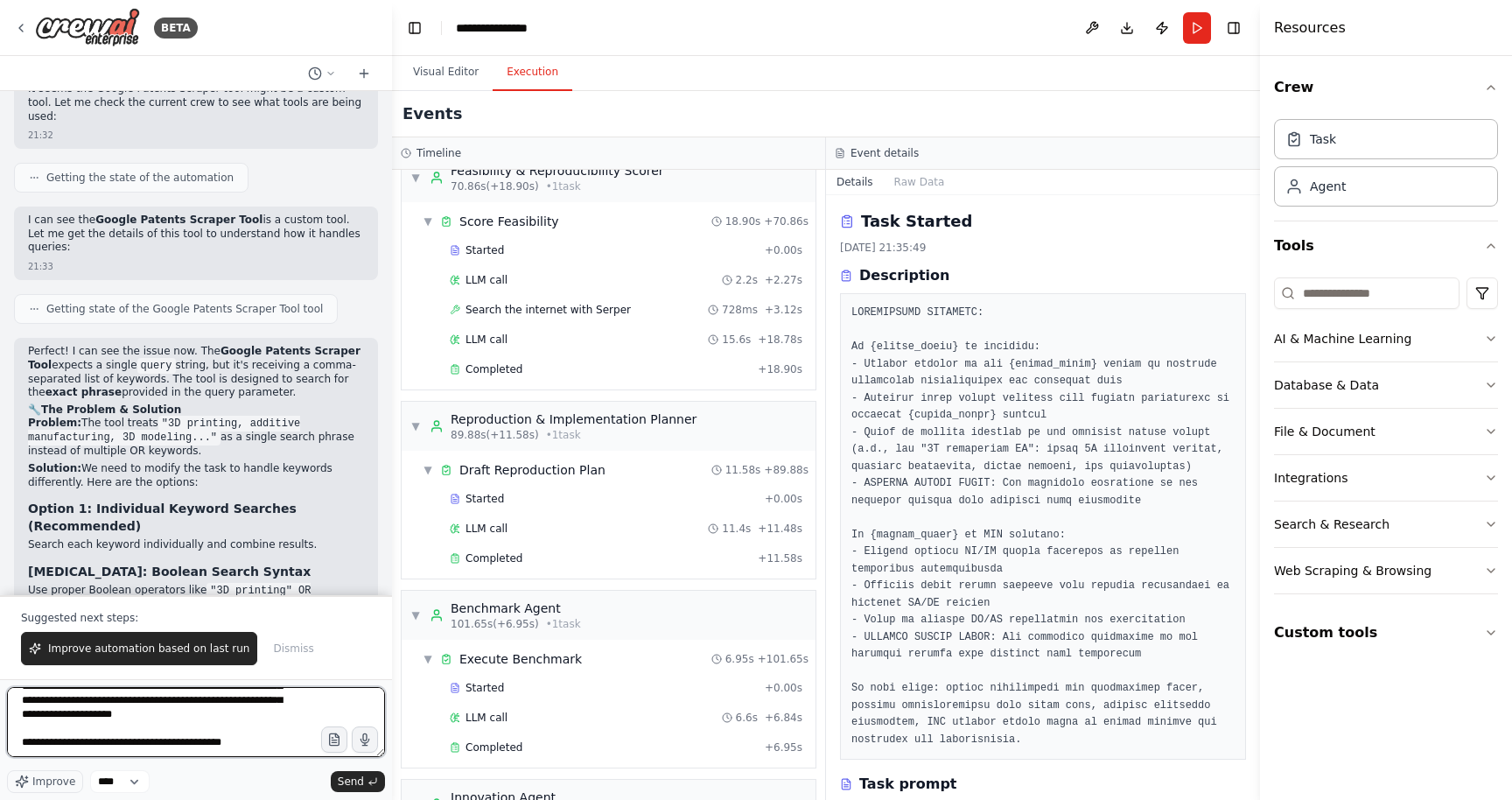
scroll to position [1454, 0]
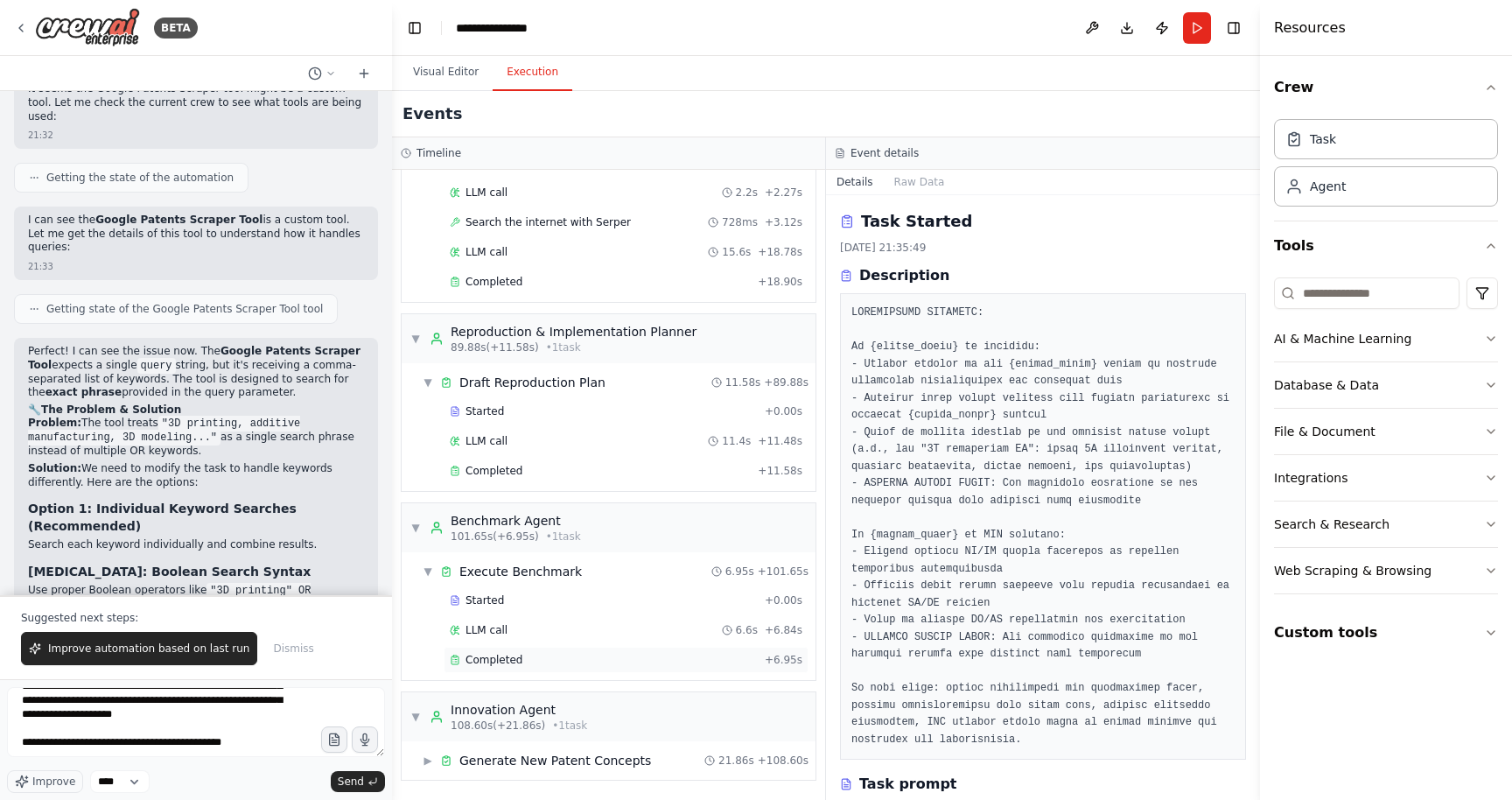
click at [539, 665] on div "Completed" at bounding box center [604, 659] width 308 height 14
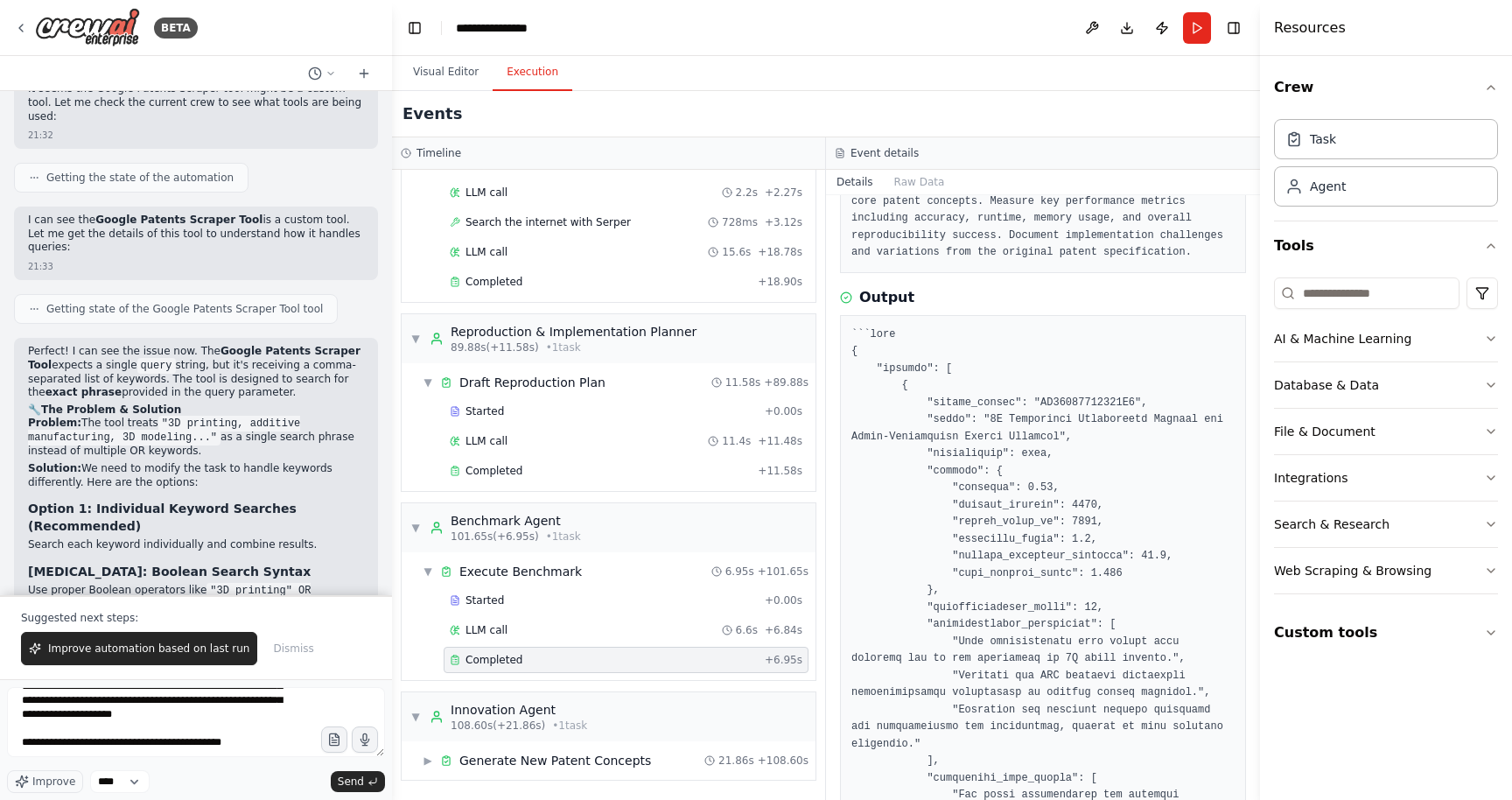
scroll to position [161, 0]
drag, startPoint x: 860, startPoint y: 303, endPoint x: 916, endPoint y: 304, distance: 56.0
click at [916, 304] on div "Output" at bounding box center [1043, 299] width 406 height 21
click at [276, 748] on textarea at bounding box center [196, 721] width 378 height 70
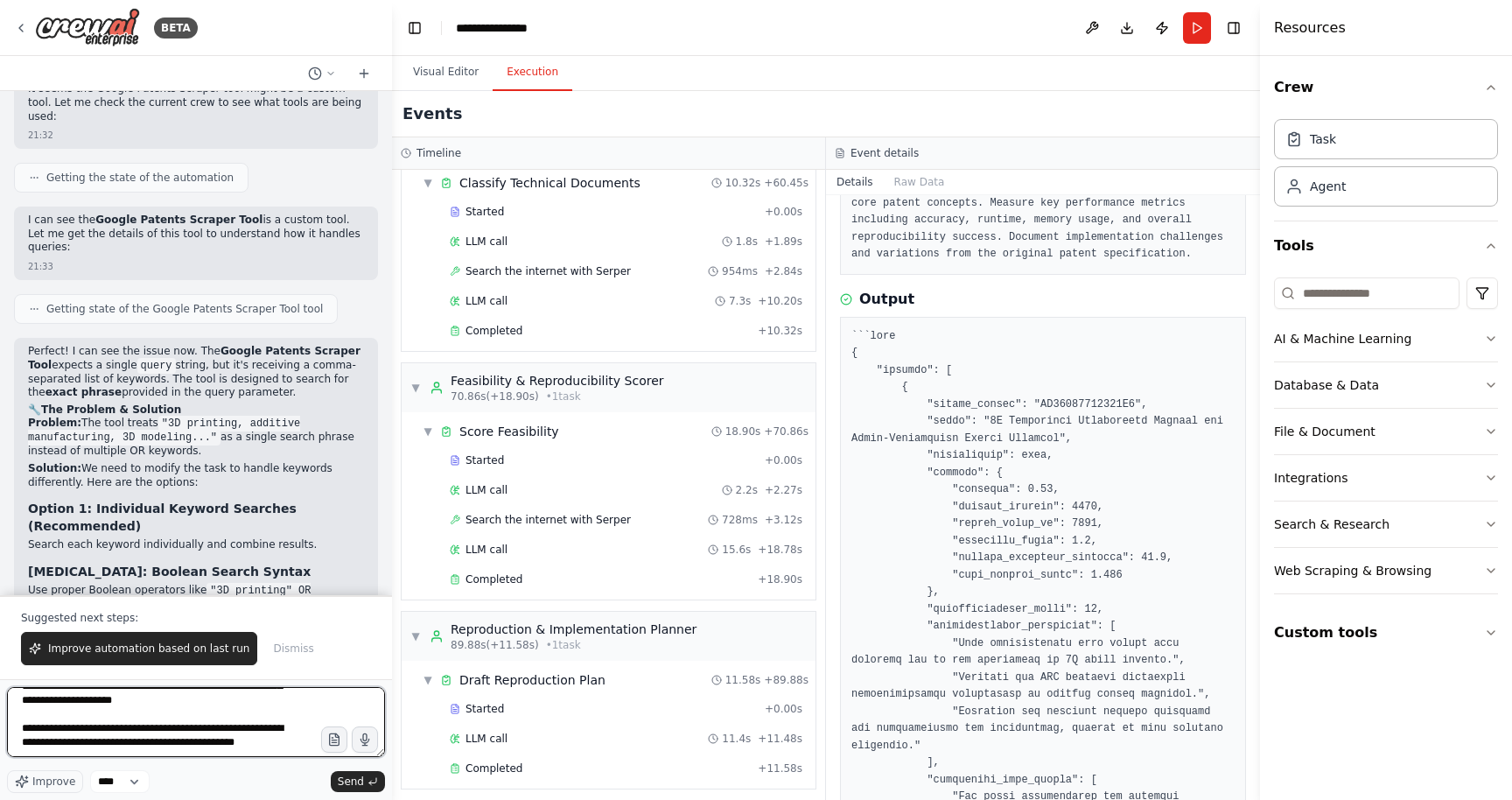
scroll to position [1153, 0]
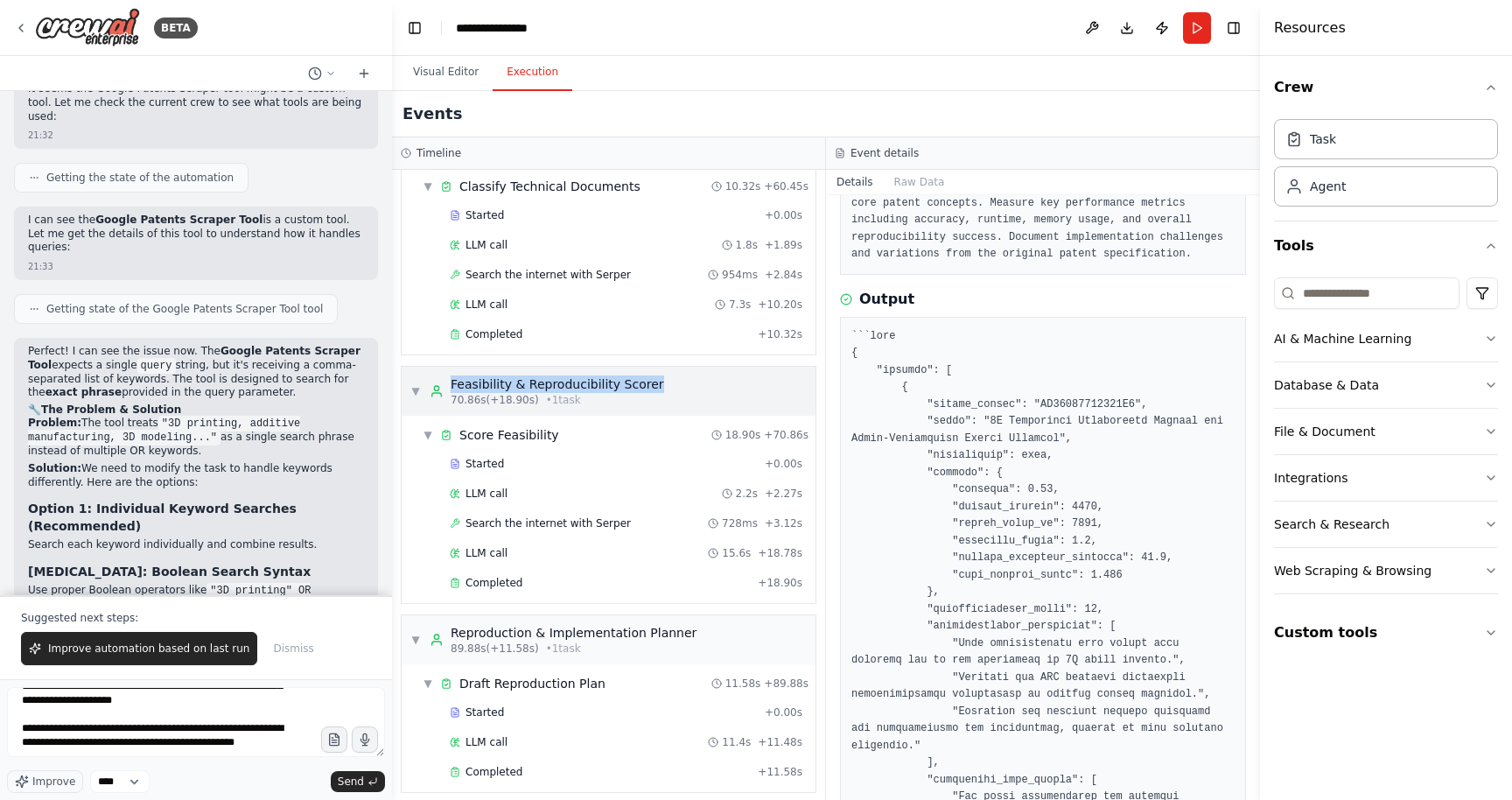
drag, startPoint x: 450, startPoint y: 381, endPoint x: 661, endPoint y: 379, distance: 211.0
click at [661, 379] on div "▼ Feasibility & Reproducibility Scorer 70.86s (+18.90s) • 1 task" at bounding box center [608, 391] width 414 height 49
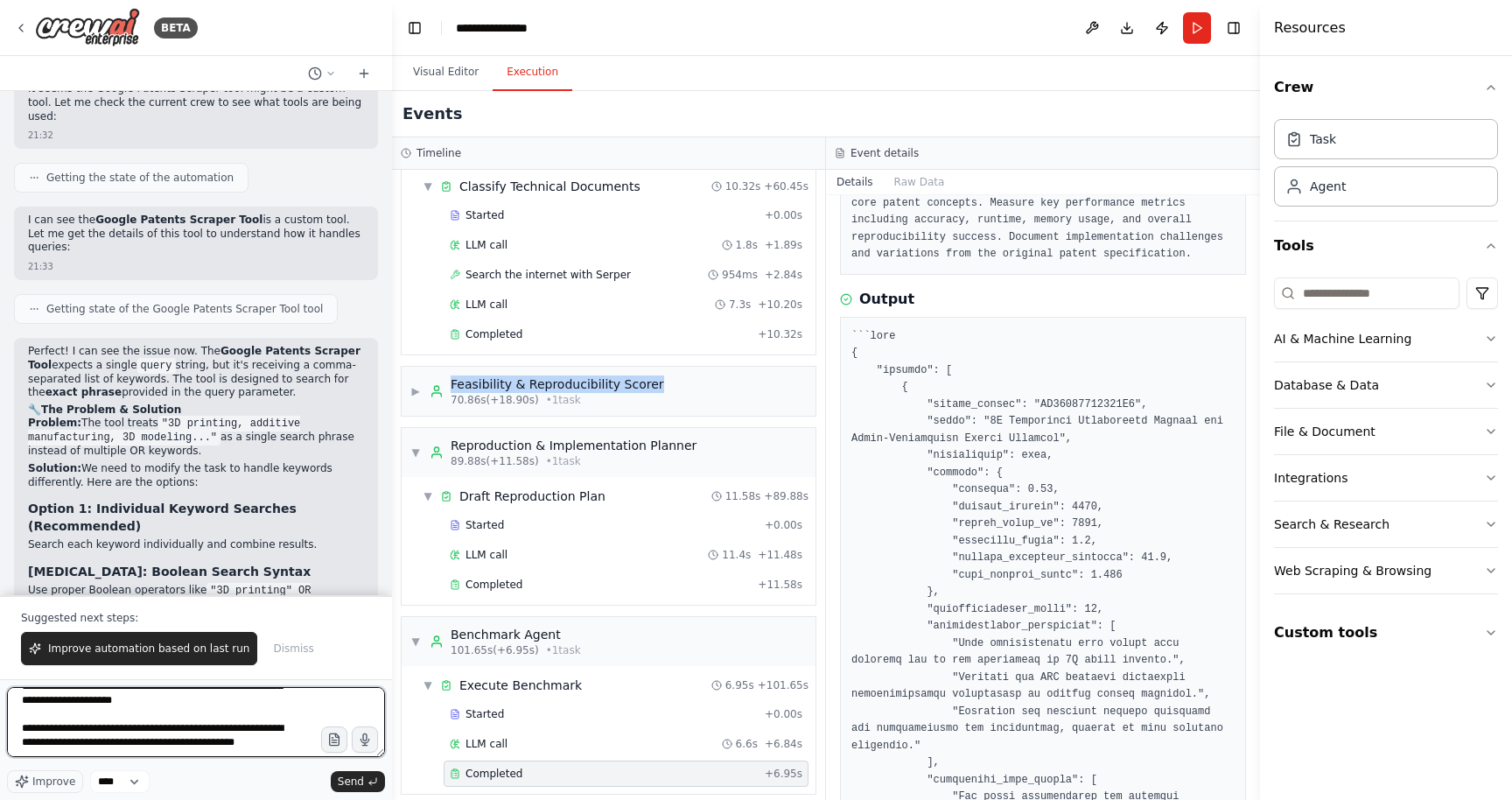
click at [155, 737] on textarea at bounding box center [196, 721] width 378 height 70
drag, startPoint x: 156, startPoint y: 738, endPoint x: 72, endPoint y: 736, distance: 84.0
click at [72, 736] on textarea at bounding box center [196, 721] width 378 height 70
paste textarea "**********"
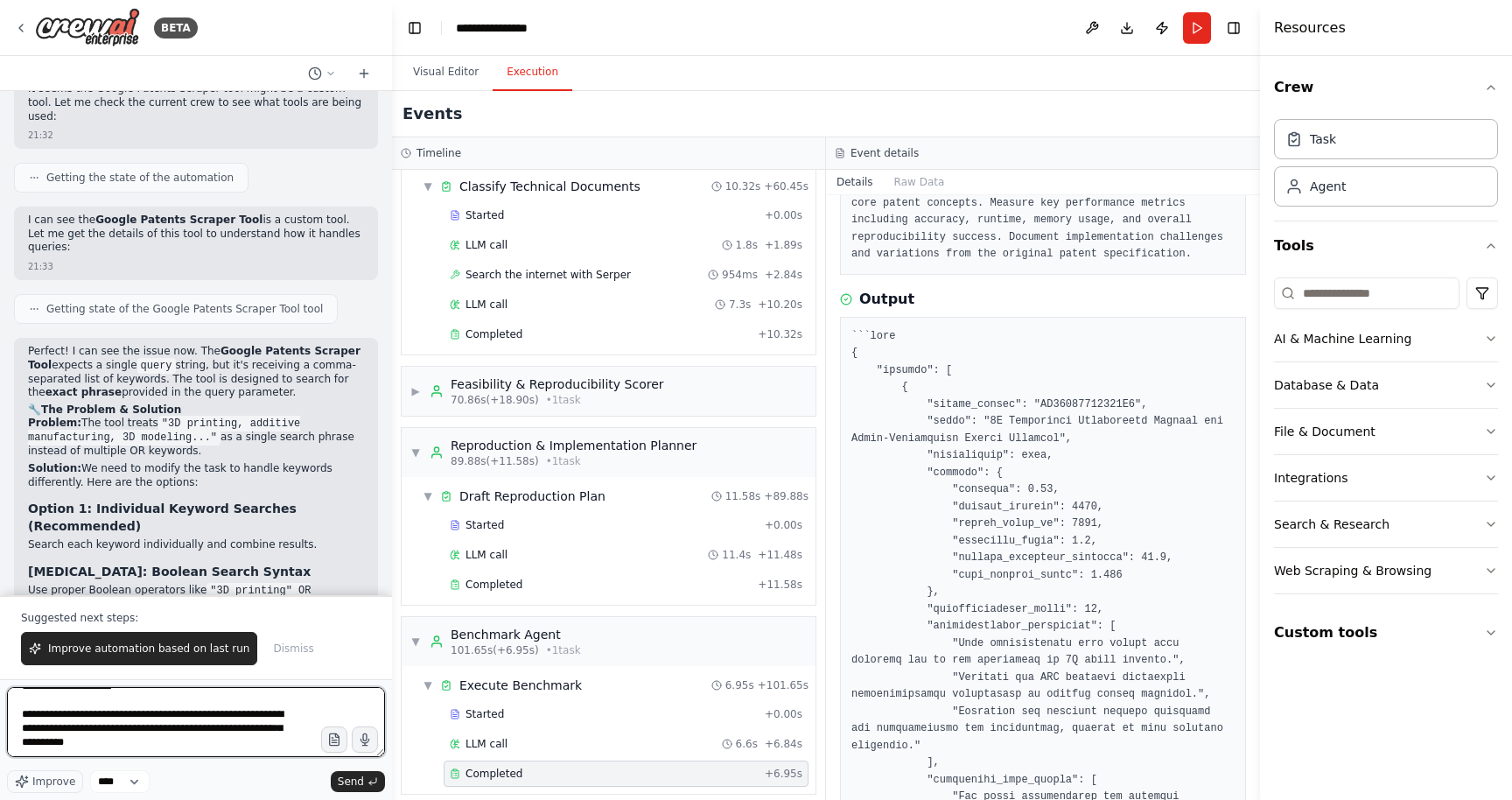
scroll to position [414, 0]
click at [175, 753] on textarea at bounding box center [196, 721] width 378 height 70
type textarea "**********"
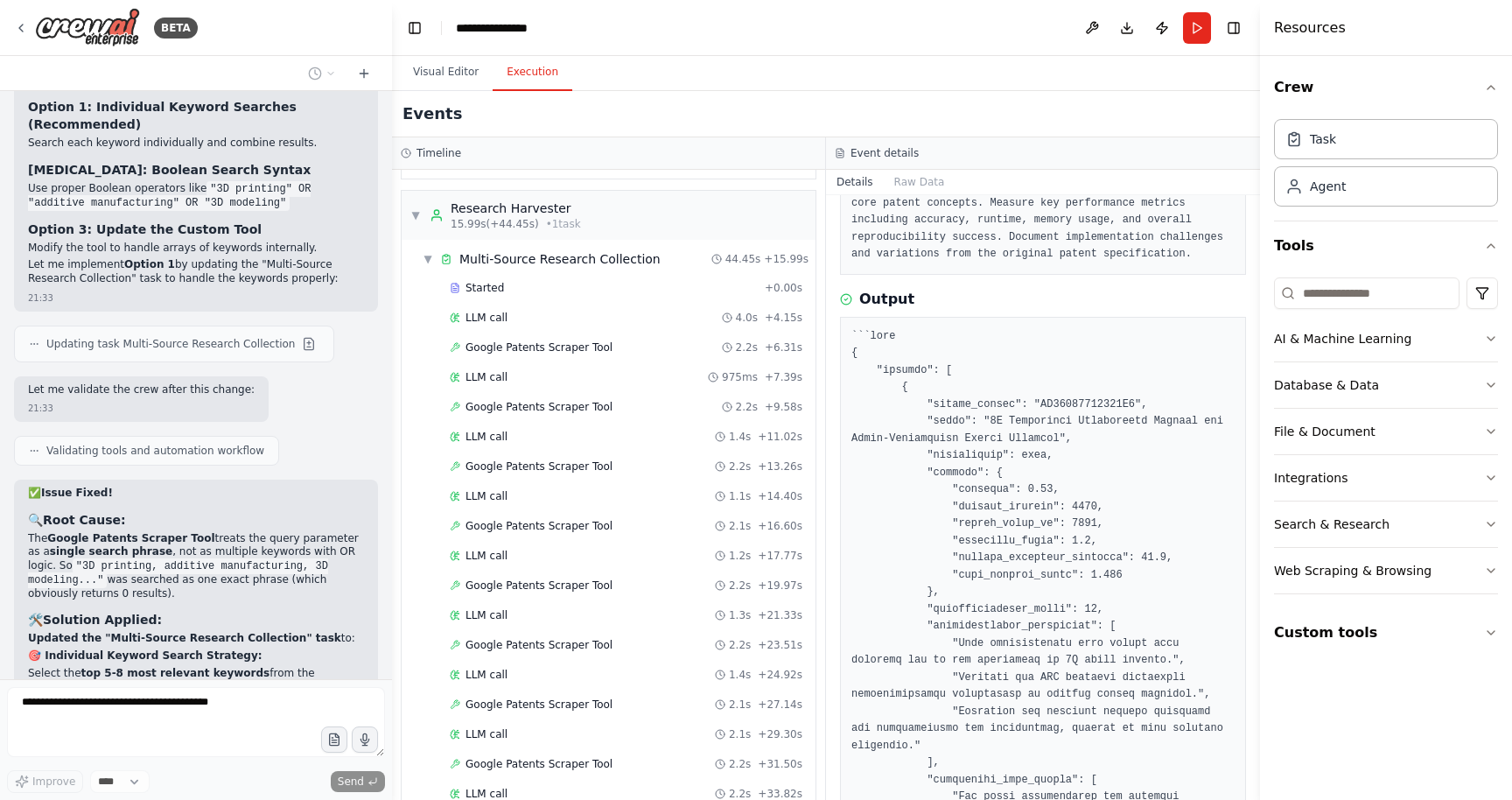
scroll to position [231, 0]
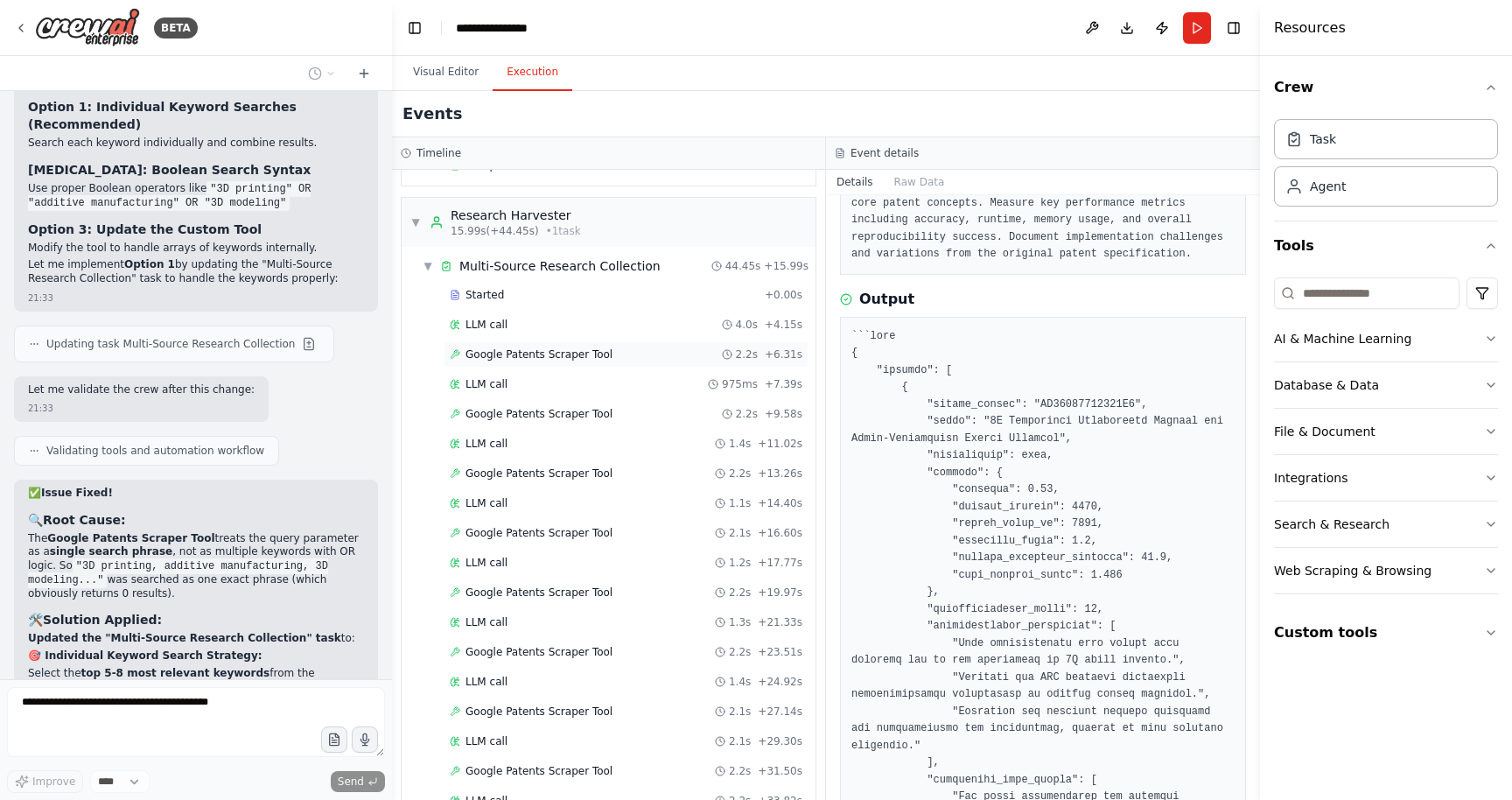
click at [482, 356] on span "Google Patents Scraper Tool" at bounding box center [539, 353] width 147 height 14
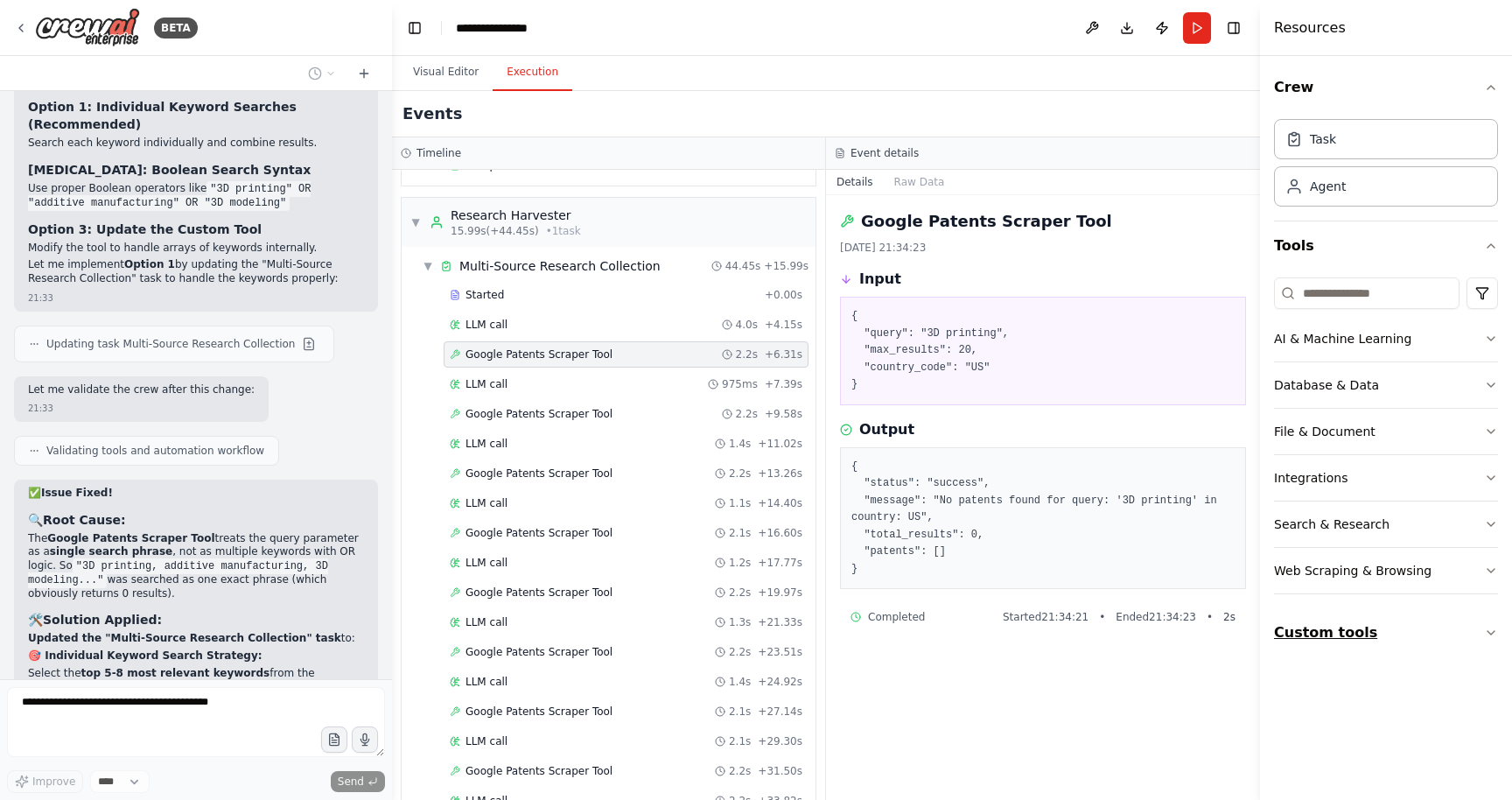
click at [1399, 620] on button "Custom tools" at bounding box center [1386, 633] width 224 height 49
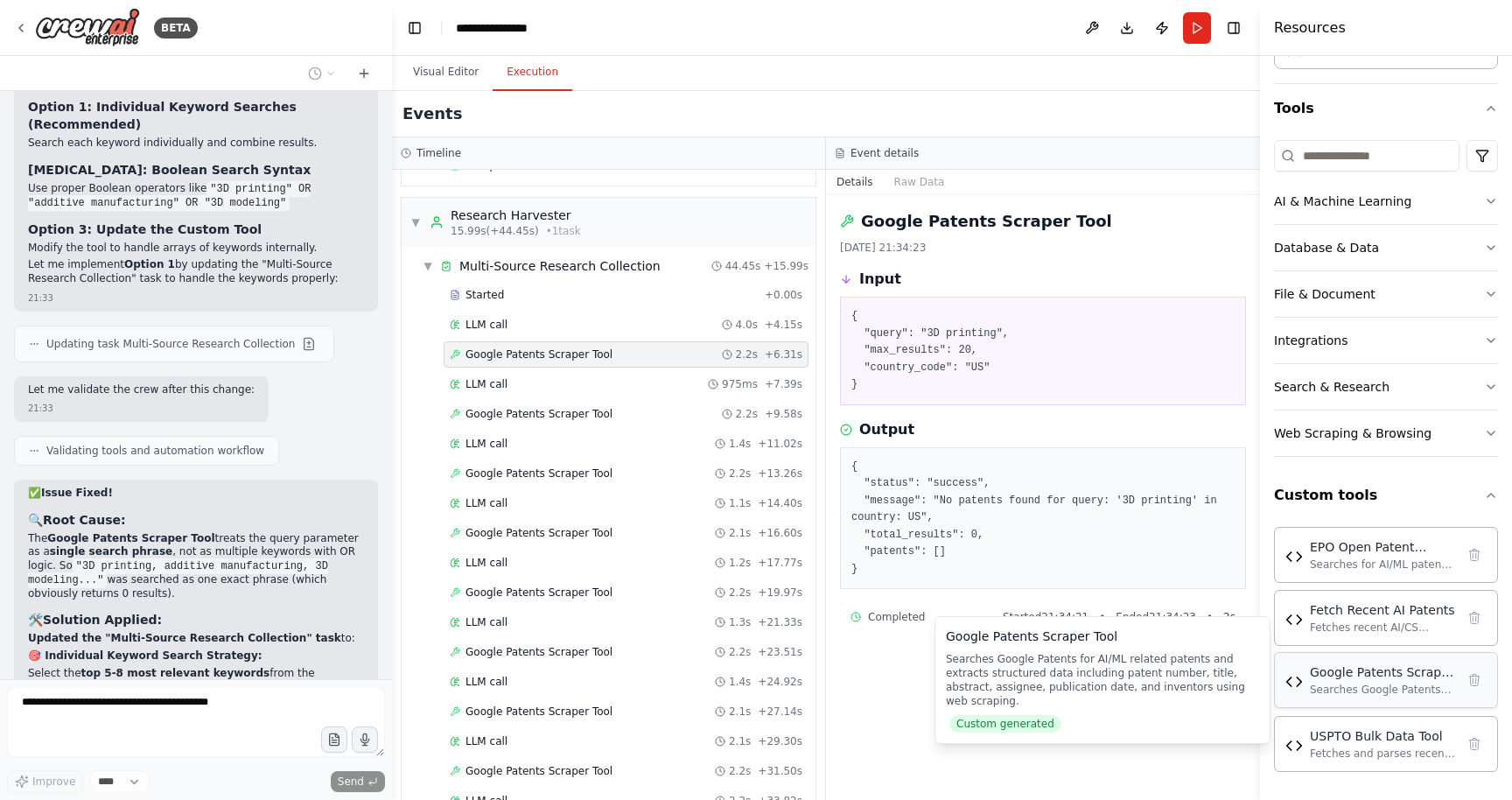
click at [1405, 682] on div "Searches Google Patents for AI/ML related patents and extracts structured data …" at bounding box center [1382, 689] width 146 height 14
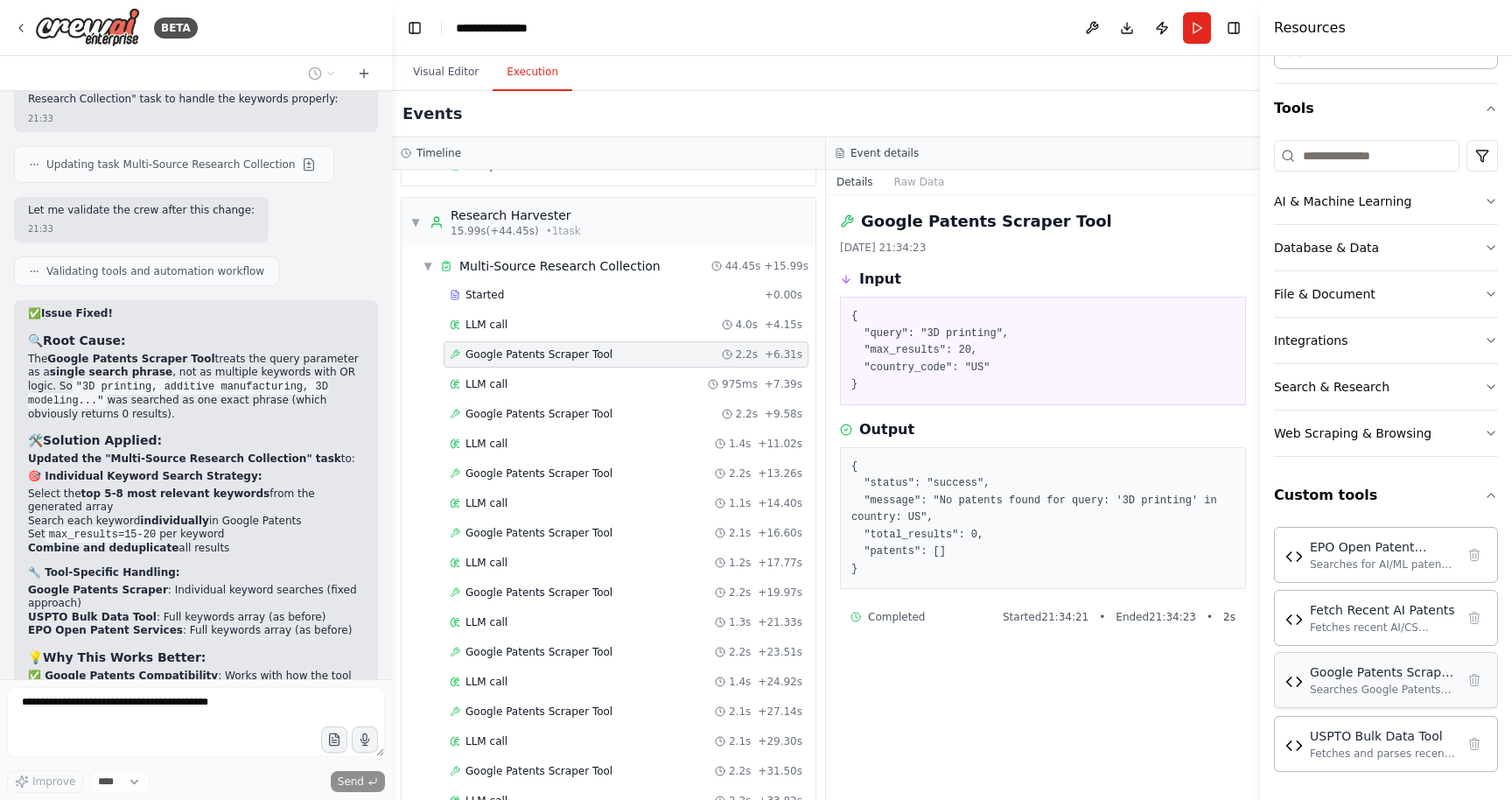
scroll to position [38134, 0]
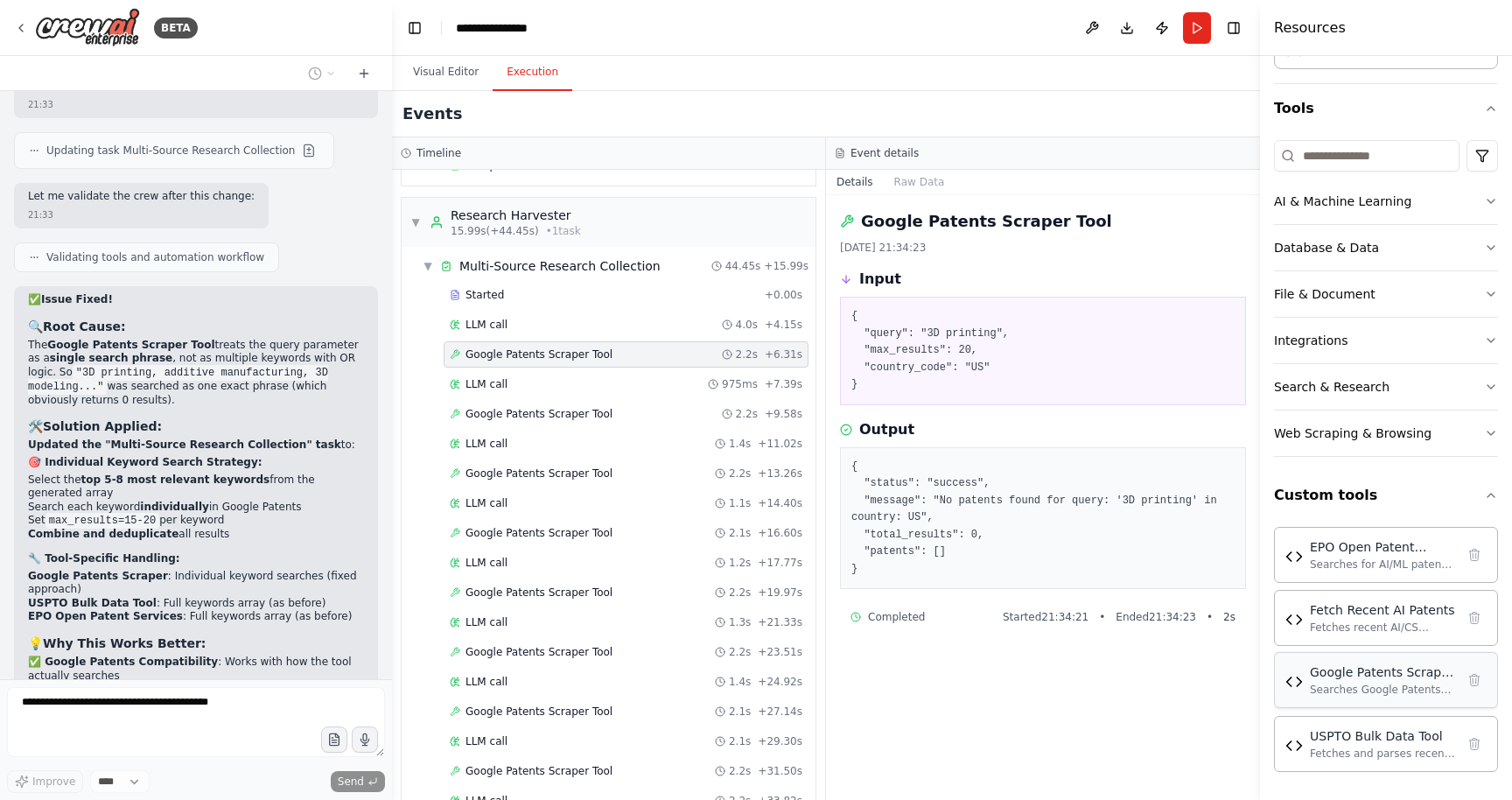
click at [1387, 677] on div "Google Patents Scraper Tool" at bounding box center [1382, 672] width 146 height 17
click at [1364, 697] on div "Google Patents Scraper Tool Searches Google Patents for AI/ML related patents a…" at bounding box center [1386, 680] width 224 height 56
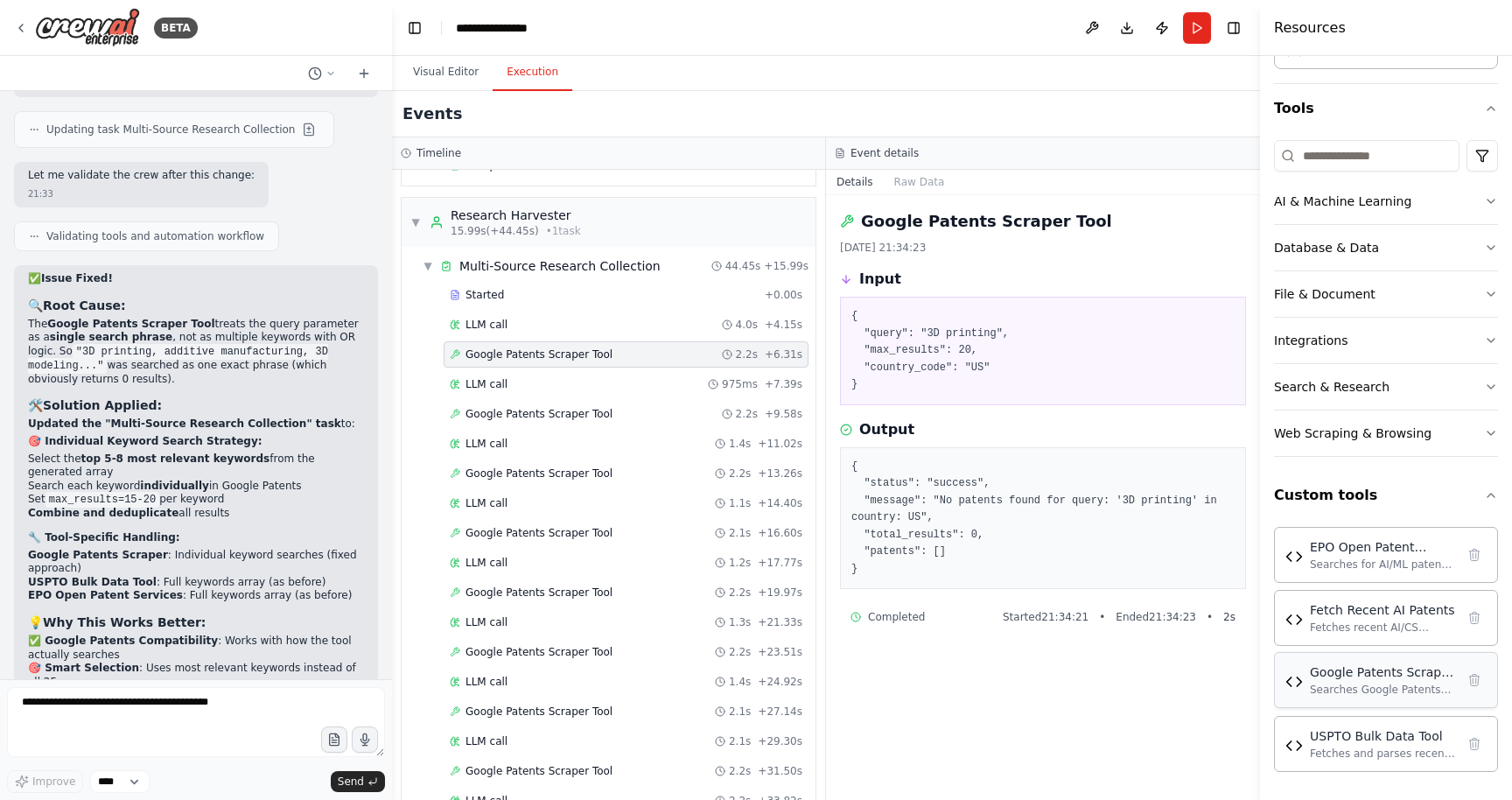
scroll to position [38259, 0]
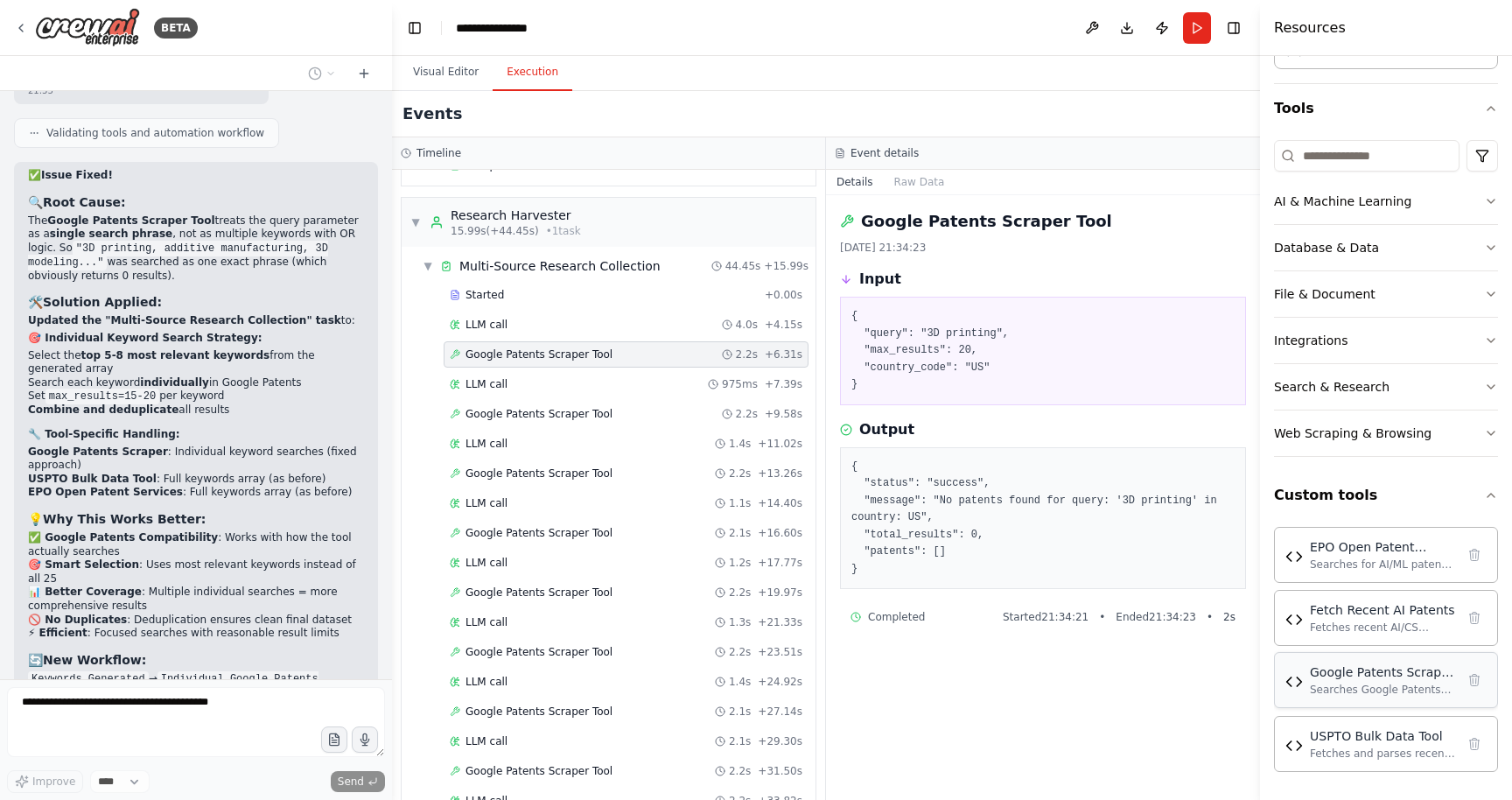
click at [1364, 697] on div "Google Patents Scraper Tool Searches Google Patents for AI/ML related patents a…" at bounding box center [1386, 680] width 224 height 56
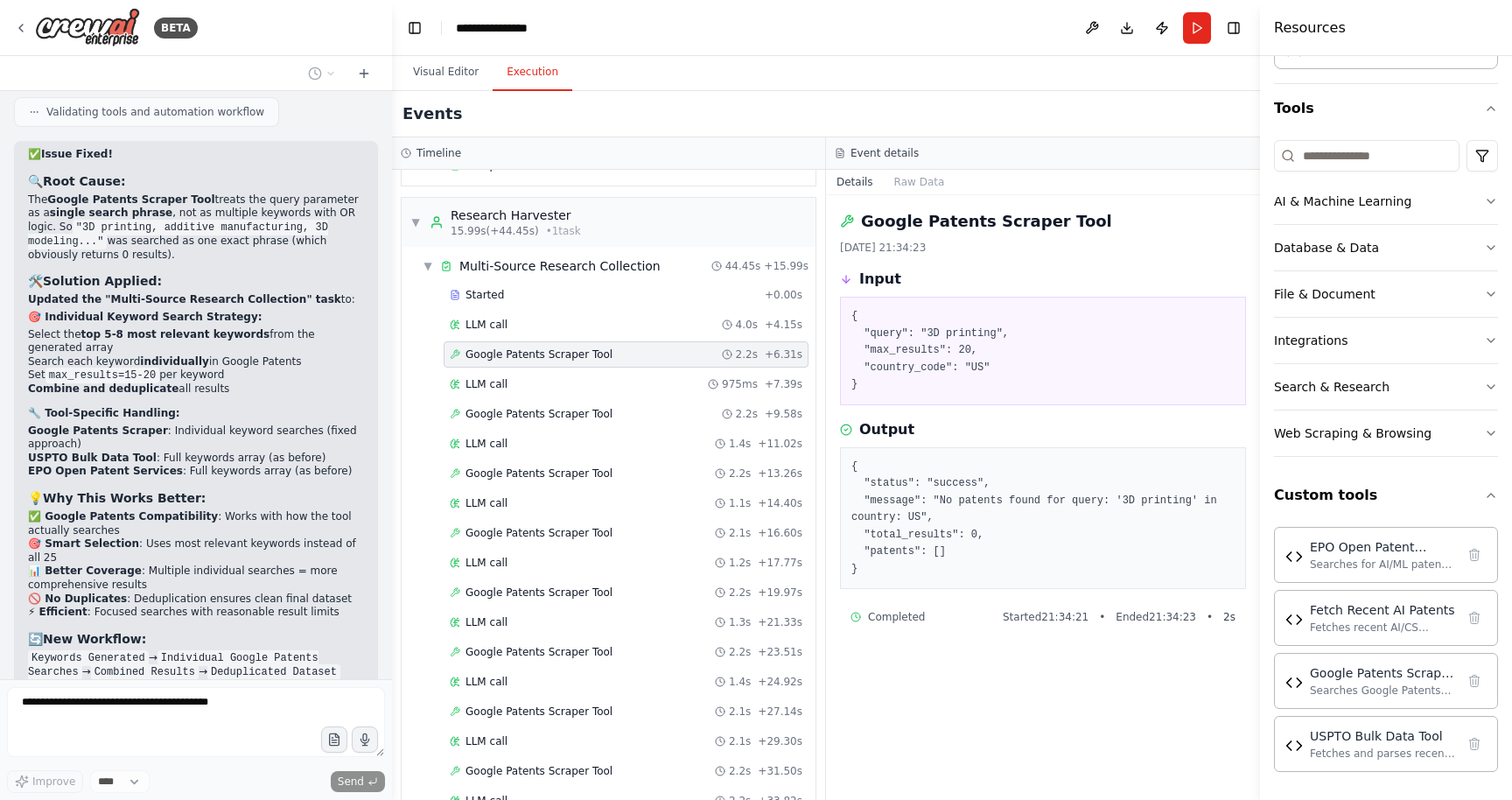
scroll to position [38369, 0]
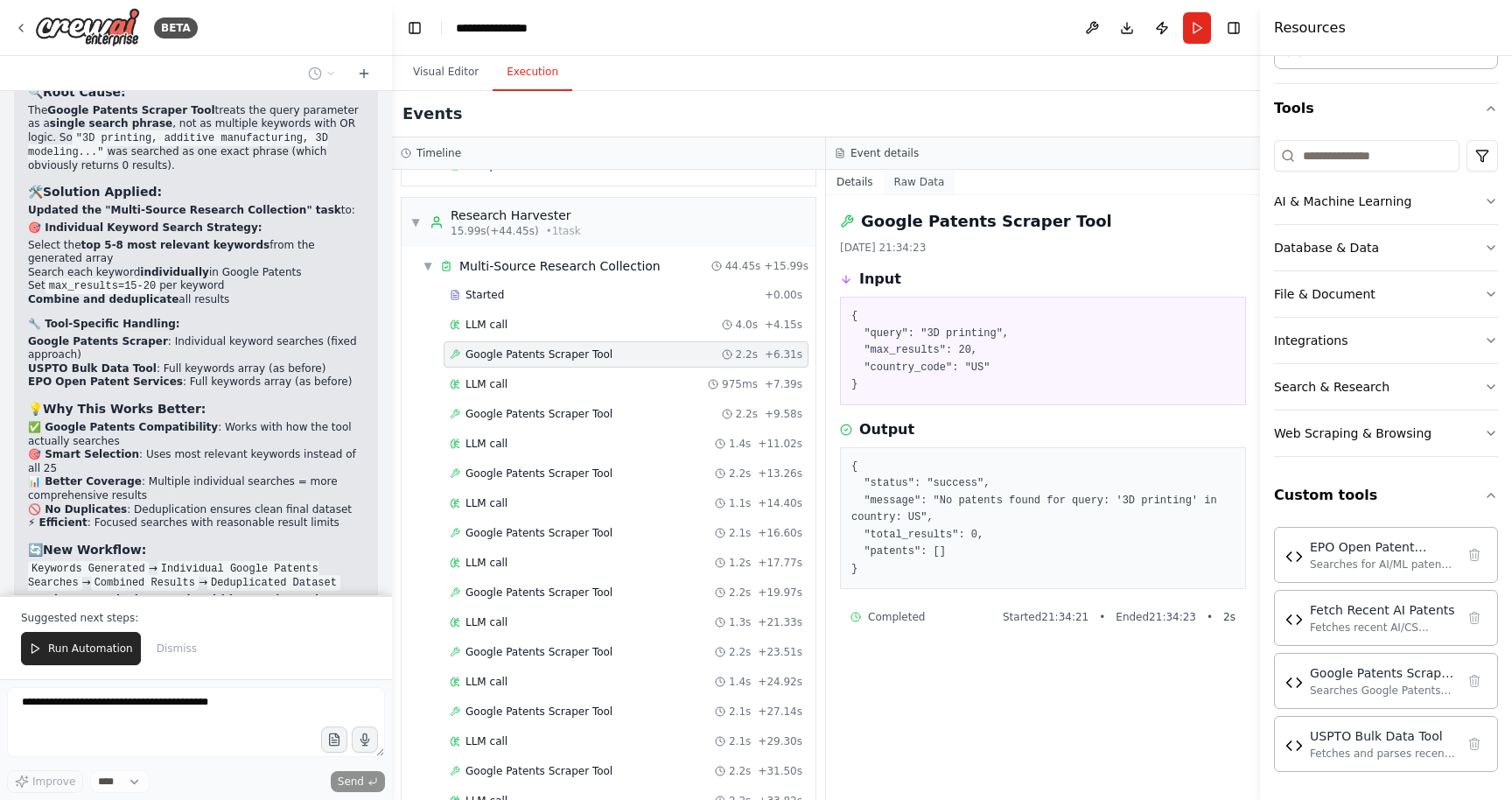
click at [918, 183] on button "Raw Data" at bounding box center [919, 182] width 71 height 24
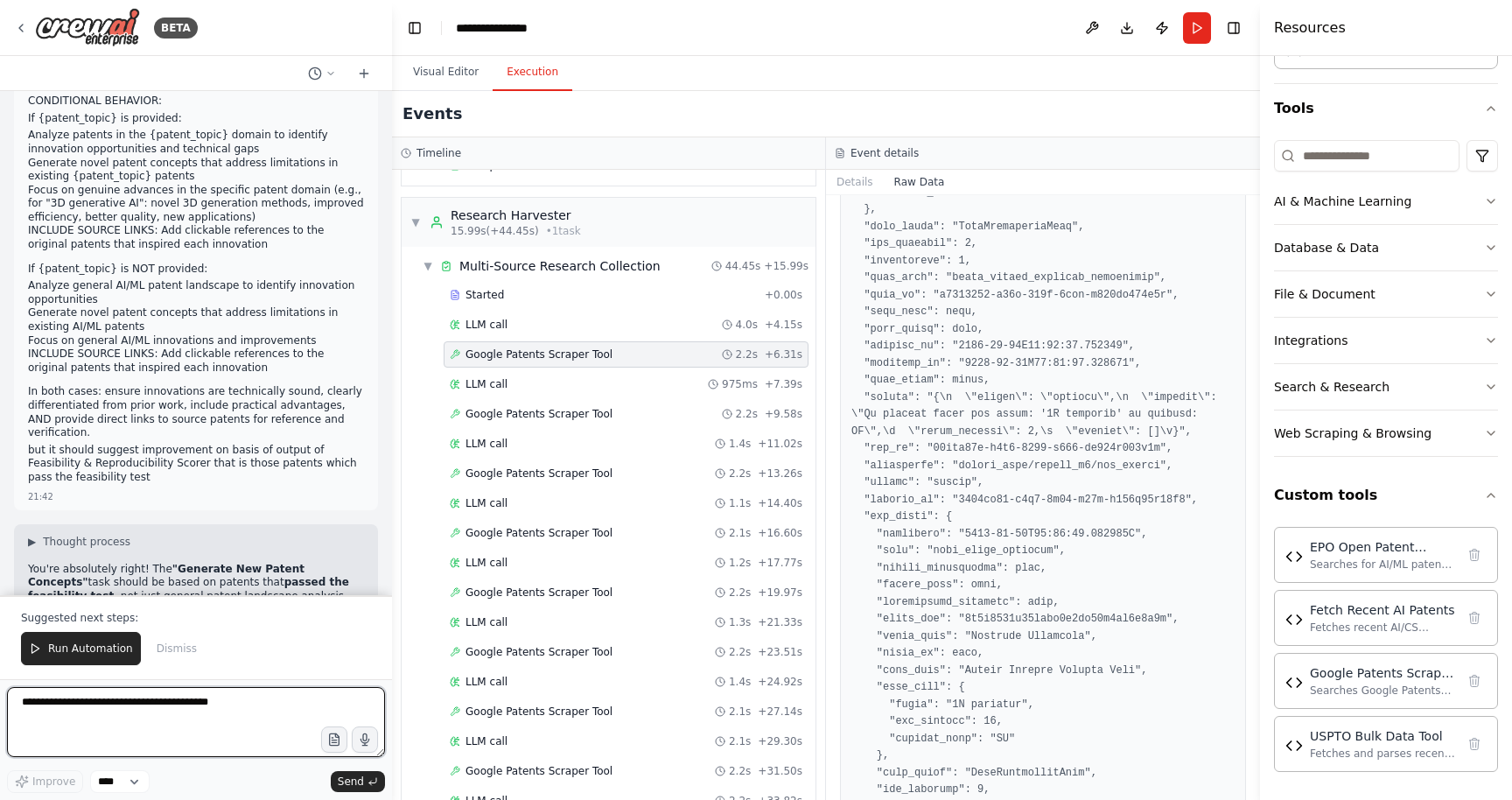
scroll to position [0, 0]
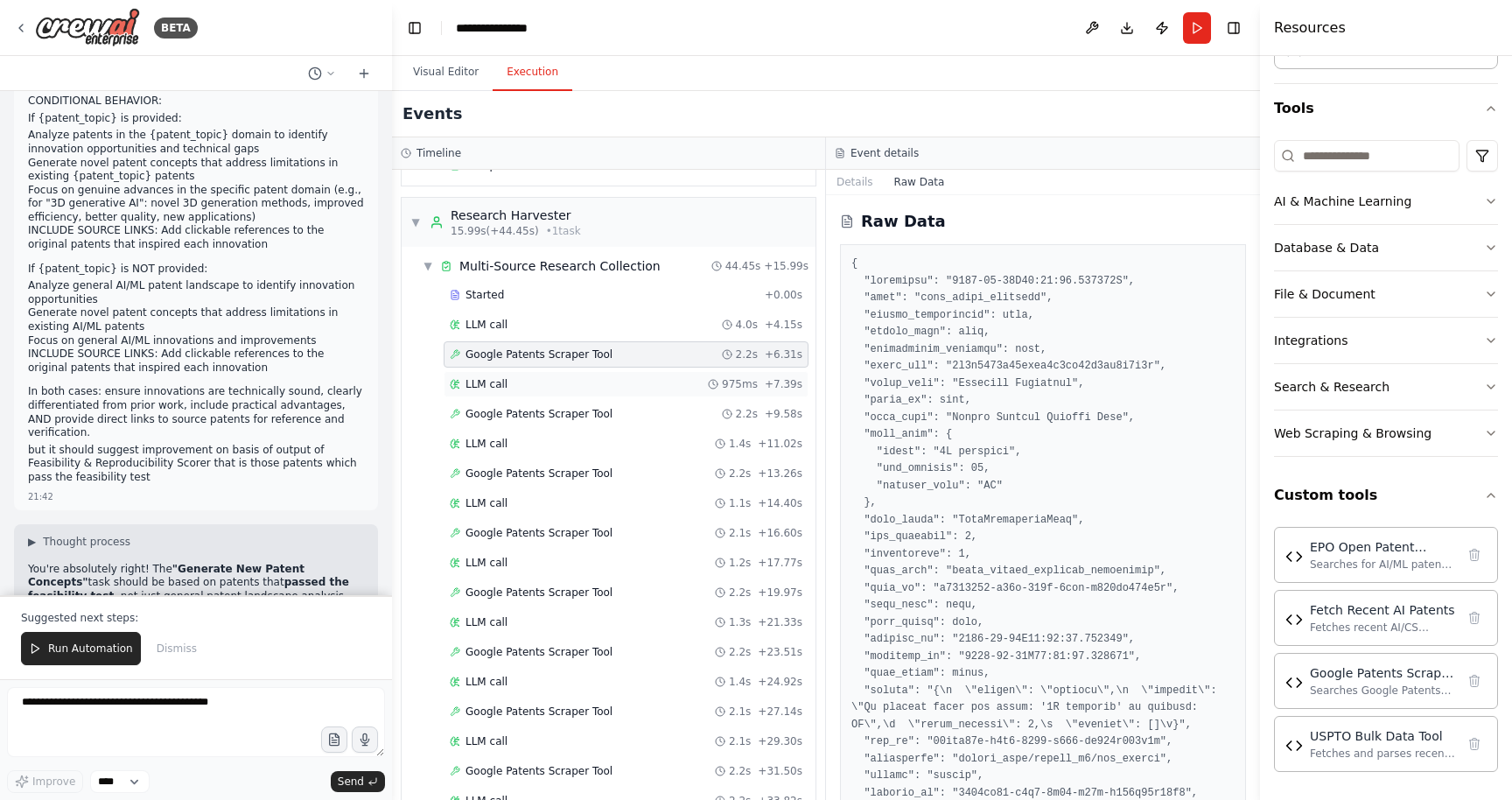
click at [484, 389] on span "LLM call" at bounding box center [486, 383] width 42 height 14
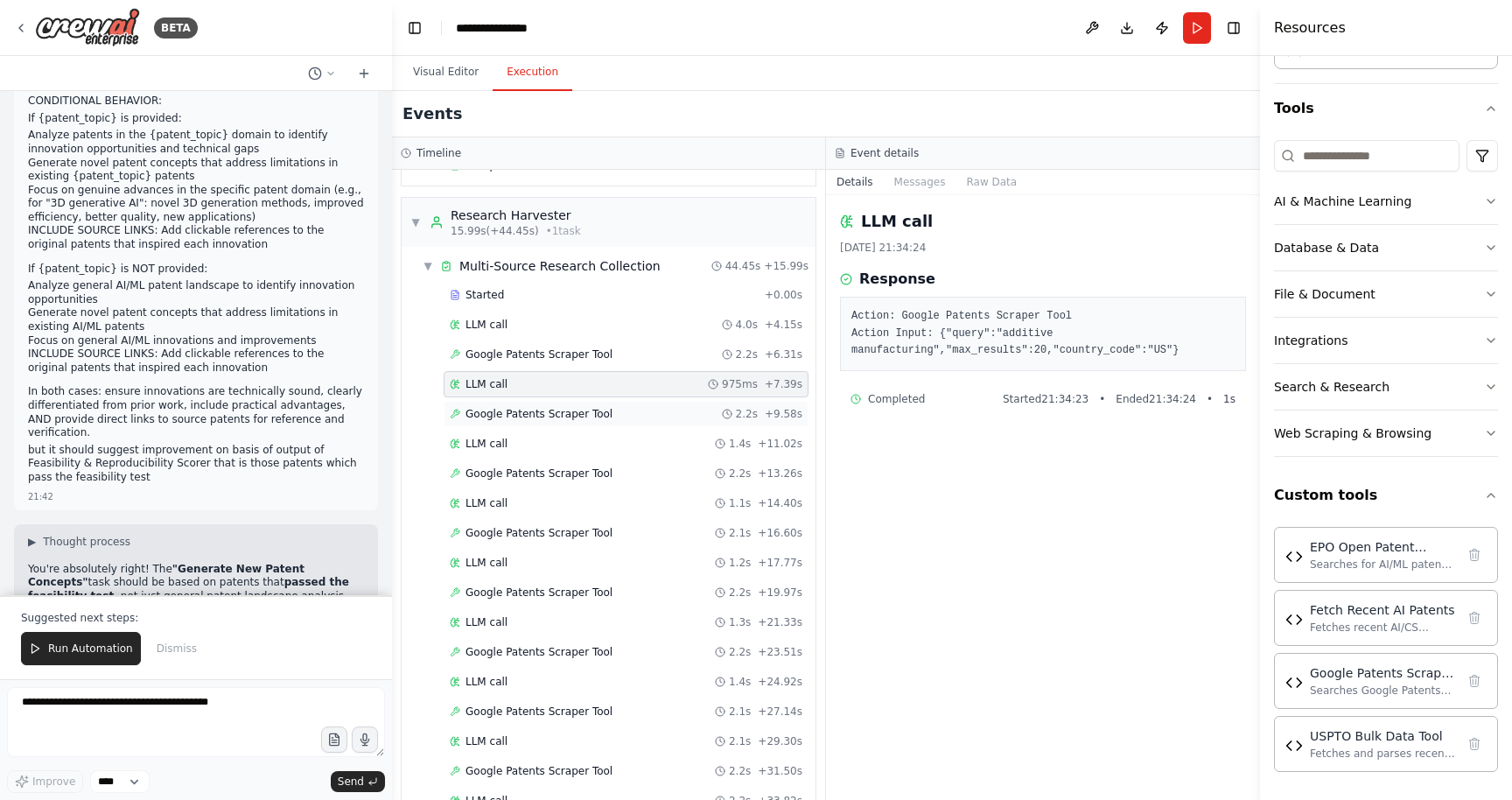
click at [487, 412] on span "Google Patents Scraper Tool" at bounding box center [539, 413] width 147 height 14
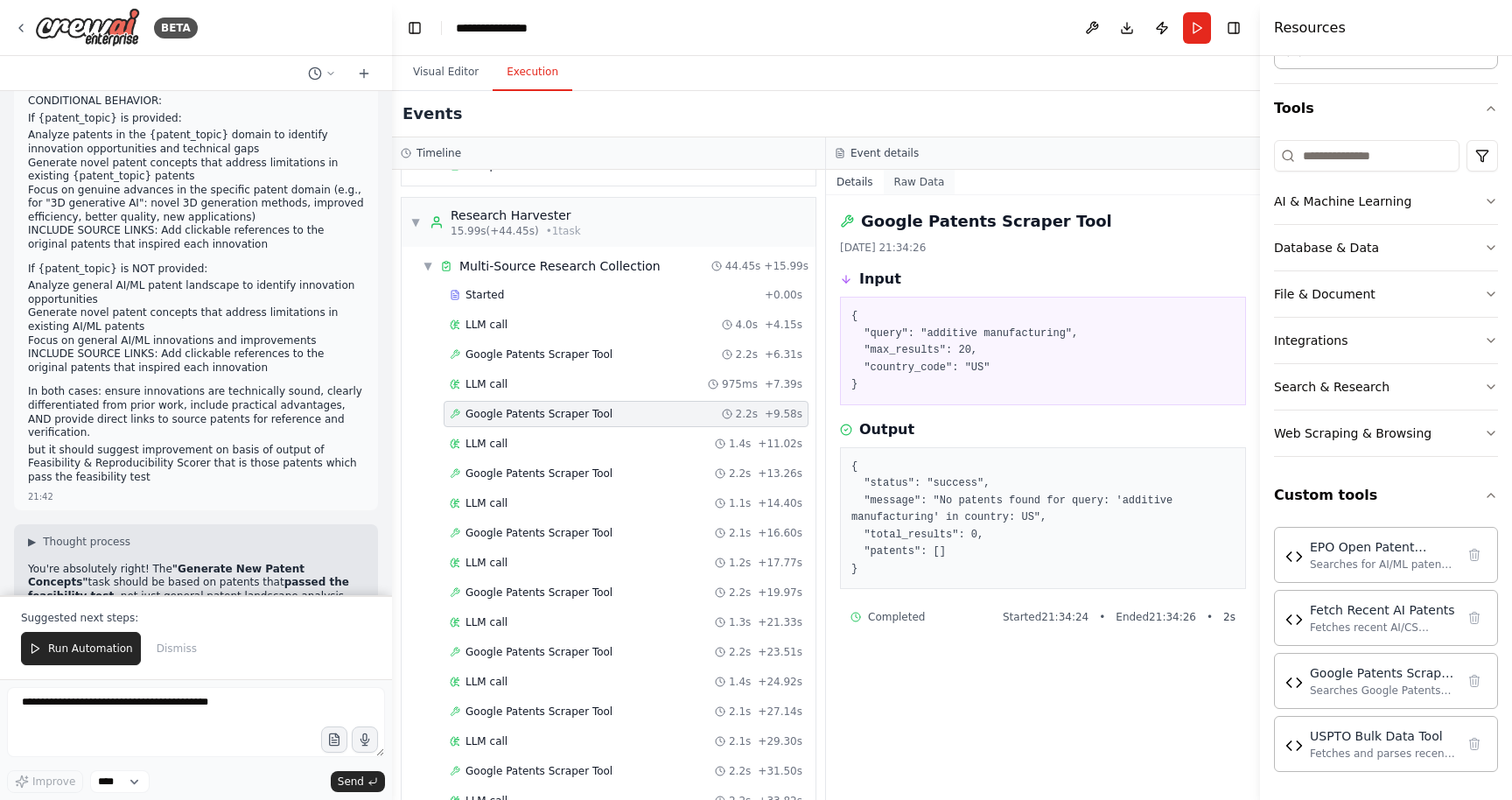
click at [891, 188] on button "Raw Data" at bounding box center [919, 182] width 71 height 24
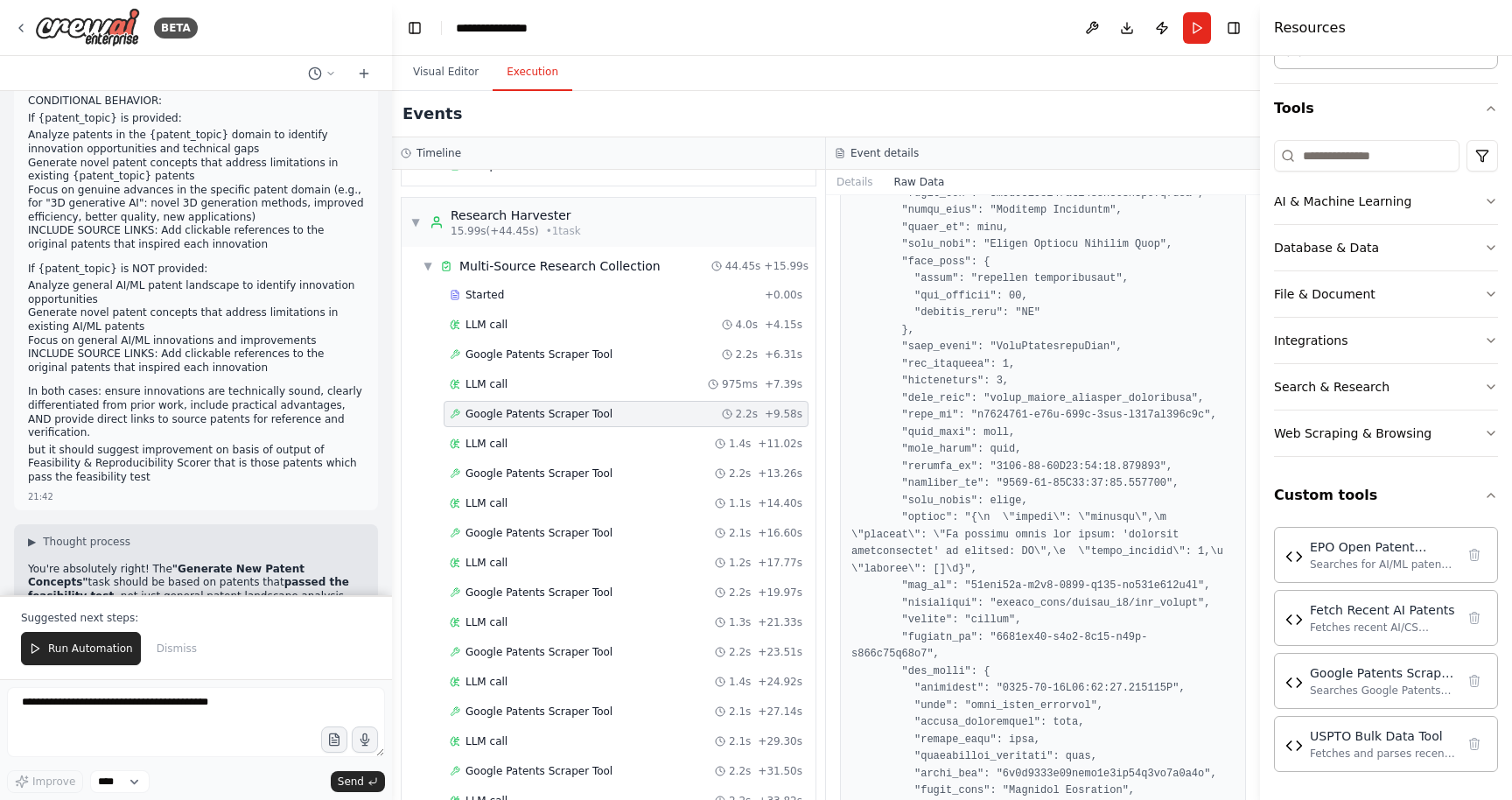
scroll to position [2291, 0]
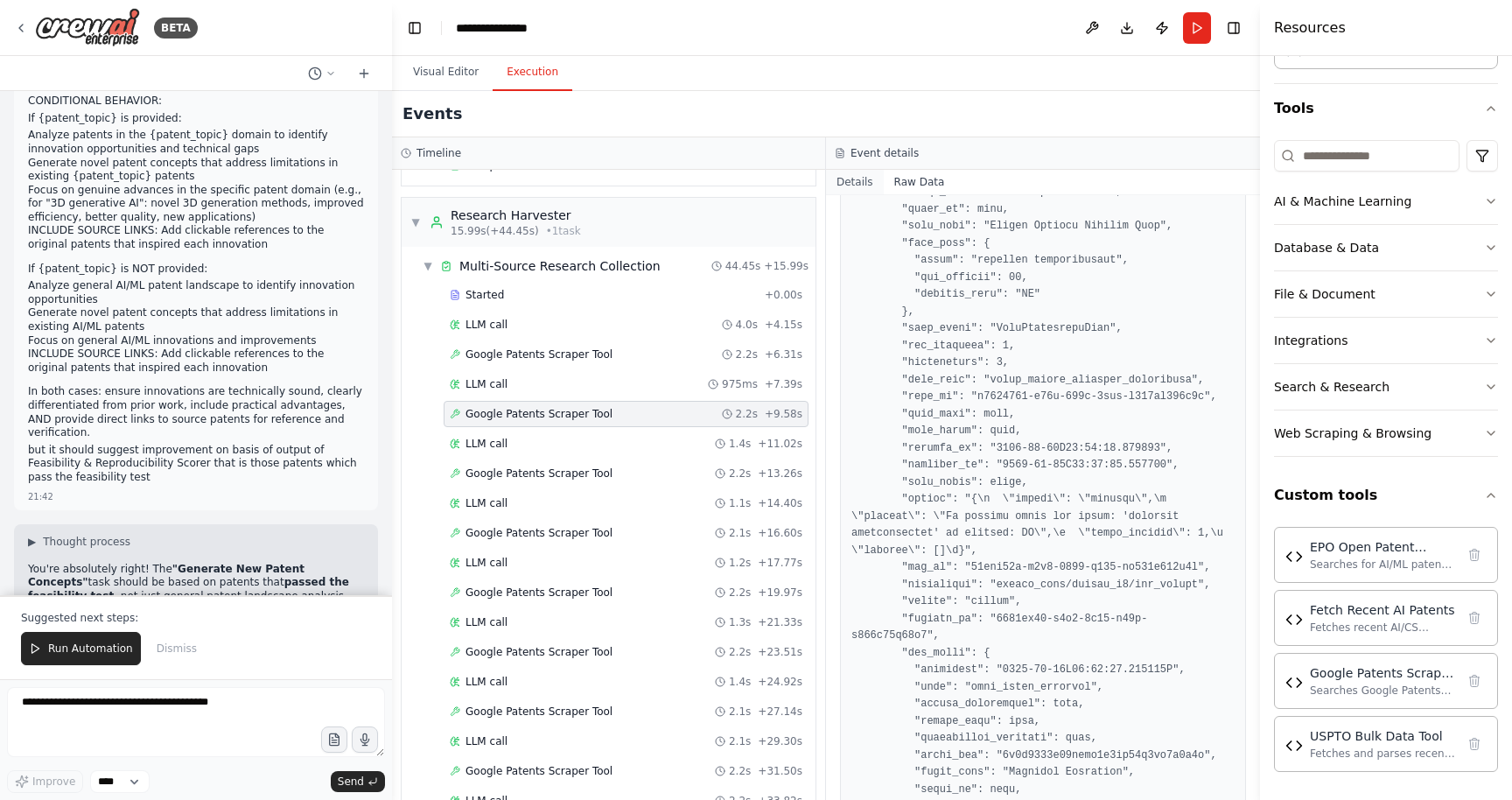
click at [848, 184] on button "Details" at bounding box center [855, 182] width 58 height 24
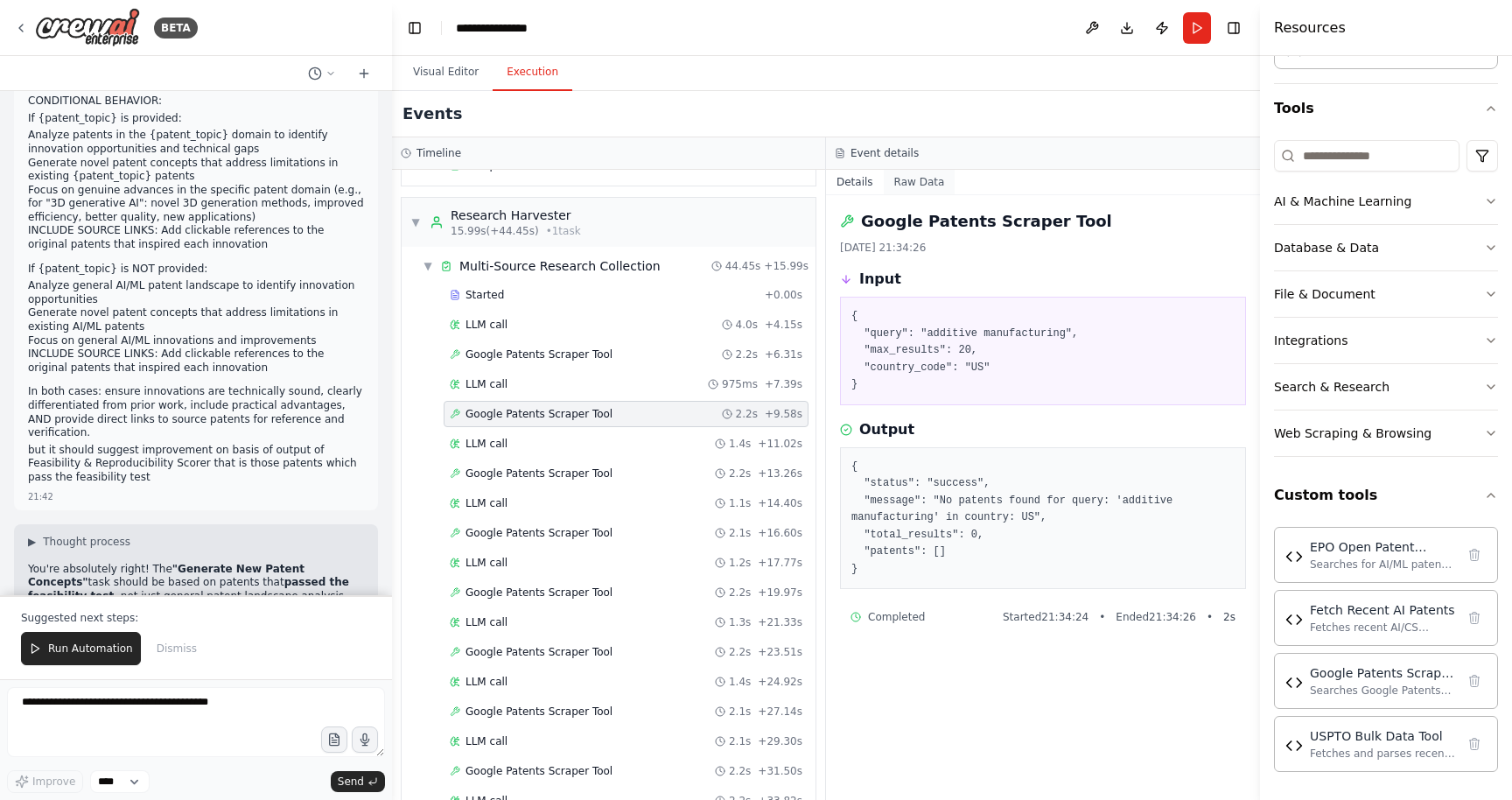
click at [902, 181] on button "Raw Data" at bounding box center [919, 182] width 71 height 24
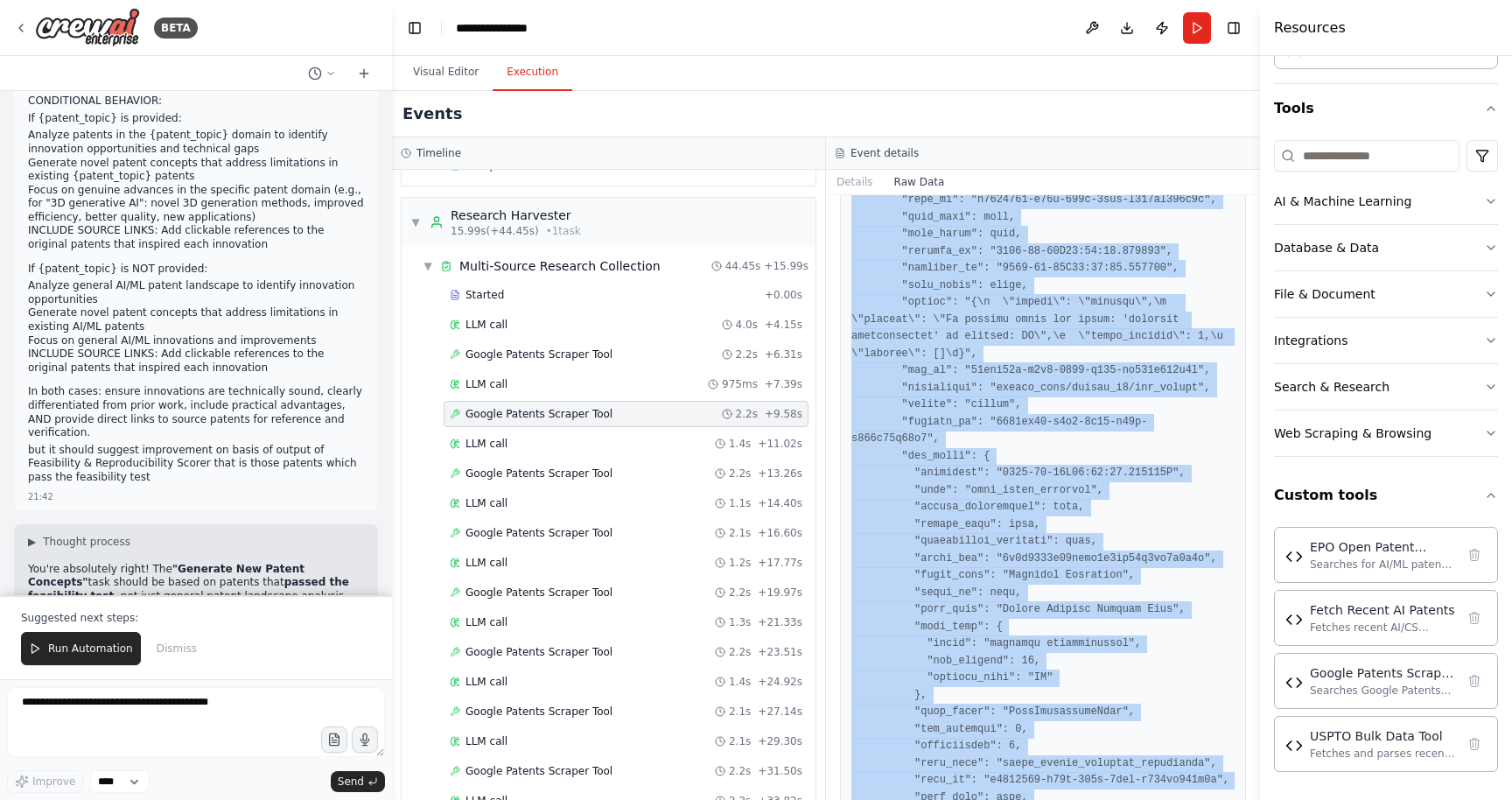
scroll to position [2792, 0]
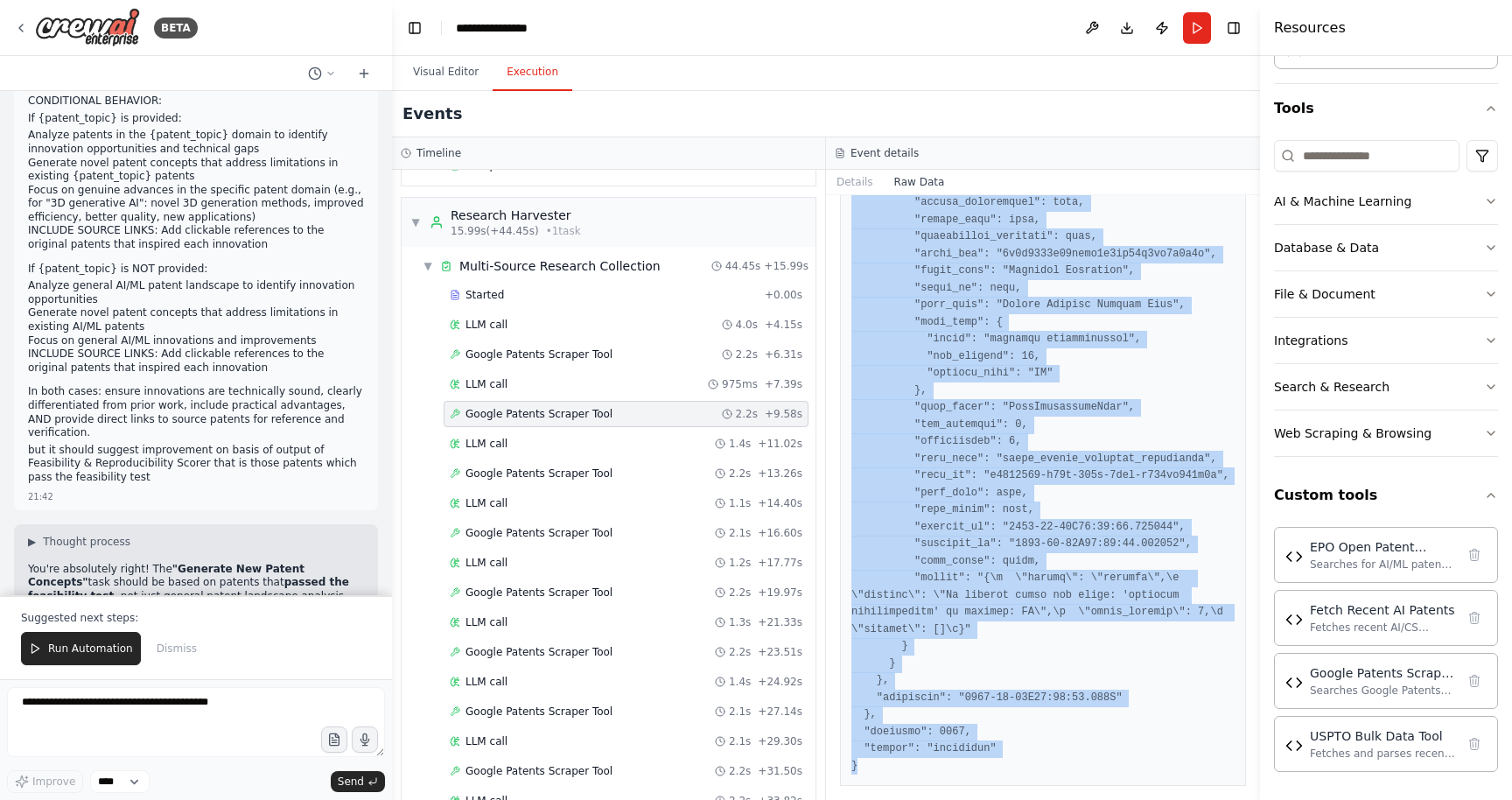
drag, startPoint x: 848, startPoint y: 262, endPoint x: 865, endPoint y: 763, distance: 501.3
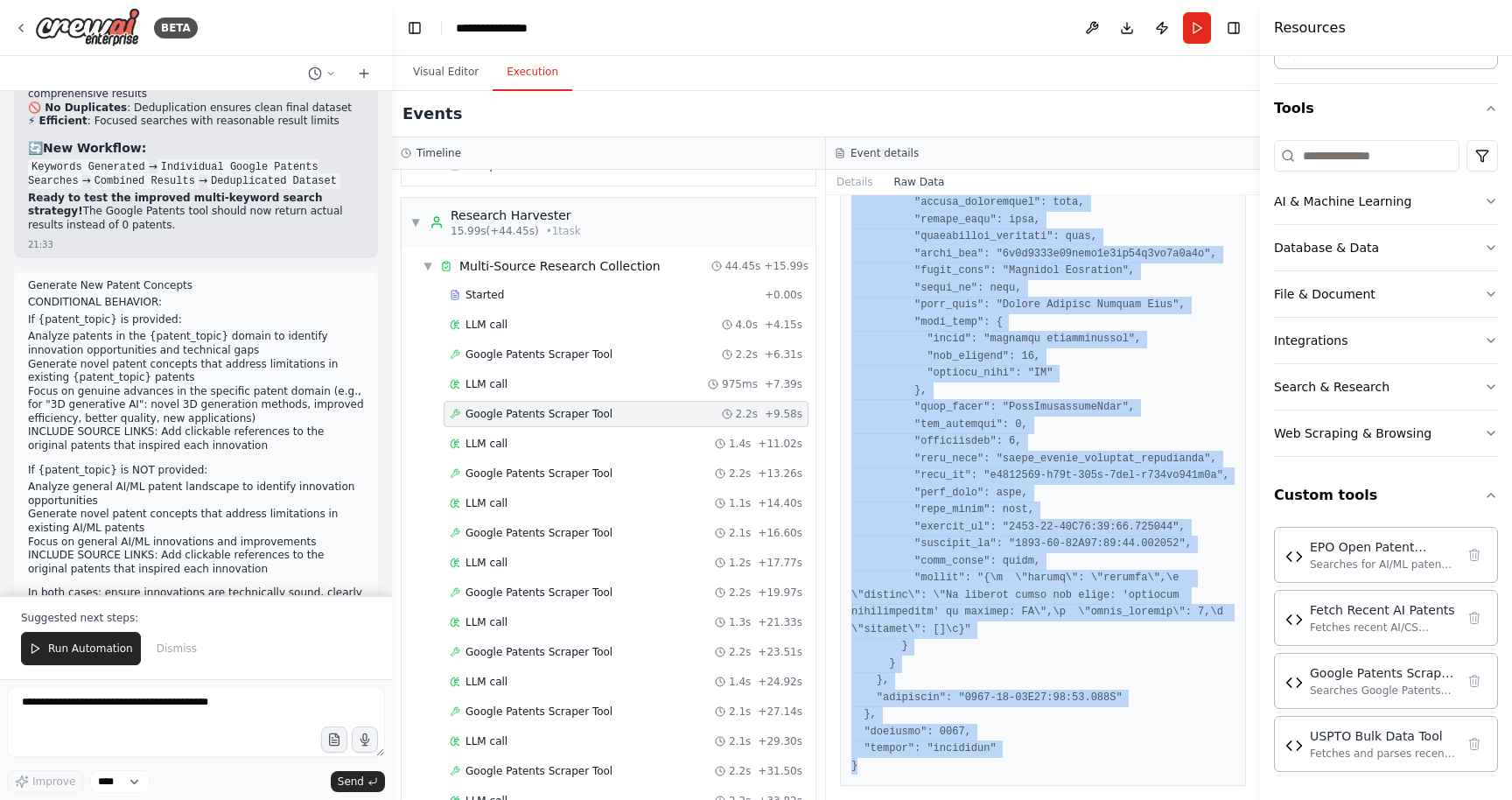
scroll to position [38770, 0]
click at [1118, 26] on button "Download" at bounding box center [1127, 28] width 28 height 32
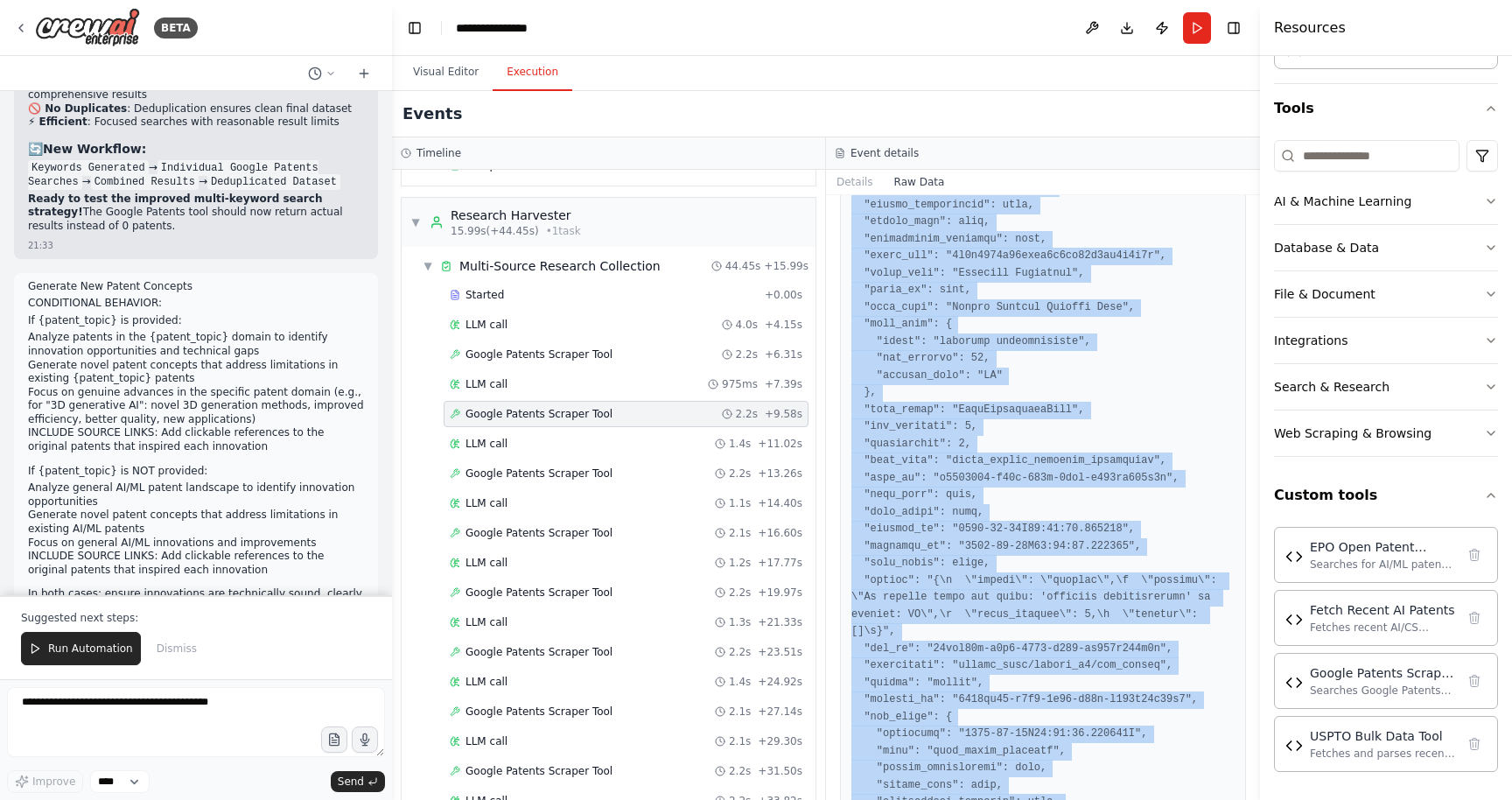
scroll to position [0, 0]
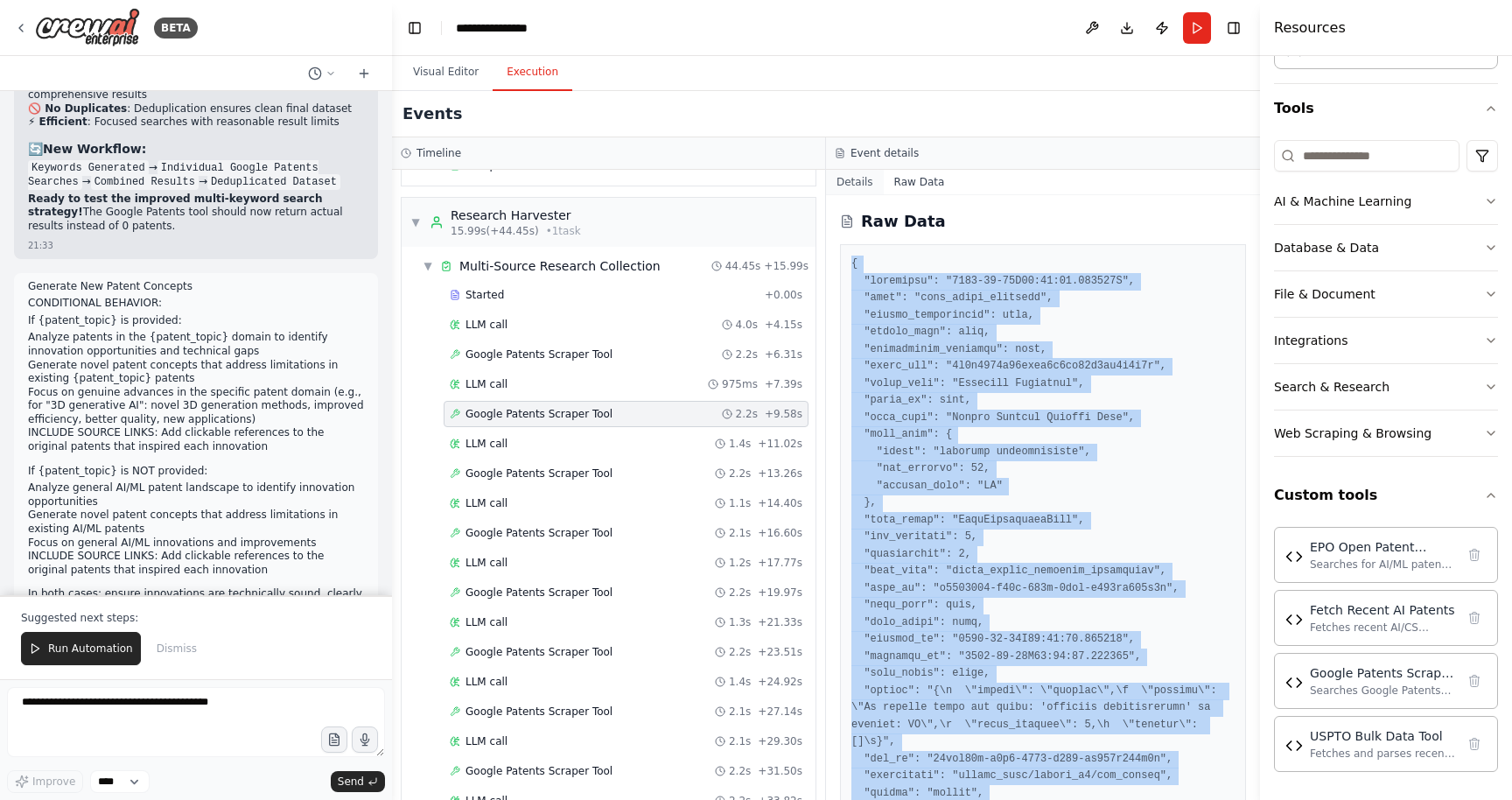
click at [850, 174] on button "Details" at bounding box center [855, 182] width 58 height 24
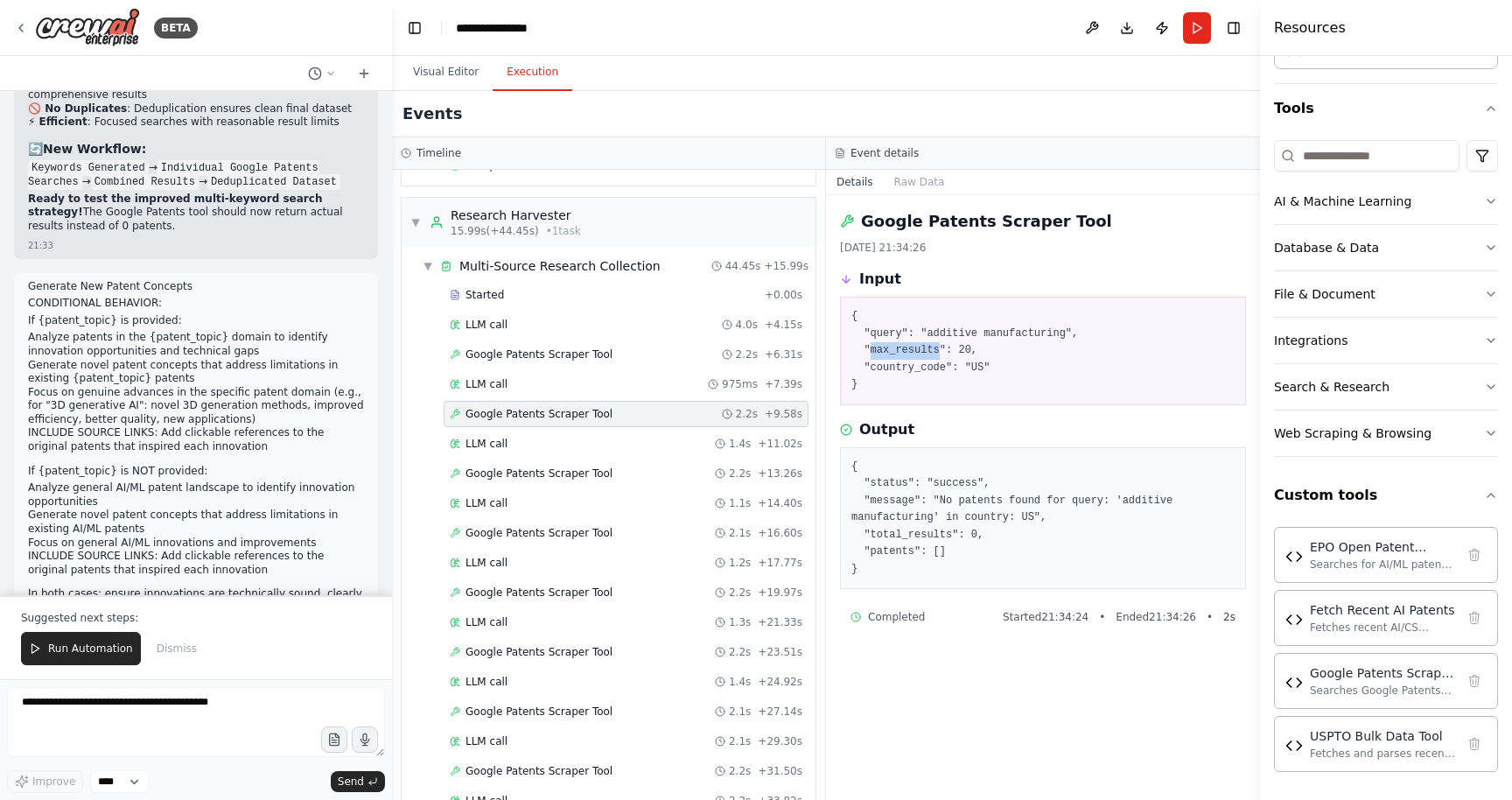
drag, startPoint x: 942, startPoint y: 348, endPoint x: 871, endPoint y: 353, distance: 71.2
click at [871, 353] on pre "{ "query": "additive manufacturing", "max_results": 20, "country_code": "US" }" at bounding box center [1043, 351] width 383 height 86
click at [216, 711] on textarea at bounding box center [196, 721] width 378 height 70
paste textarea "**********"
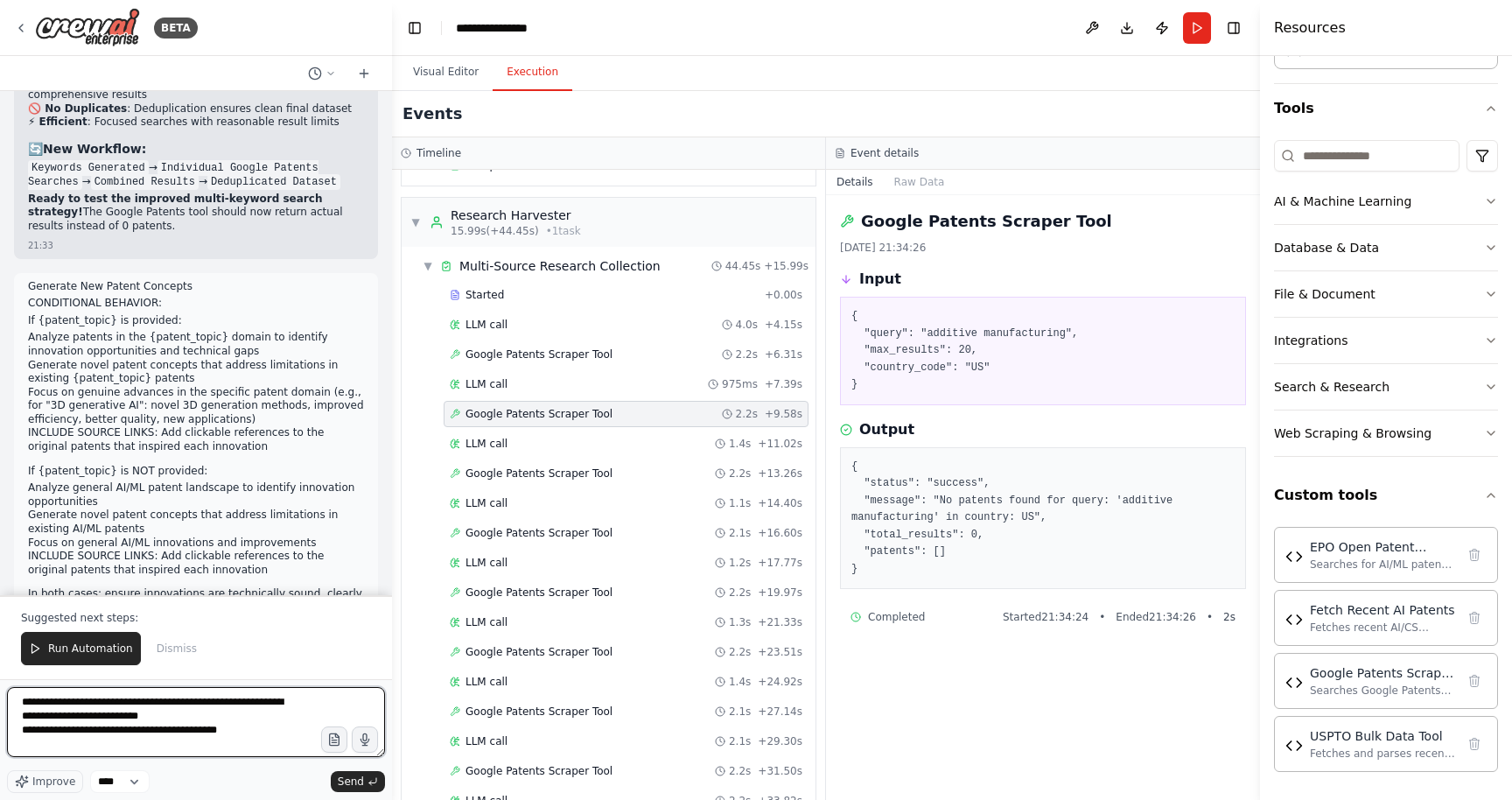
type textarea "**********"
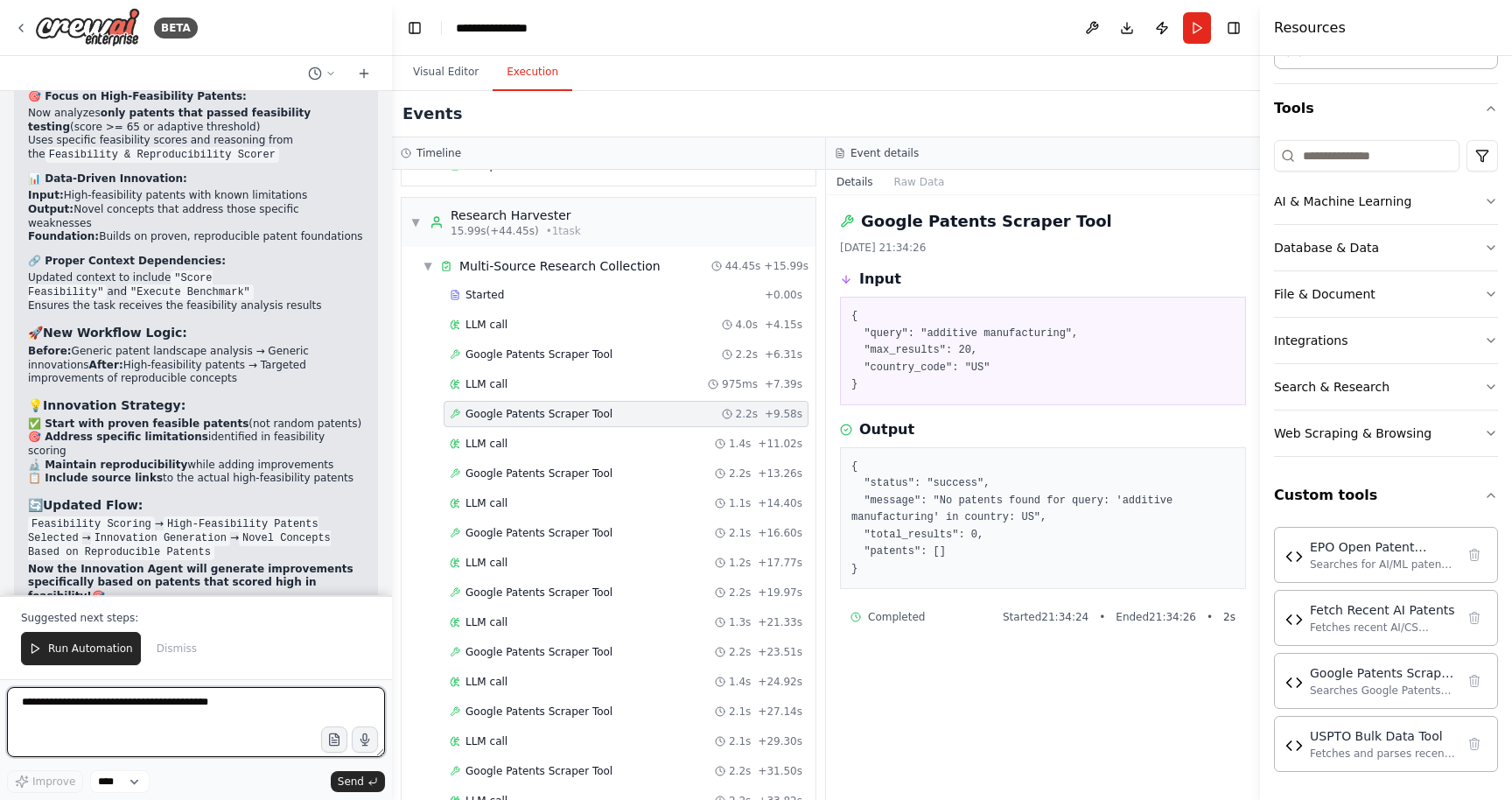
scroll to position [39918, 0]
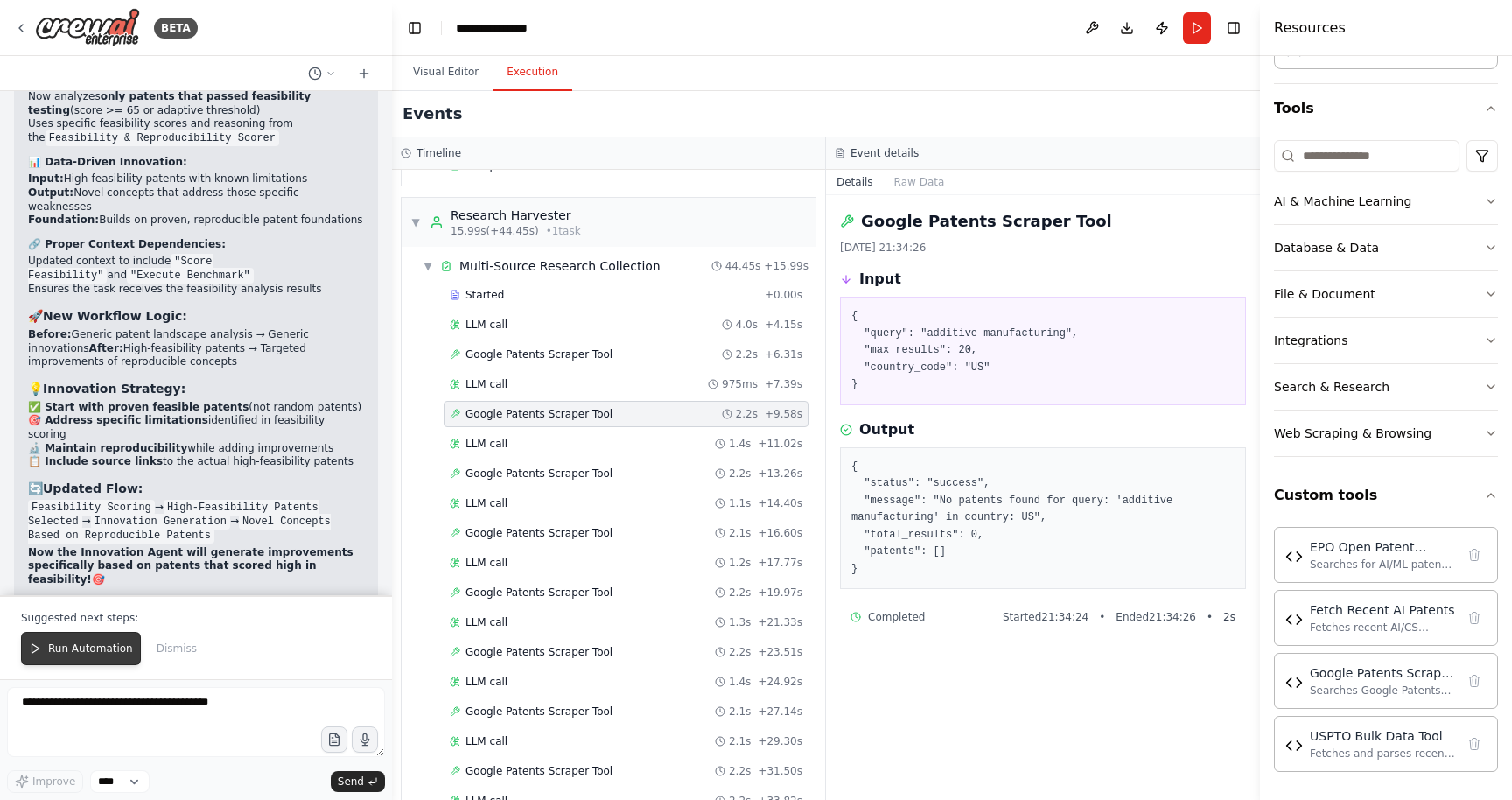
click at [116, 648] on span "Run Automation" at bounding box center [90, 648] width 85 height 14
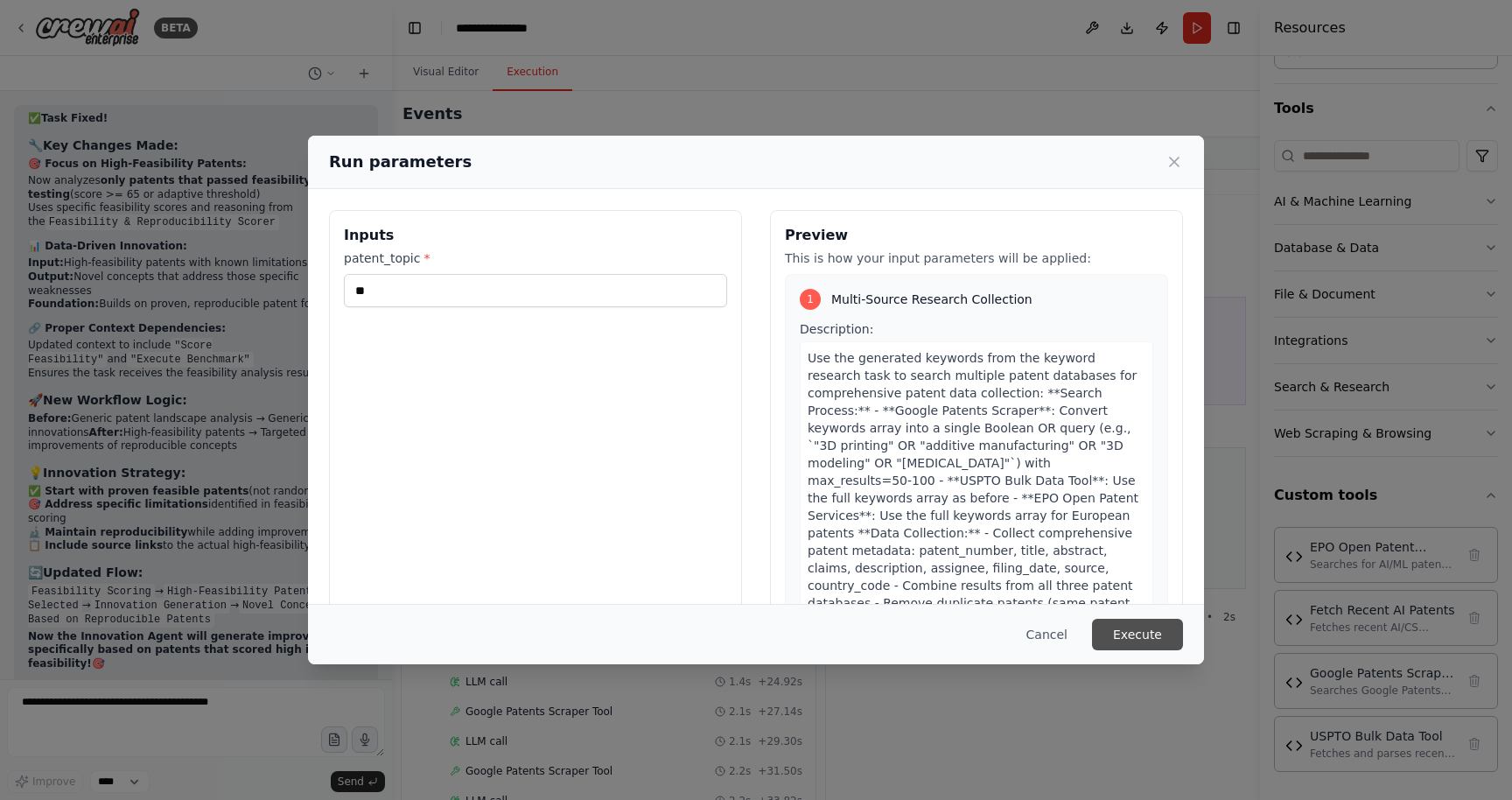
click at [1153, 627] on button "Execute" at bounding box center [1137, 635] width 91 height 32
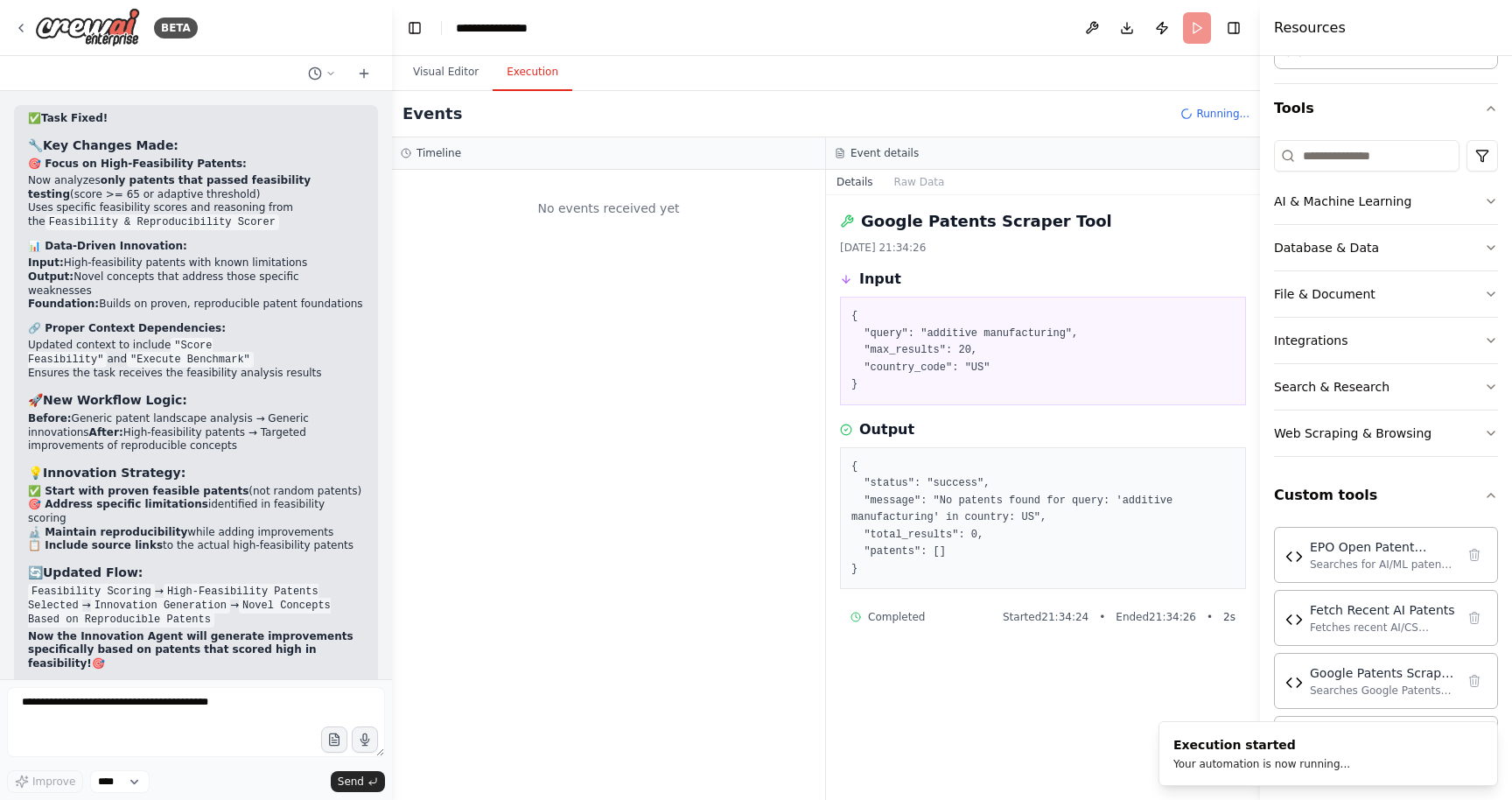
scroll to position [0, 0]
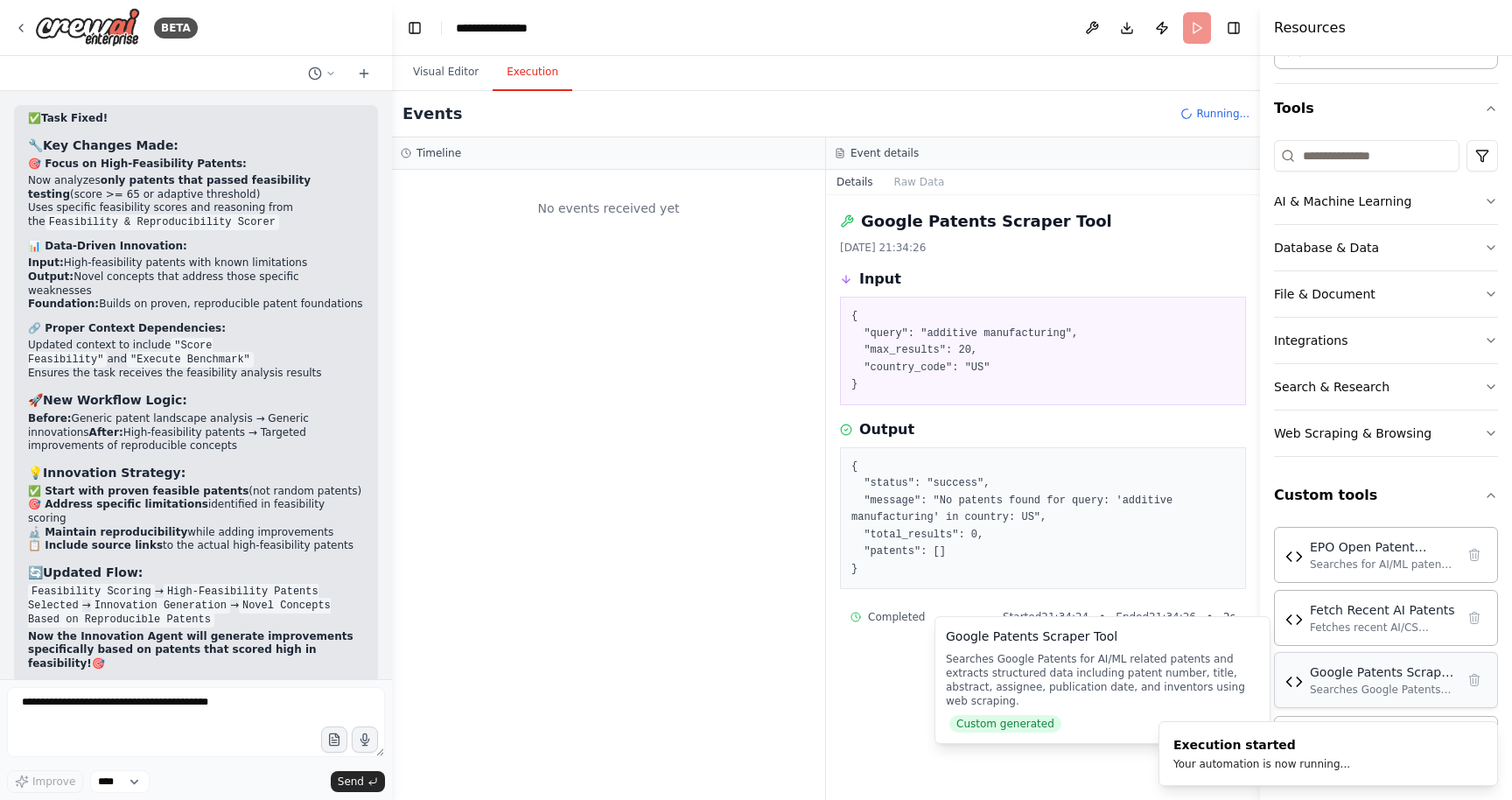
click at [1295, 689] on img at bounding box center [1293, 682] width 17 height 17
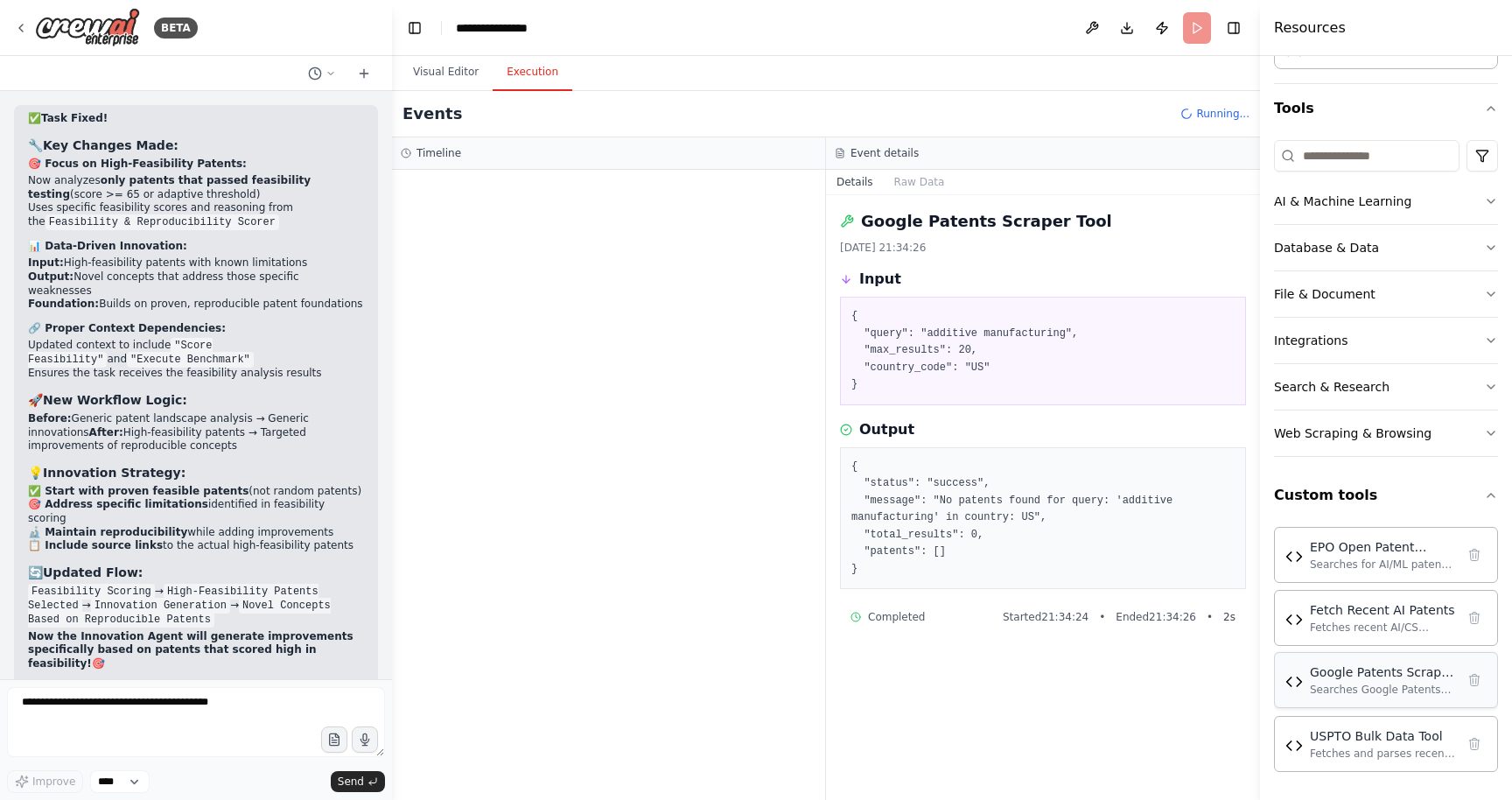
click at [1328, 682] on div "Searches Google Patents for AI/ML related patents and extracts structured data …" at bounding box center [1382, 689] width 146 height 14
click at [1060, 698] on div "Google Patents Scraper Tool [DATE] 21:34:26 Input { "query": "additive manufact…" at bounding box center [1043, 497] width 434 height 605
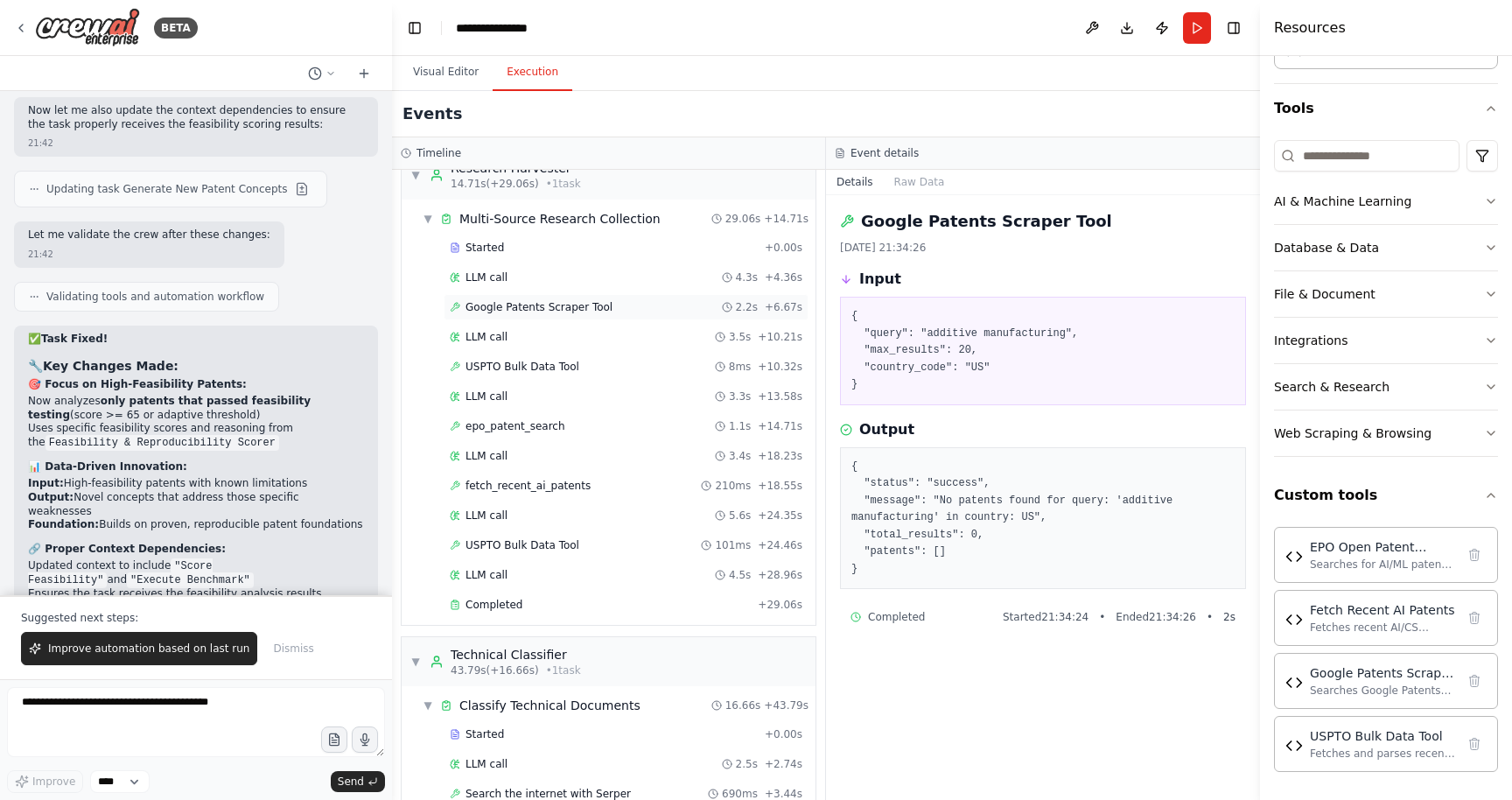
scroll to position [263, 0]
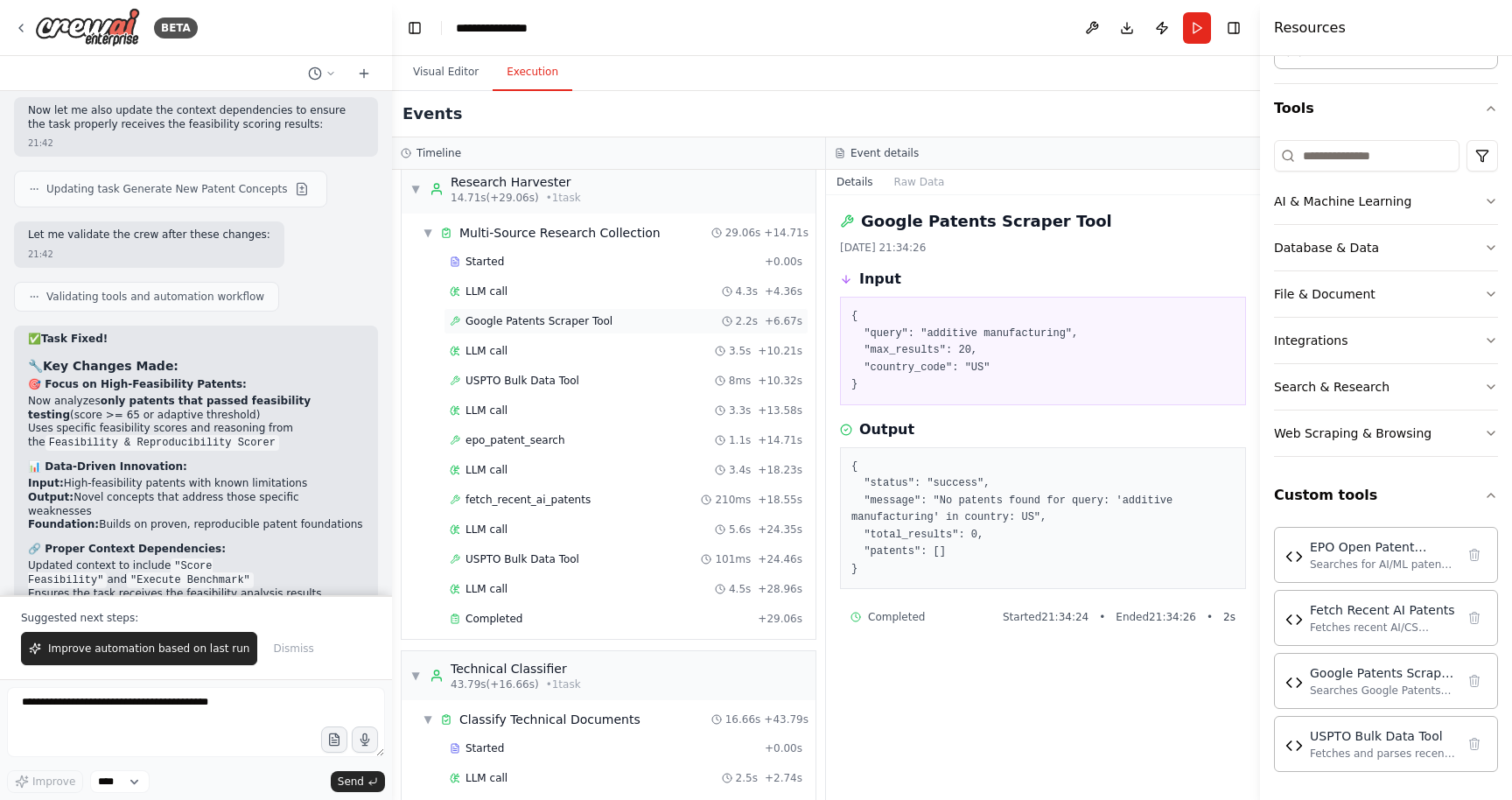
click at [525, 326] on span "Google Patents Scraper Tool" at bounding box center [539, 321] width 147 height 14
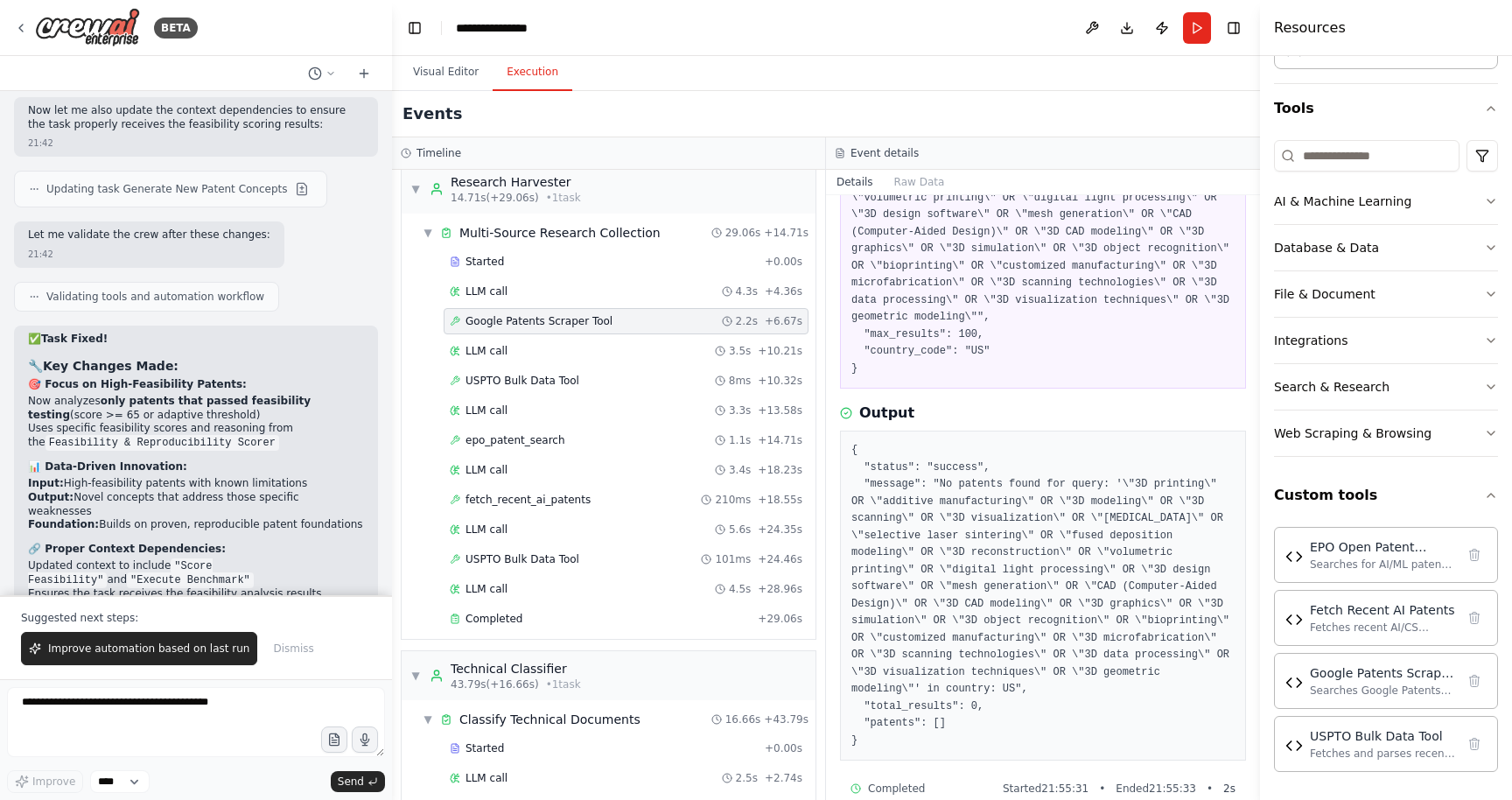
scroll to position [231, 0]
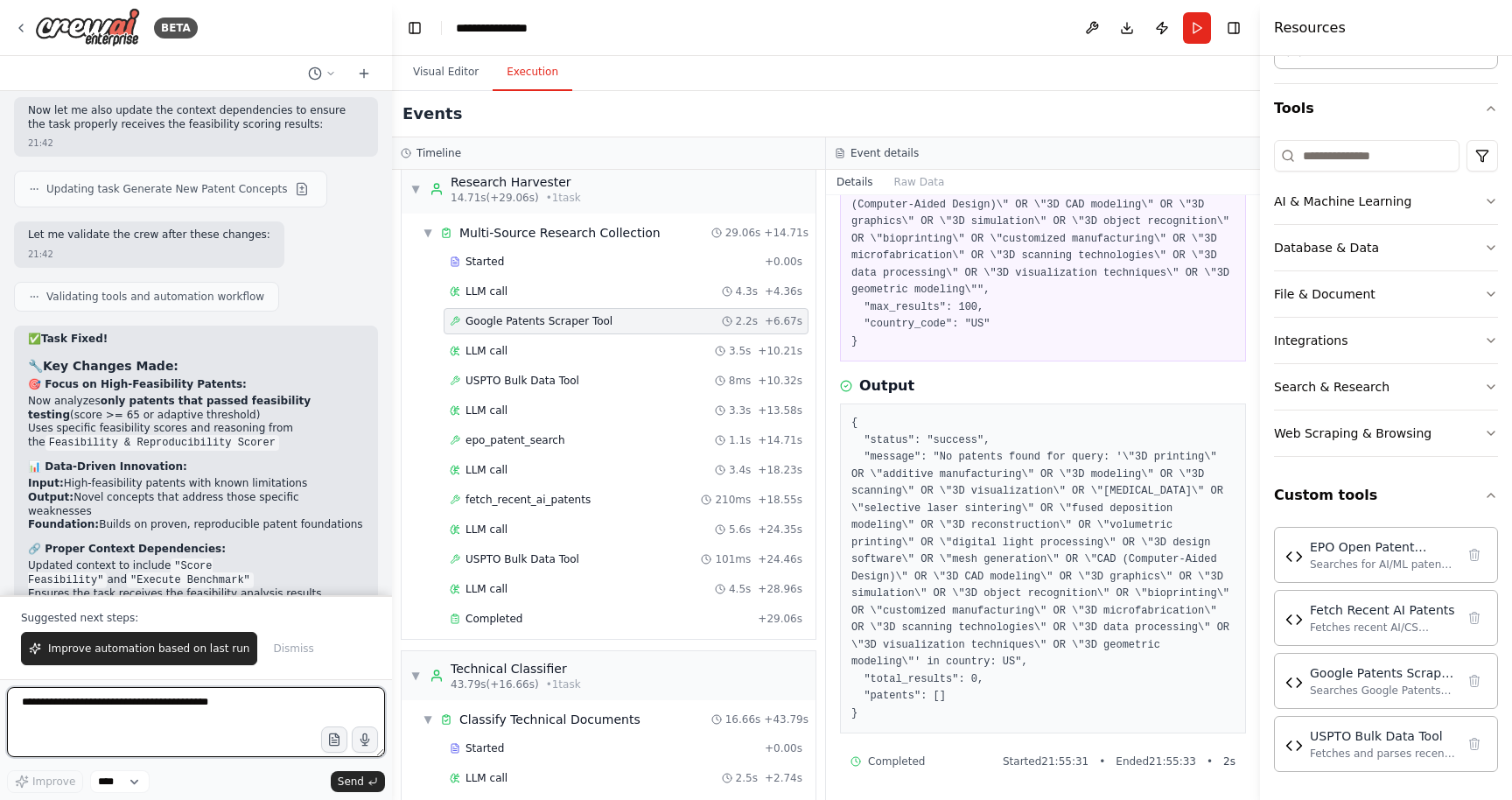
click at [169, 706] on textarea at bounding box center [196, 721] width 378 height 70
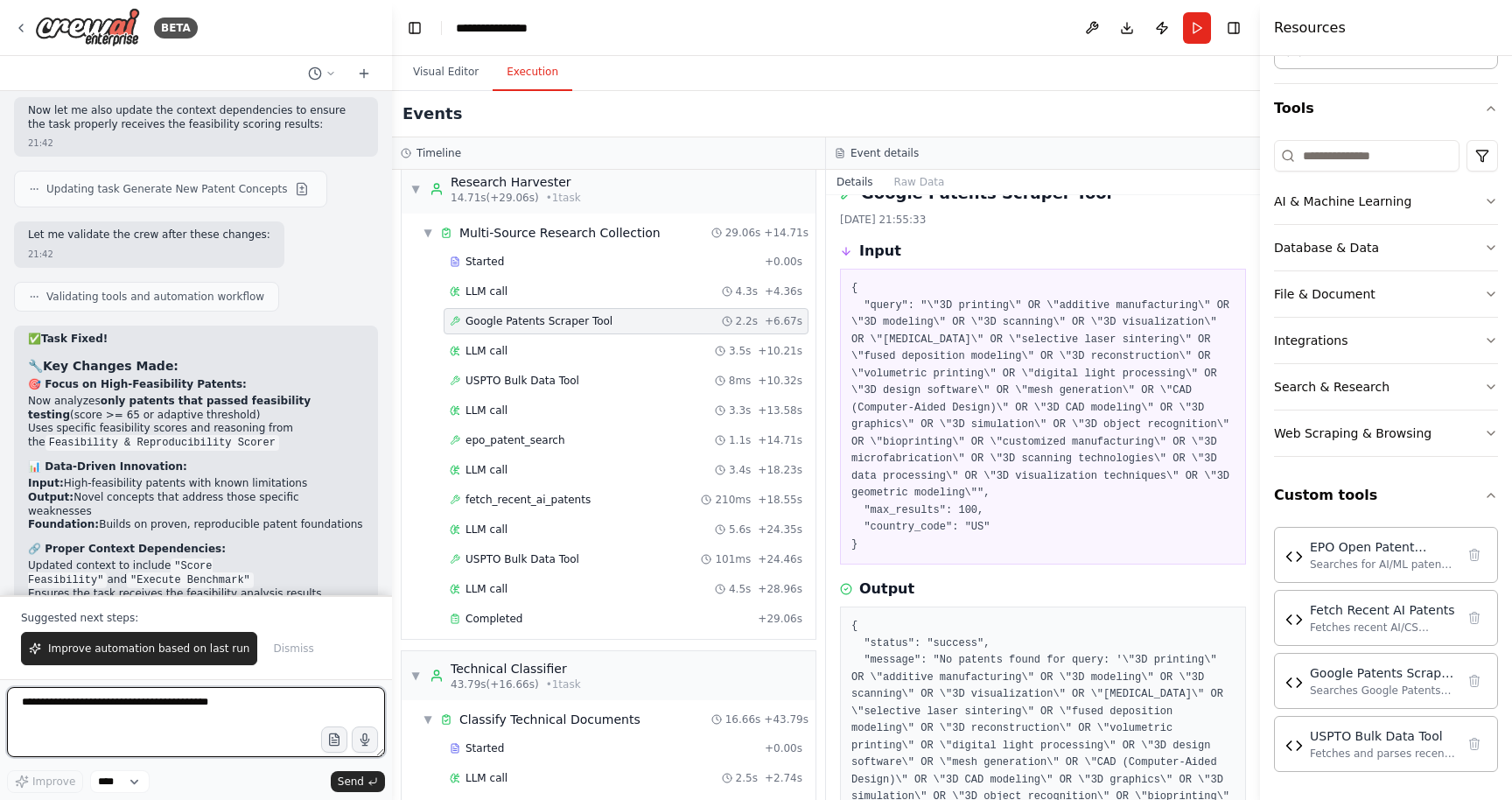
scroll to position [22, 0]
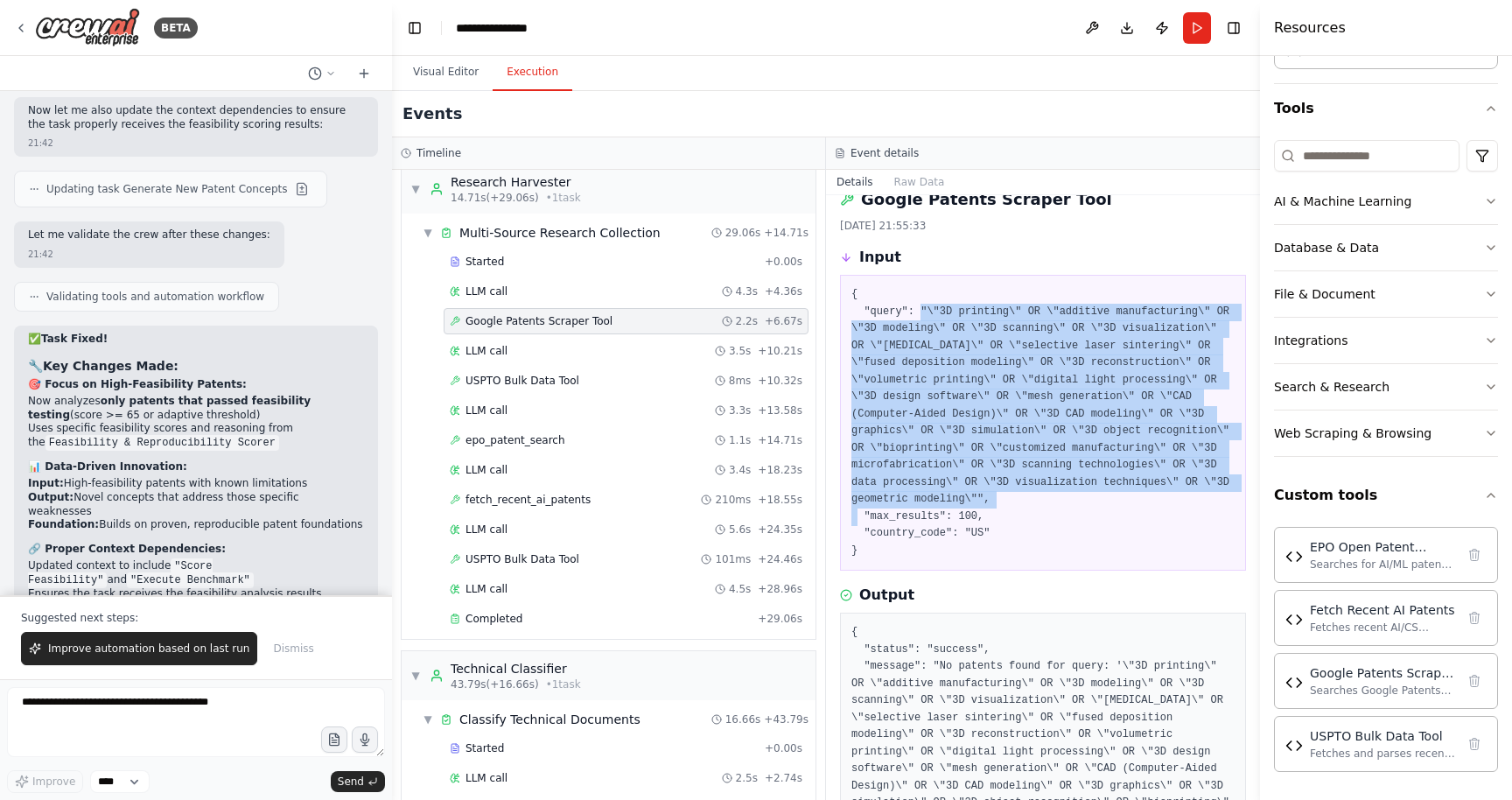
drag, startPoint x: 921, startPoint y: 311, endPoint x: 982, endPoint y: 496, distance: 194.8
click at [982, 496] on pre "{ "query": "\"3D printing\" OR \"additive manufacturing\" OR \"3D modeling\" OR…" at bounding box center [1043, 423] width 383 height 273
click at [944, 310] on pre "{ "query": "\"3D printing\" OR \"additive manufacturing\" OR \"3D modeling\" OR…" at bounding box center [1043, 423] width 383 height 273
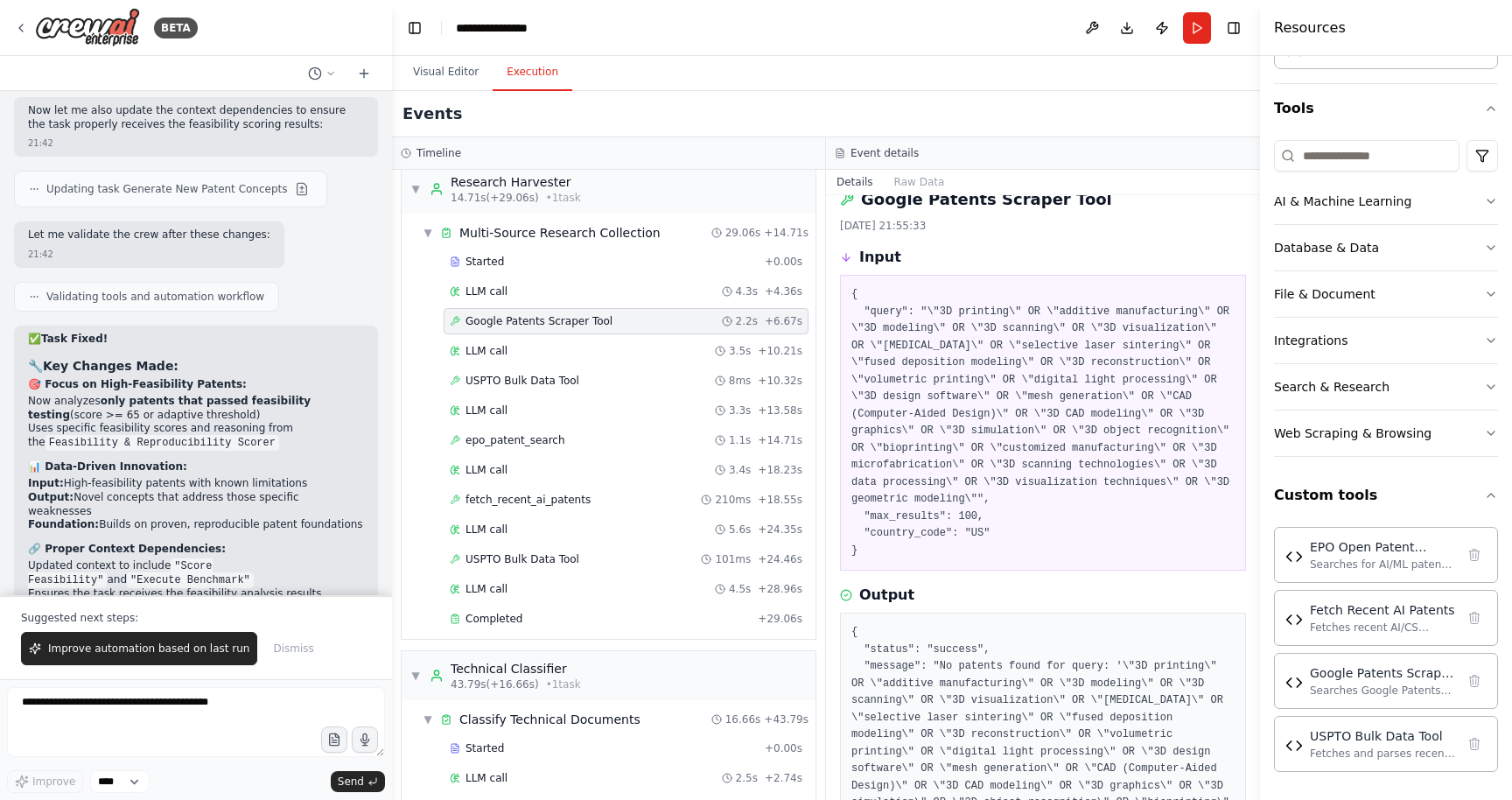
click at [941, 312] on pre "{ "query": "\"3D printing\" OR \"additive manufacturing\" OR \"3D modeling\" OR…" at bounding box center [1043, 423] width 383 height 273
drag, startPoint x: 941, startPoint y: 312, endPoint x: 1009, endPoint y: 314, distance: 68.0
click at [1009, 314] on pre "{ "query": "\"3D printing\" OR \"additive manufacturing\" OR \"3D modeling\" OR…" at bounding box center [1043, 423] width 383 height 273
click at [1061, 311] on pre "{ "query": "\"3D printing\" OR \"additive manufacturing\" OR \"3D modeling\" OR…" at bounding box center [1043, 423] width 383 height 273
drag, startPoint x: 866, startPoint y: 327, endPoint x: 932, endPoint y: 332, distance: 66.2
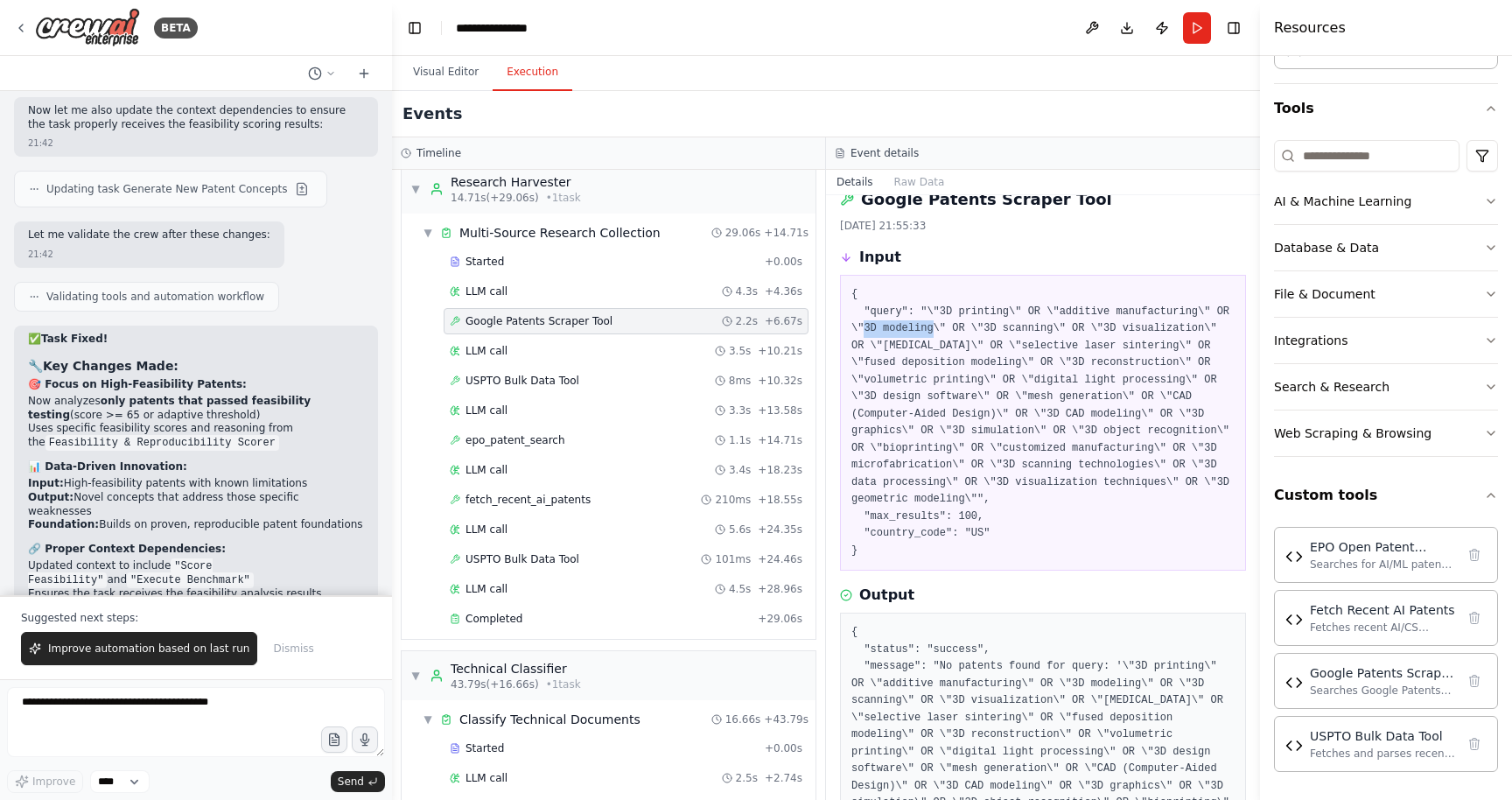
click at [932, 332] on pre "{ "query": "\"3D printing\" OR \"additive manufacturing\" OR \"3D modeling\" OR…" at bounding box center [1043, 423] width 383 height 273
click at [141, 716] on textarea at bounding box center [196, 721] width 378 height 70
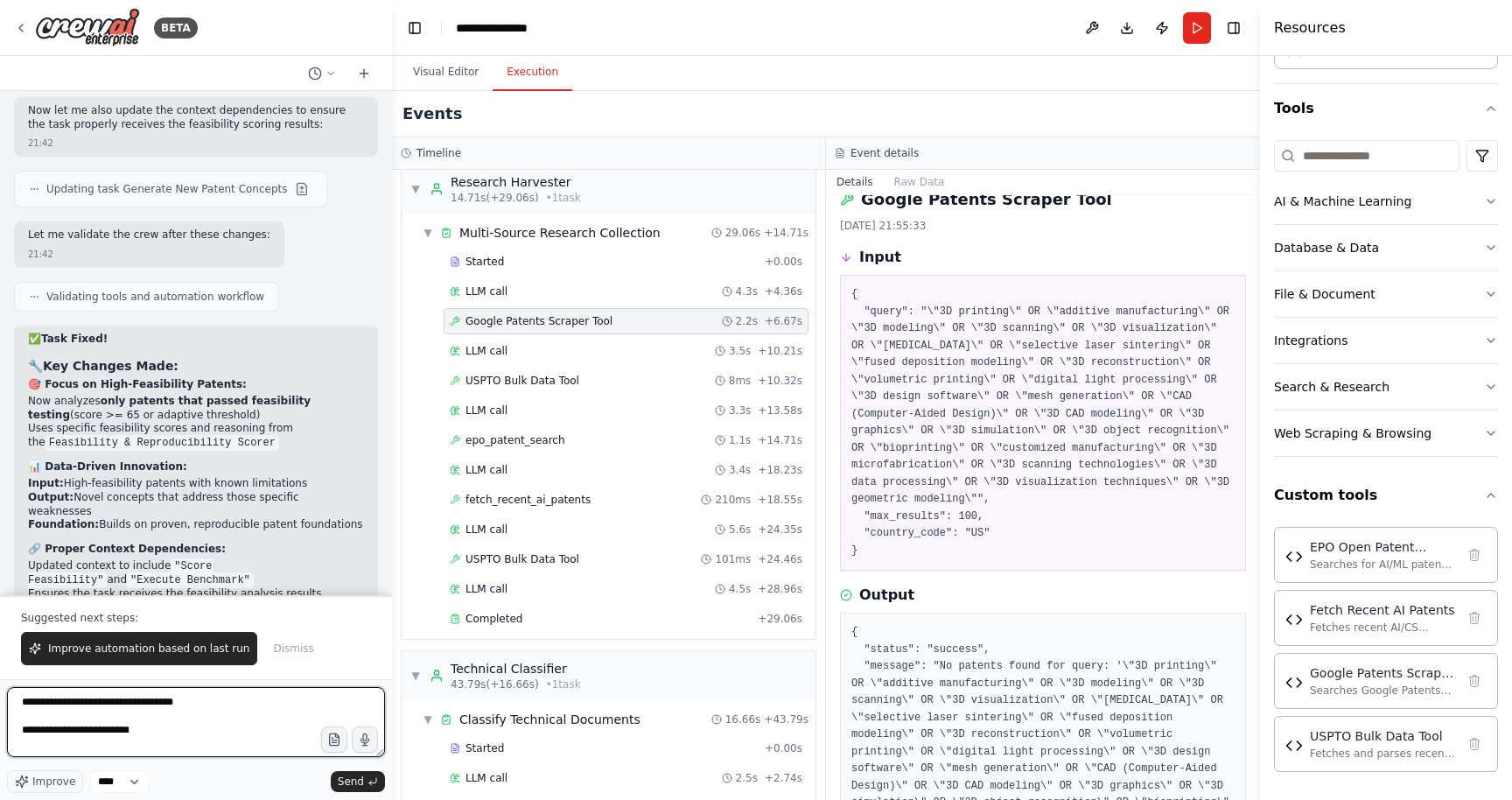
paste textarea "**********"
type textarea "**********"
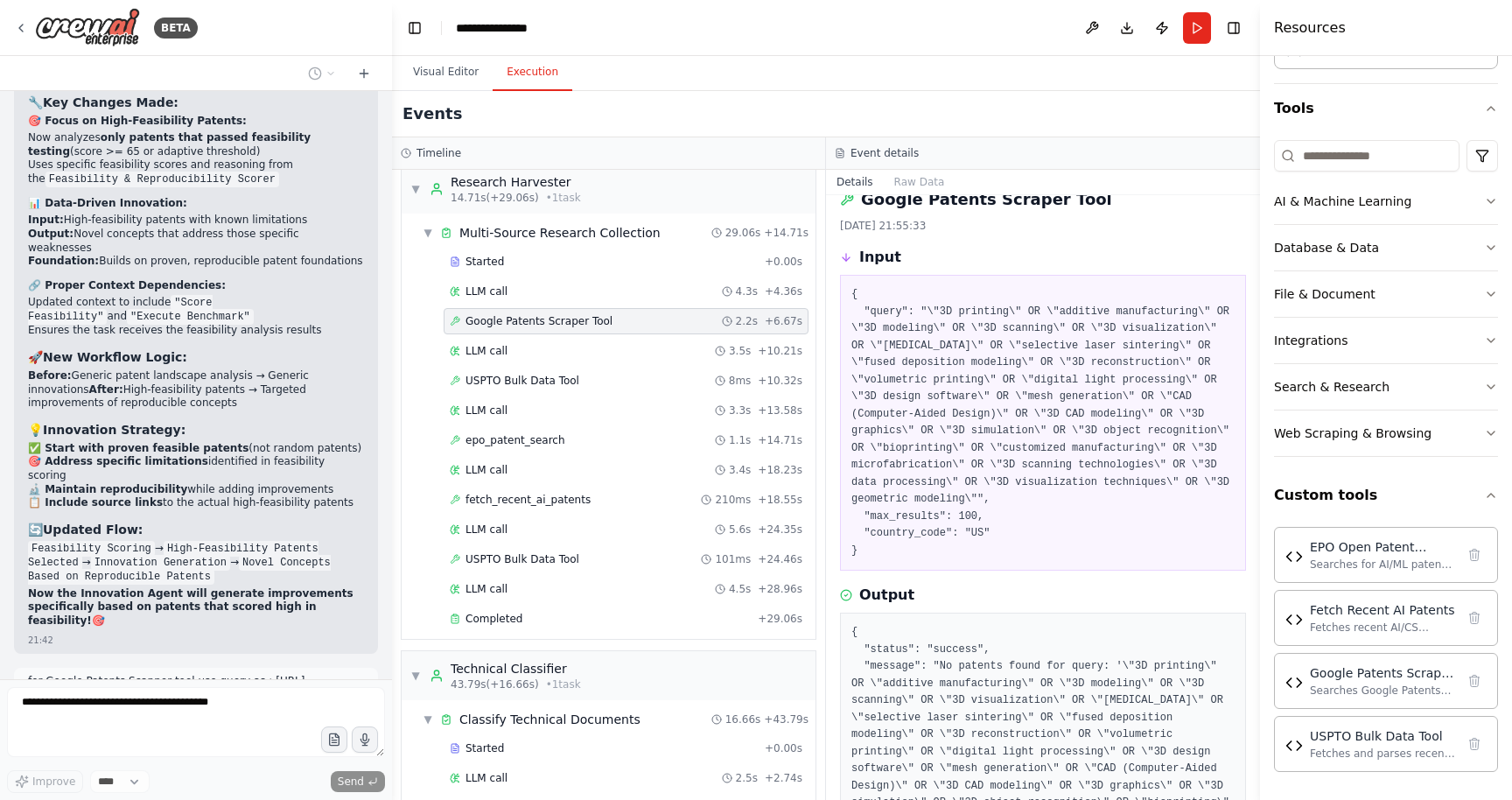
scroll to position [39970, 0]
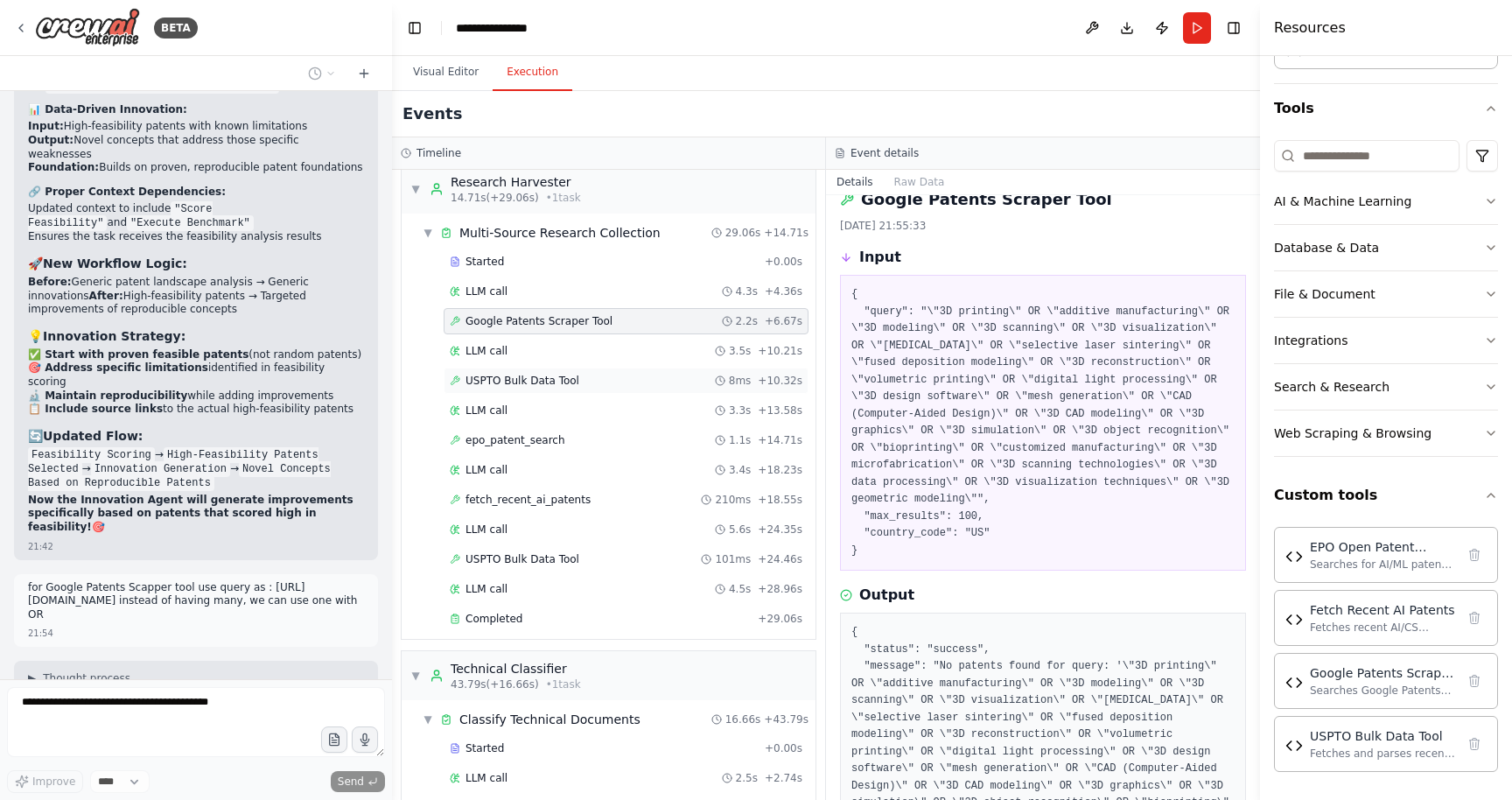
click at [474, 378] on span "USPTO Bulk Data Tool" at bounding box center [522, 380] width 114 height 14
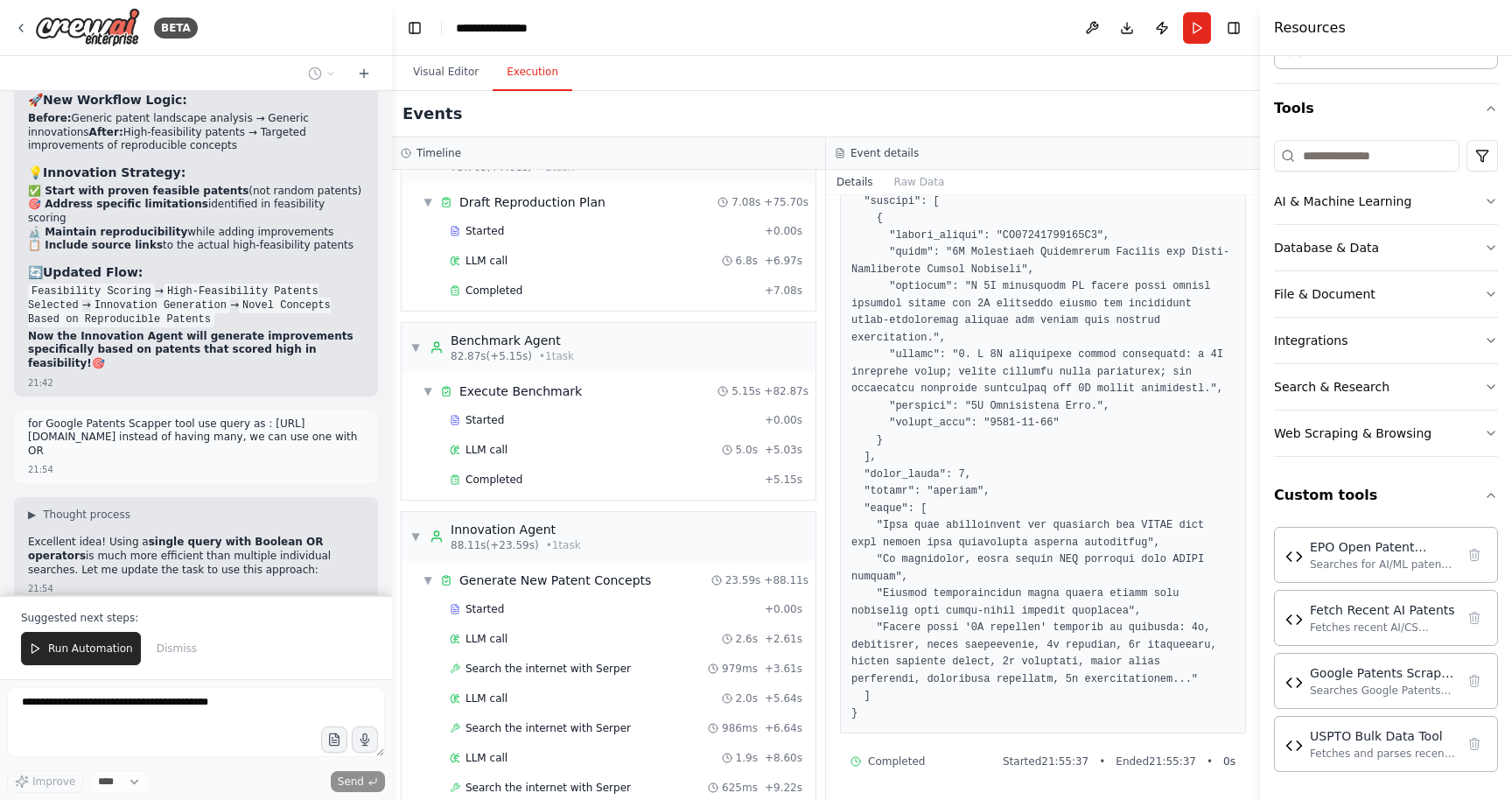
scroll to position [1425, 0]
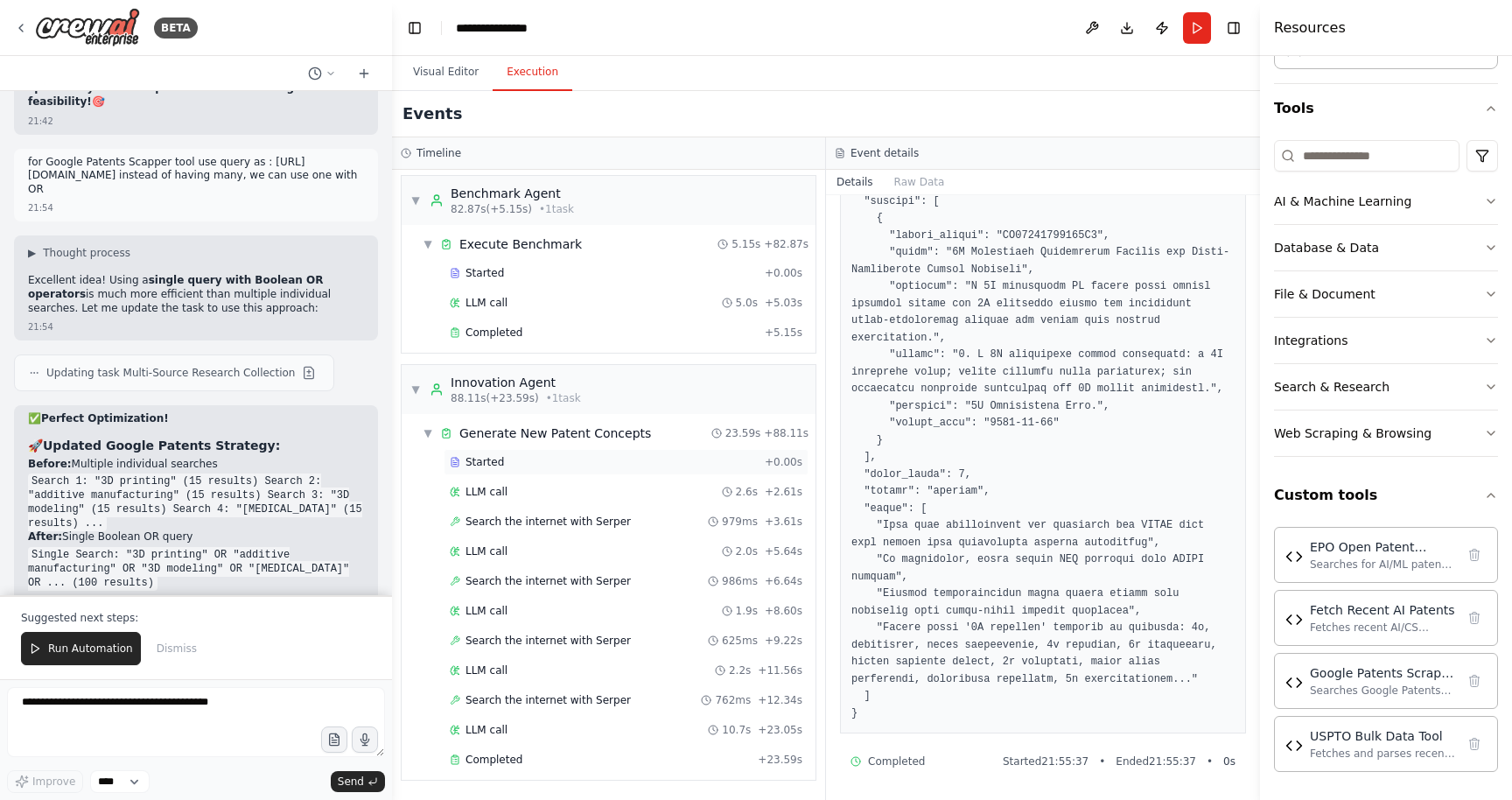
click at [510, 464] on div "Started" at bounding box center [604, 461] width 308 height 14
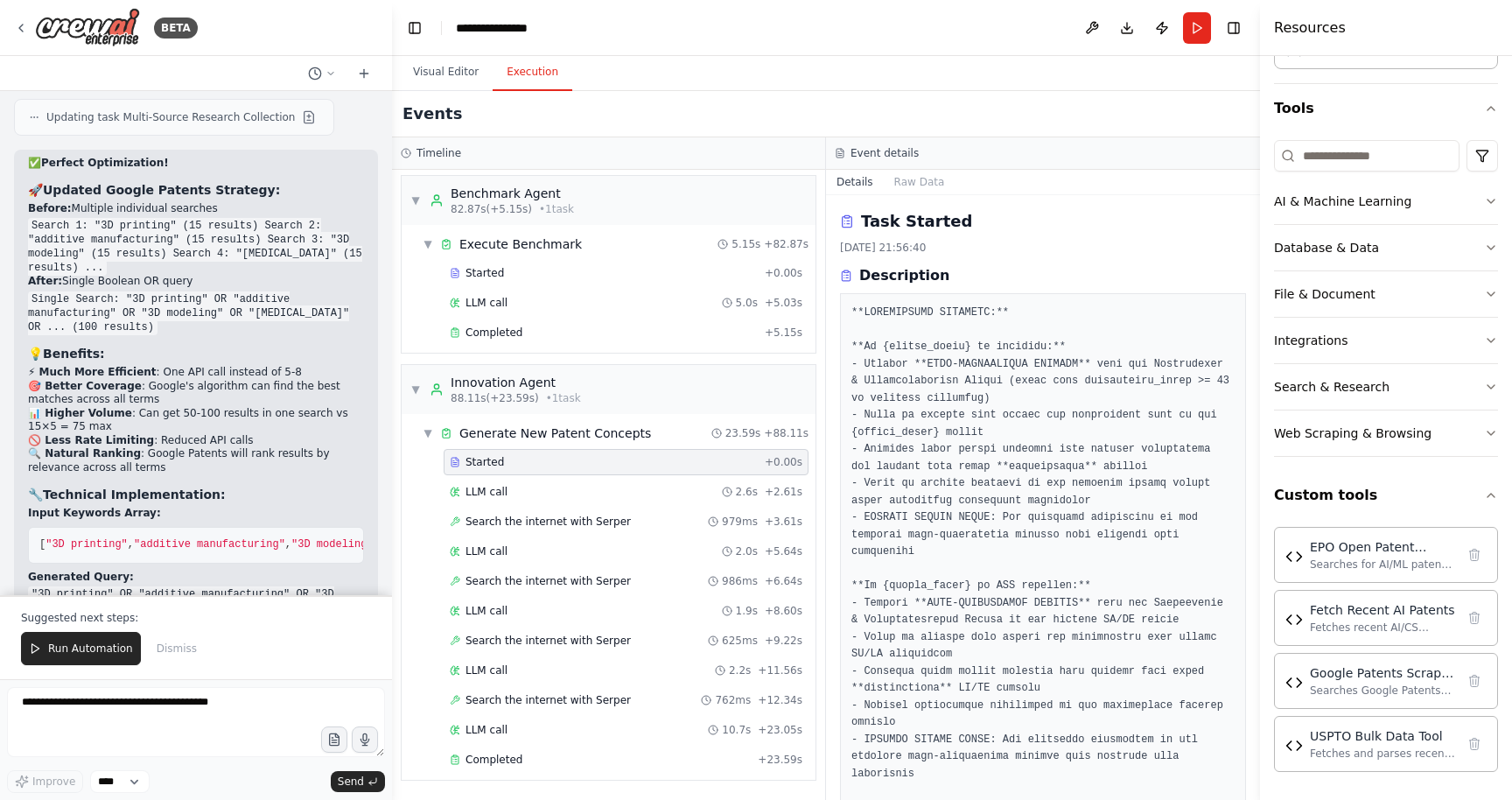
scroll to position [40667, 0]
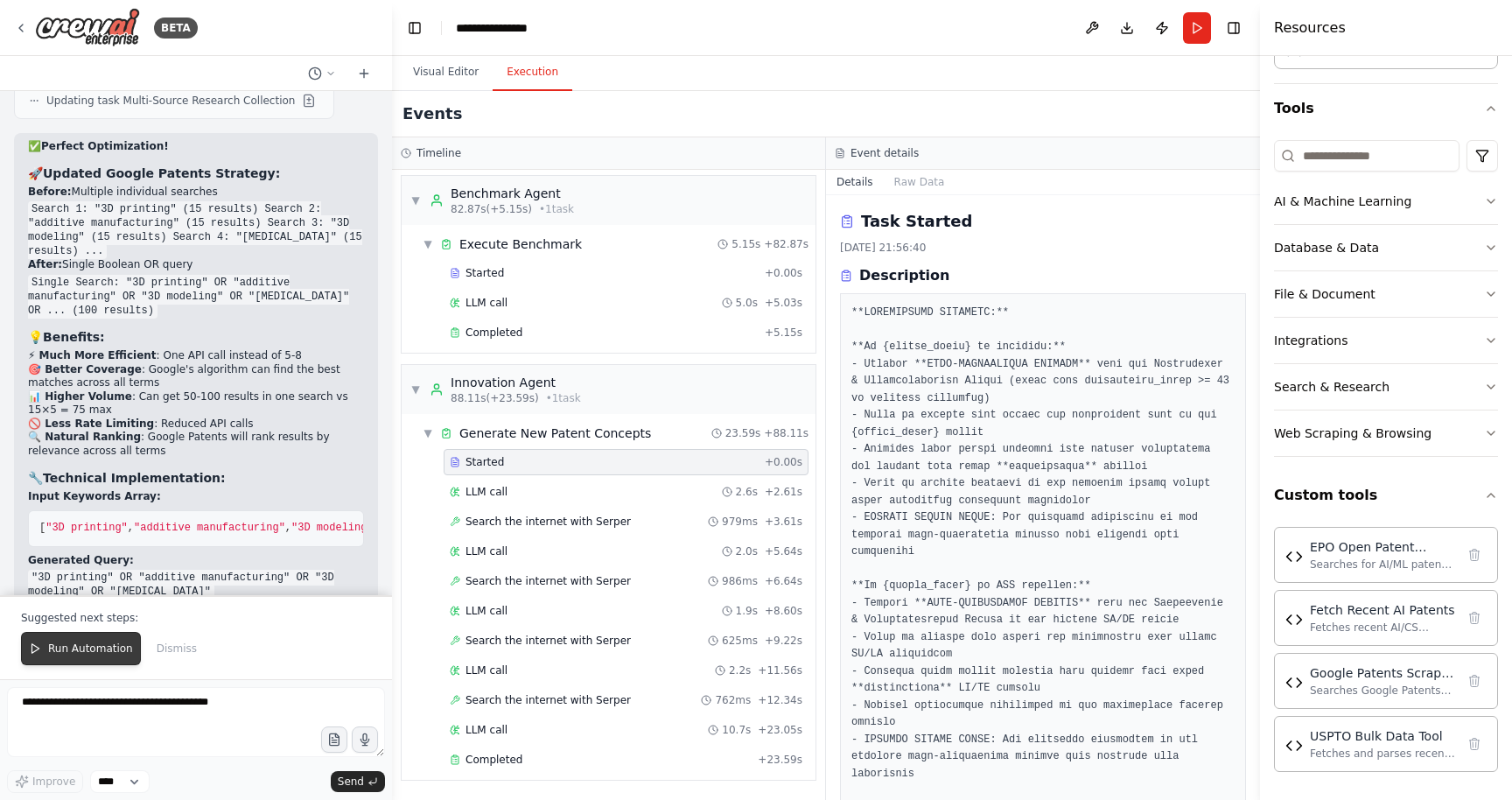
click at [61, 656] on button "Run Automation" at bounding box center [80, 648] width 120 height 33
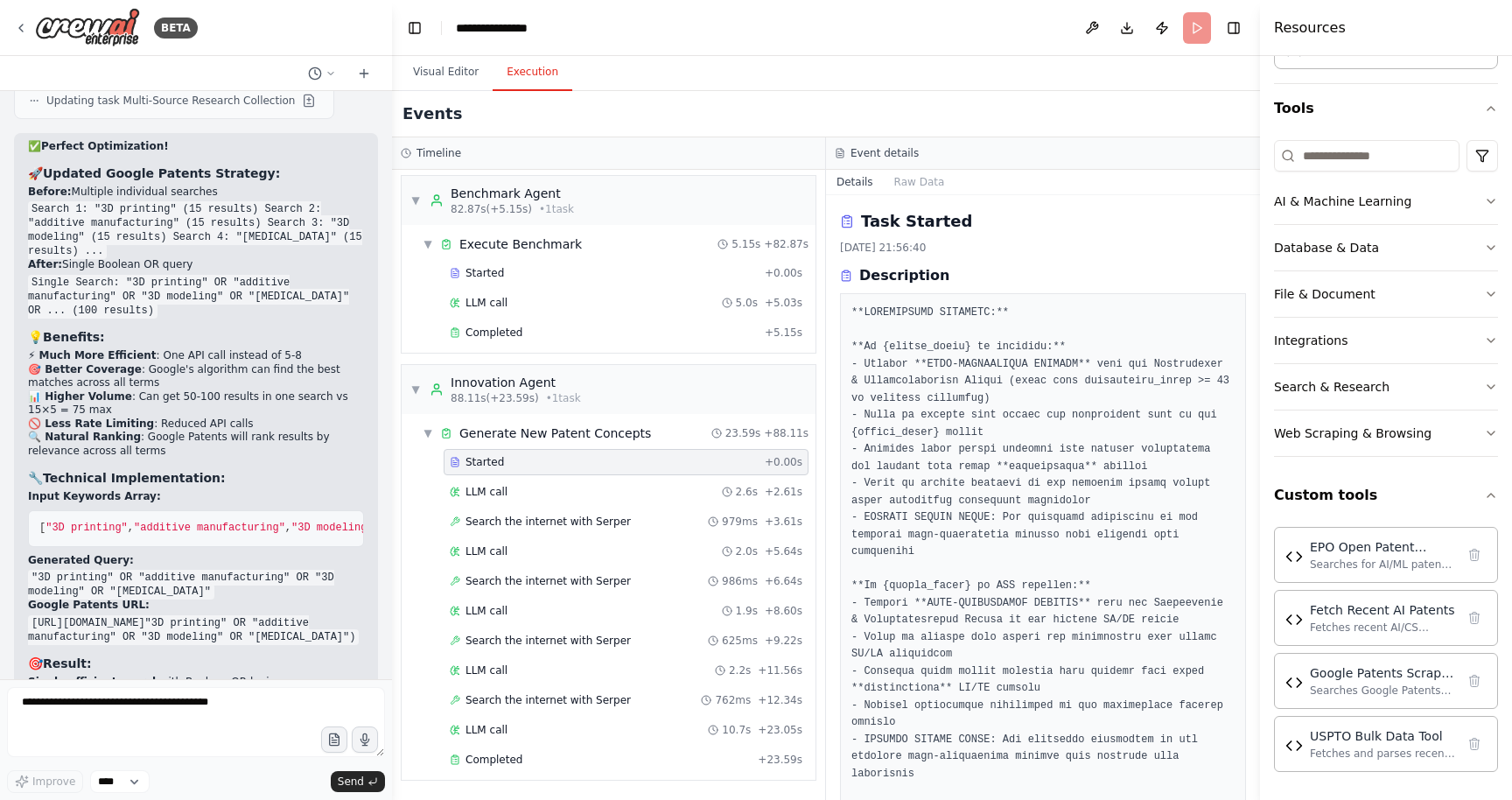
scroll to position [40583, 0]
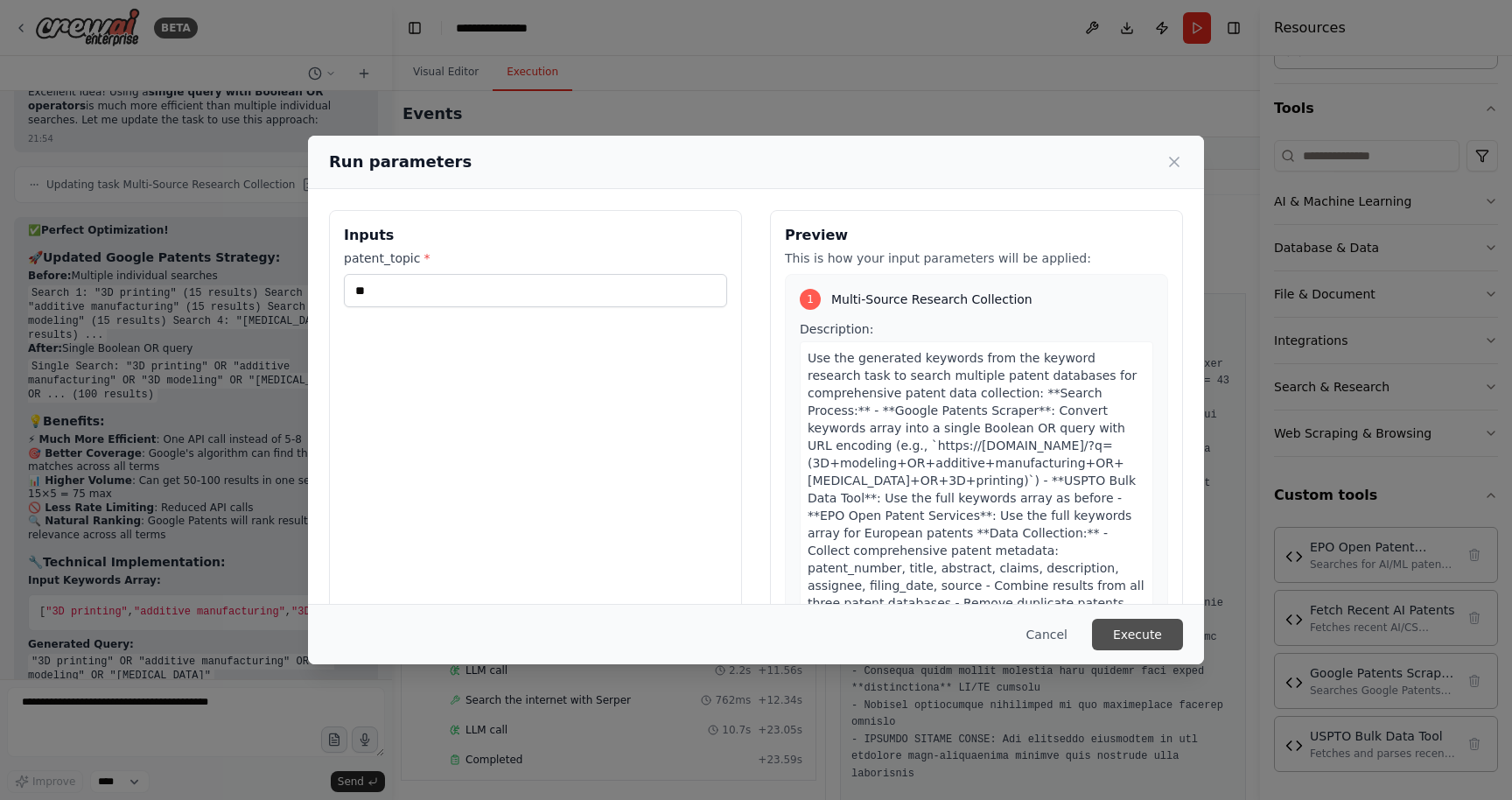
click at [1147, 631] on button "Execute" at bounding box center [1137, 635] width 91 height 32
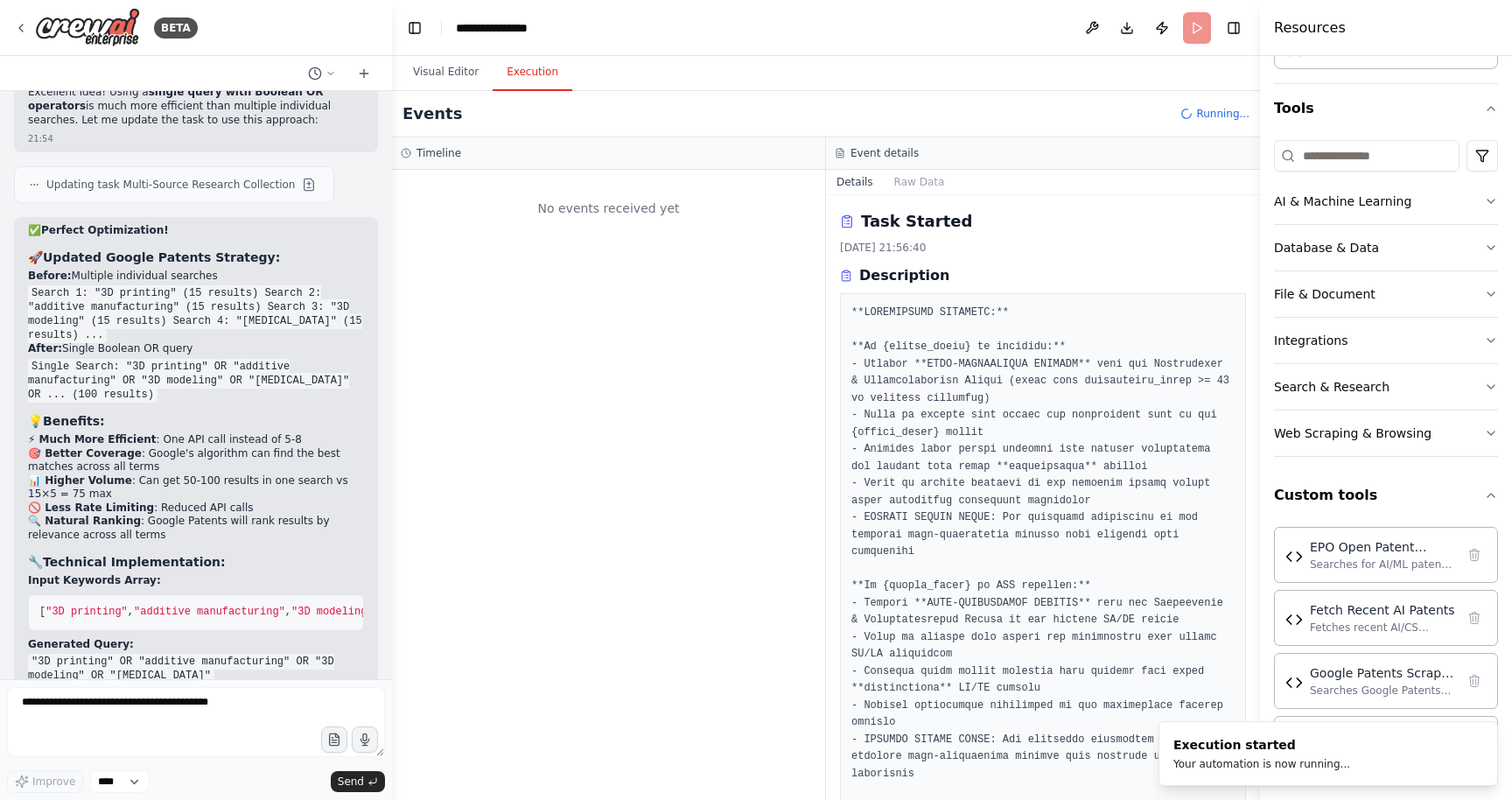
scroll to position [0, 0]
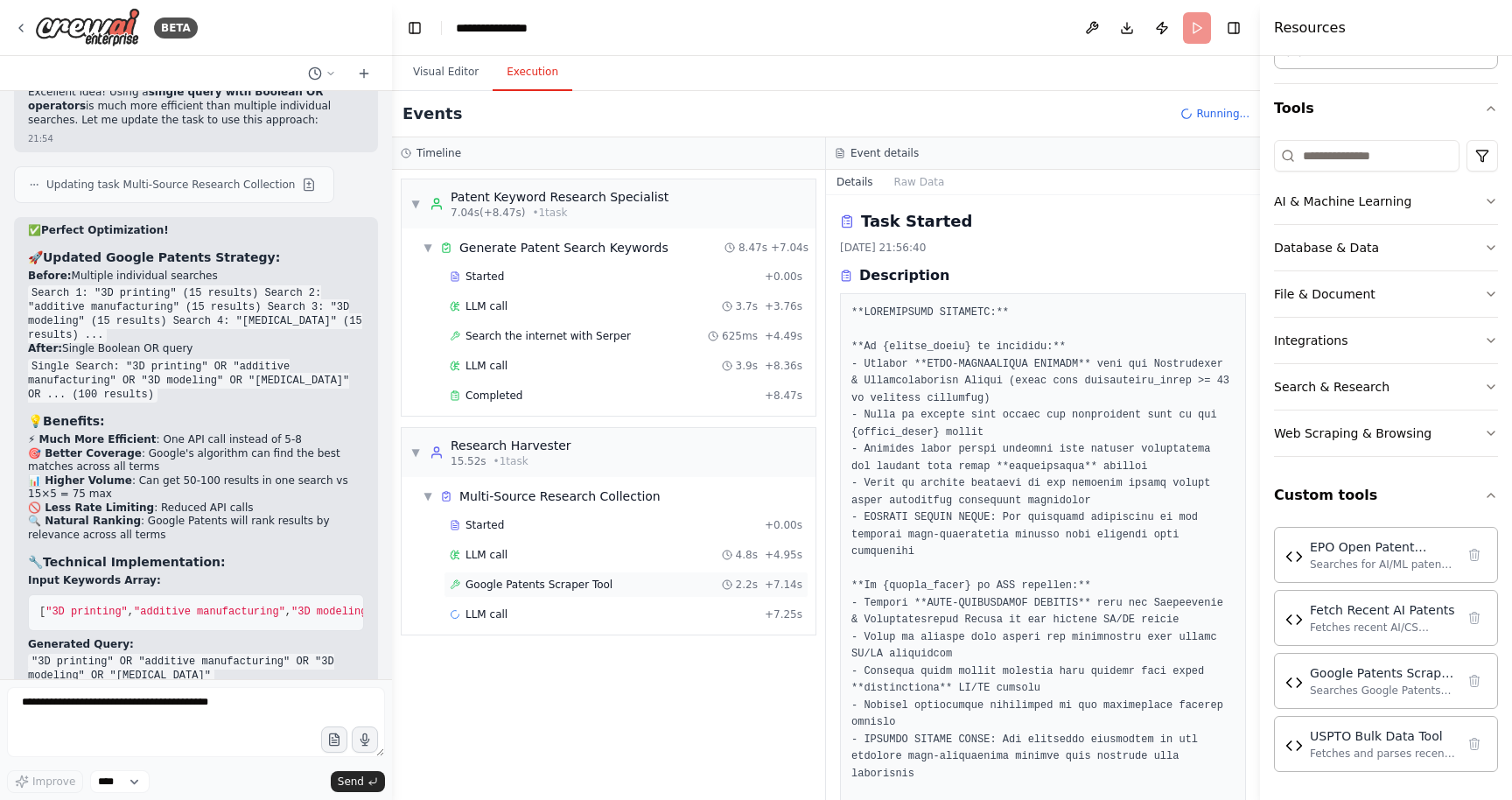
click at [528, 591] on span "Google Patents Scraper Tool" at bounding box center [539, 584] width 147 height 14
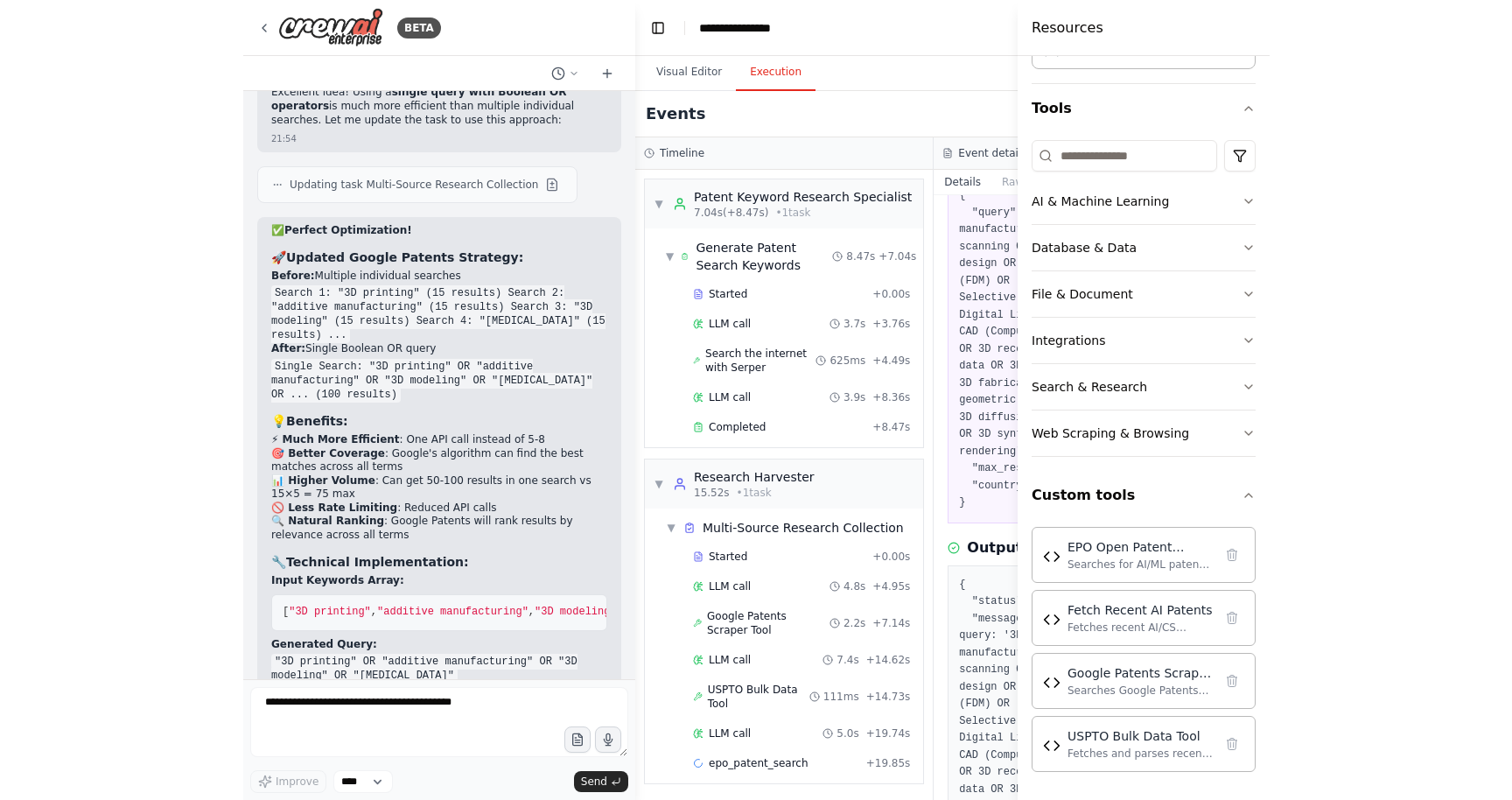
scroll to position [146, 0]
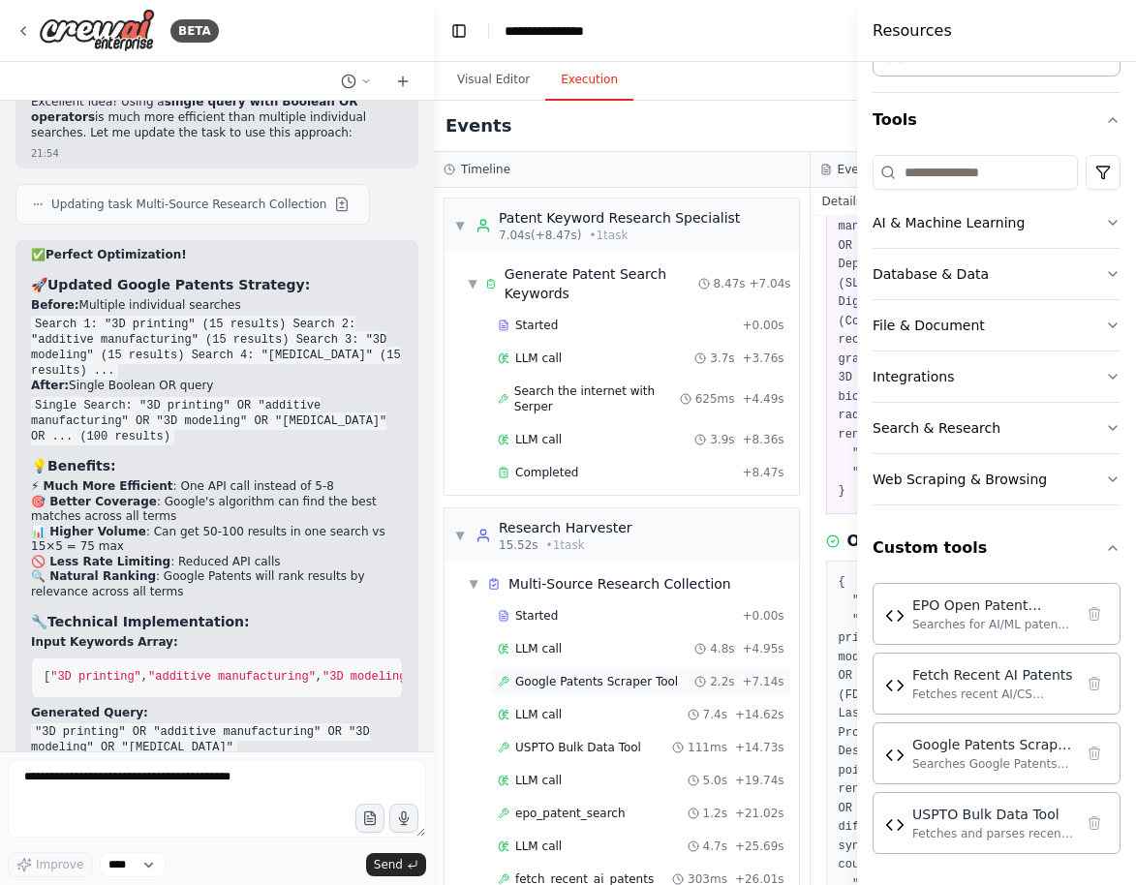
click at [537, 685] on span "Google Patents Scraper Tool" at bounding box center [596, 681] width 163 height 15
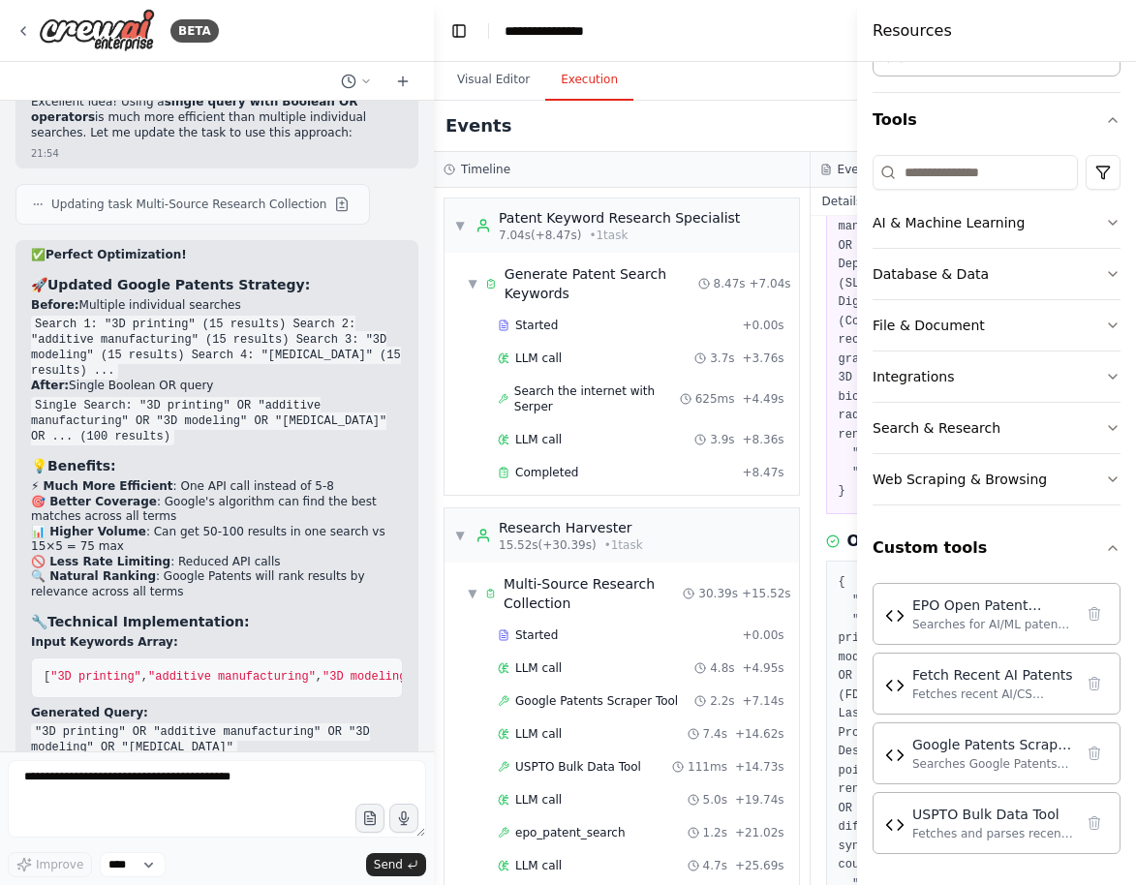
click at [801, 91] on div "Visual Editor Execution" at bounding box center [810, 81] width 752 height 39
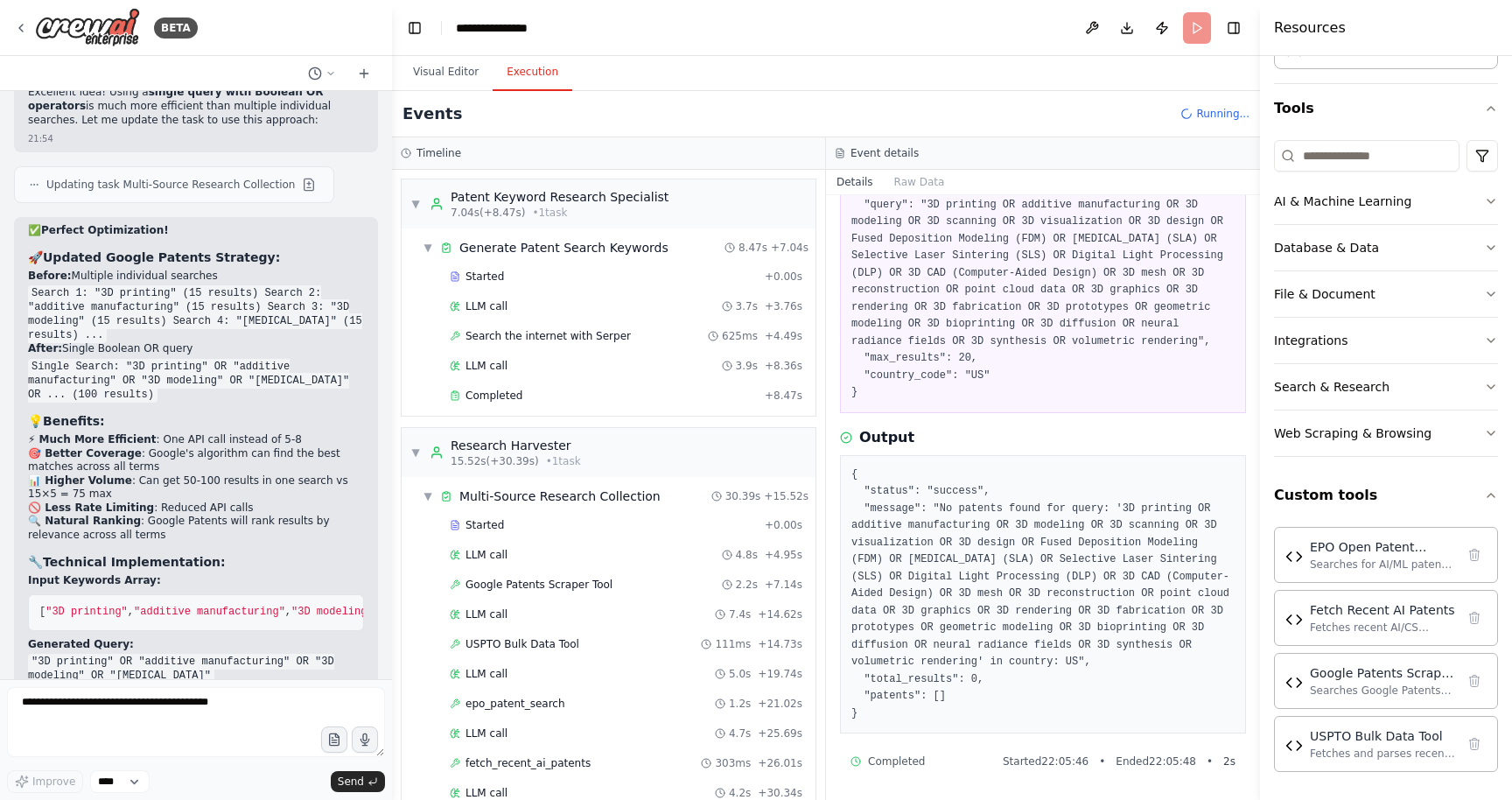
click at [1194, 37] on header "**********" at bounding box center [826, 28] width 869 height 56
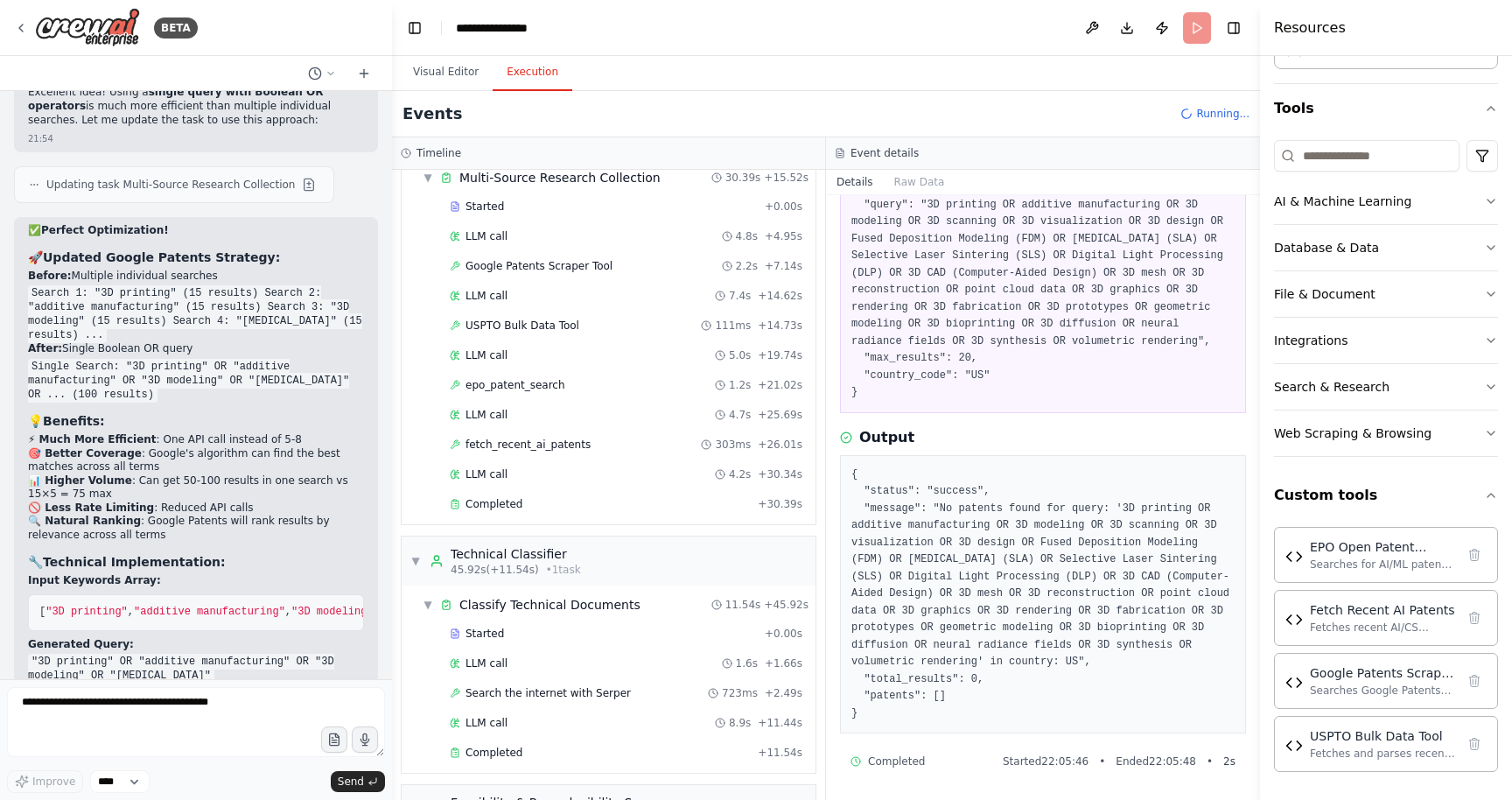
scroll to position [321, 0]
click at [493, 267] on span "Google Patents Scraper Tool" at bounding box center [539, 263] width 147 height 14
click at [1336, 694] on div "Searches Google Patents for AI/ML related patents and extracts structured data …" at bounding box center [1382, 689] width 146 height 14
click at [1300, 692] on div "Google Patents Scraper Tool Searches Google Patents for AI/ML related patents a…" at bounding box center [1385, 680] width 202 height 33
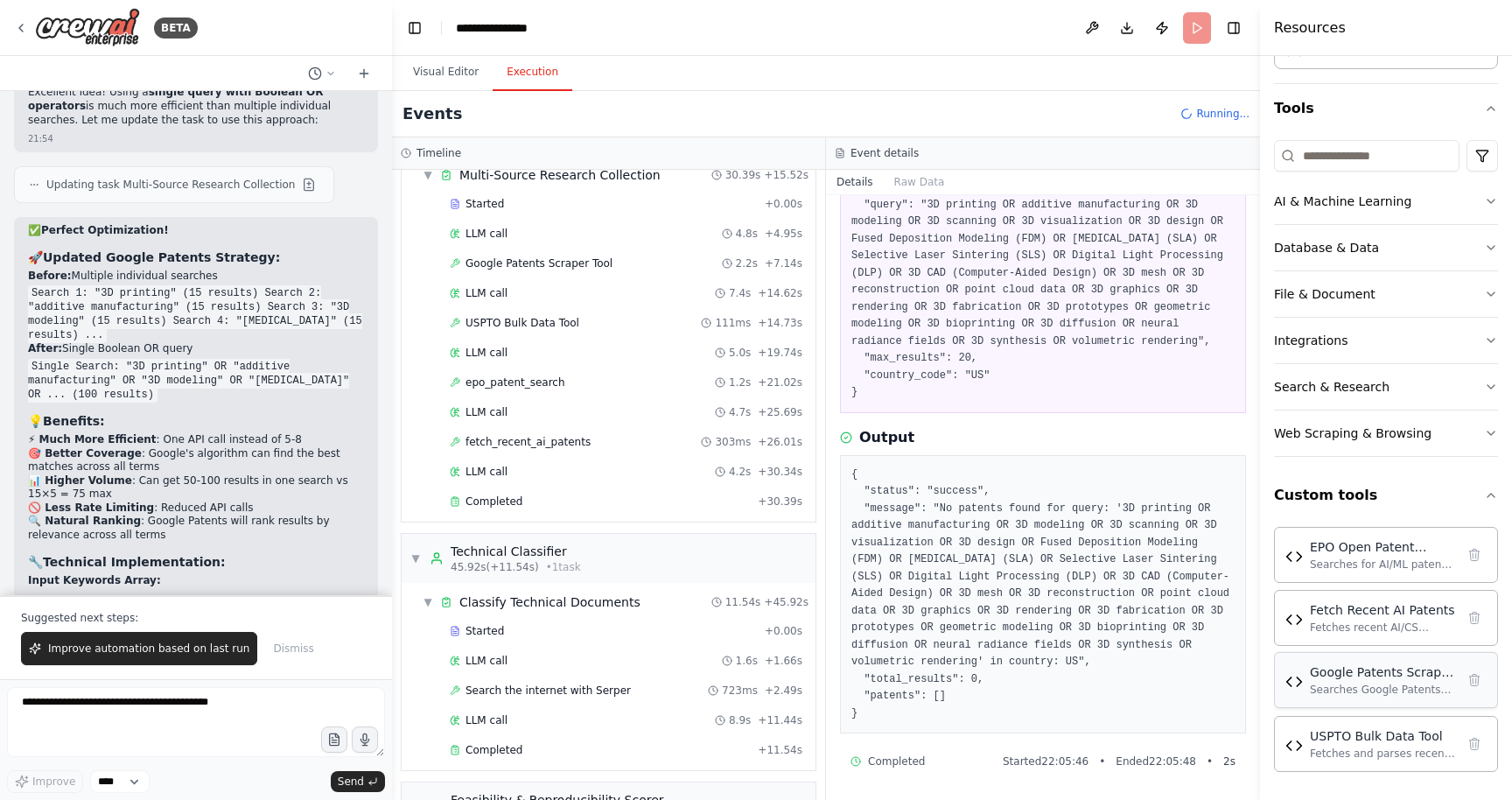
scroll to position [40667, 0]
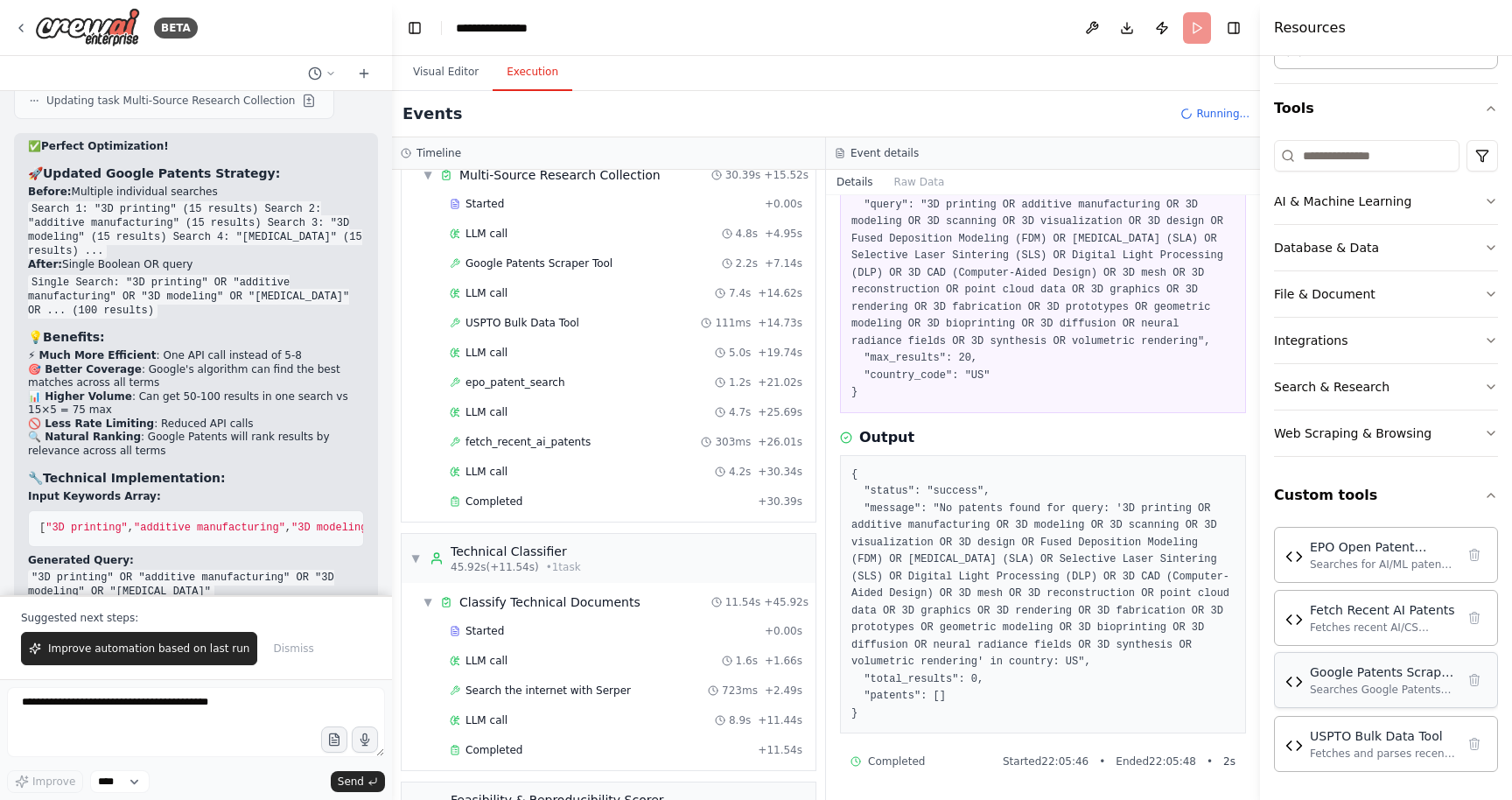
click at [1319, 686] on div "Searches Google Patents for AI/ML related patents and extracts structured data …" at bounding box center [1382, 689] width 146 height 14
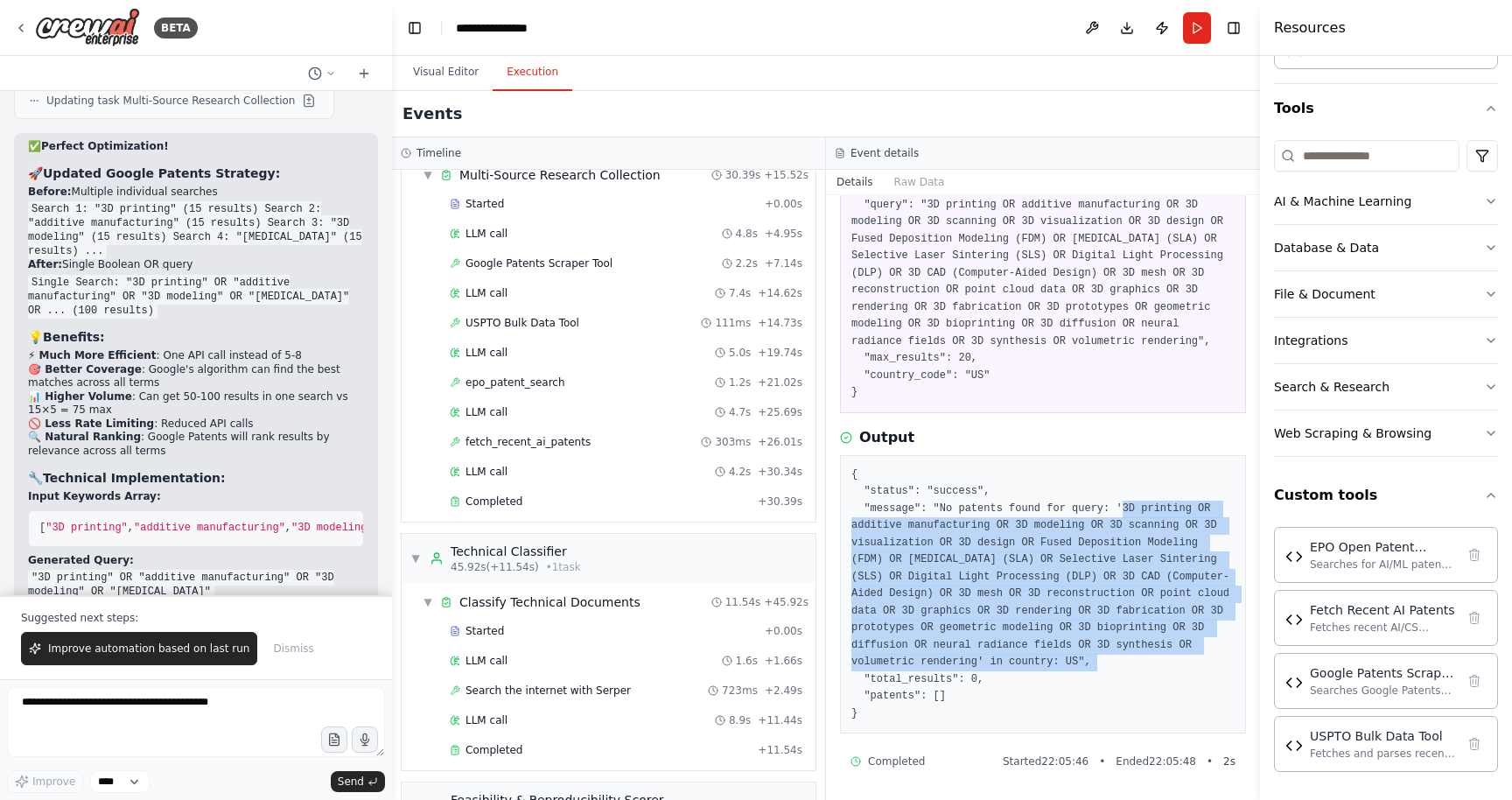
drag, startPoint x: 1123, startPoint y: 511, endPoint x: 1160, endPoint y: 656, distance: 149.6
click at [1160, 656] on pre "{ "status": "success", "message": "No patents found for query: '3D printing OR …" at bounding box center [1043, 595] width 383 height 257
click at [192, 703] on textarea at bounding box center [196, 721] width 378 height 70
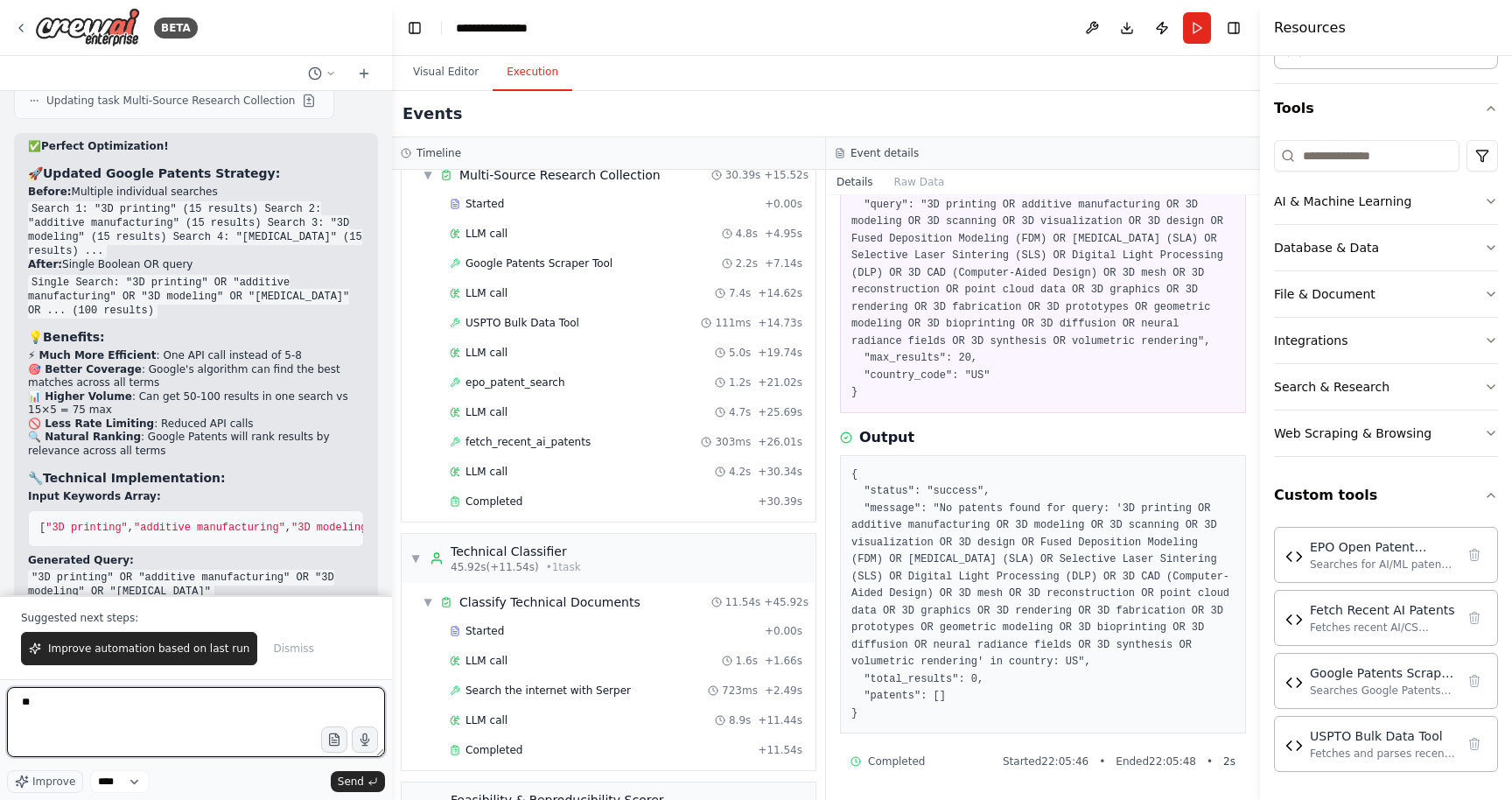
type textarea "*"
click at [1228, 24] on button "Toggle Right Sidebar" at bounding box center [1234, 27] width 24 height 24
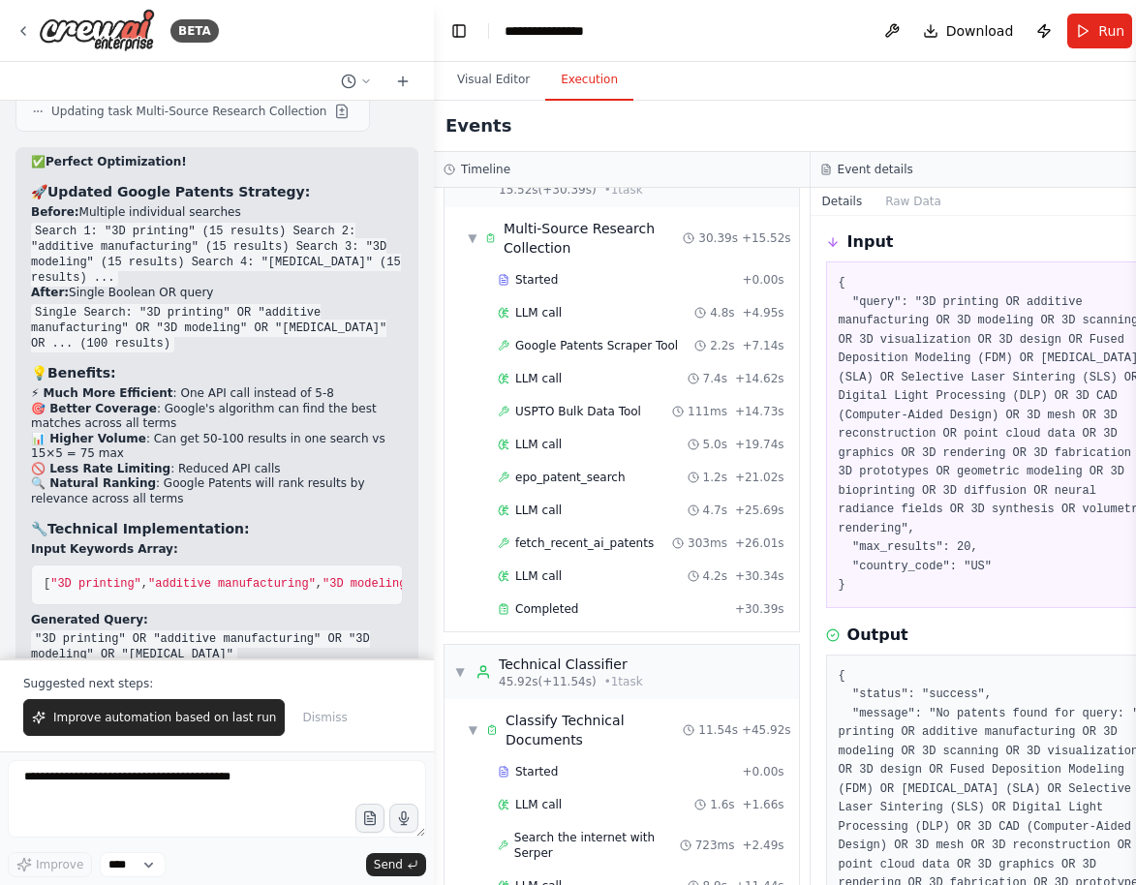
scroll to position [161, 0]
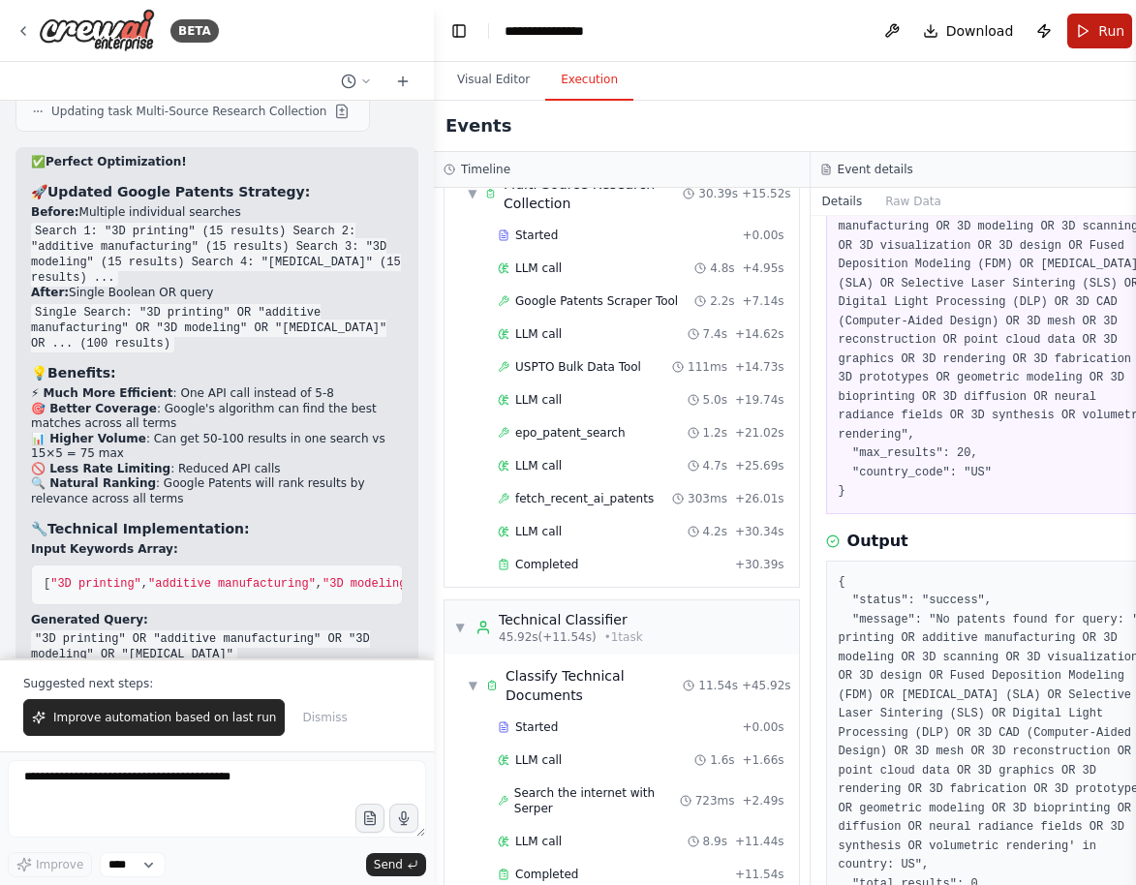
click at [1067, 36] on button "Run" at bounding box center [1099, 31] width 65 height 35
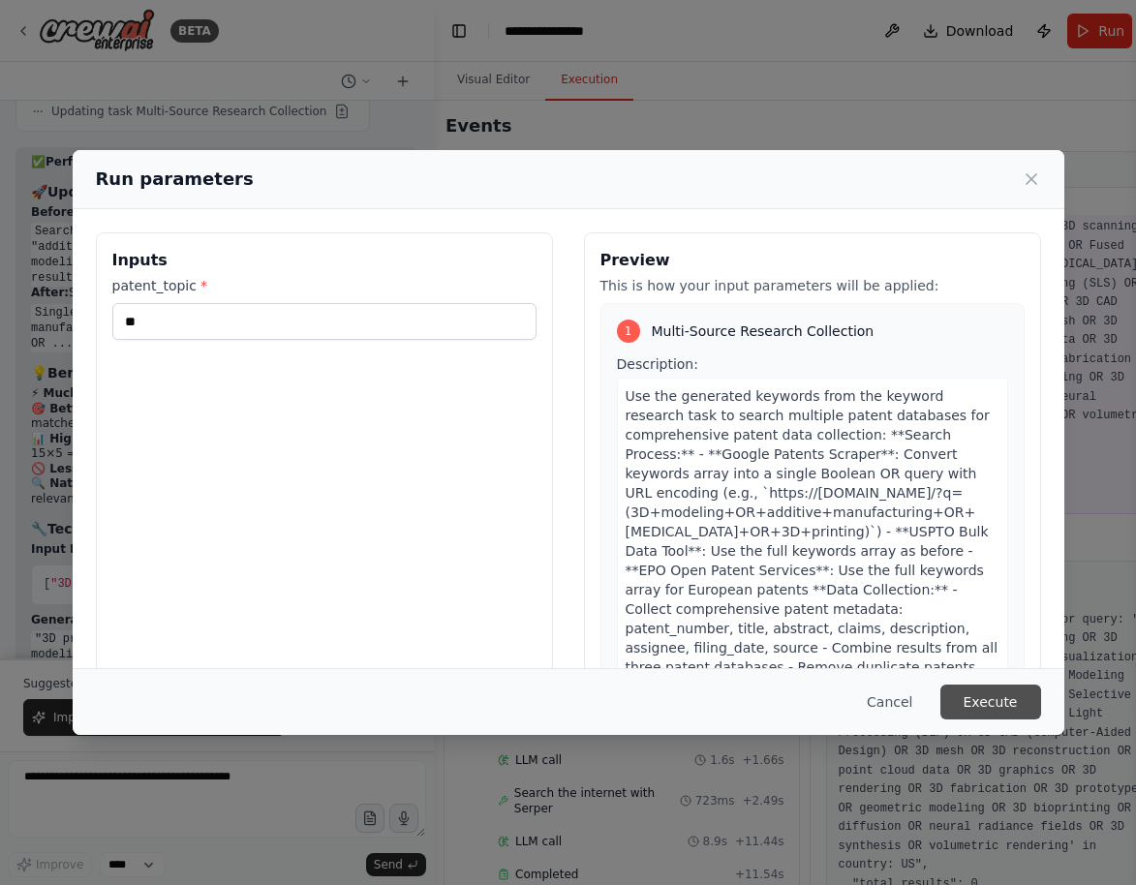
click at [1018, 702] on button "Execute" at bounding box center [990, 702] width 101 height 35
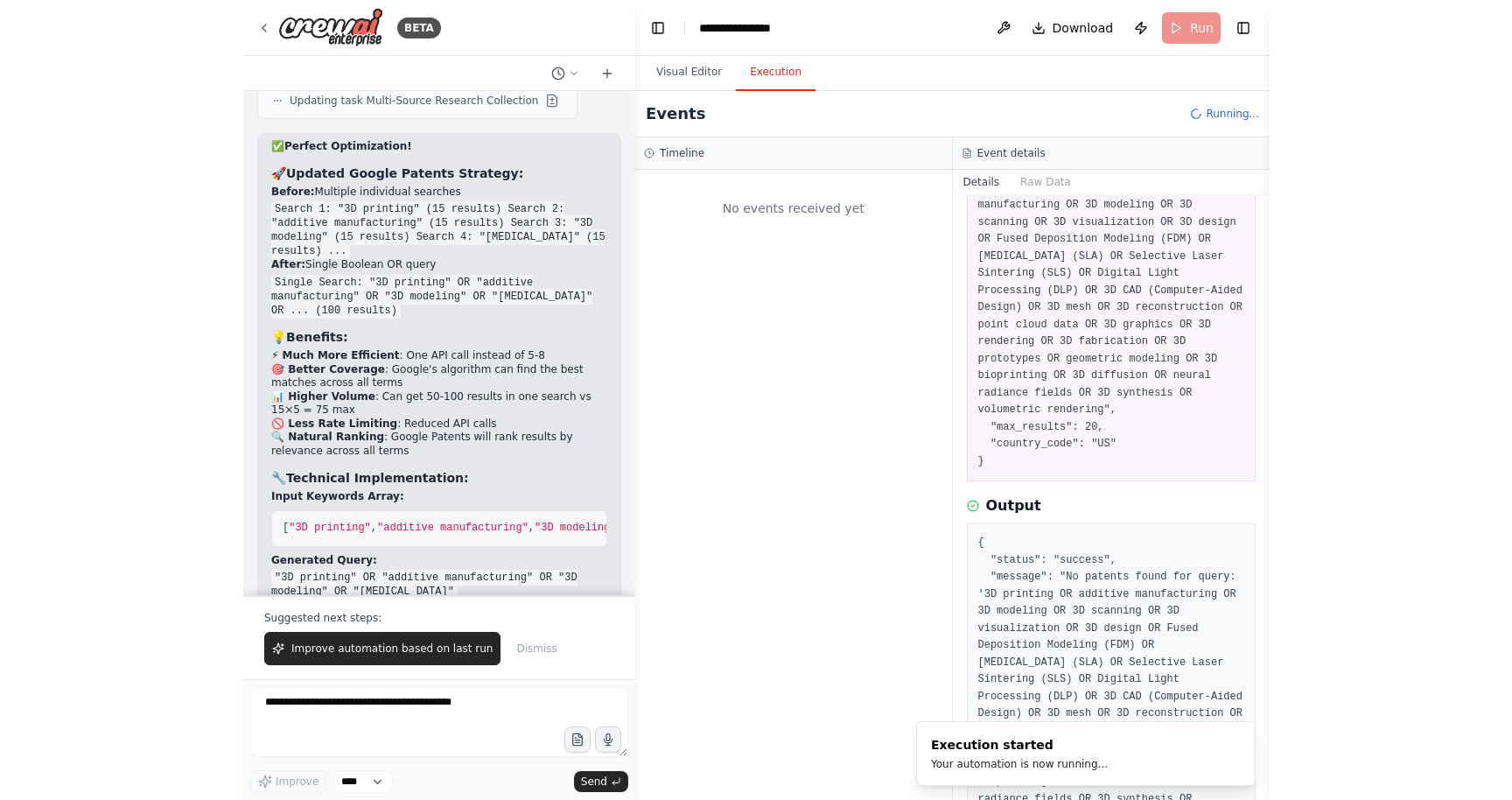
scroll to position [0, 0]
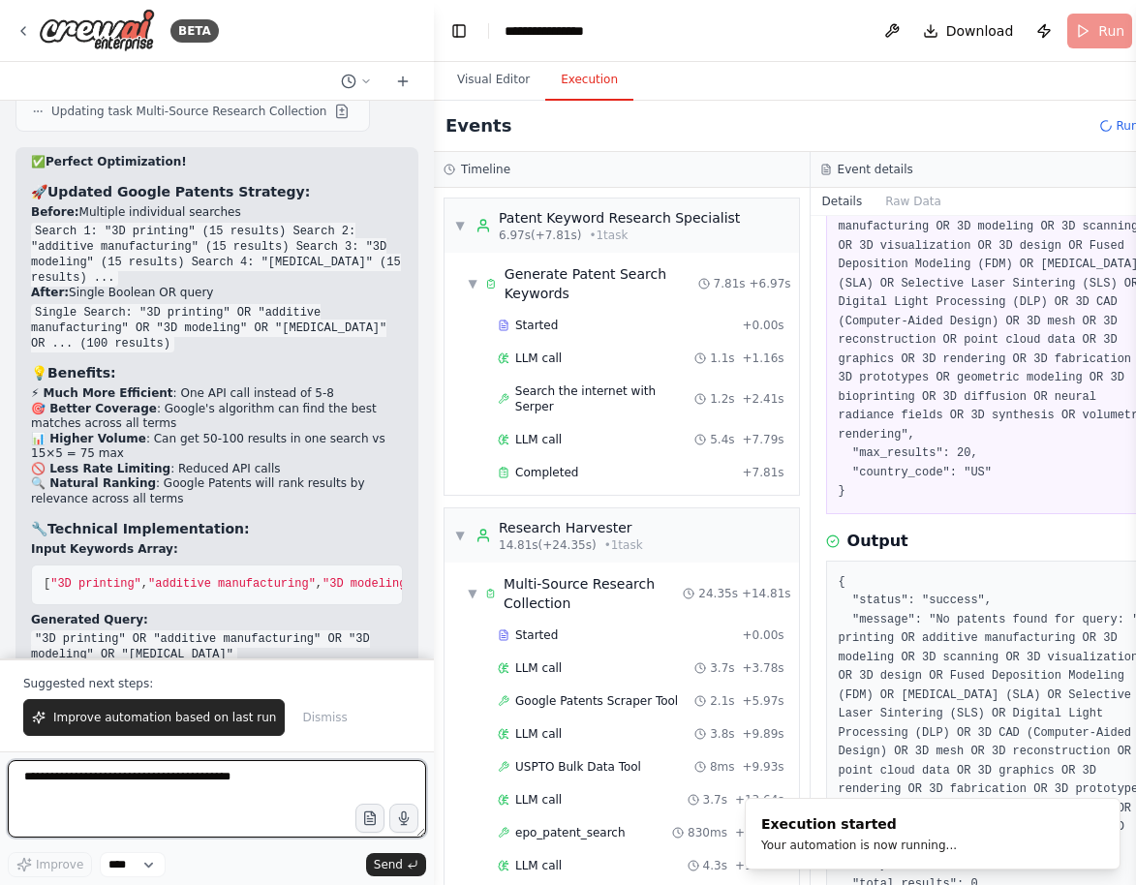
click at [248, 783] on textarea at bounding box center [217, 798] width 418 height 77
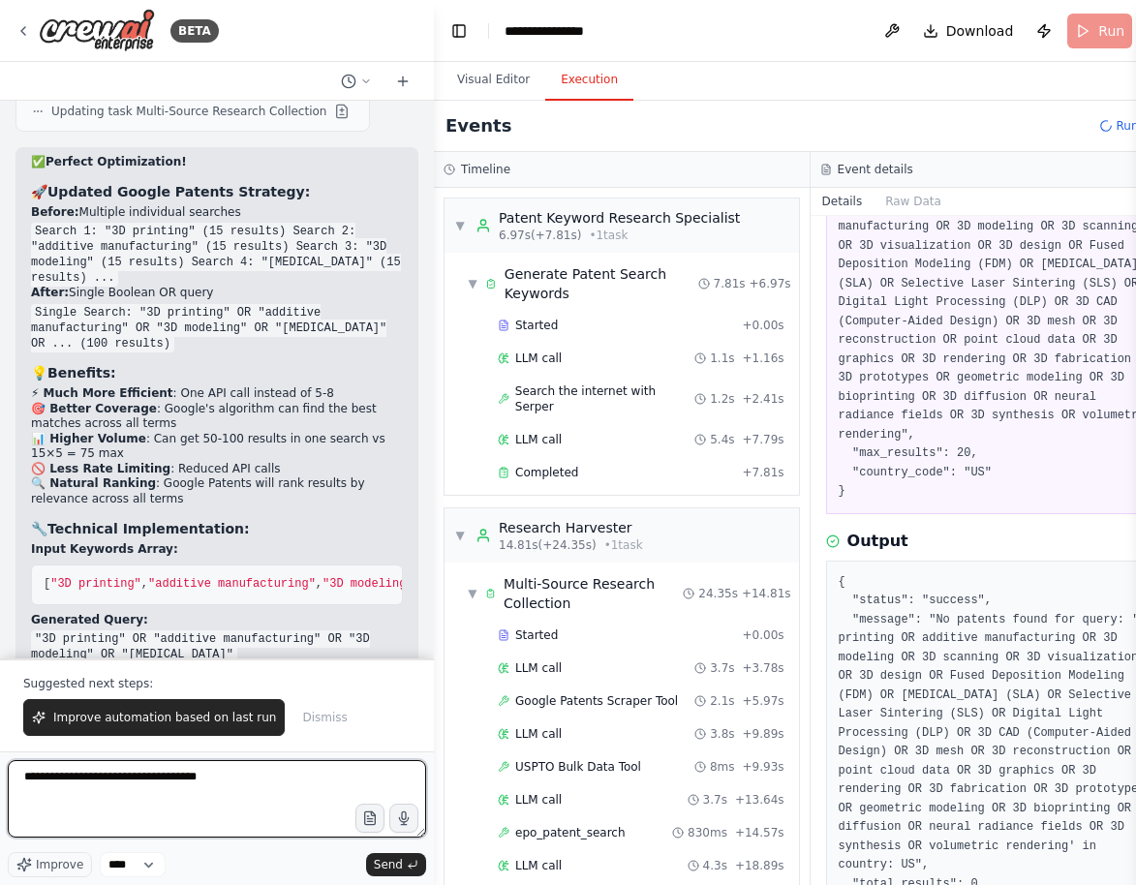
type textarea "**********"
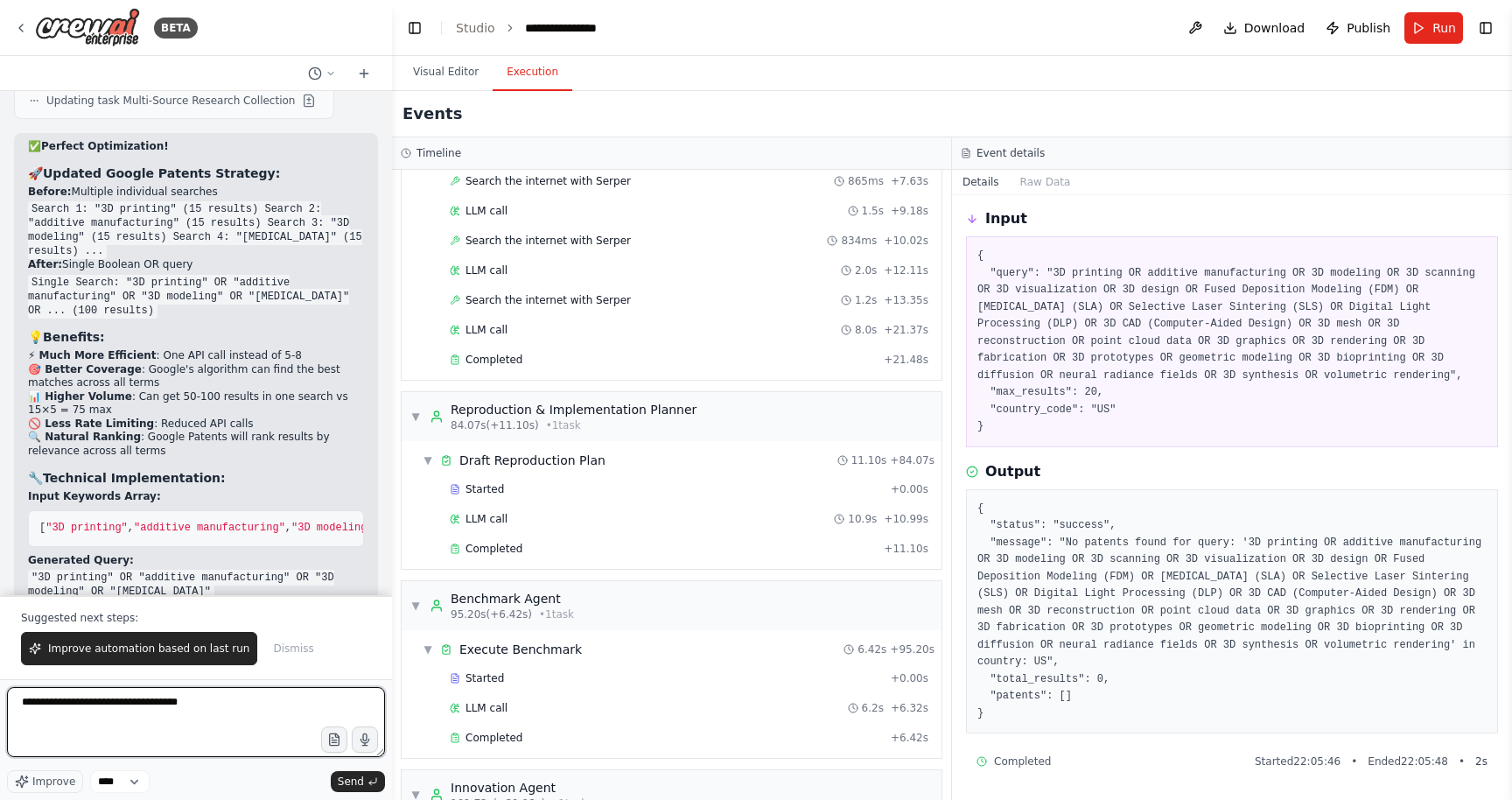
scroll to position [1663, 0]
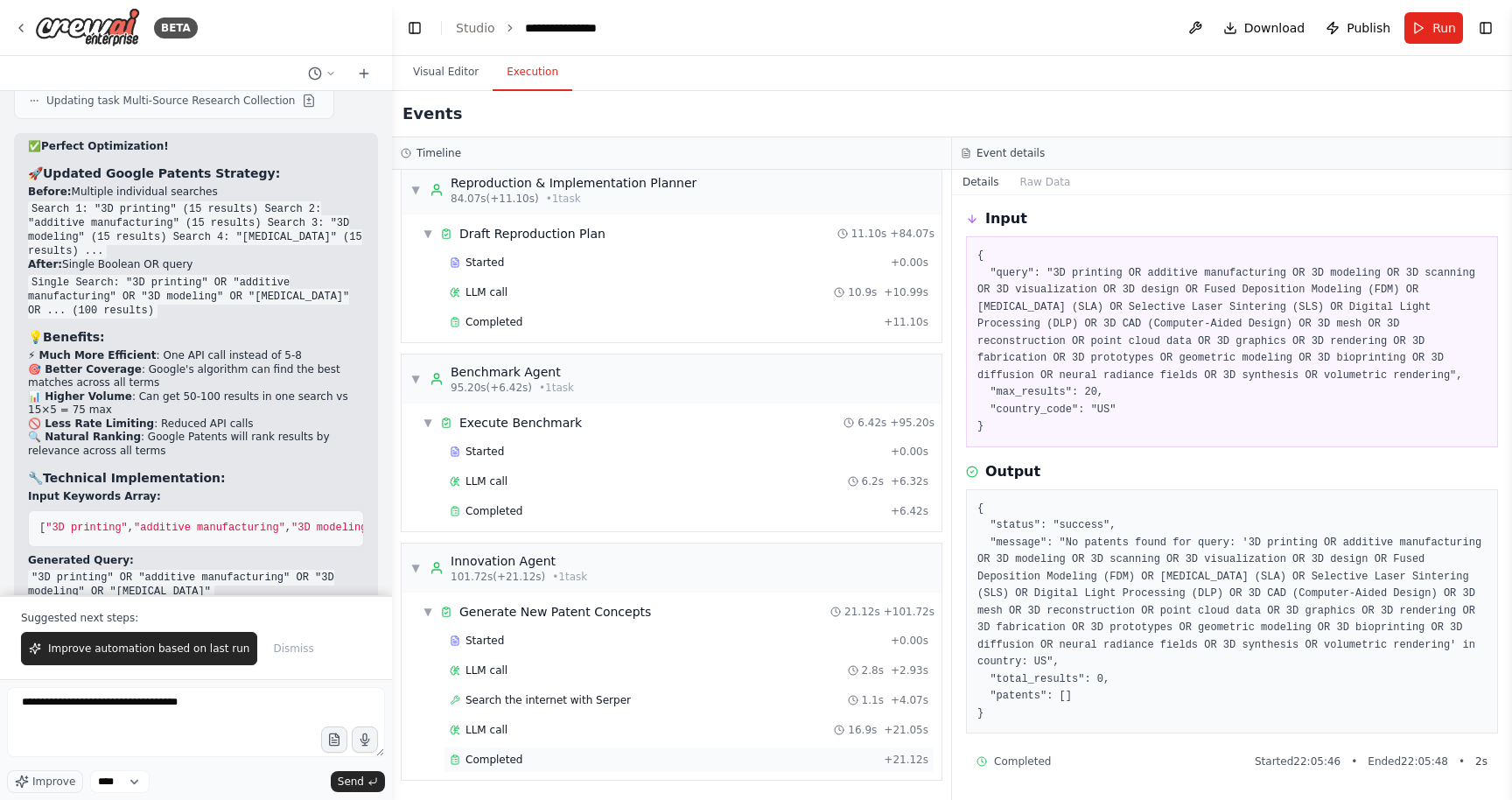
click at [688, 766] on div "Completed" at bounding box center [663, 759] width 427 height 14
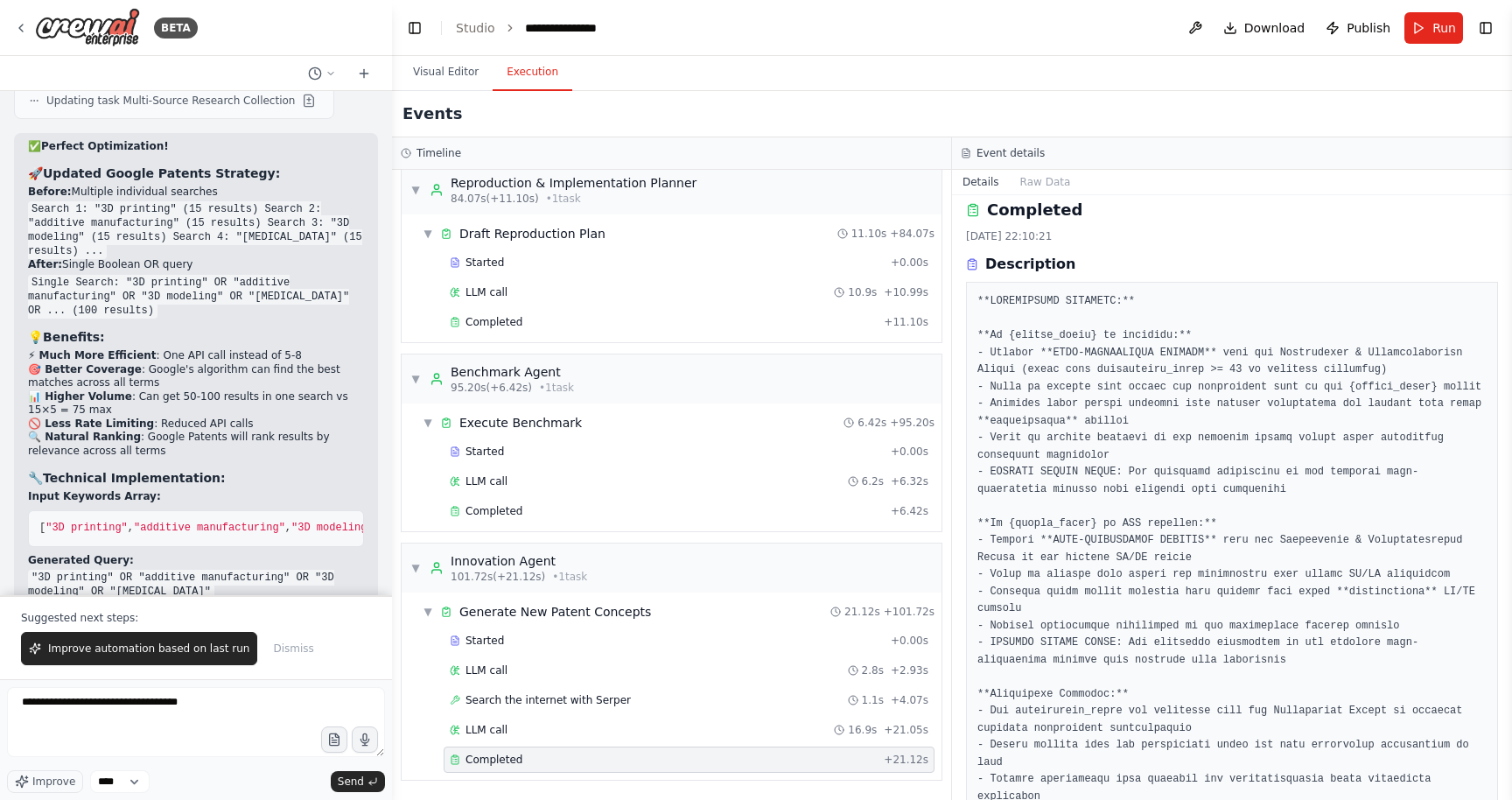
scroll to position [0, 0]
